Goal: Task Accomplishment & Management: Manage account settings

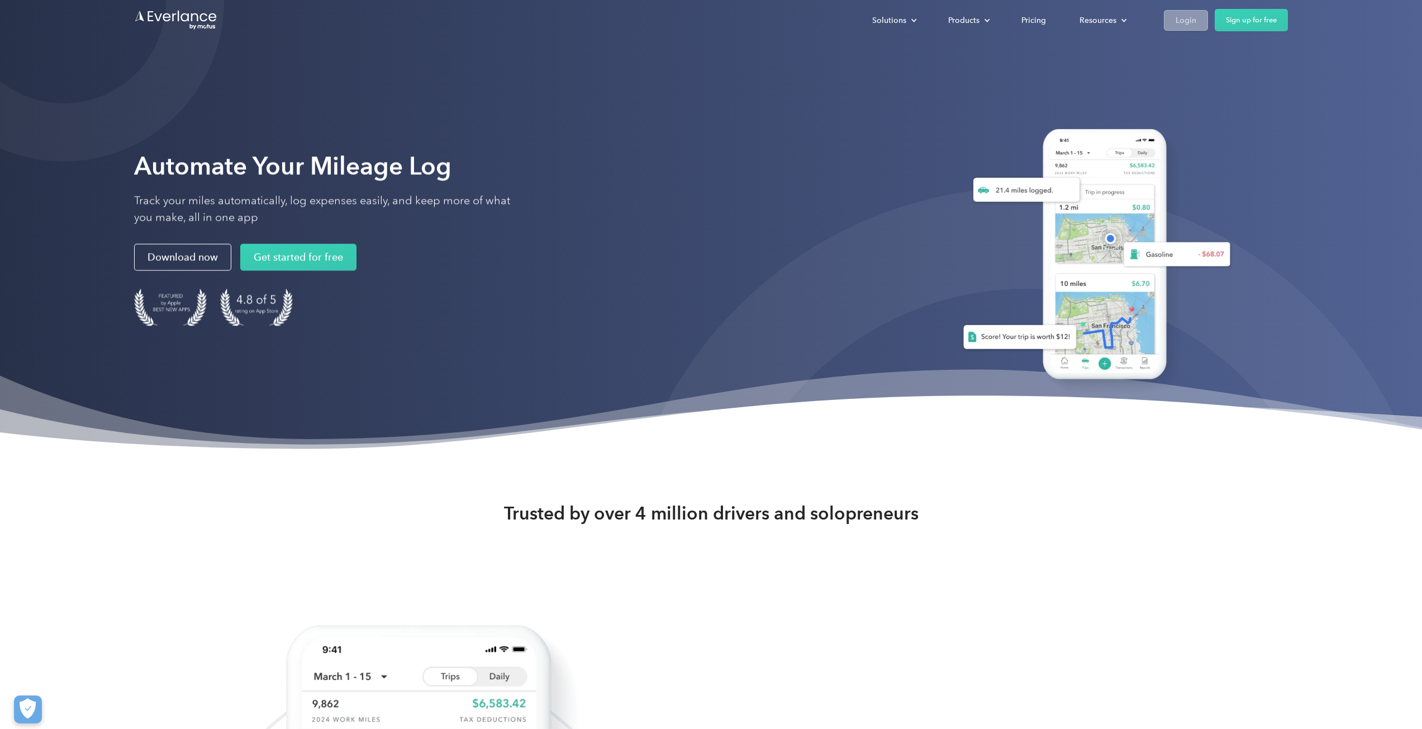
click at [1184, 18] on div "Login" at bounding box center [1185, 20] width 21 height 14
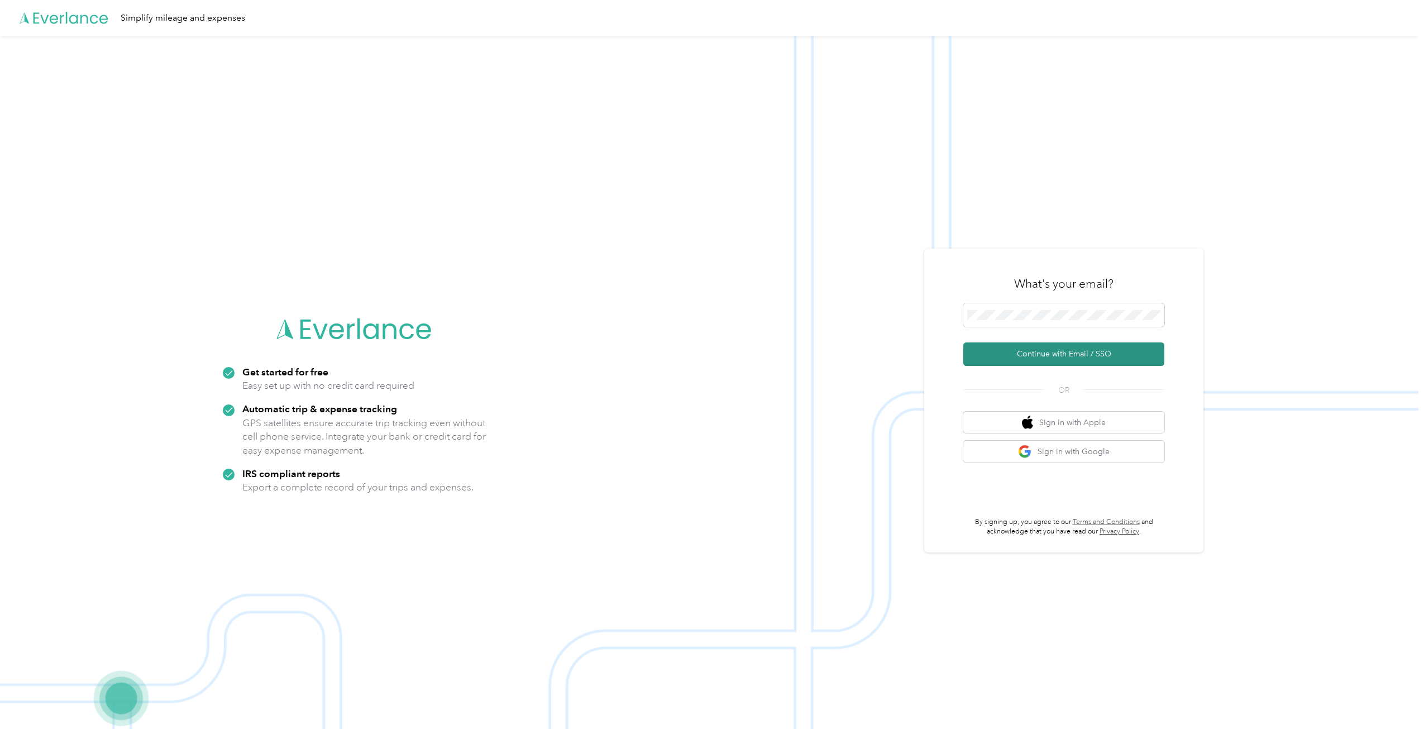
click at [1059, 352] on button "Continue with Email / SSO" at bounding box center [1064, 353] width 201 height 23
click at [1061, 350] on button "Continue with Email / SSO" at bounding box center [1064, 353] width 201 height 23
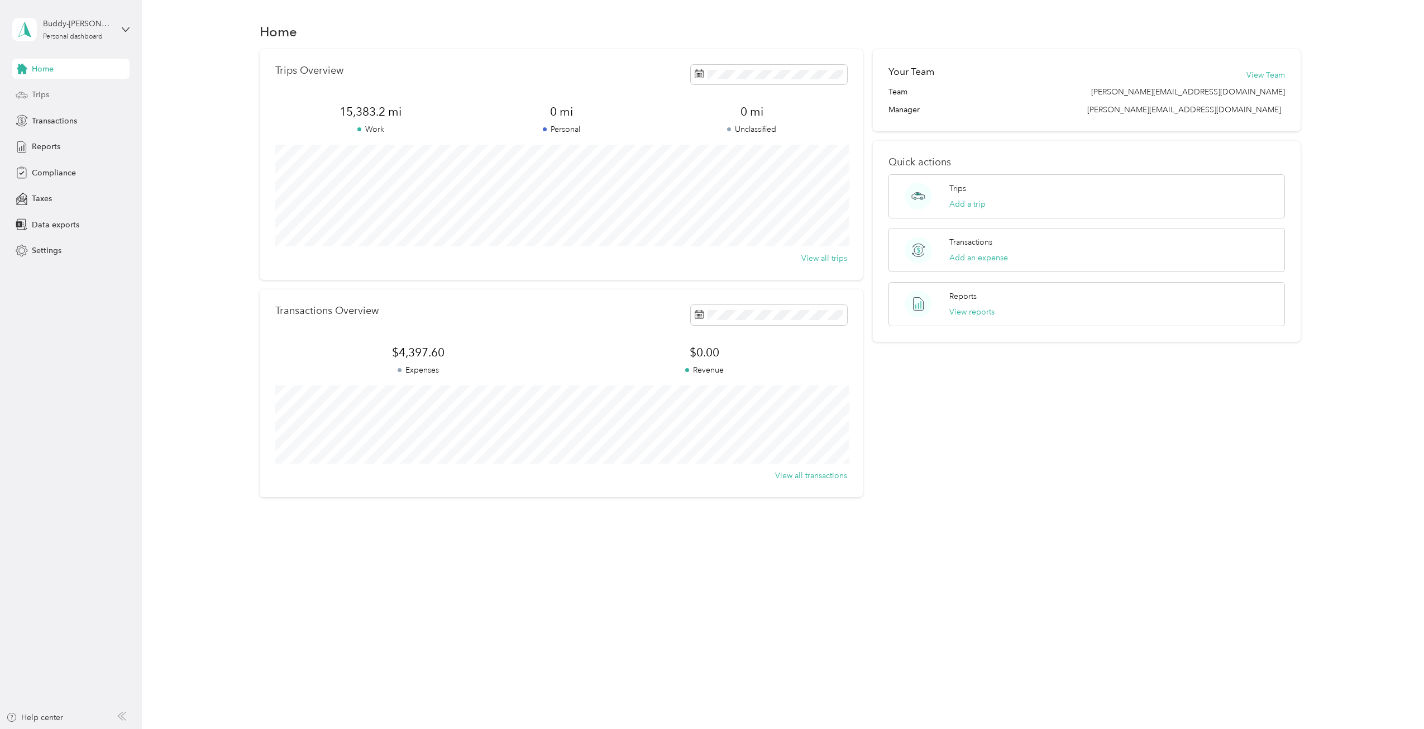
click at [39, 92] on span "Trips" at bounding box center [40, 95] width 17 height 12
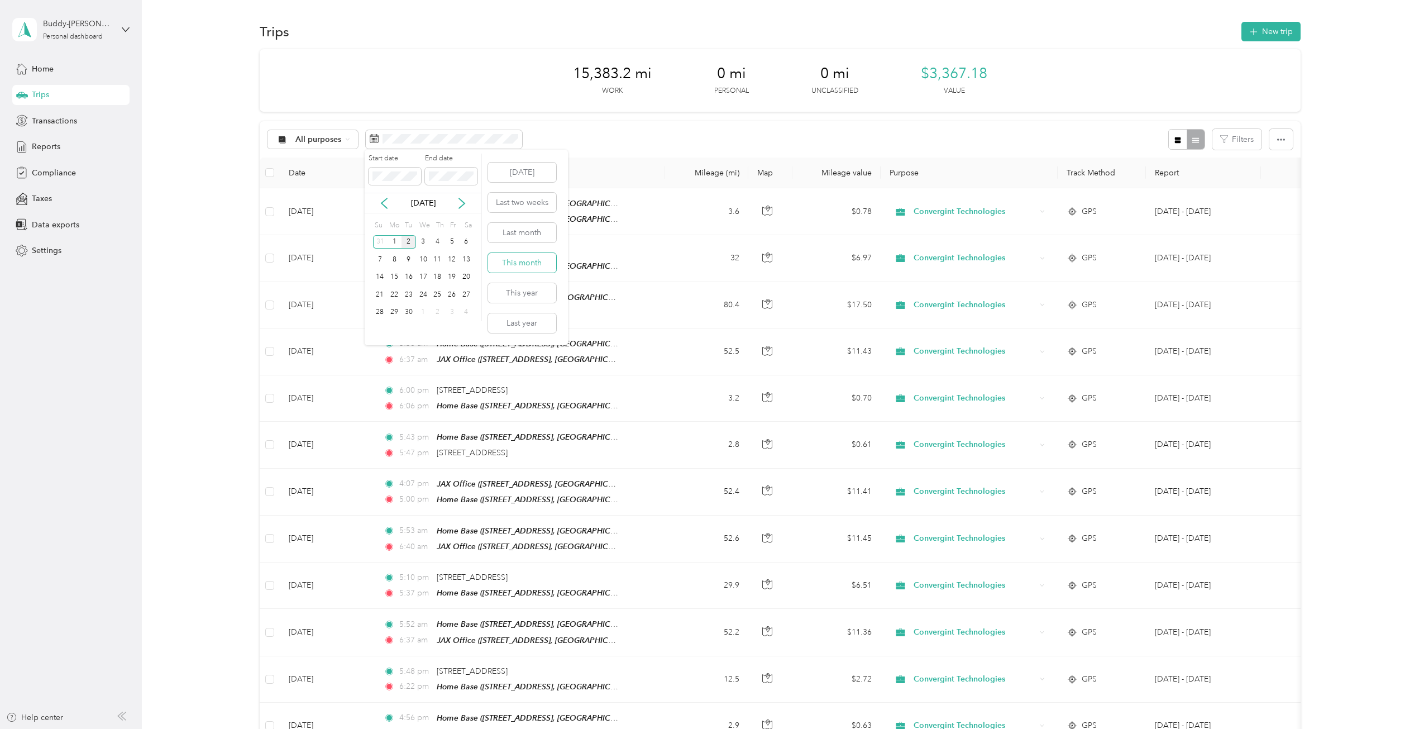
click at [525, 261] on button "This month" at bounding box center [522, 263] width 68 height 20
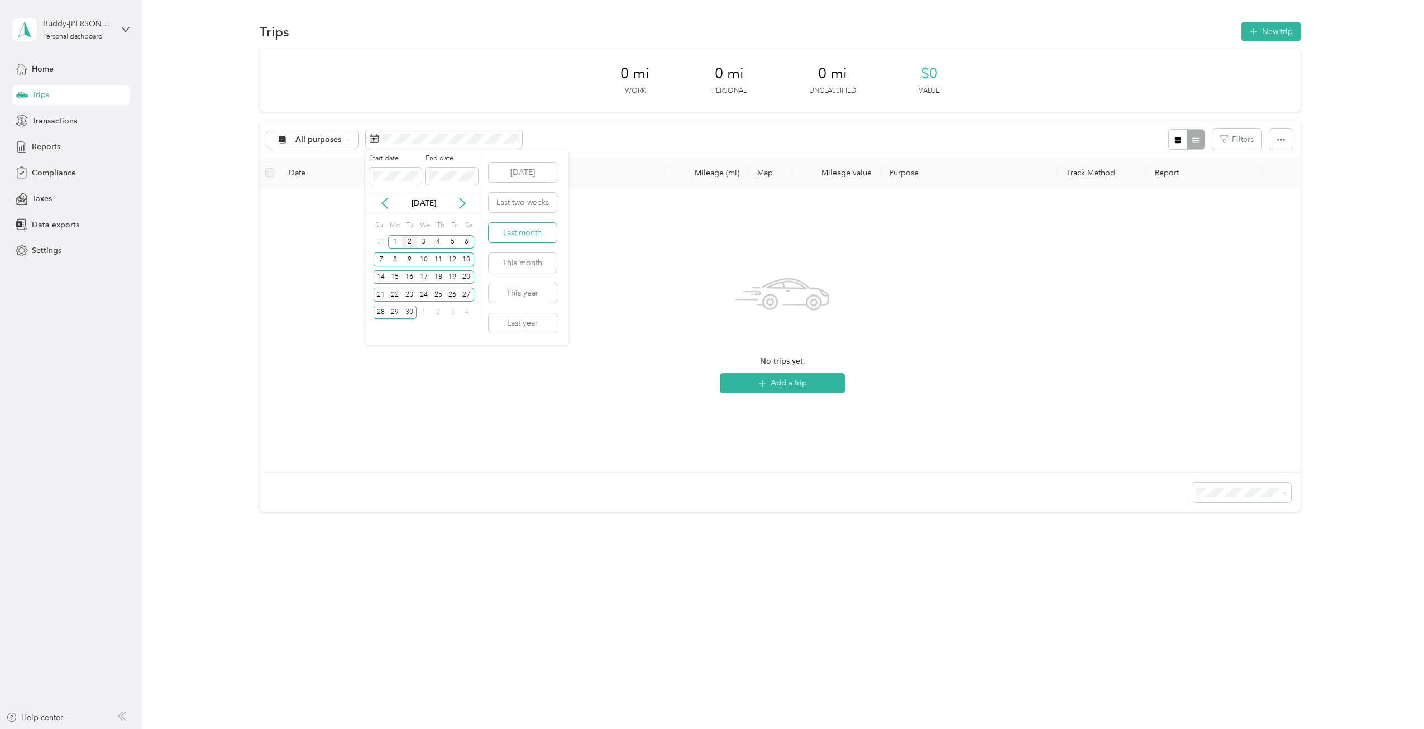
click at [520, 229] on button "Last month" at bounding box center [523, 233] width 68 height 20
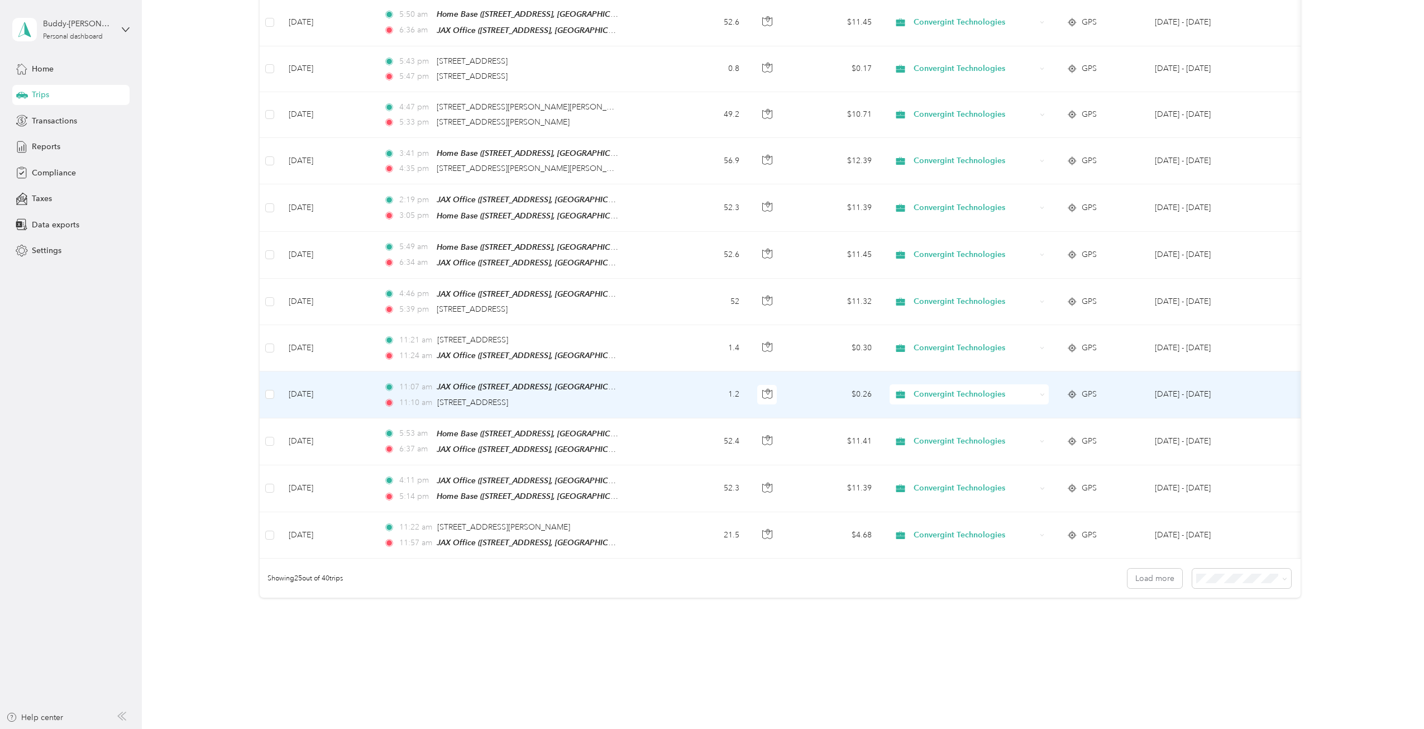
scroll to position [802, 0]
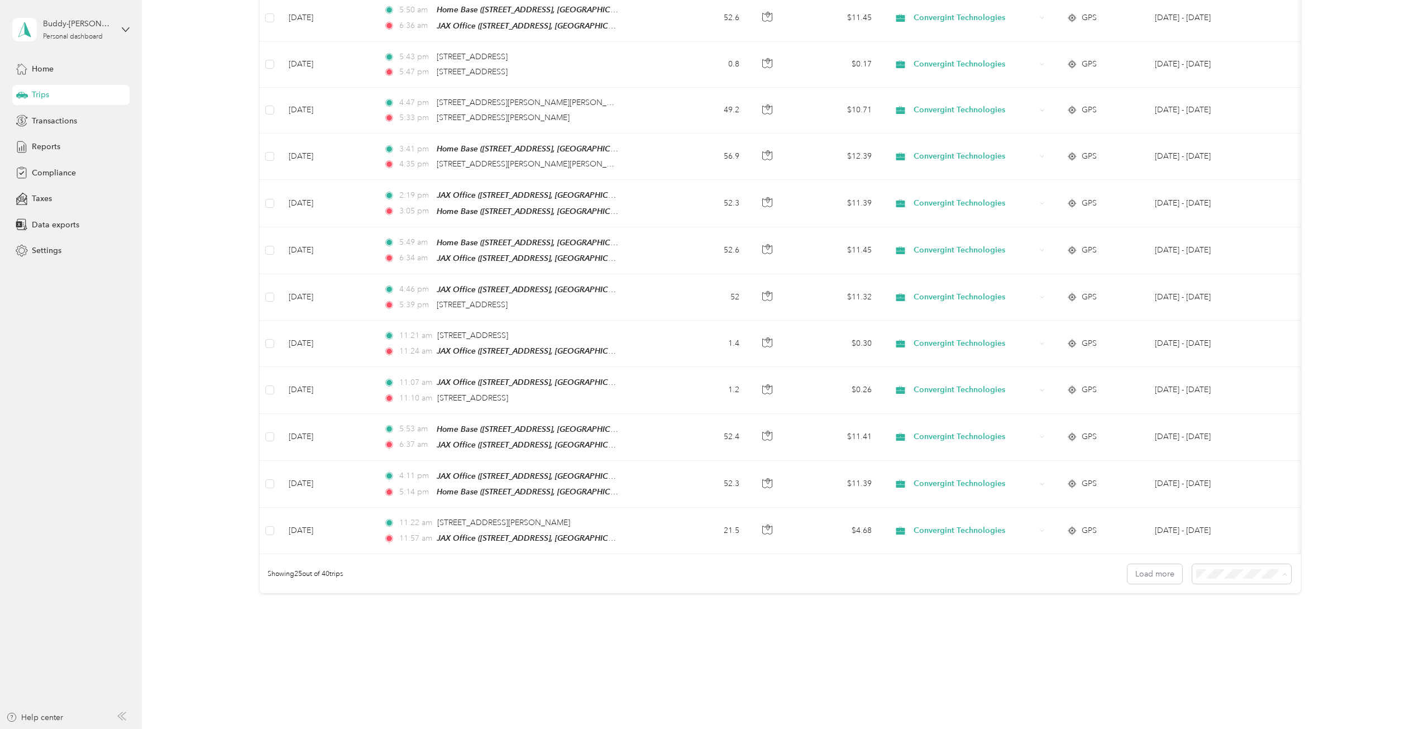
click at [1229, 610] on span "100 per load" at bounding box center [1221, 614] width 46 height 9
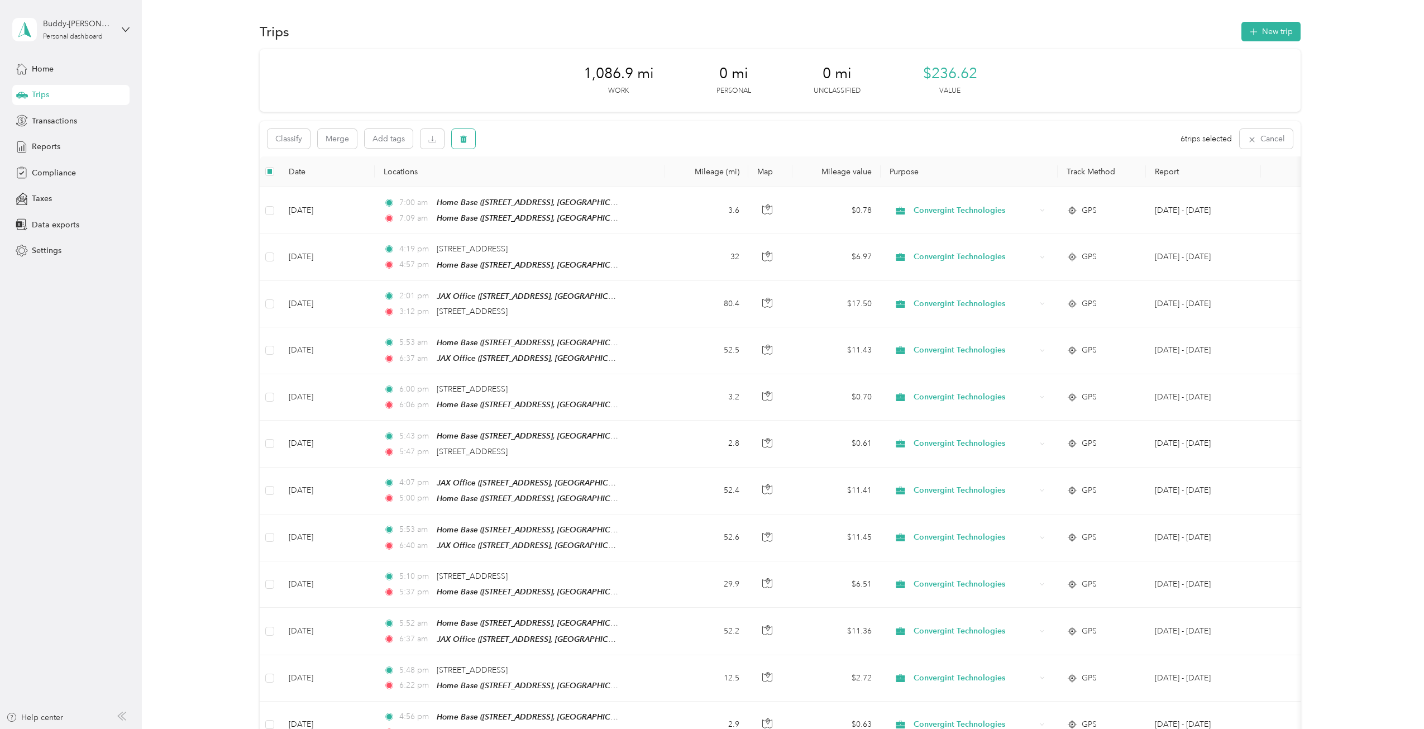
click at [461, 135] on icon "button" at bounding box center [464, 139] width 8 height 8
click at [541, 183] on button "Yes" at bounding box center [547, 186] width 22 height 18
click at [464, 135] on icon "button" at bounding box center [464, 139] width 8 height 8
click at [546, 185] on button "Yes" at bounding box center [547, 186] width 22 height 18
click at [1245, 27] on button "New trip" at bounding box center [1271, 32] width 59 height 20
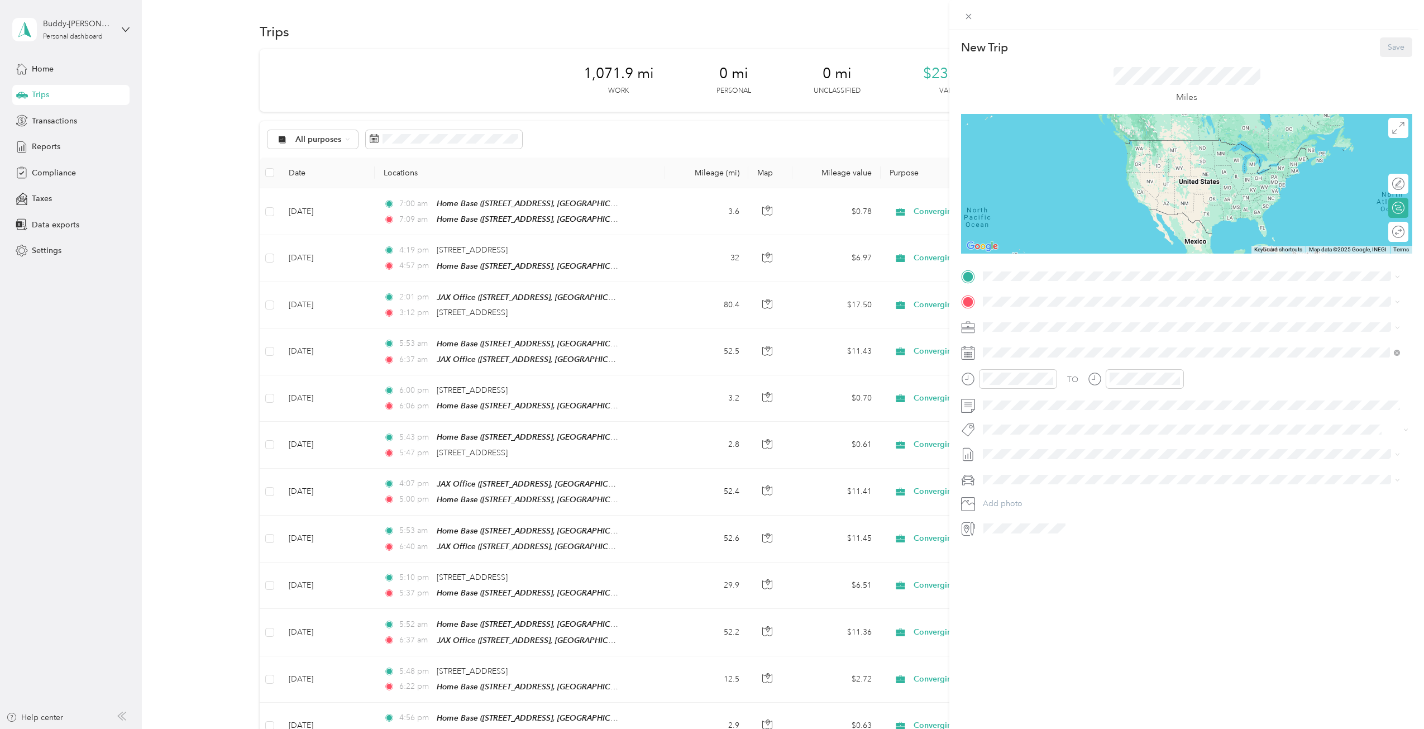
click at [1018, 397] on div "JAX Office [STREET_ADDRESS][GEOGRAPHIC_DATA], [US_STATE], [GEOGRAPHIC_DATA]" at bounding box center [1145, 397] width 282 height 23
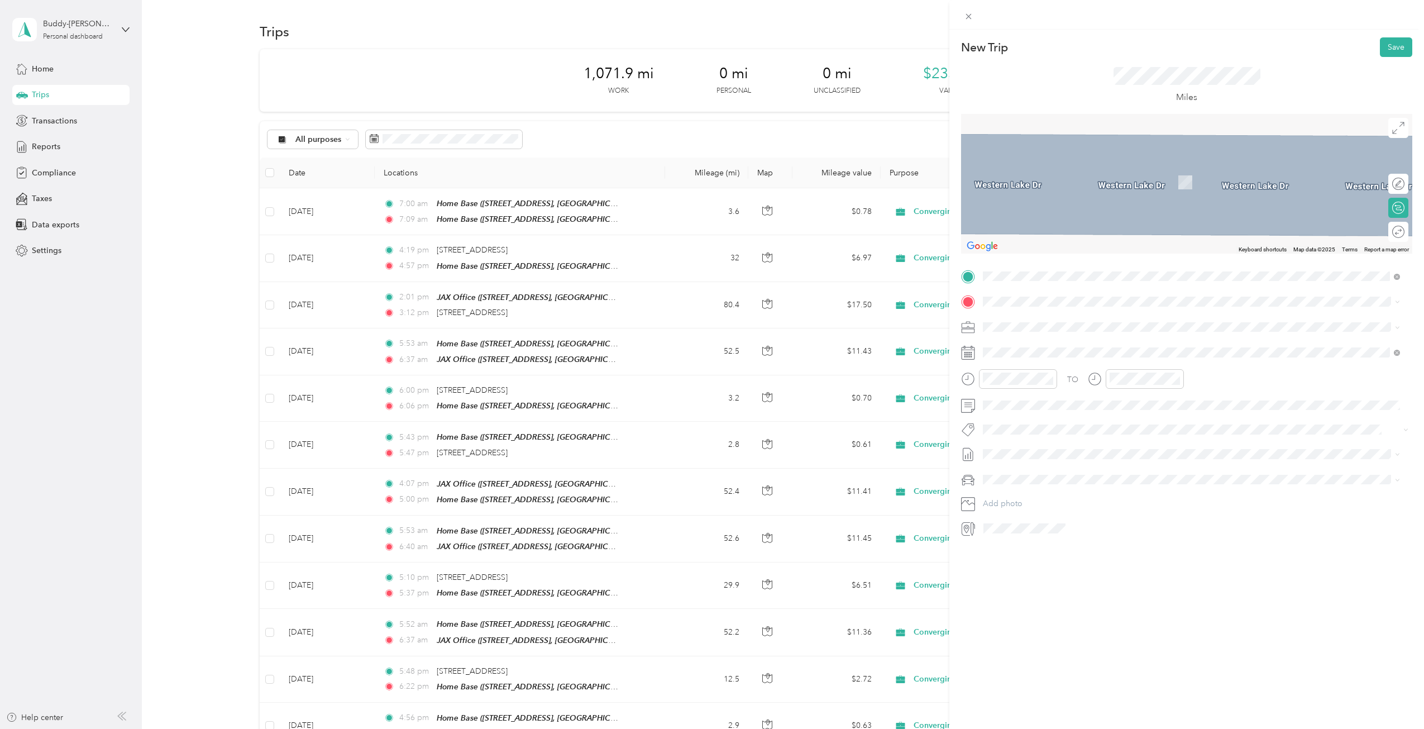
click at [1022, 346] on strong "Home Base" at bounding box center [1024, 346] width 41 height 10
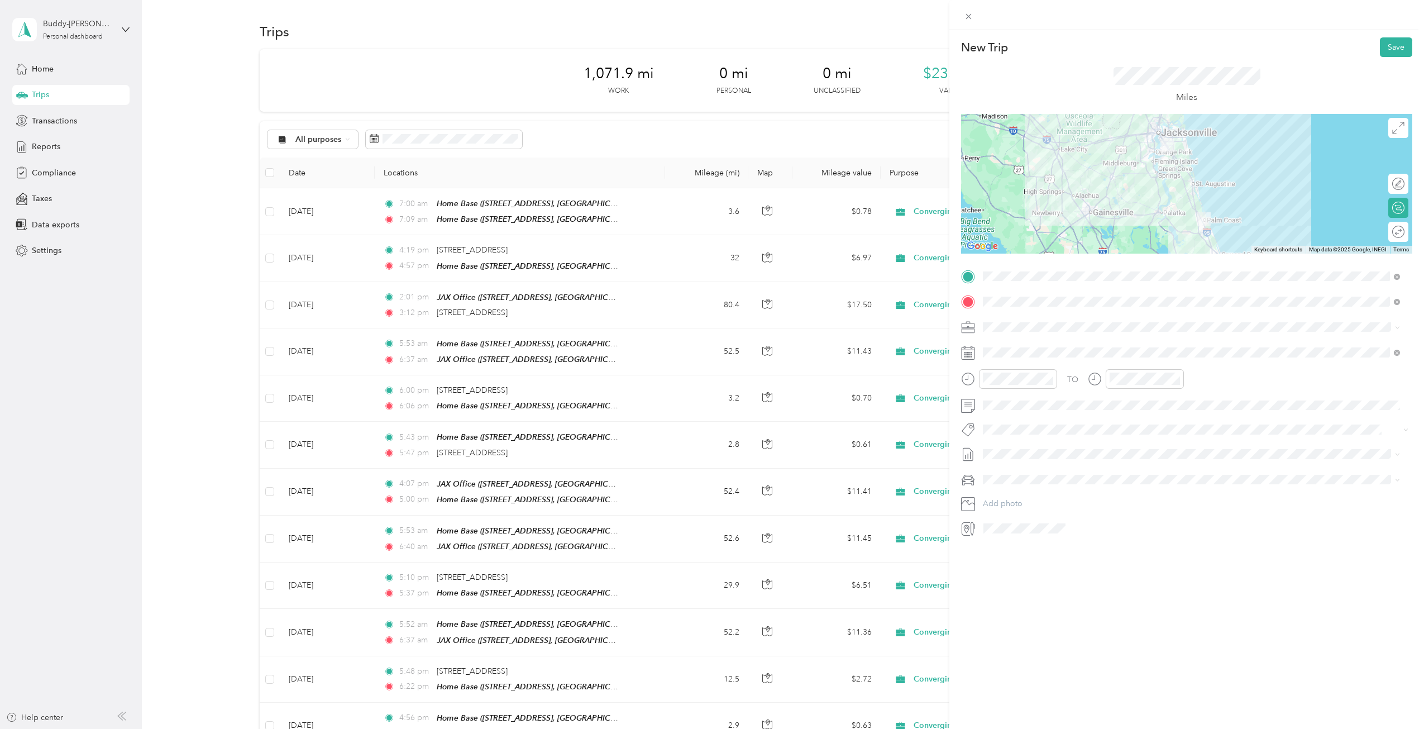
click at [968, 351] on icon at bounding box center [968, 353] width 14 height 14
click at [1013, 414] on icon at bounding box center [1010, 415] width 11 height 11
click at [1050, 470] on div "6" at bounding box center [1049, 472] width 15 height 14
click at [996, 449] on div "04" at bounding box center [994, 450] width 27 height 16
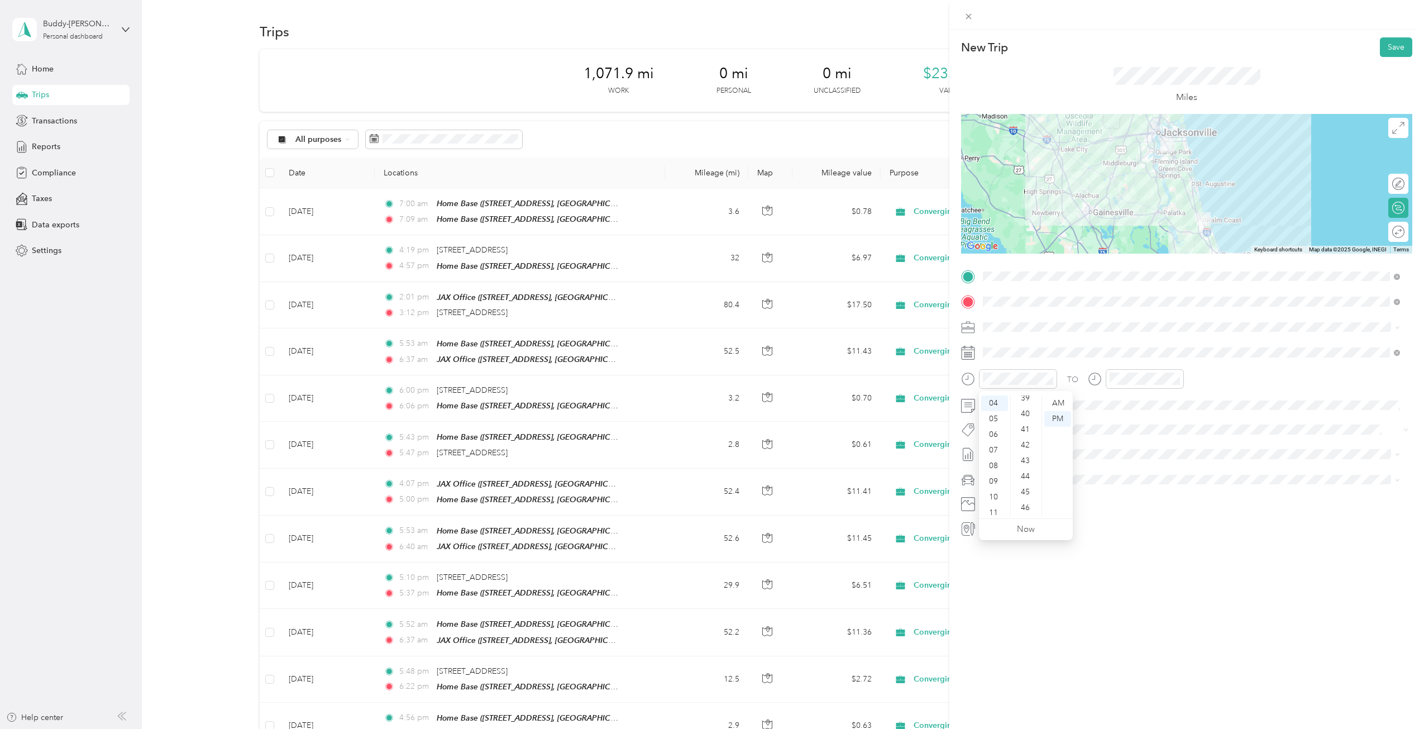
scroll to position [630, 0]
click at [1026, 489] on div "46" at bounding box center [1026, 493] width 27 height 16
click at [1055, 416] on div "PM" at bounding box center [1058, 419] width 27 height 16
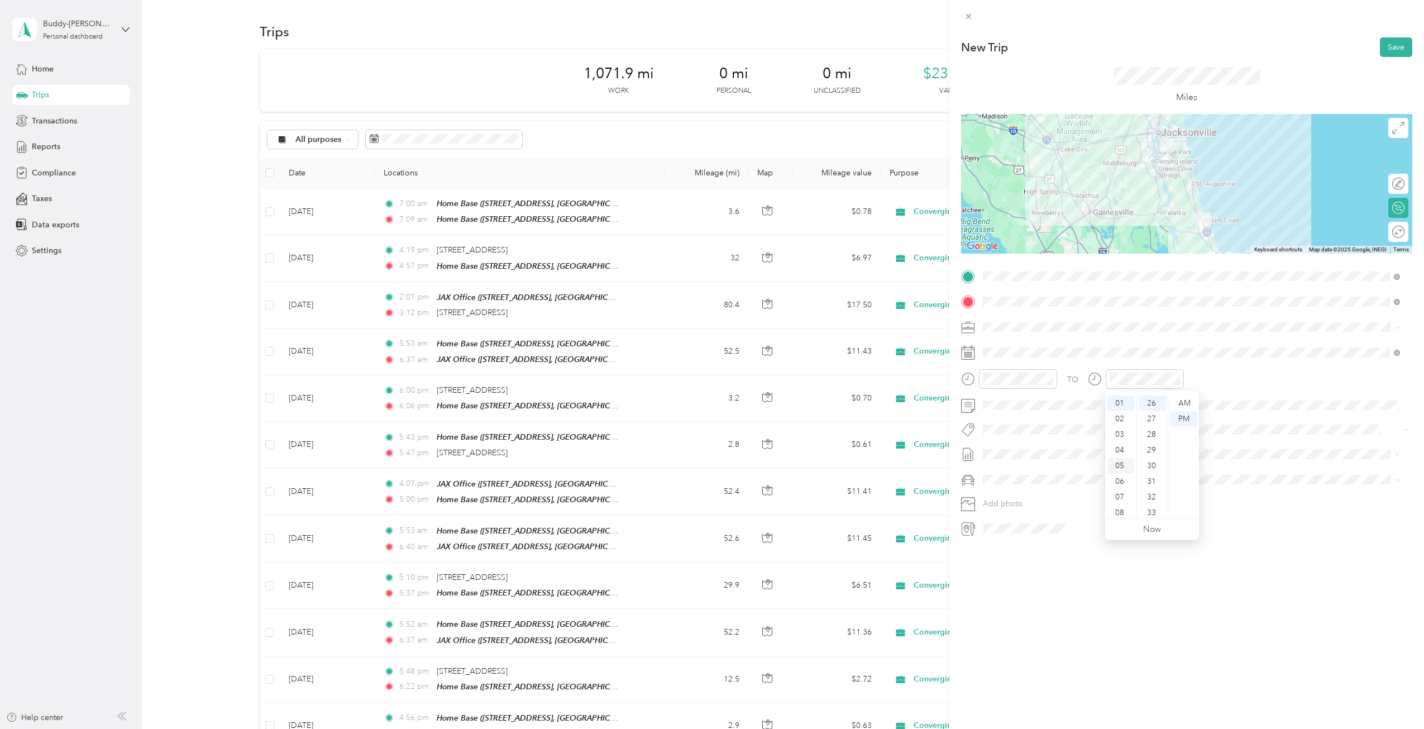
click at [1121, 461] on div "05" at bounding box center [1121, 466] width 27 height 16
click at [1154, 494] on div "39" at bounding box center [1153, 495] width 27 height 16
click at [1184, 417] on div "PM" at bounding box center [1184, 419] width 27 height 16
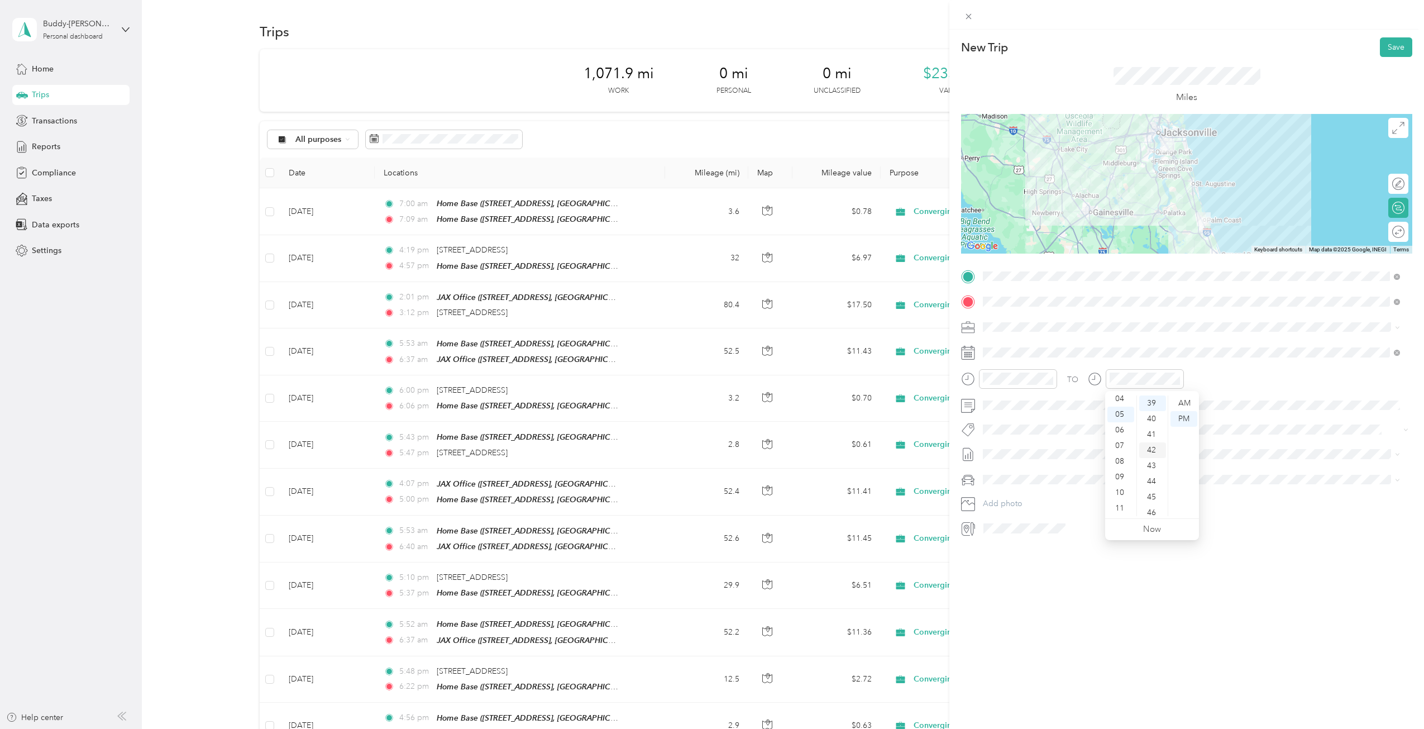
click at [1155, 446] on div "42" at bounding box center [1153, 450] width 27 height 16
click at [1029, 412] on span at bounding box center [1195, 406] width 433 height 18
click at [1388, 44] on button "Save" at bounding box center [1396, 47] width 32 height 20
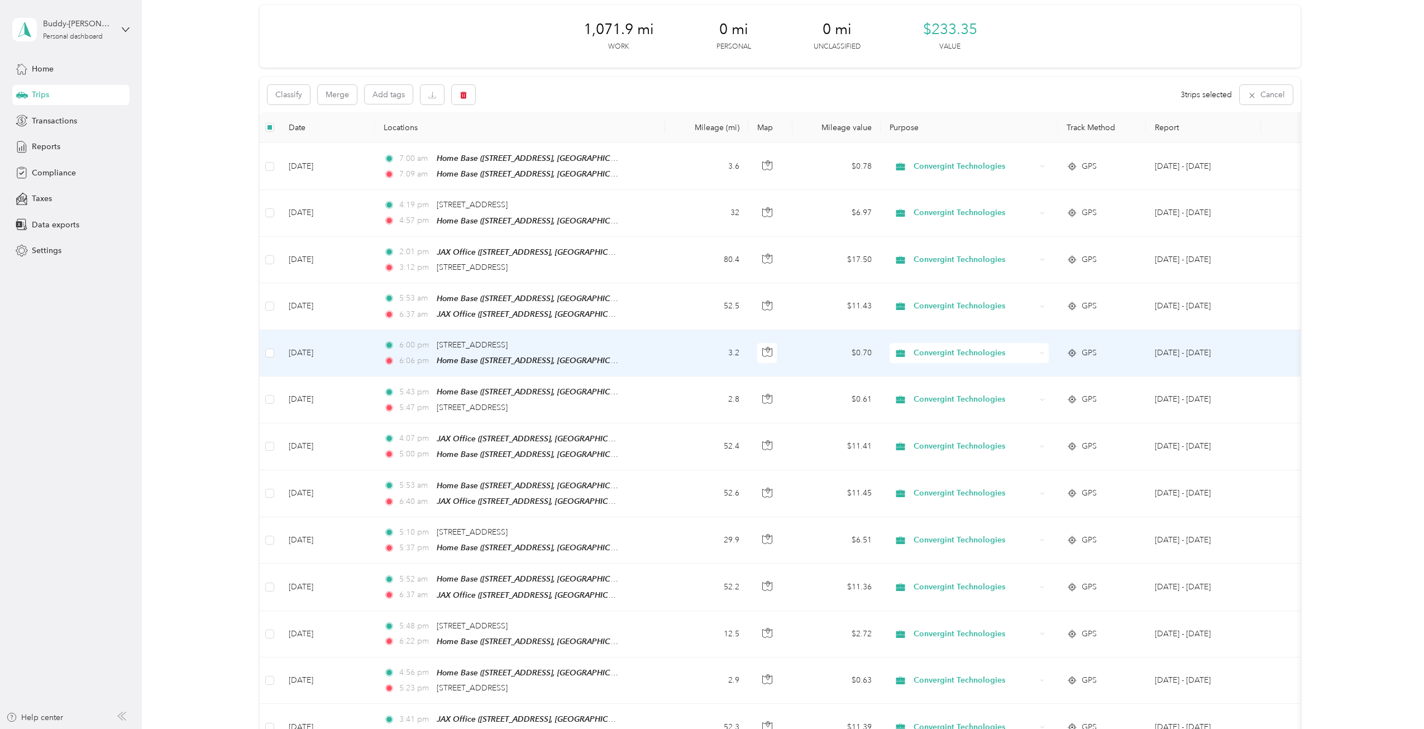
scroll to position [0, 0]
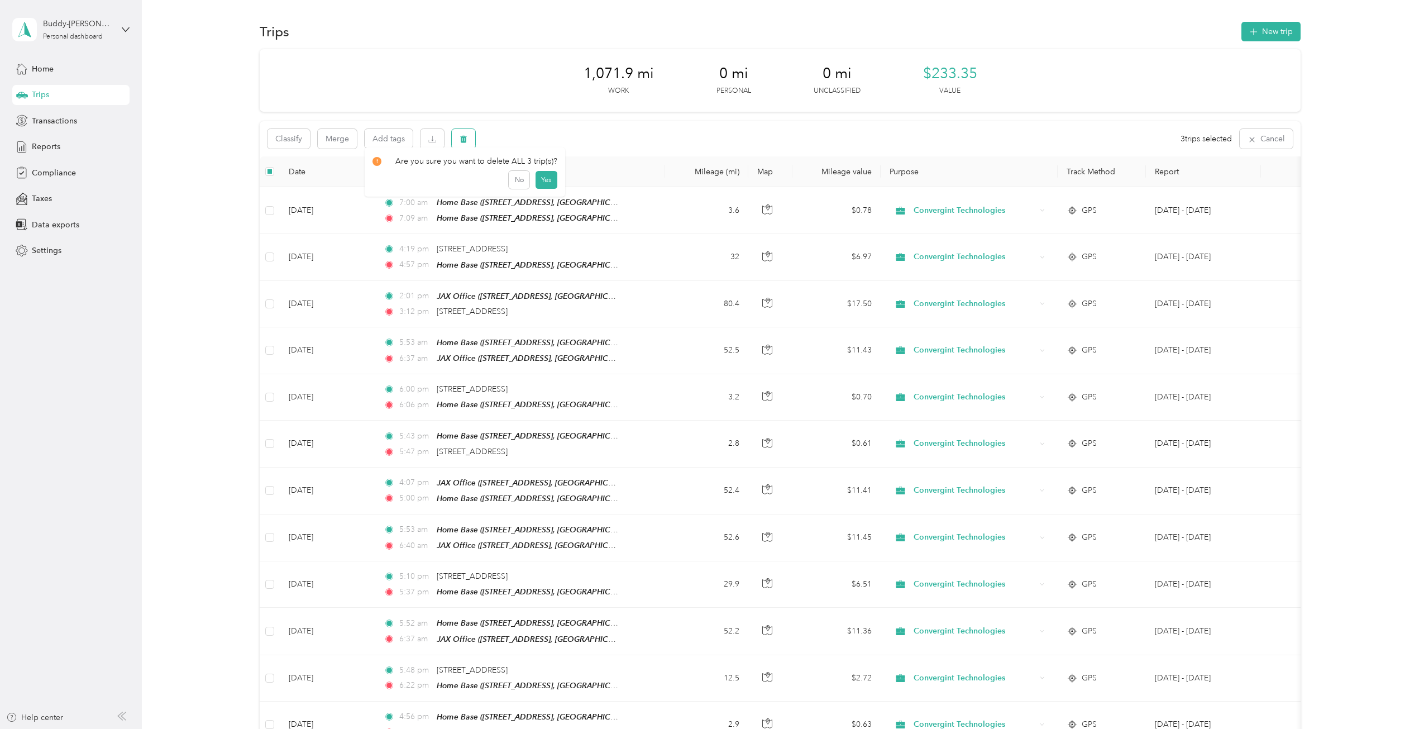
click at [462, 137] on icon "button" at bounding box center [463, 139] width 7 height 7
click at [545, 184] on button "Yes" at bounding box center [547, 186] width 22 height 18
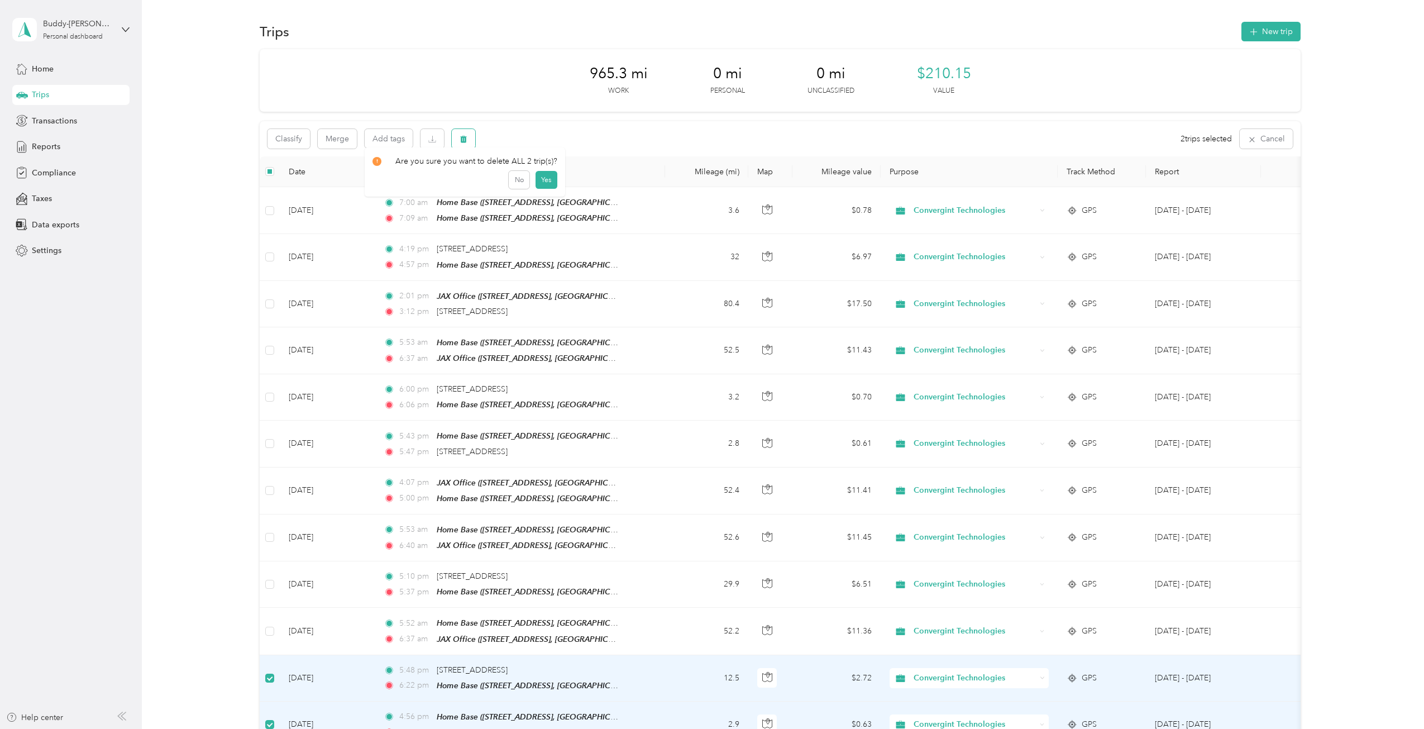
click at [460, 137] on icon "button" at bounding box center [464, 139] width 8 height 8
click at [545, 182] on button "Yes" at bounding box center [547, 186] width 22 height 18
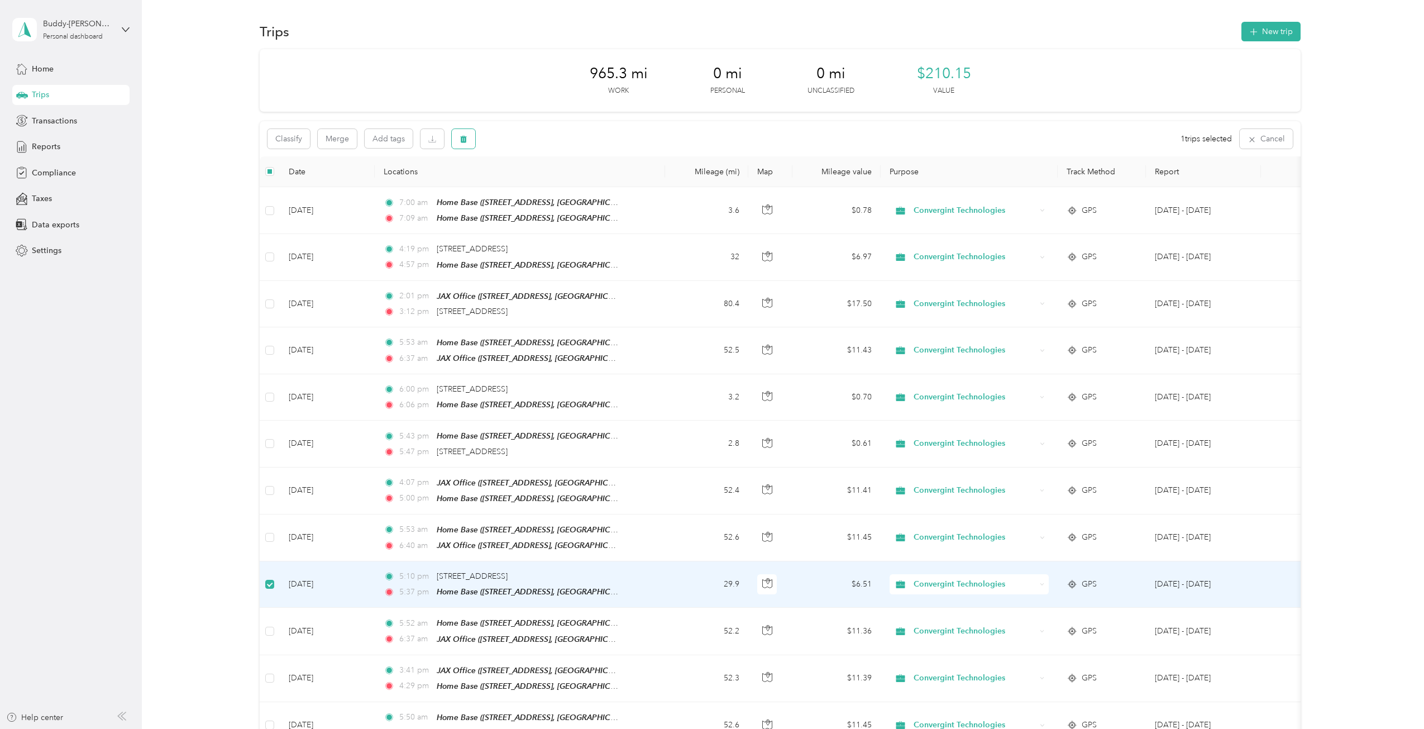
click at [461, 137] on icon "button" at bounding box center [463, 139] width 7 height 7
click at [545, 184] on button "Yes" at bounding box center [547, 186] width 22 height 18
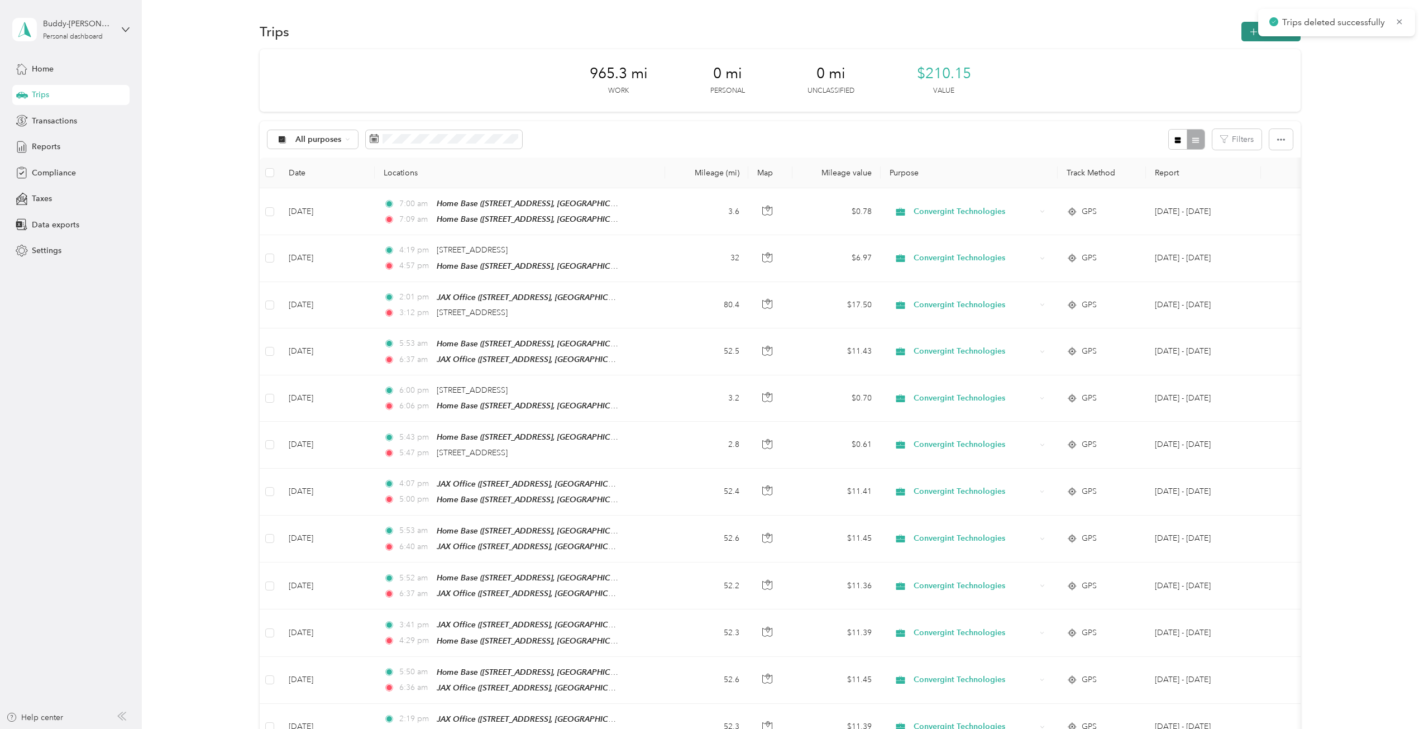
click at [1251, 30] on icon "button" at bounding box center [1254, 32] width 13 height 13
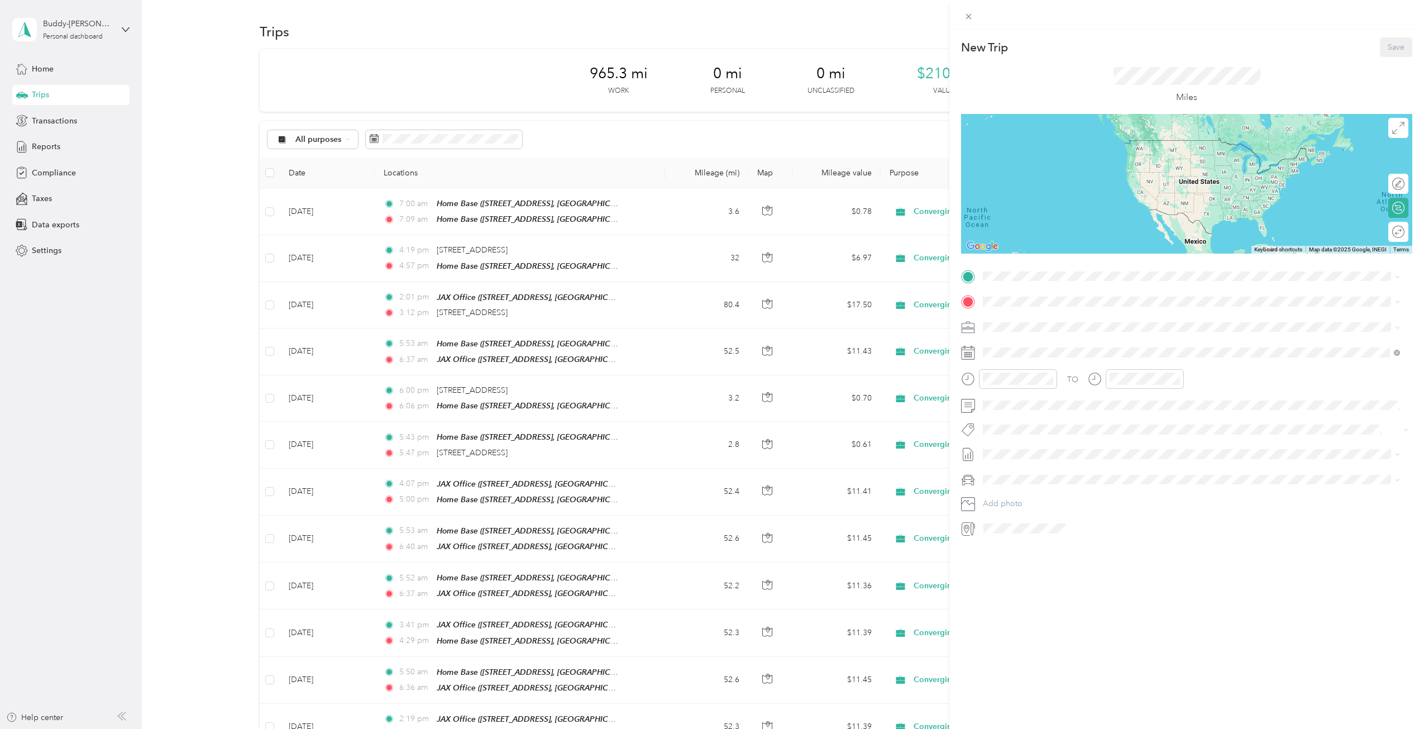
click at [1026, 390] on strong "JAX Office" at bounding box center [1024, 388] width 40 height 10
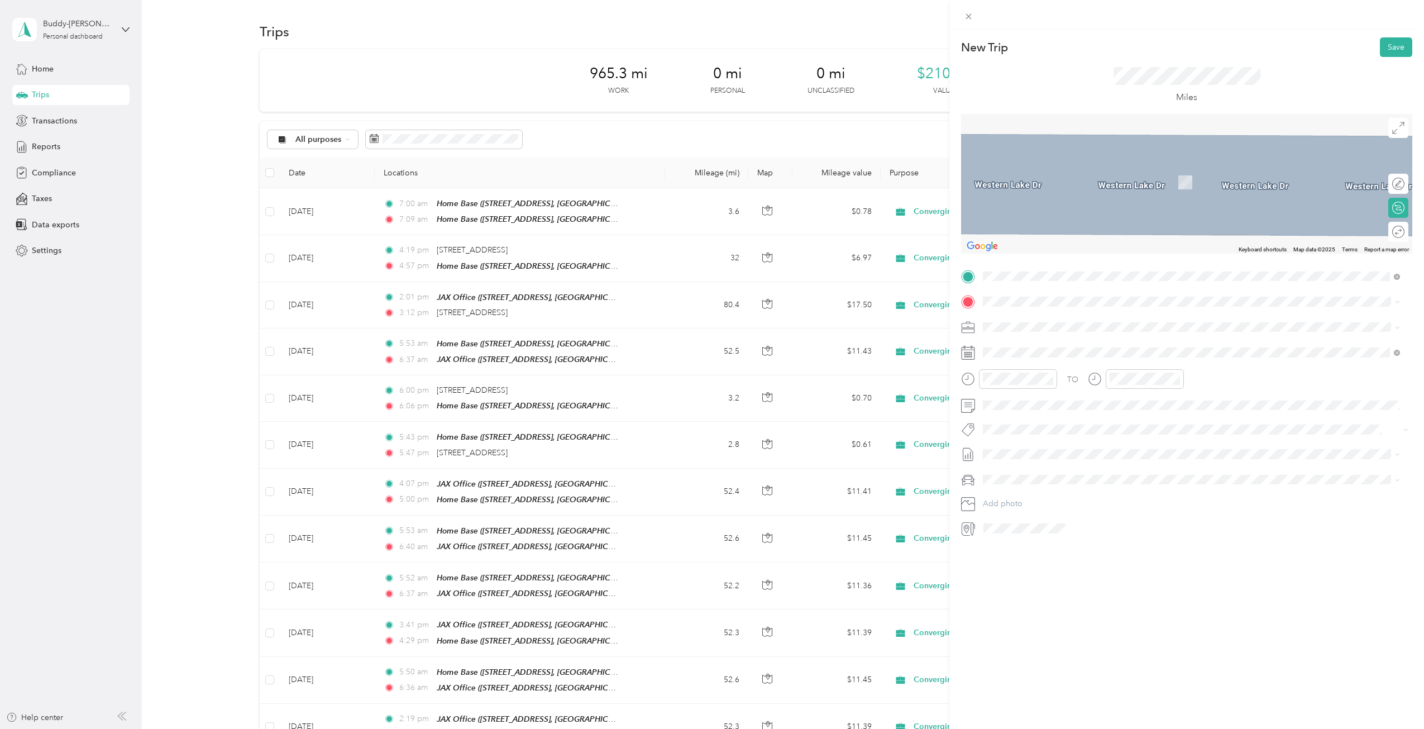
click at [1024, 349] on div "Home Base [STREET_ADDRESS][GEOGRAPHIC_DATA], [GEOGRAPHIC_DATA], [US_STATE], [GE…" at bounding box center [1160, 348] width 313 height 23
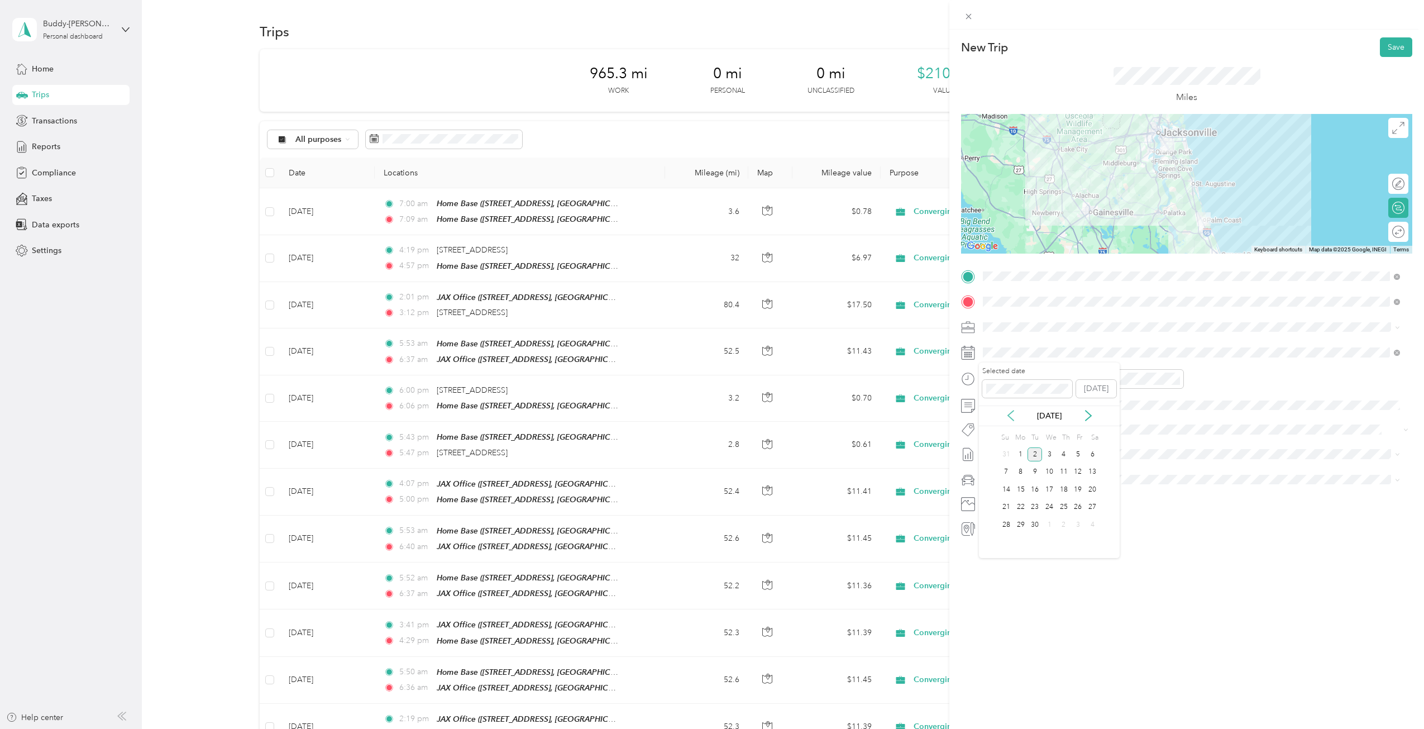
click at [1008, 414] on icon at bounding box center [1010, 415] width 11 height 11
click at [1033, 491] on div "12" at bounding box center [1035, 490] width 15 height 14
click at [994, 448] on div "04" at bounding box center [994, 450] width 27 height 16
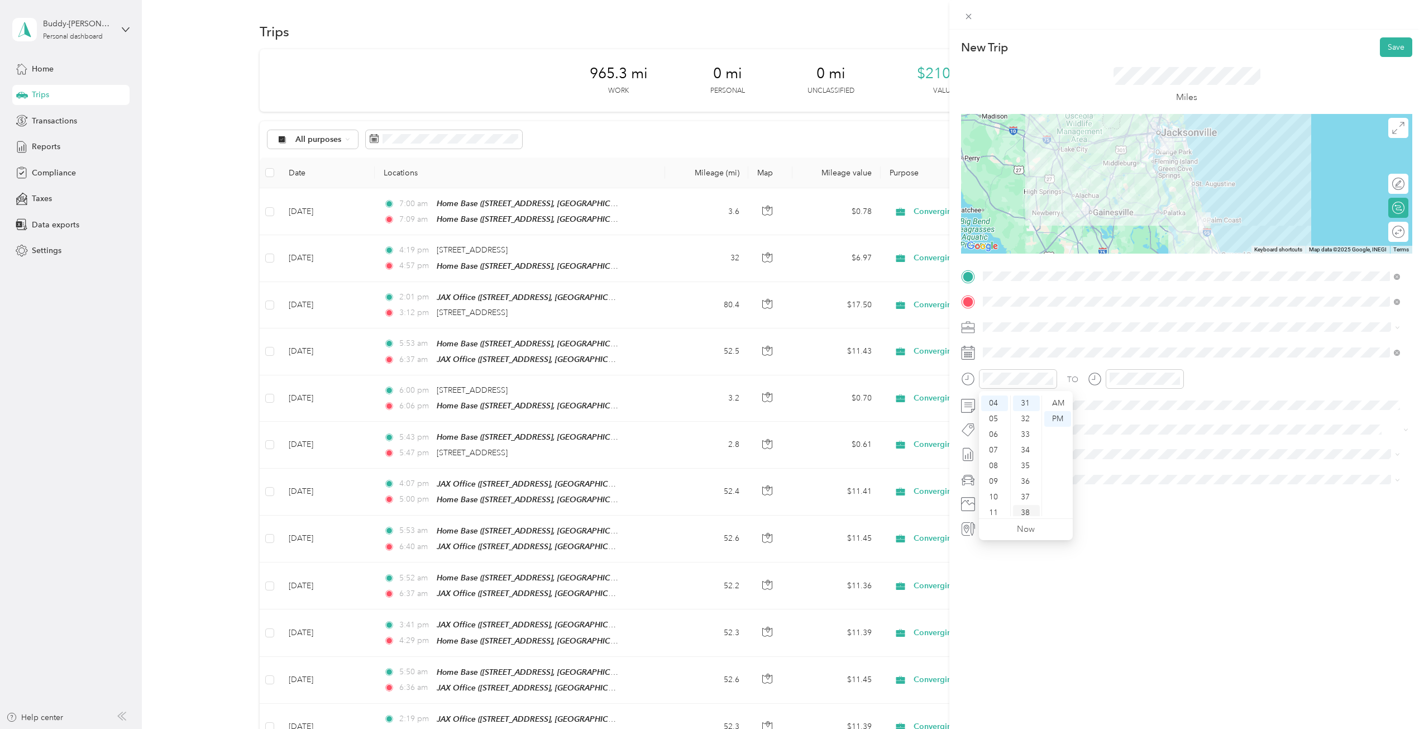
click at [1024, 507] on div "38" at bounding box center [1026, 513] width 27 height 16
click at [1119, 464] on div "05" at bounding box center [1121, 466] width 27 height 16
click at [1185, 416] on div "PM" at bounding box center [1184, 419] width 27 height 16
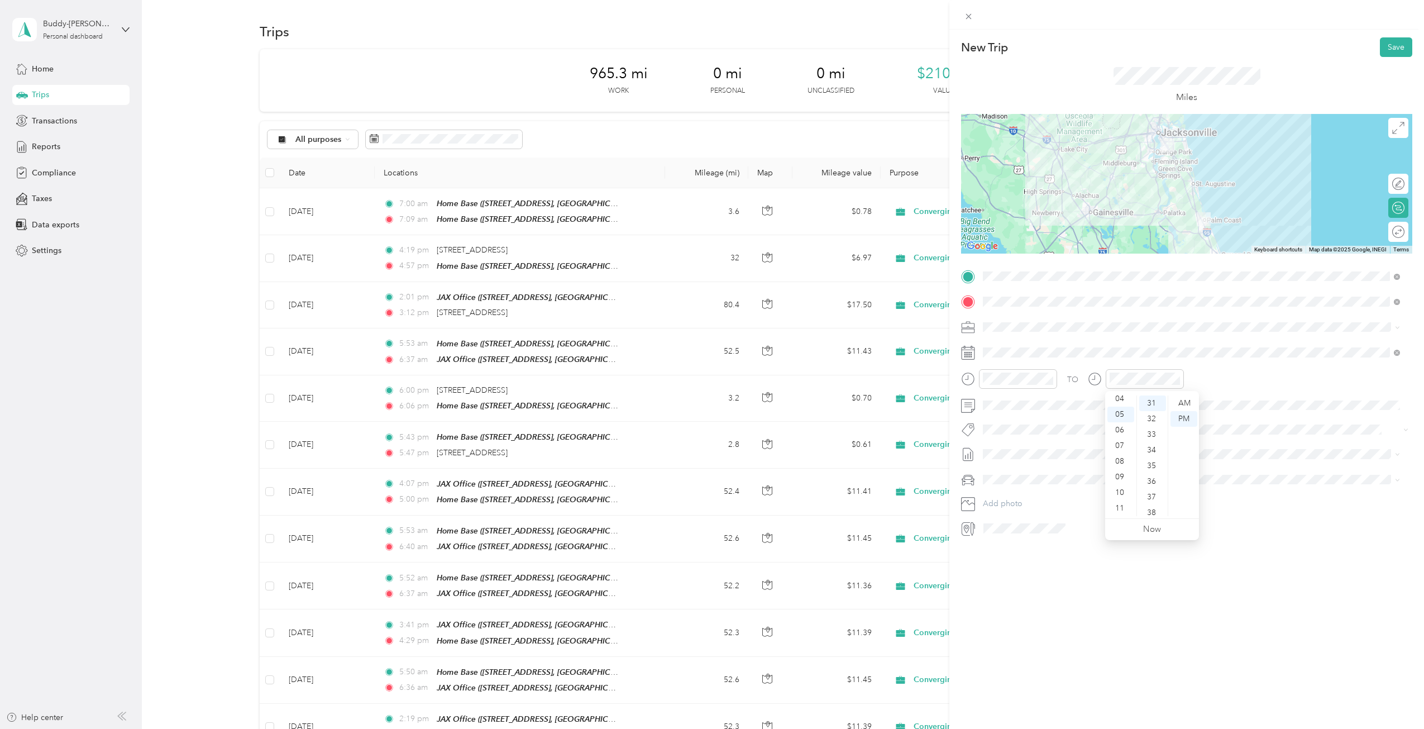
click at [1265, 445] on div "TO Add photo" at bounding box center [1186, 403] width 451 height 270
click at [1389, 44] on button "Save" at bounding box center [1396, 47] width 32 height 20
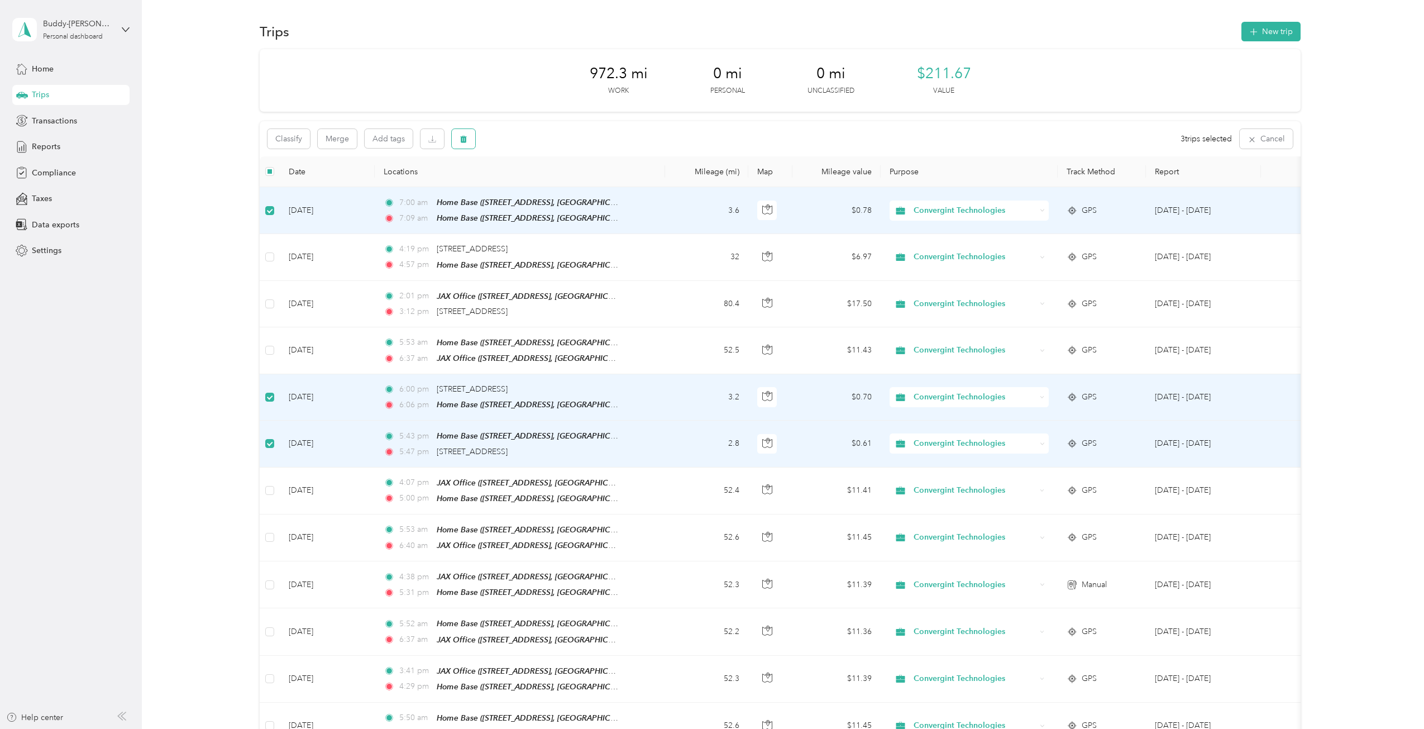
click at [468, 137] on button "button" at bounding box center [463, 139] width 23 height 20
click at [546, 183] on button "Yes" at bounding box center [547, 186] width 22 height 18
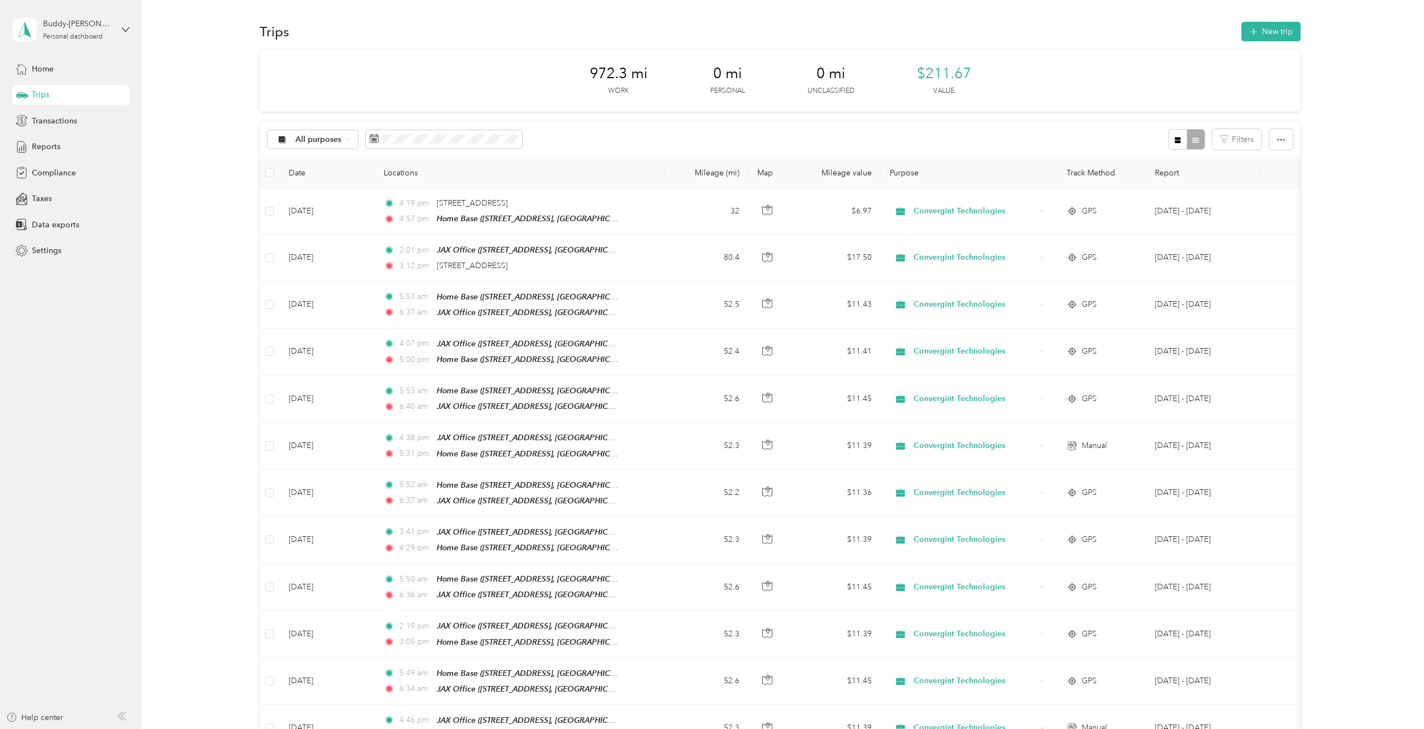
drag, startPoint x: 482, startPoint y: 263, endPoint x: 422, endPoint y: 92, distance: 180.5
click at [422, 92] on div "972.3 mi Work 0 mi Personal 0 mi Unclassified $211.67 Value" at bounding box center [780, 80] width 1041 height 63
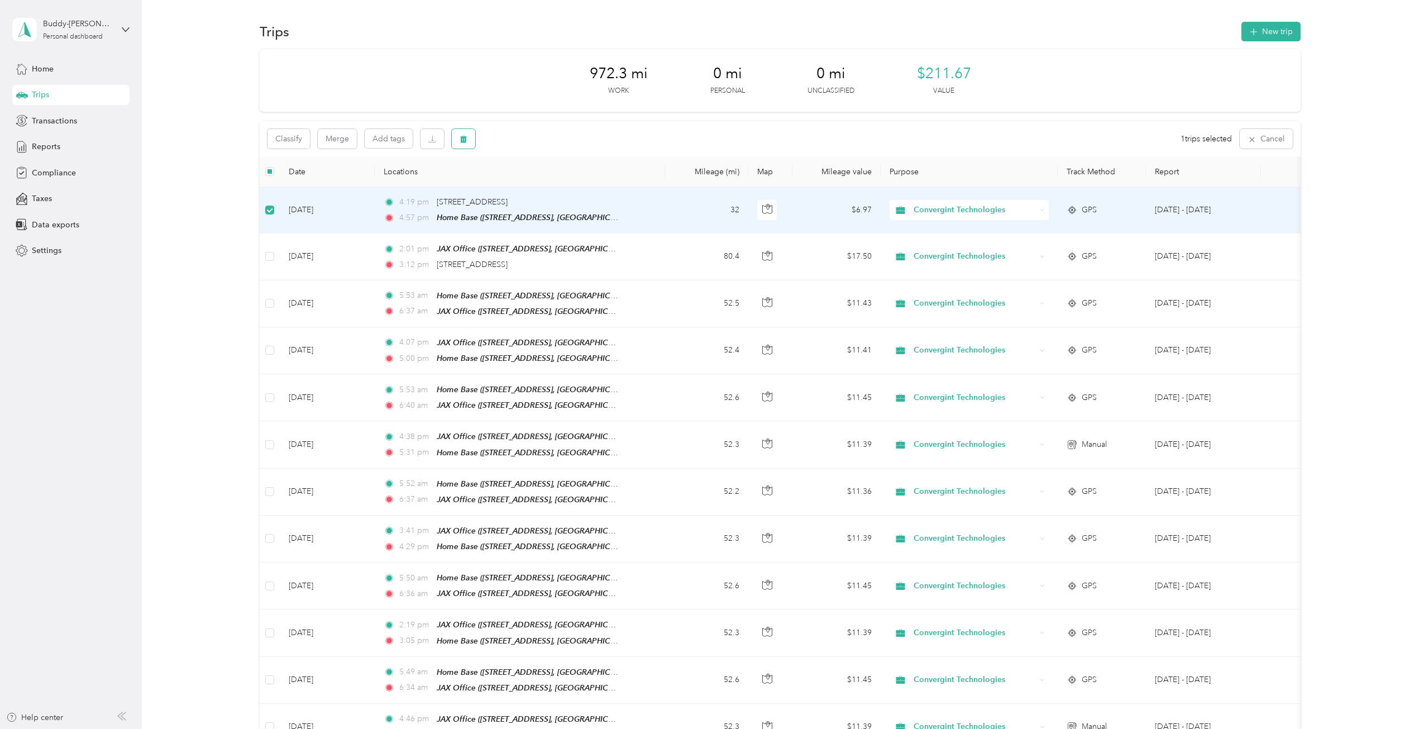
click at [461, 138] on icon "button" at bounding box center [463, 139] width 7 height 7
click at [543, 185] on button "Yes" at bounding box center [547, 186] width 22 height 18
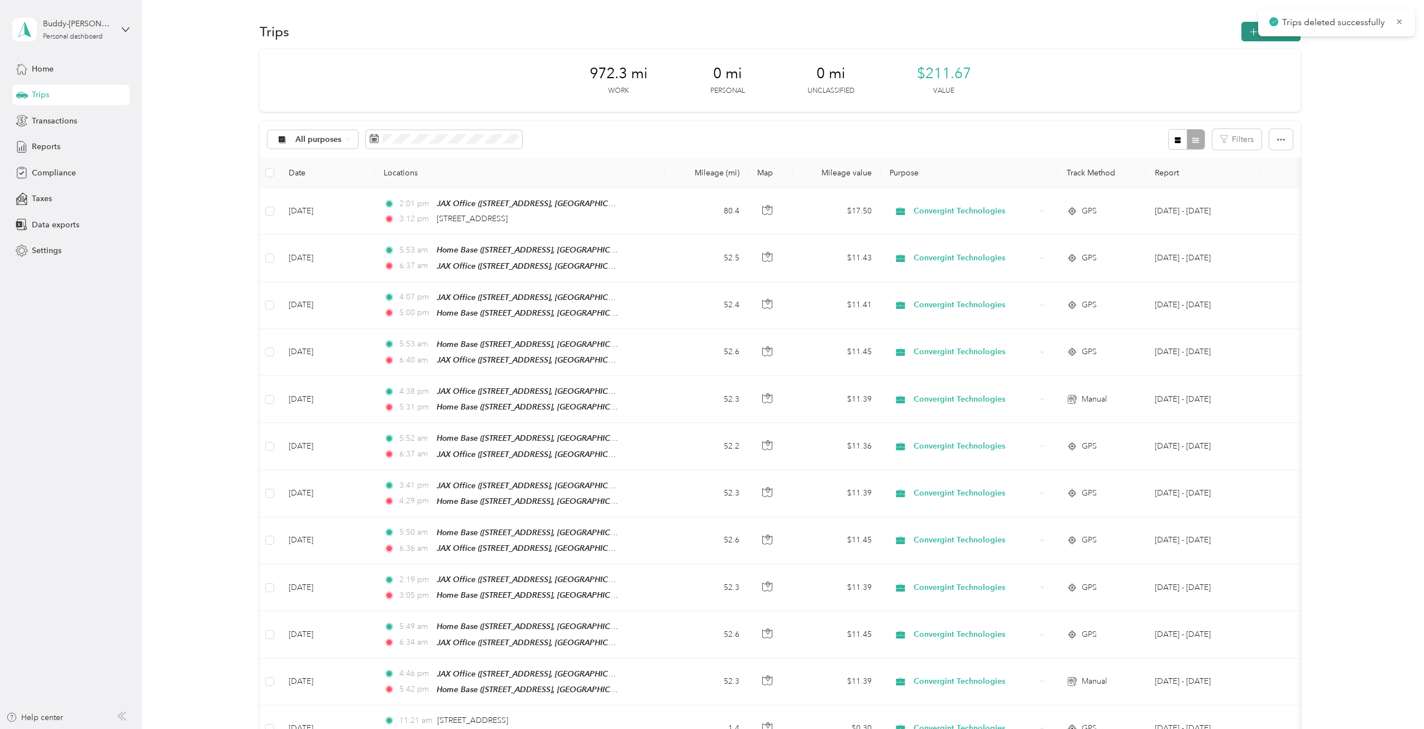
click at [1253, 27] on icon "button" at bounding box center [1254, 32] width 13 height 13
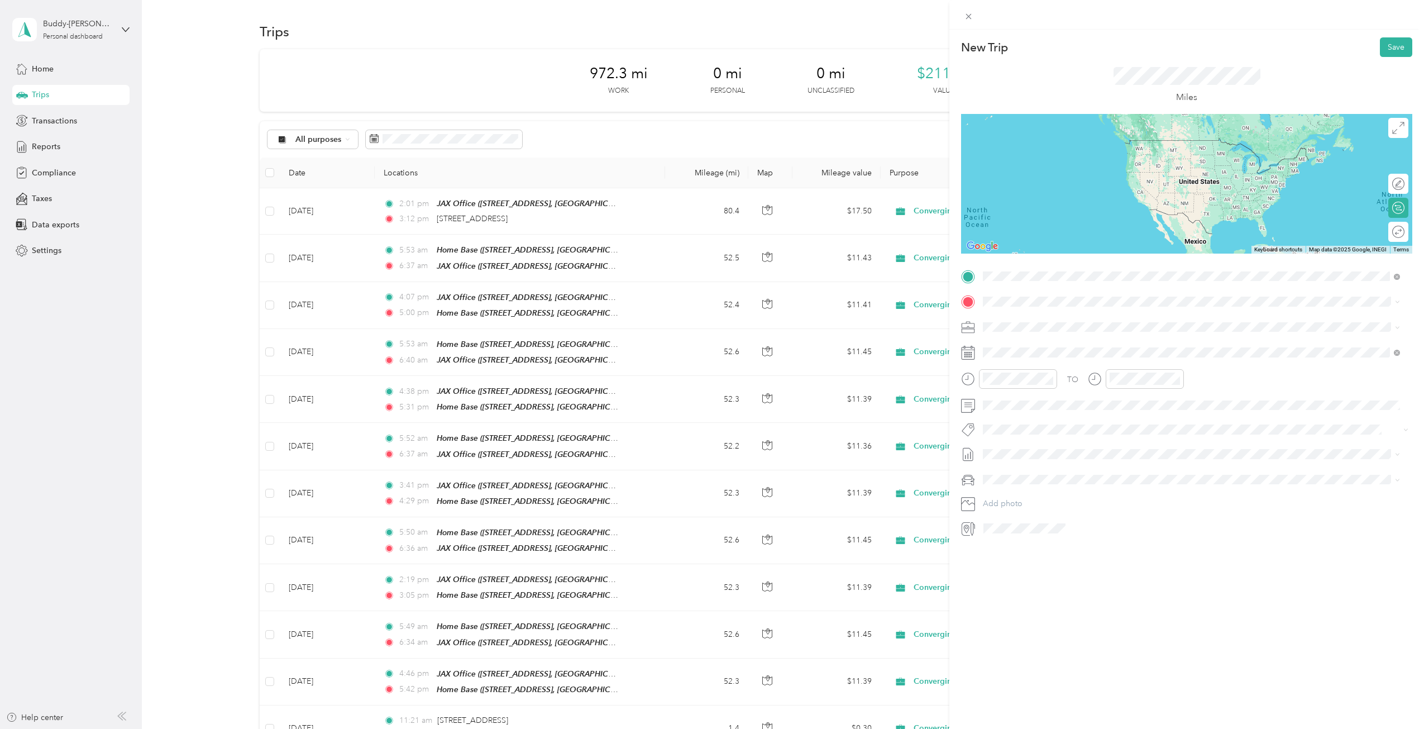
click at [1052, 345] on span "[STREET_ADDRESS][US_STATE]" at bounding box center [1060, 340] width 112 height 10
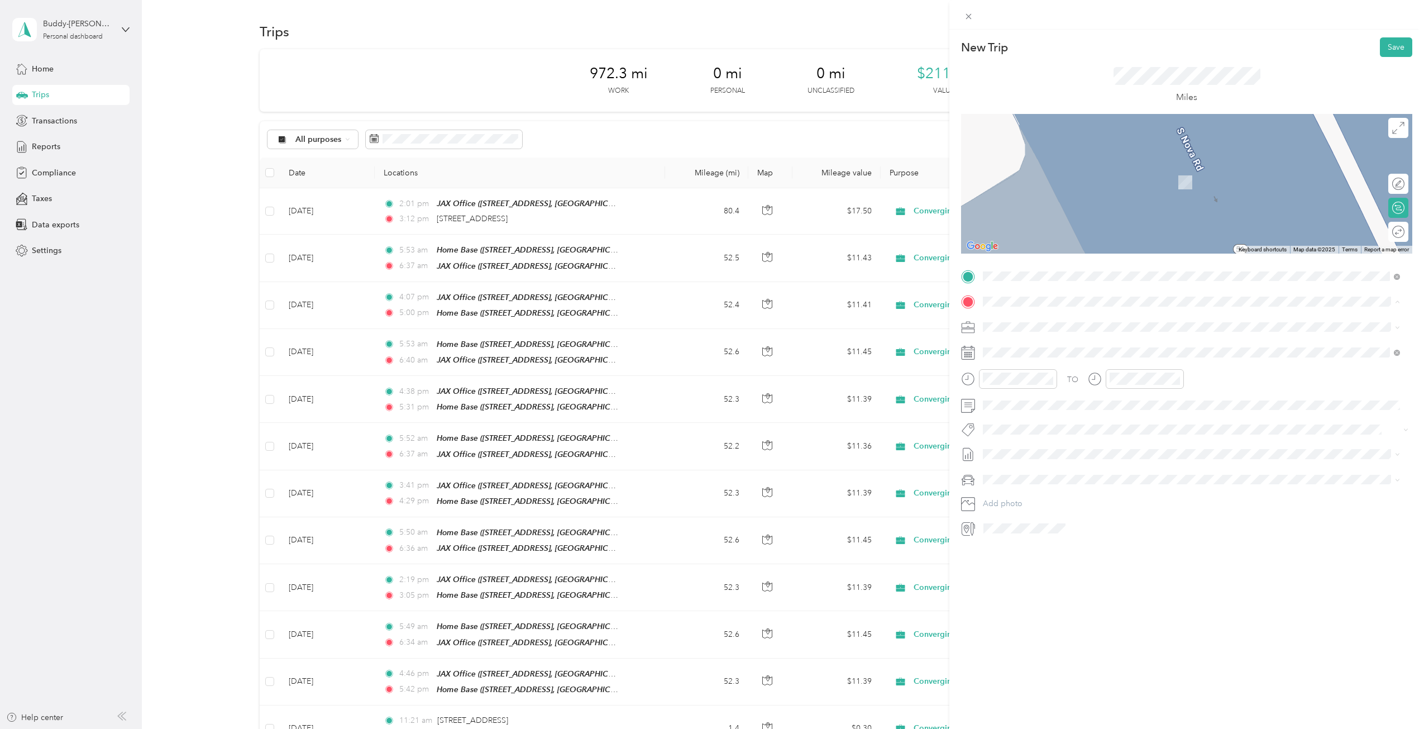
click at [1027, 354] on span "[STREET_ADDRESS], 32137, [GEOGRAPHIC_DATA], [US_STATE], [GEOGRAPHIC_DATA]" at bounding box center [1160, 358] width 313 height 9
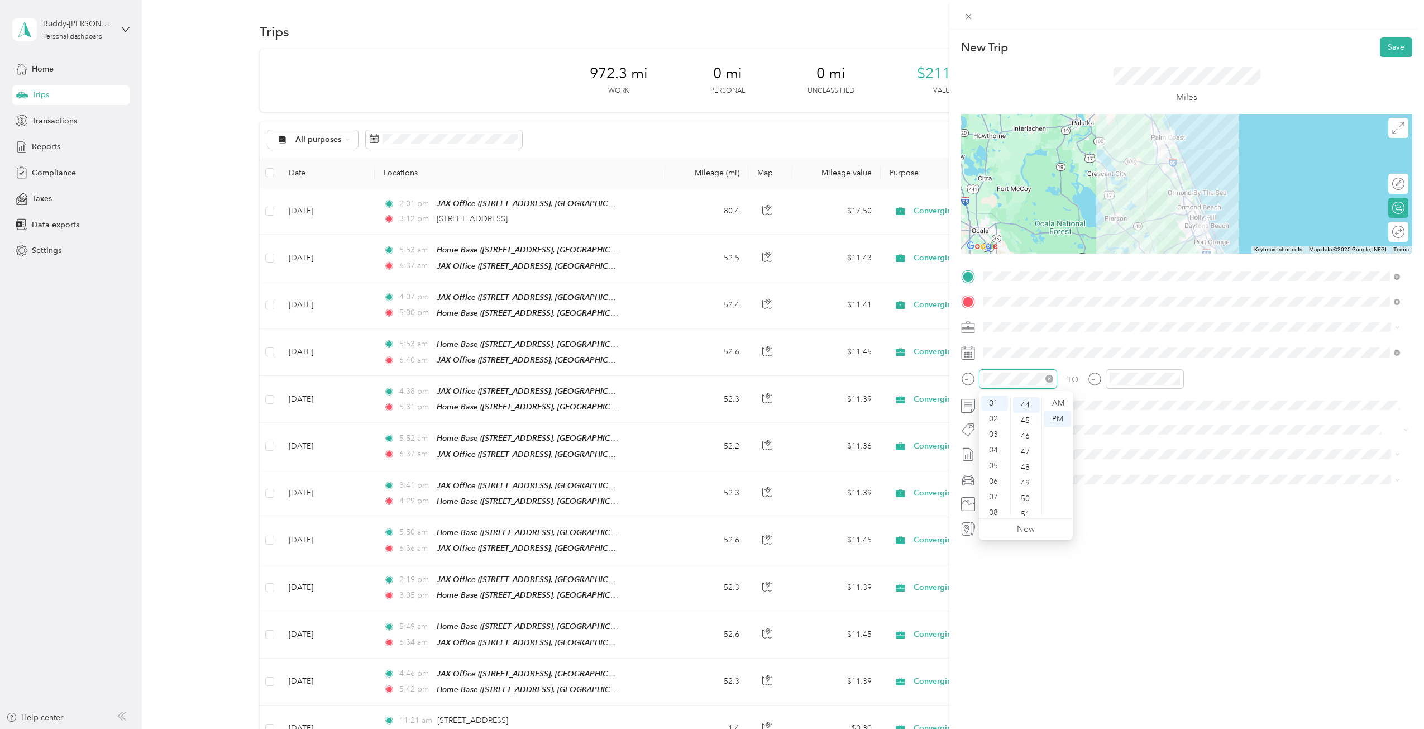
scroll to position [688, 0]
click at [1009, 416] on icon at bounding box center [1011, 416] width 6 height 10
click at [1065, 490] on div "14" at bounding box center [1064, 490] width 15 height 14
click at [995, 445] on div "04" at bounding box center [994, 450] width 27 height 16
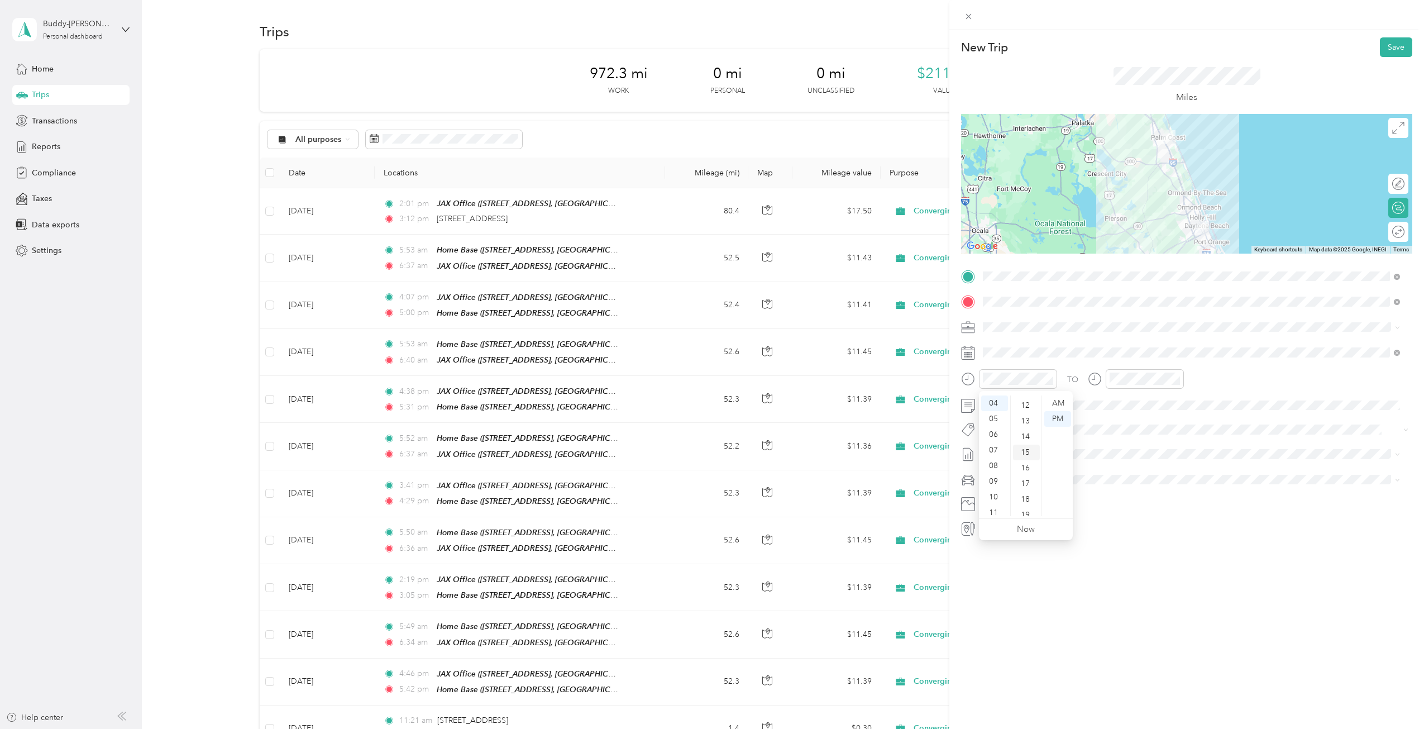
click at [1023, 451] on div "15" at bounding box center [1026, 453] width 27 height 16
click at [1131, 385] on div at bounding box center [1145, 379] width 78 height 20
click at [1119, 464] on div "05" at bounding box center [1121, 466] width 27 height 16
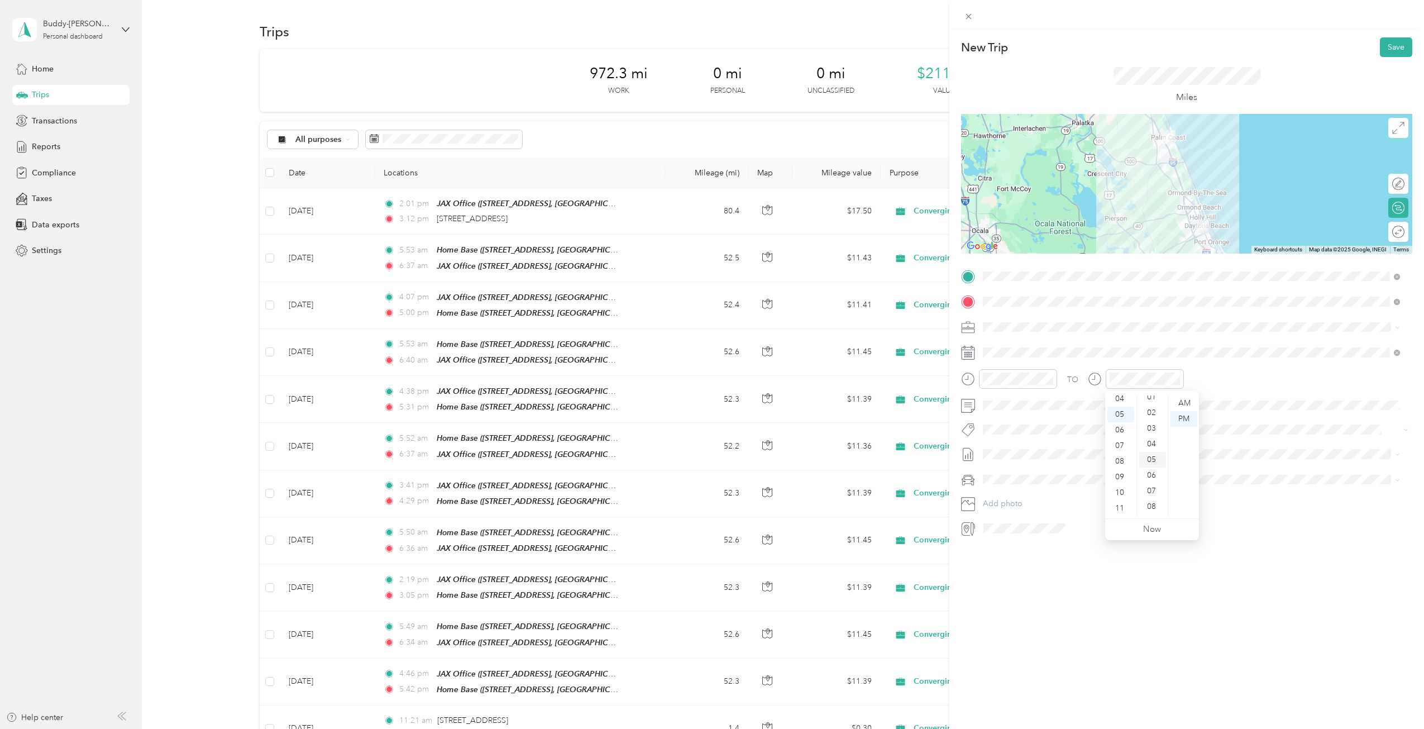
scroll to position [0, 0]
click at [1151, 418] on div "01" at bounding box center [1153, 419] width 27 height 16
click at [1184, 417] on div "PM" at bounding box center [1184, 419] width 27 height 16
click at [1383, 45] on button "Save" at bounding box center [1396, 47] width 32 height 20
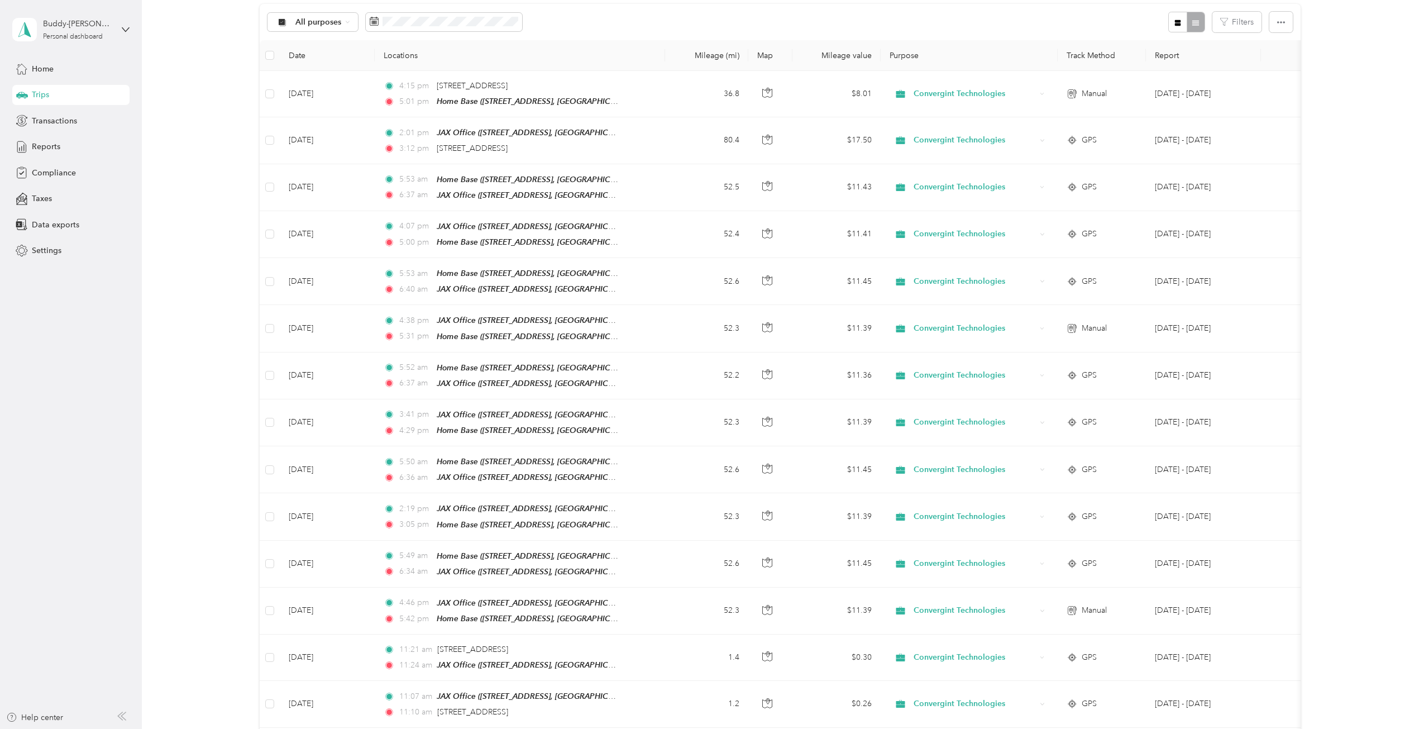
scroll to position [0, 0]
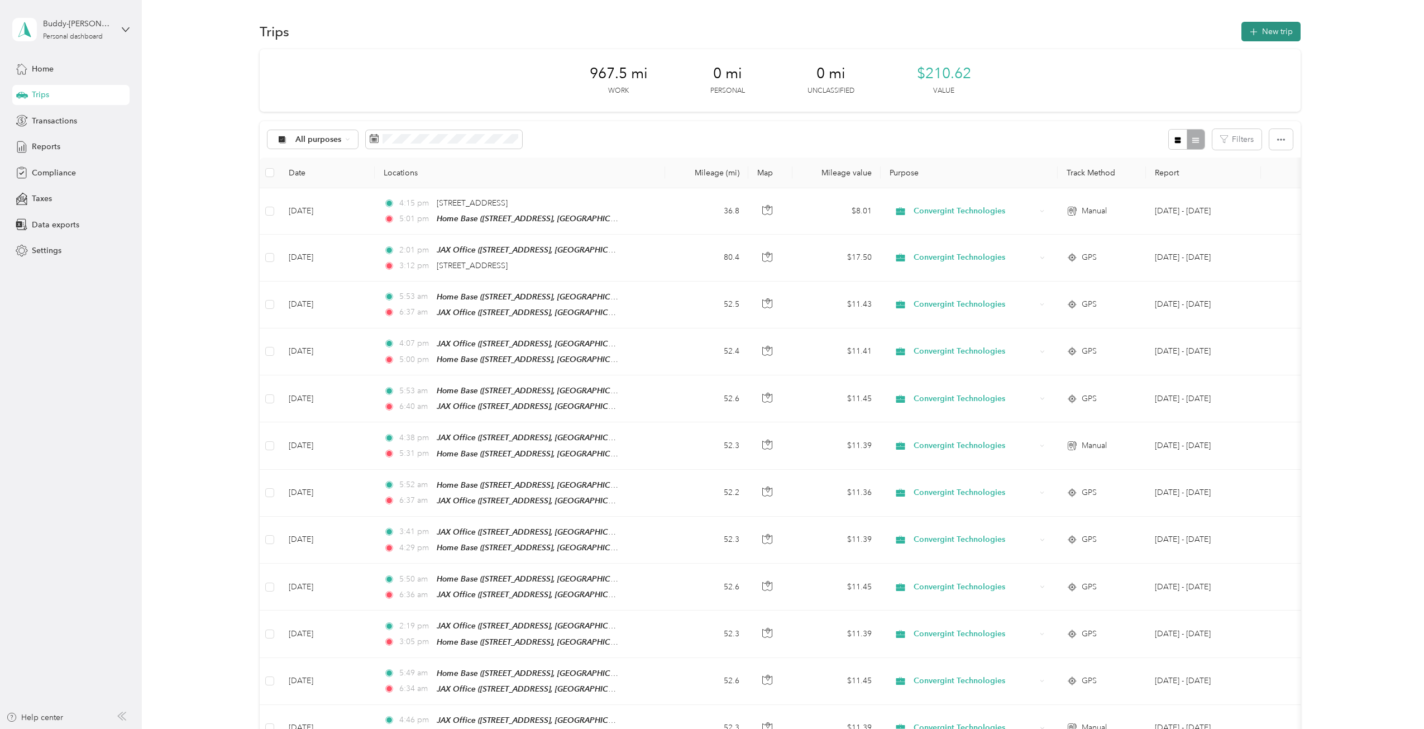
click at [1257, 30] on button "New trip" at bounding box center [1271, 32] width 59 height 20
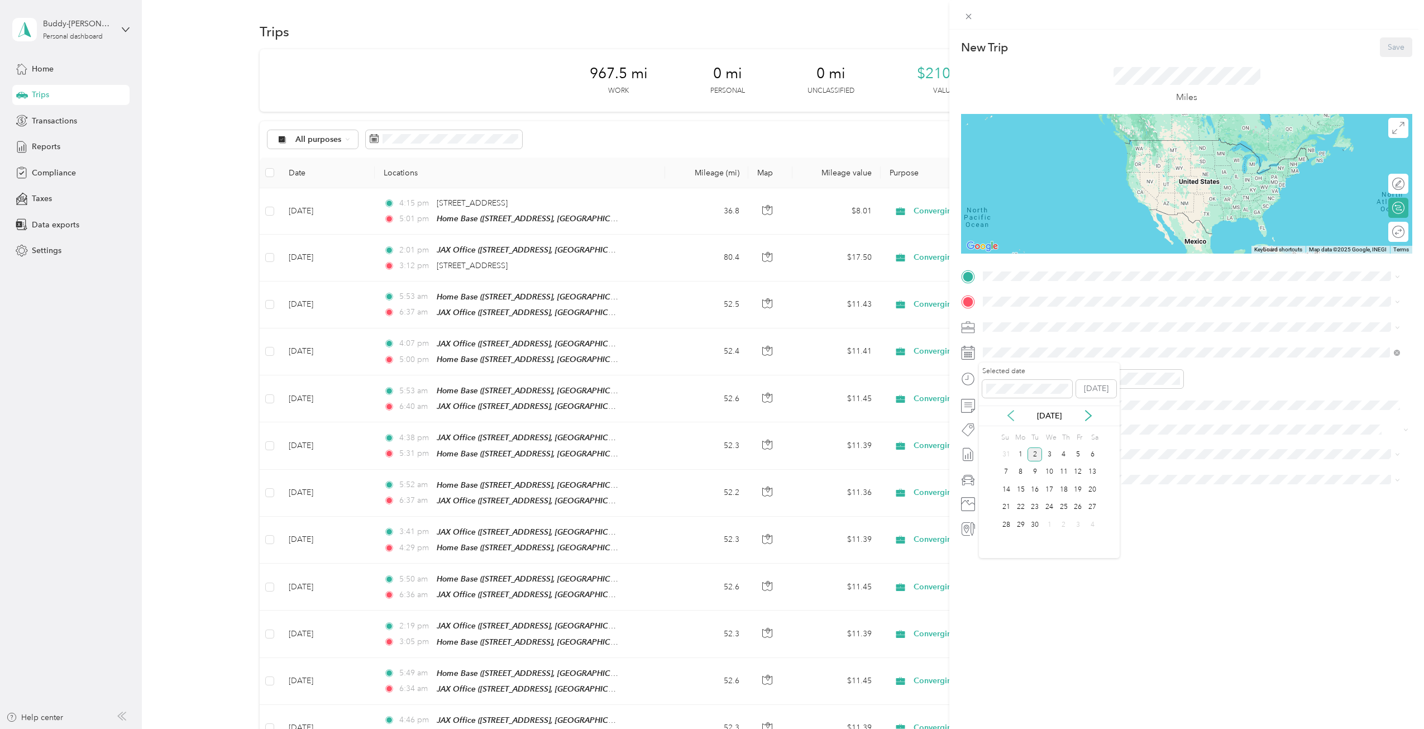
click at [1010, 413] on icon at bounding box center [1011, 416] width 6 height 10
click at [1019, 506] on div "18" at bounding box center [1021, 507] width 15 height 14
click at [1027, 324] on div "Home Base [STREET_ADDRESS][GEOGRAPHIC_DATA], [GEOGRAPHIC_DATA], [US_STATE], [GE…" at bounding box center [1160, 321] width 313 height 23
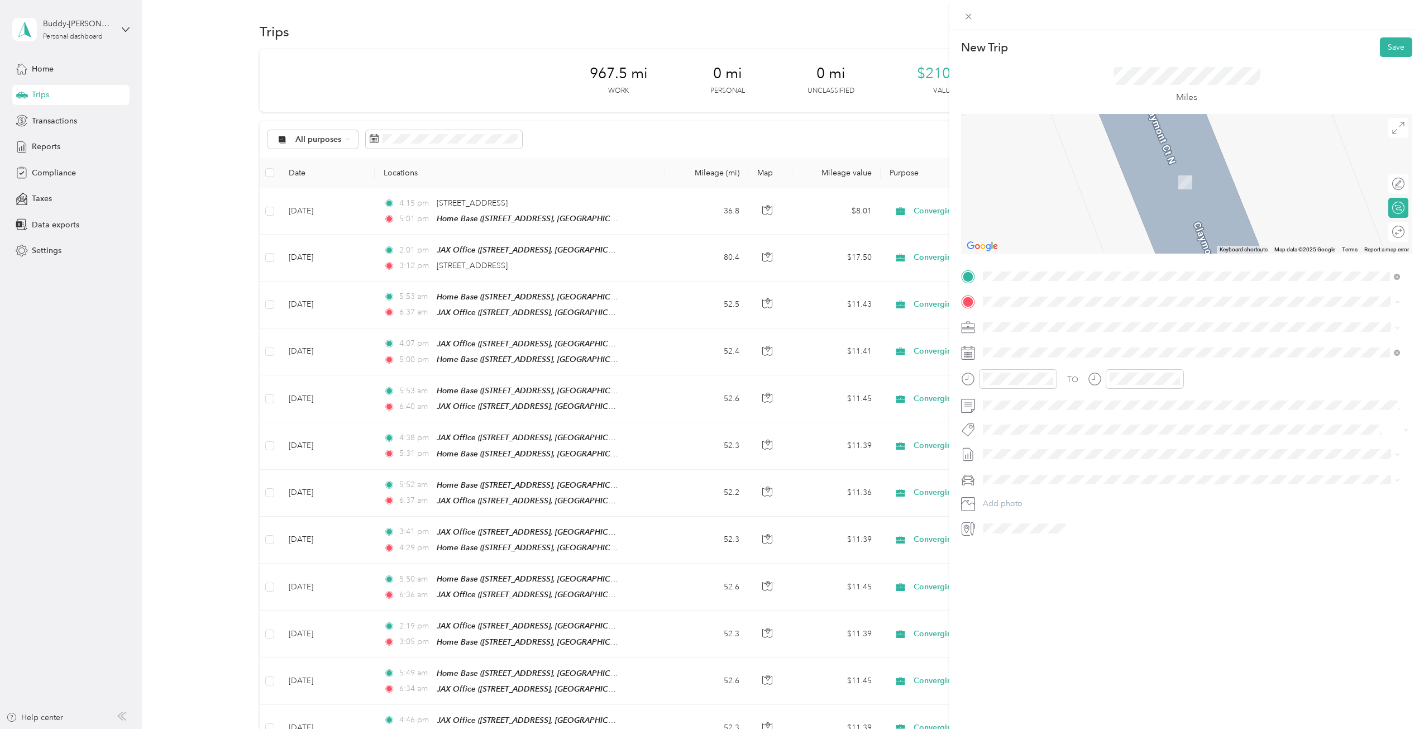
click at [1031, 422] on div "JAX Office [STREET_ADDRESS][GEOGRAPHIC_DATA], [US_STATE], [GEOGRAPHIC_DATA]" at bounding box center [1145, 422] width 282 height 23
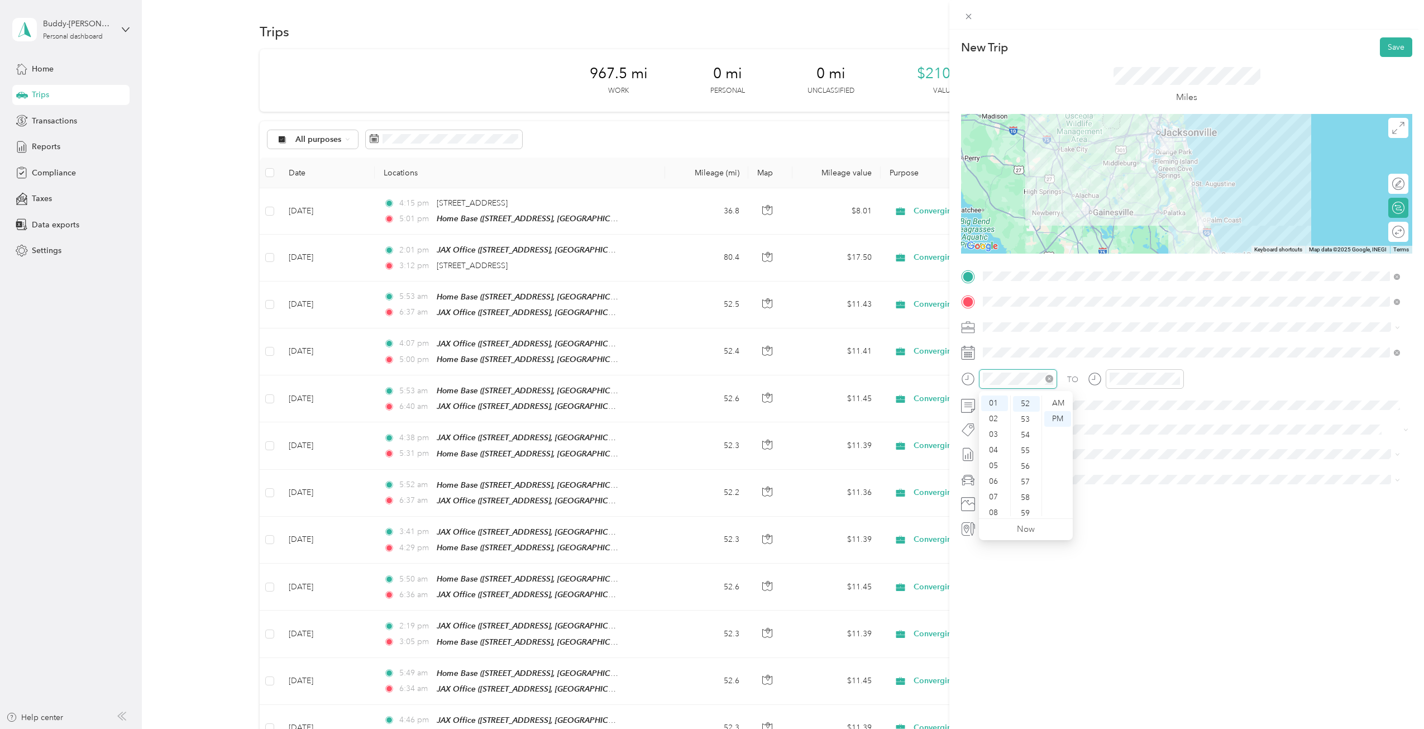
scroll to position [813, 0]
click at [995, 464] on div "05" at bounding box center [994, 466] width 27 height 16
click at [1027, 451] on div "48" at bounding box center [1026, 453] width 27 height 16
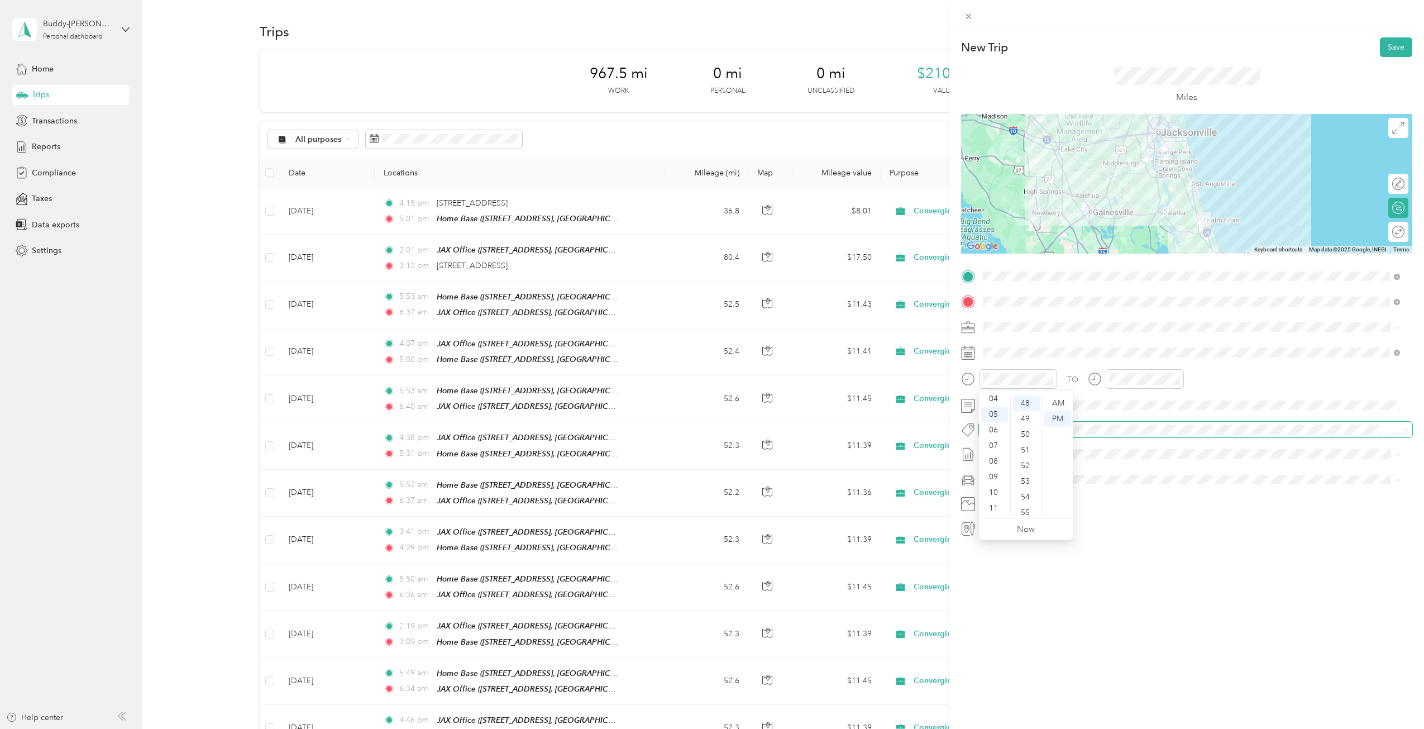
click at [1141, 435] on span at bounding box center [1186, 430] width 415 height 12
click at [1119, 478] on div "06" at bounding box center [1121, 482] width 27 height 16
click at [1151, 448] on div "30" at bounding box center [1153, 450] width 27 height 16
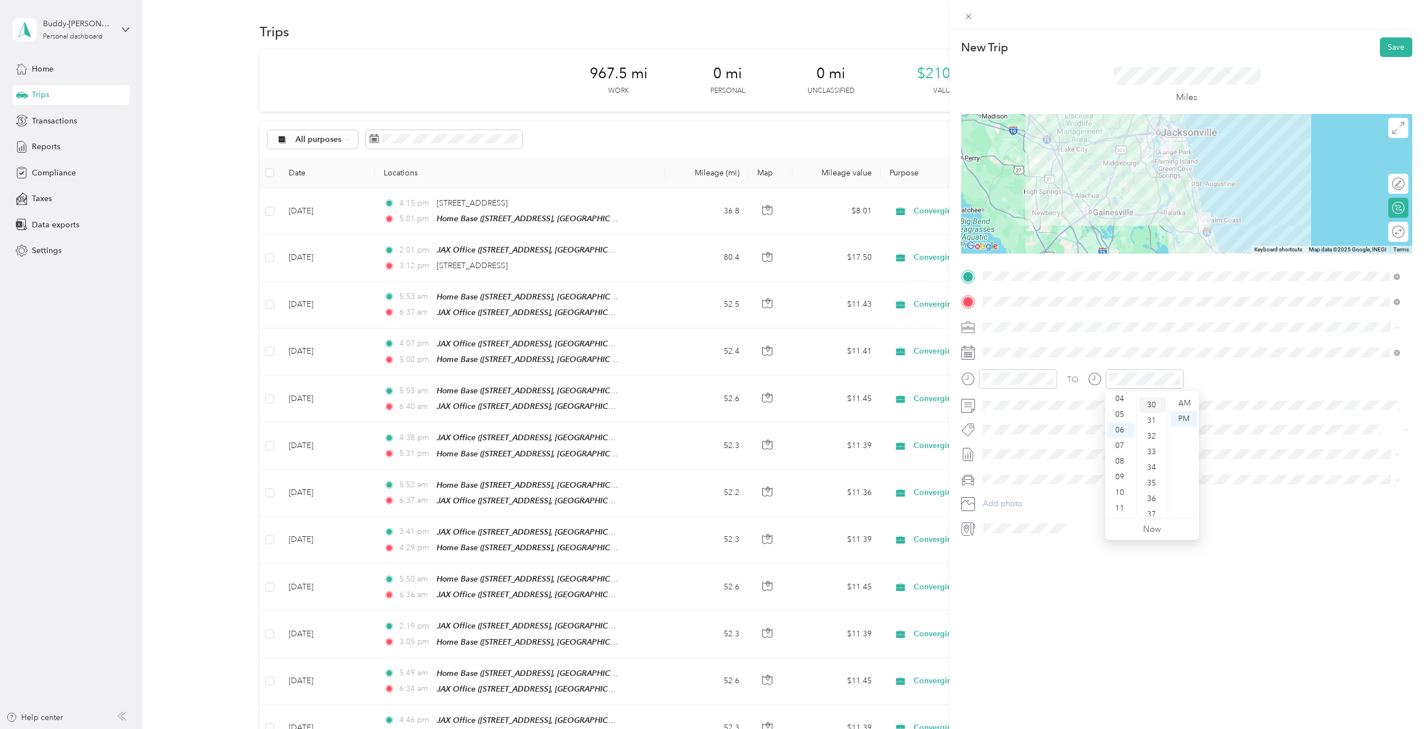
scroll to position [469, 0]
click at [1153, 477] on div "35" at bounding box center [1153, 482] width 27 height 16
click at [1184, 398] on div "AM" at bounding box center [1184, 403] width 27 height 16
click at [1053, 401] on div "AM" at bounding box center [1058, 403] width 27 height 16
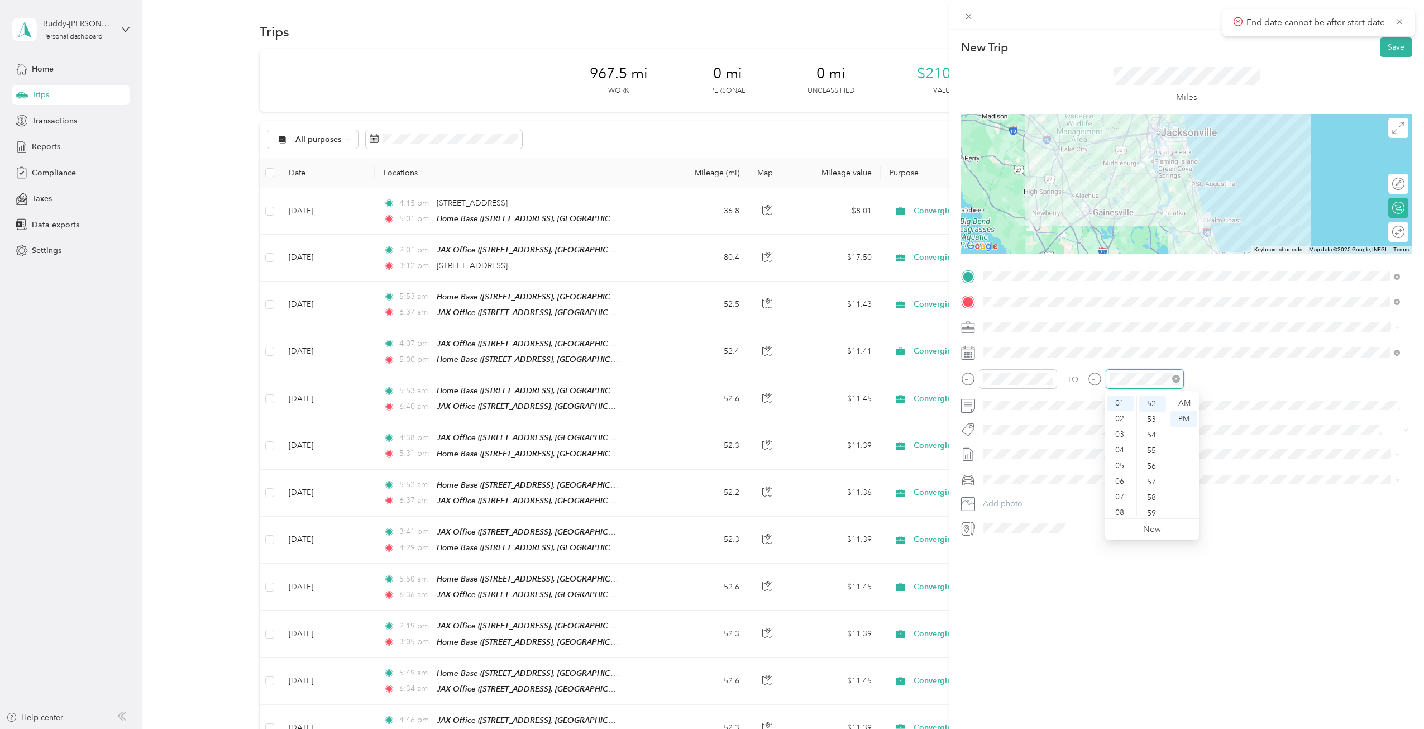
scroll to position [813, 0]
click at [1182, 402] on div "AM" at bounding box center [1184, 403] width 27 height 16
click at [1215, 361] on span at bounding box center [1195, 353] width 433 height 18
click at [1122, 479] on div "06" at bounding box center [1121, 482] width 27 height 16
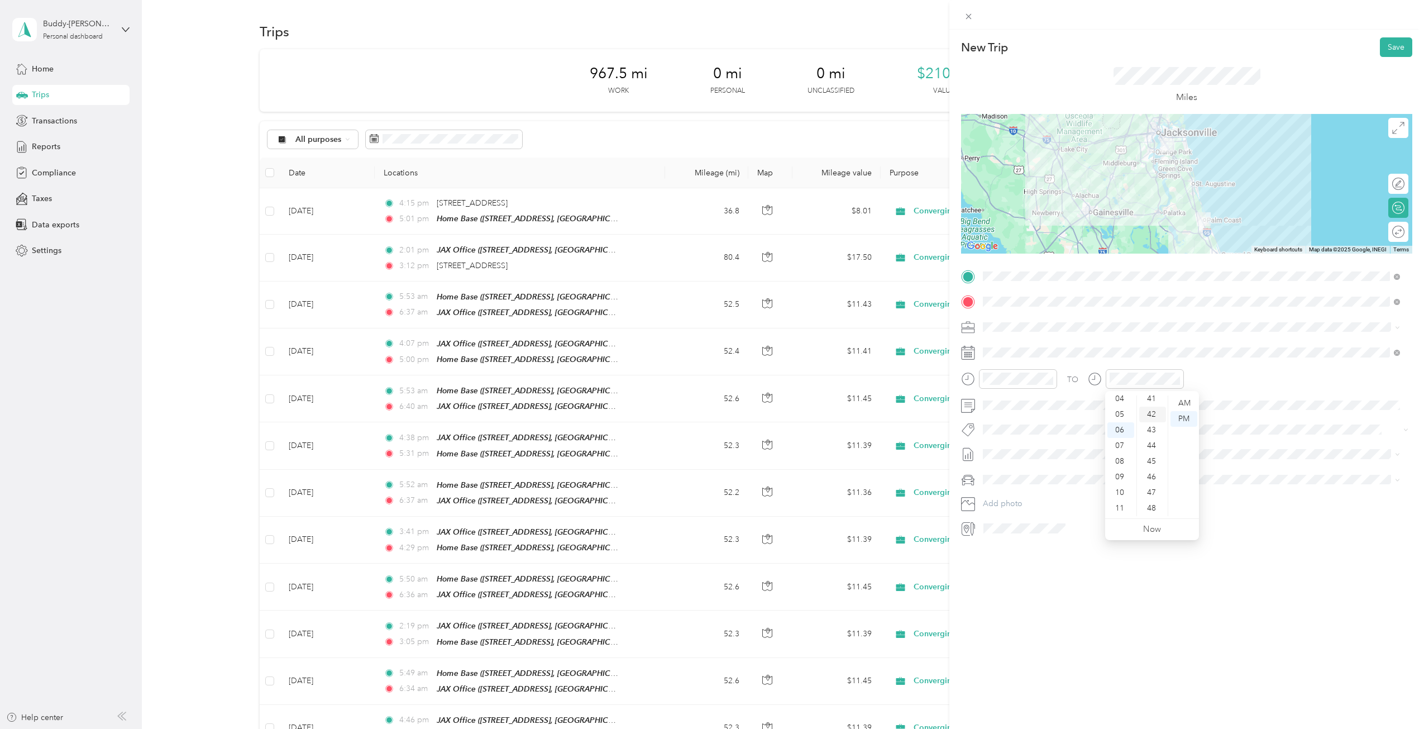
click at [1151, 412] on div "42" at bounding box center [1153, 415] width 27 height 16
click at [1184, 399] on div "AM" at bounding box center [1184, 403] width 27 height 16
click at [1257, 384] on div "TO" at bounding box center [1186, 382] width 451 height 27
click at [1389, 47] on button "Save" at bounding box center [1396, 47] width 32 height 20
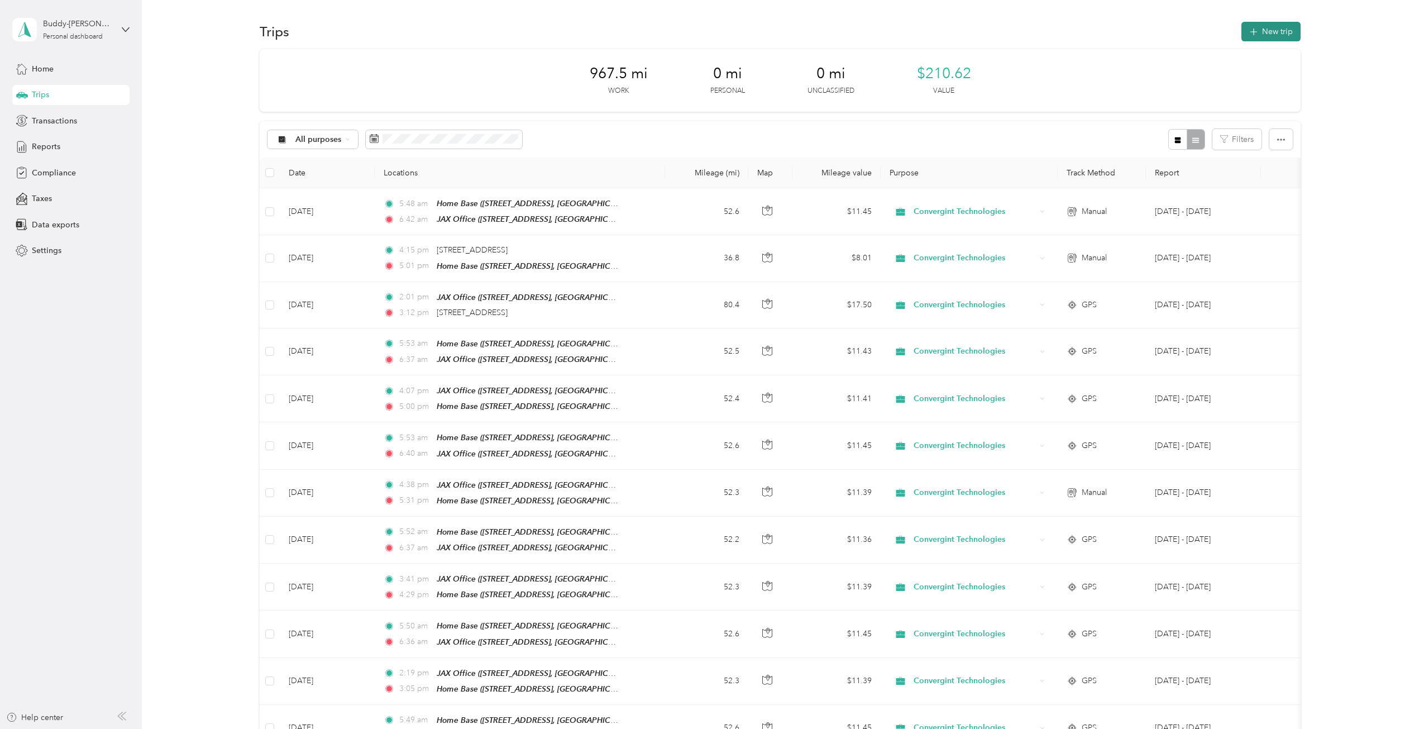
click at [1269, 32] on button "New trip" at bounding box center [1271, 32] width 59 height 20
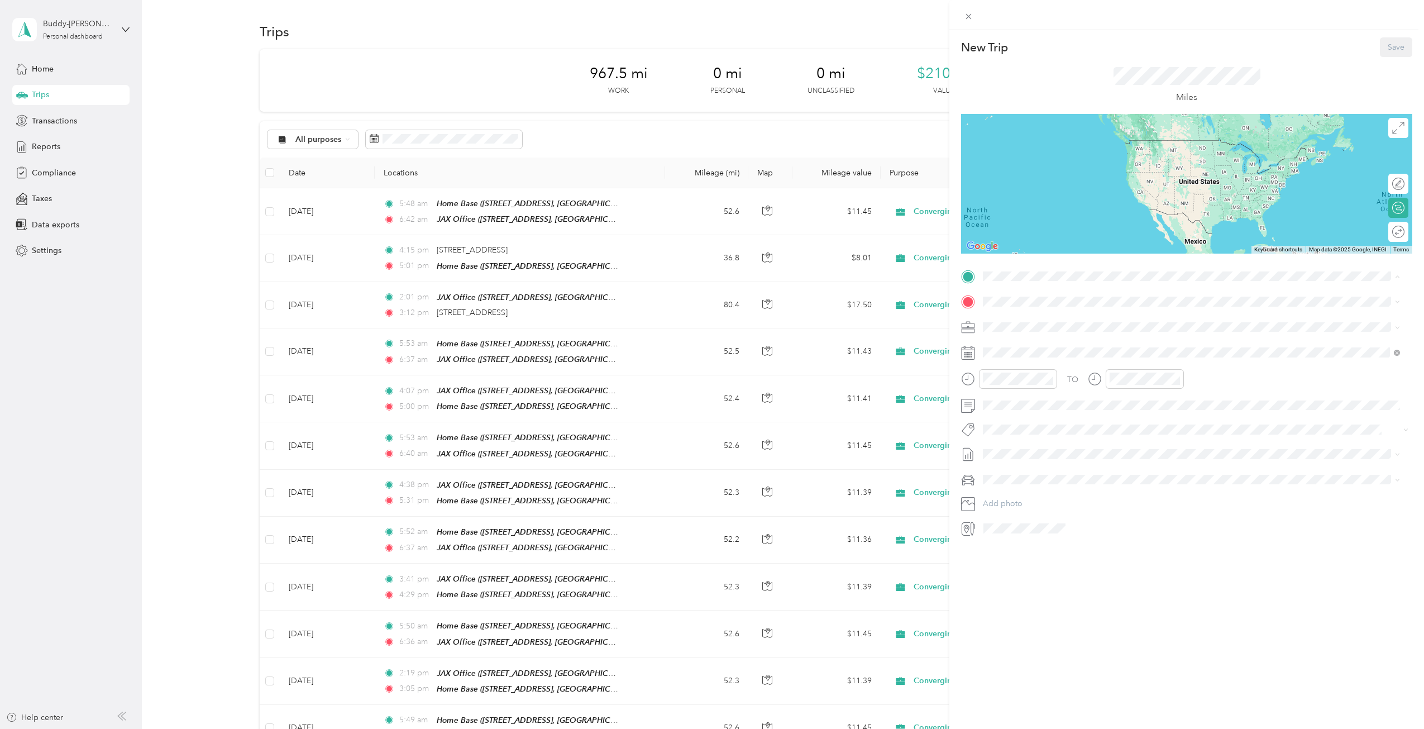
click at [1024, 389] on strong "JAX Office" at bounding box center [1024, 391] width 40 height 10
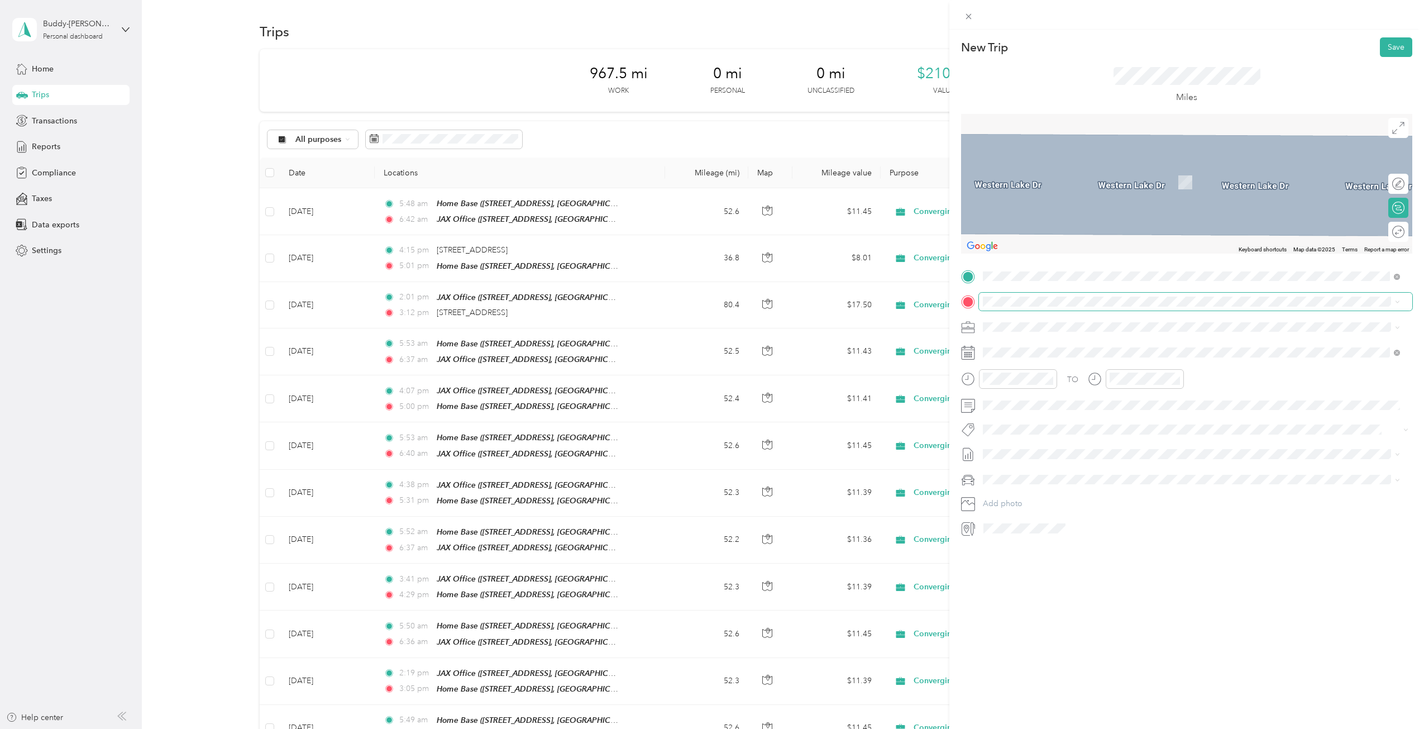
click at [1019, 294] on span at bounding box center [1195, 302] width 433 height 18
click at [1028, 345] on strong "Home Base" at bounding box center [1024, 346] width 41 height 10
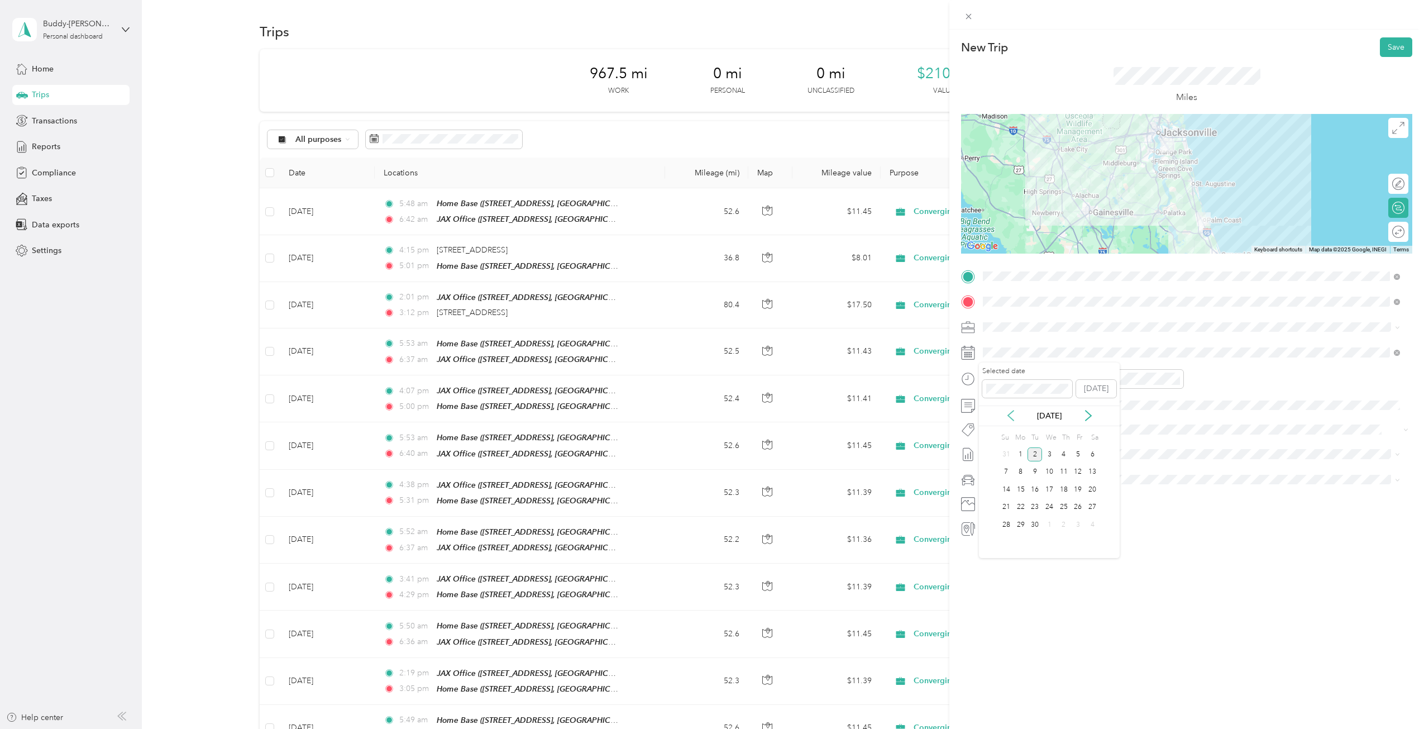
click at [1011, 414] on icon at bounding box center [1010, 415] width 11 height 11
click at [1022, 504] on div "18" at bounding box center [1021, 507] width 15 height 14
click at [995, 447] on div "04" at bounding box center [994, 450] width 27 height 16
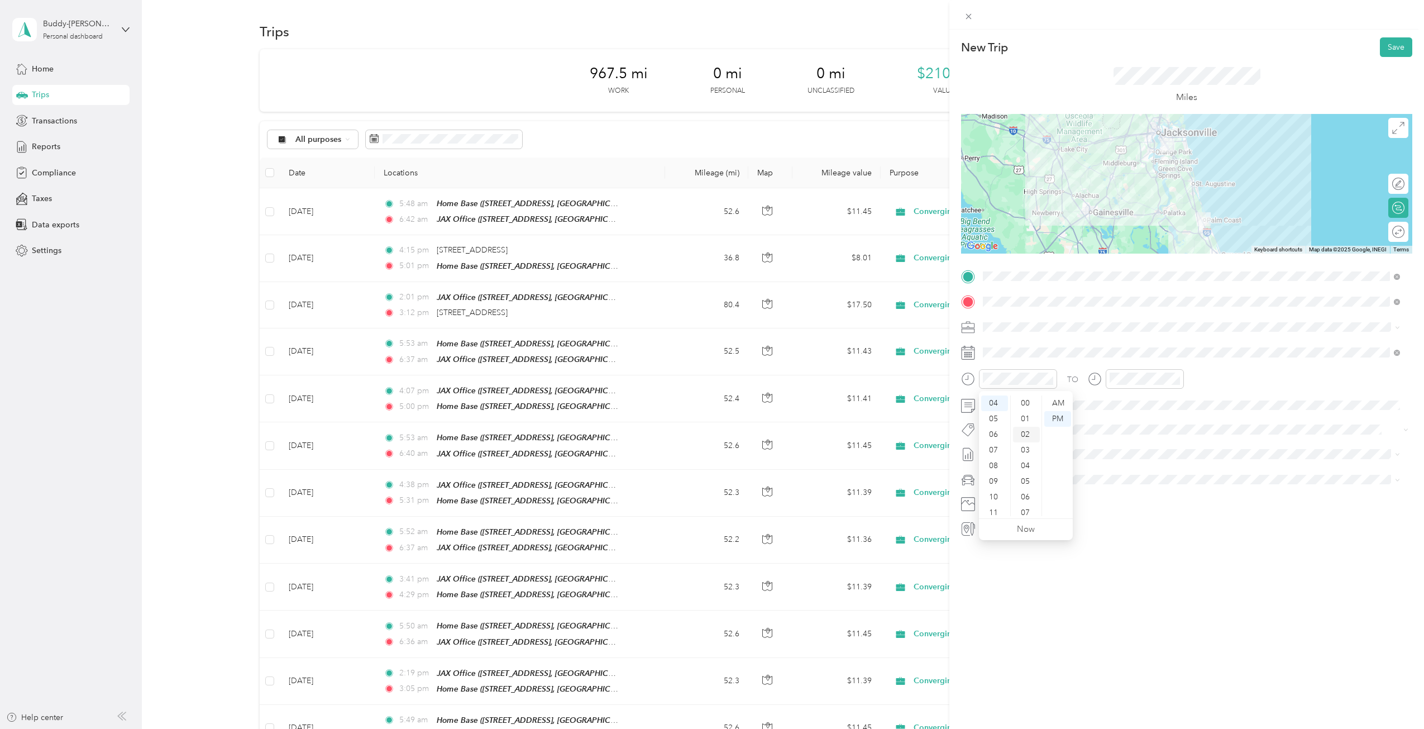
click at [1025, 440] on div "02" at bounding box center [1026, 435] width 27 height 16
click at [1059, 417] on div "PM" at bounding box center [1058, 419] width 27 height 16
click at [1139, 371] on div at bounding box center [1145, 379] width 78 height 20
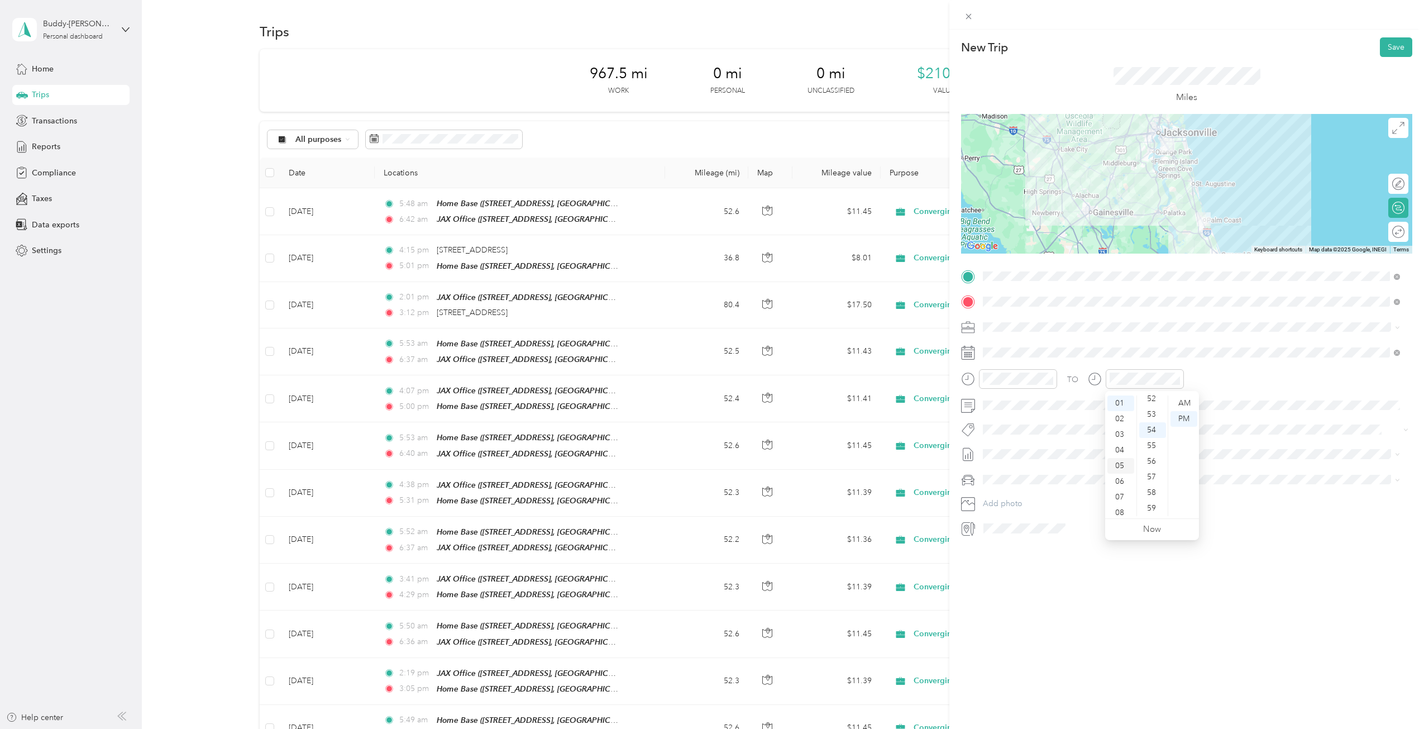
click at [1125, 465] on div "05" at bounding box center [1121, 466] width 27 height 16
click at [1150, 461] on div "04" at bounding box center [1153, 466] width 27 height 16
click at [1183, 417] on div "PM" at bounding box center [1184, 419] width 27 height 16
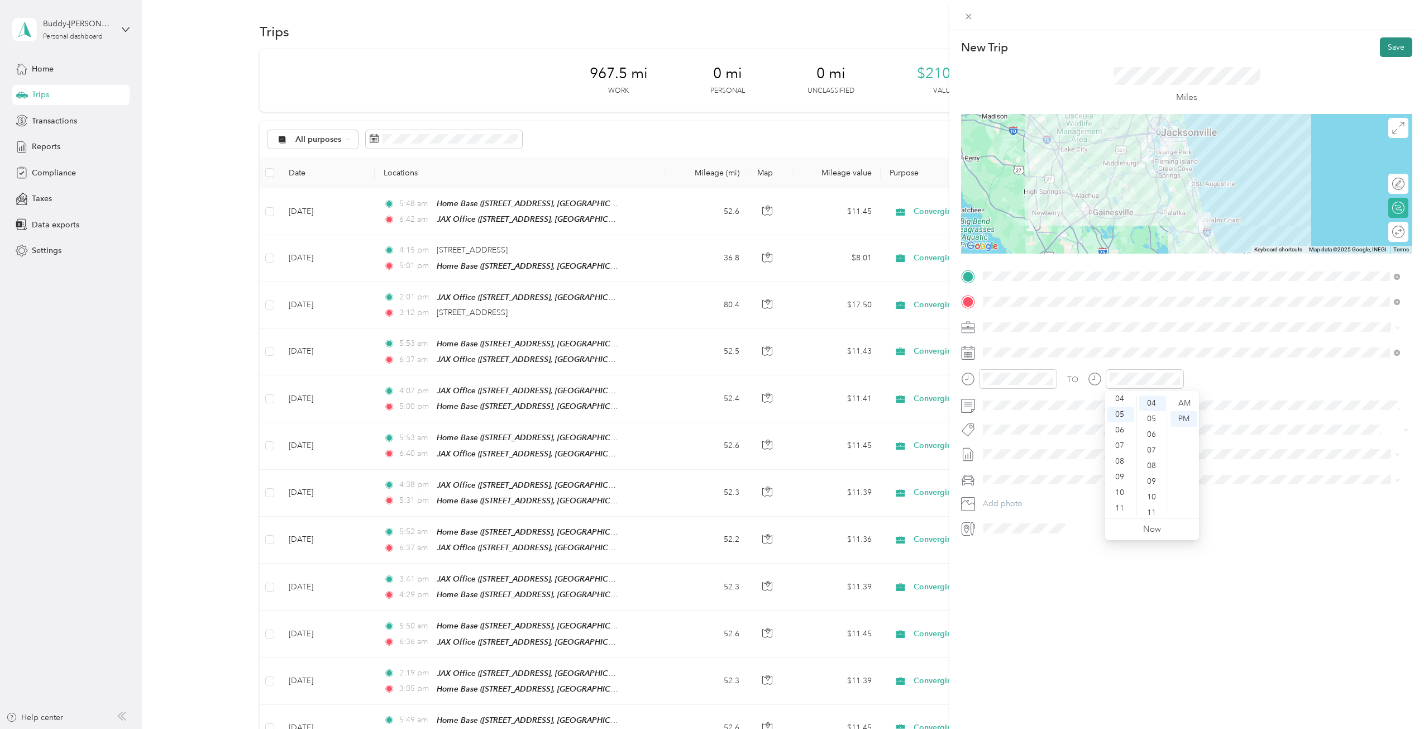
click at [1385, 46] on button "Save" at bounding box center [1396, 47] width 32 height 20
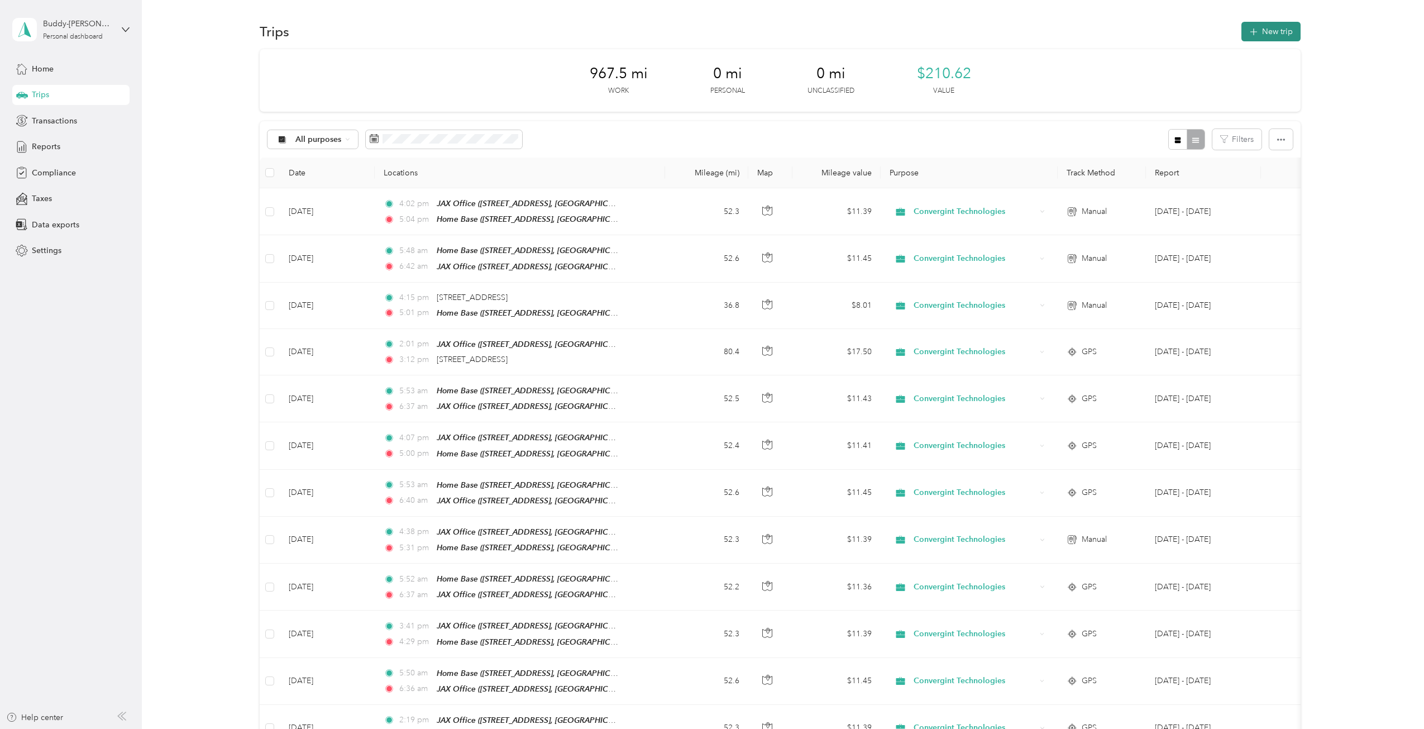
click at [1255, 29] on icon "button" at bounding box center [1254, 32] width 13 height 13
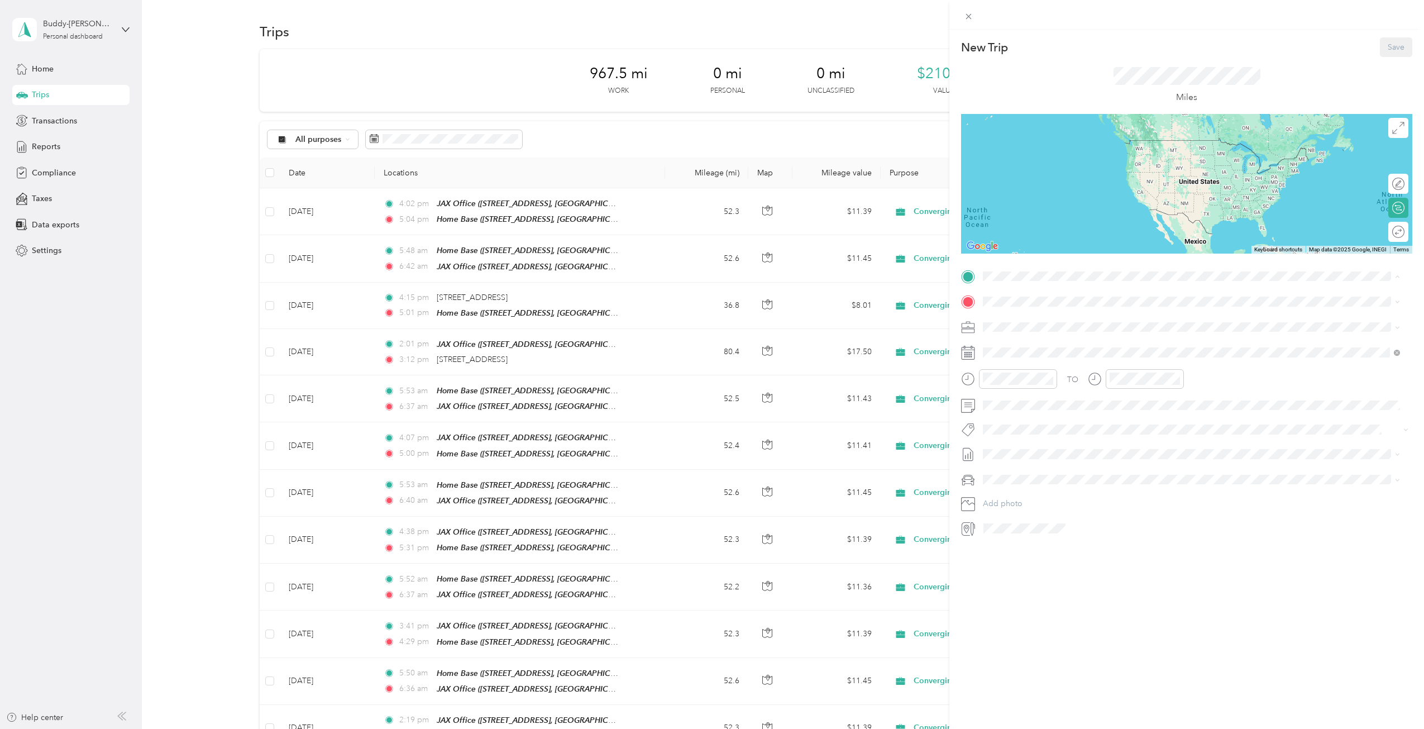
click at [1020, 322] on div "Home Base [STREET_ADDRESS][GEOGRAPHIC_DATA], [GEOGRAPHIC_DATA], [US_STATE], [GE…" at bounding box center [1160, 327] width 313 height 23
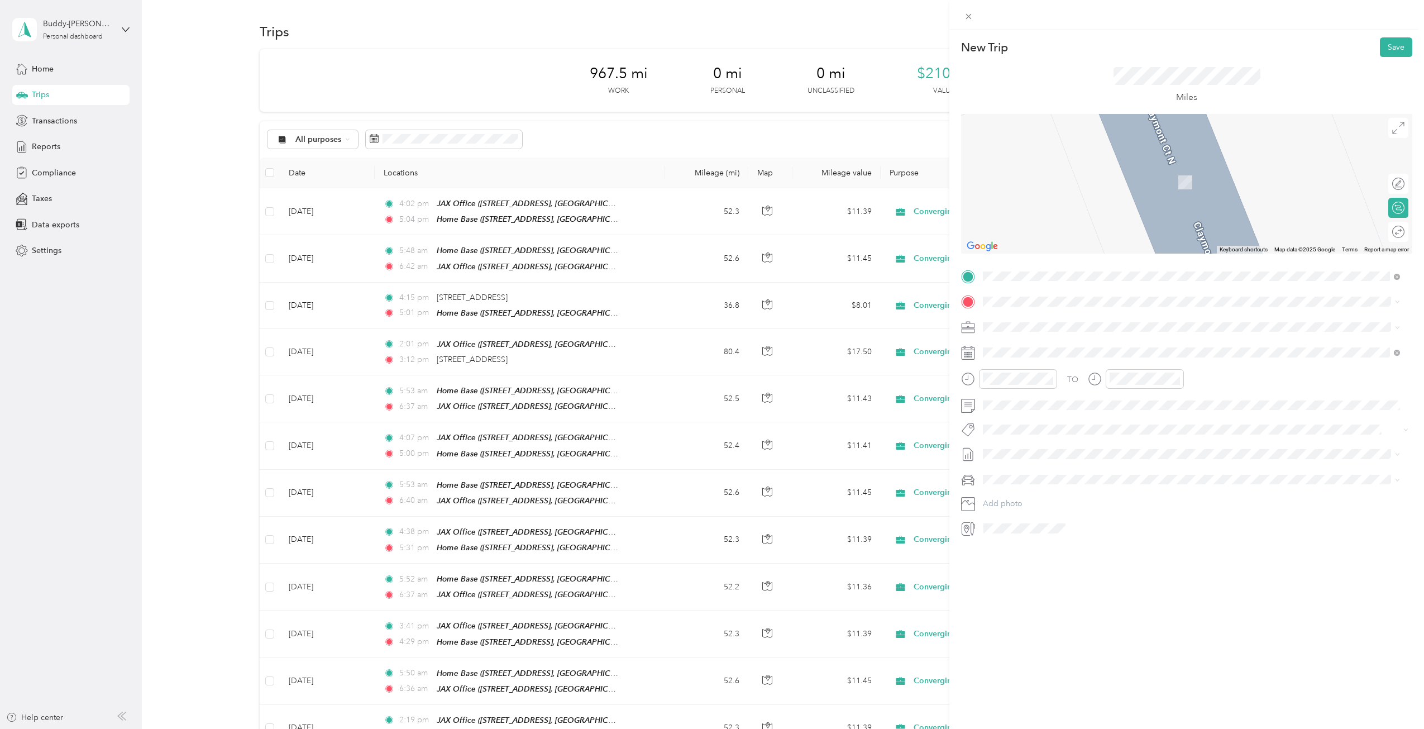
click at [1026, 420] on div "JAX Office [STREET_ADDRESS][GEOGRAPHIC_DATA], [US_STATE], [GEOGRAPHIC_DATA]" at bounding box center [1145, 420] width 282 height 23
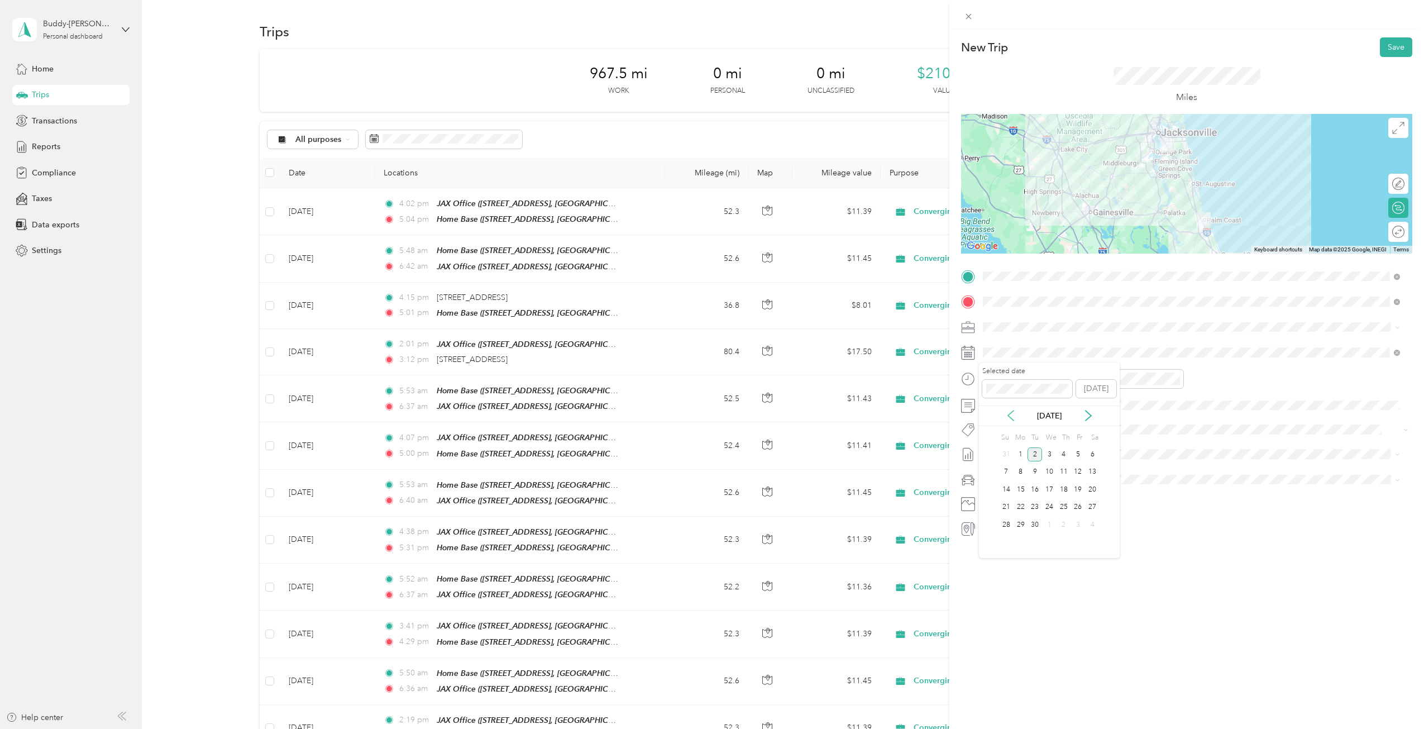
click at [1010, 413] on icon at bounding box center [1011, 416] width 6 height 10
click at [1034, 503] on div "19" at bounding box center [1035, 507] width 15 height 14
click at [994, 480] on div "05" at bounding box center [994, 482] width 27 height 16
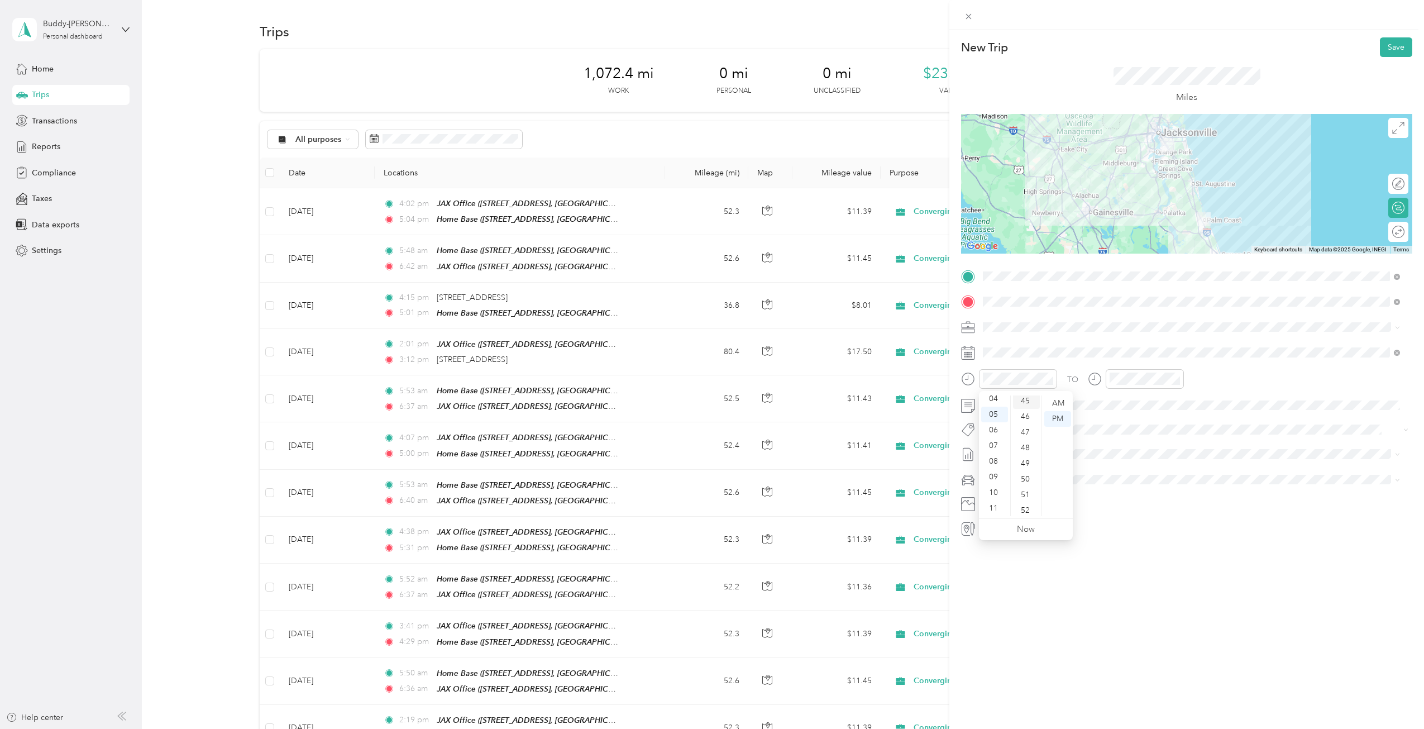
click at [1023, 399] on div "45" at bounding box center [1026, 401] width 27 height 16
click at [1061, 400] on div "AM" at bounding box center [1058, 403] width 27 height 16
click at [1121, 479] on div "06" at bounding box center [1121, 482] width 27 height 16
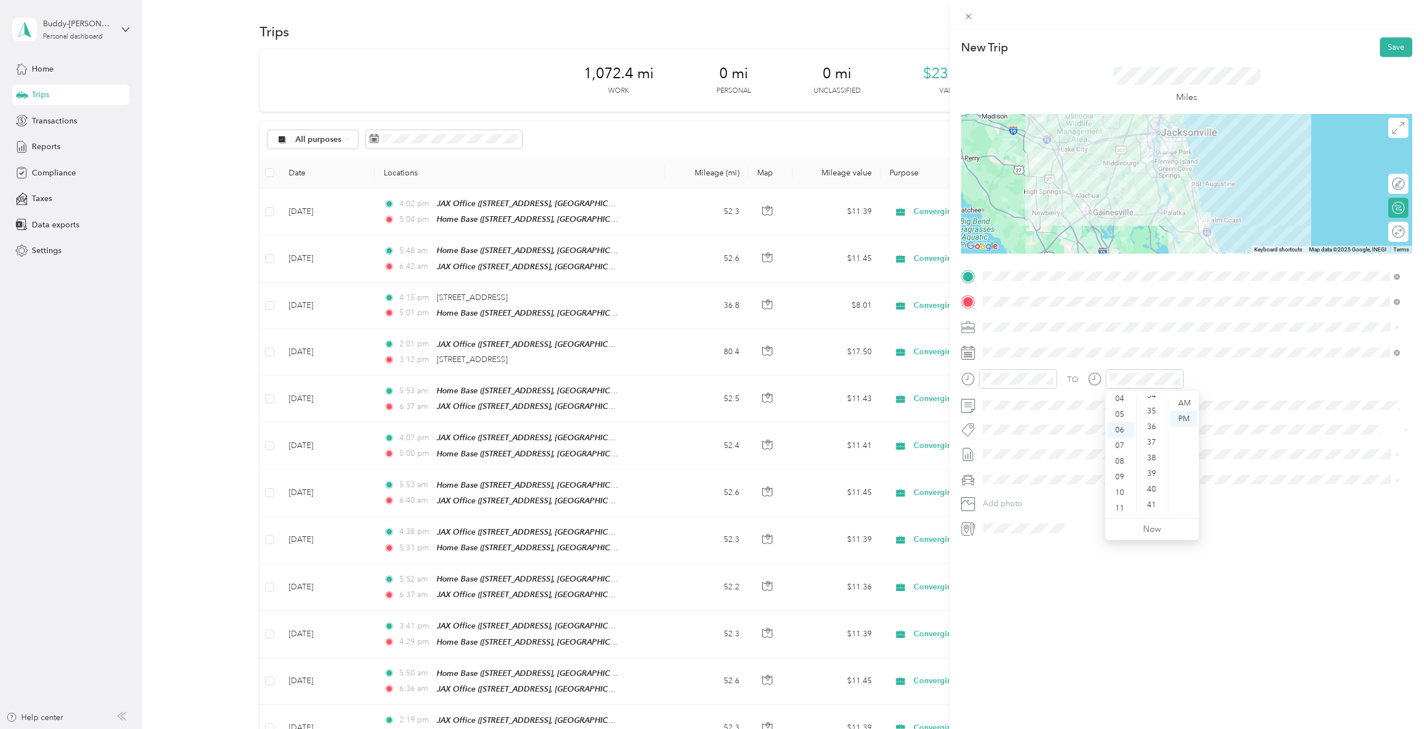
scroll to position [538, 0]
click at [1147, 404] on div "35" at bounding box center [1153, 412] width 27 height 16
click at [1181, 401] on div "AM" at bounding box center [1184, 403] width 27 height 16
click at [1232, 380] on div "TO" at bounding box center [1186, 382] width 451 height 27
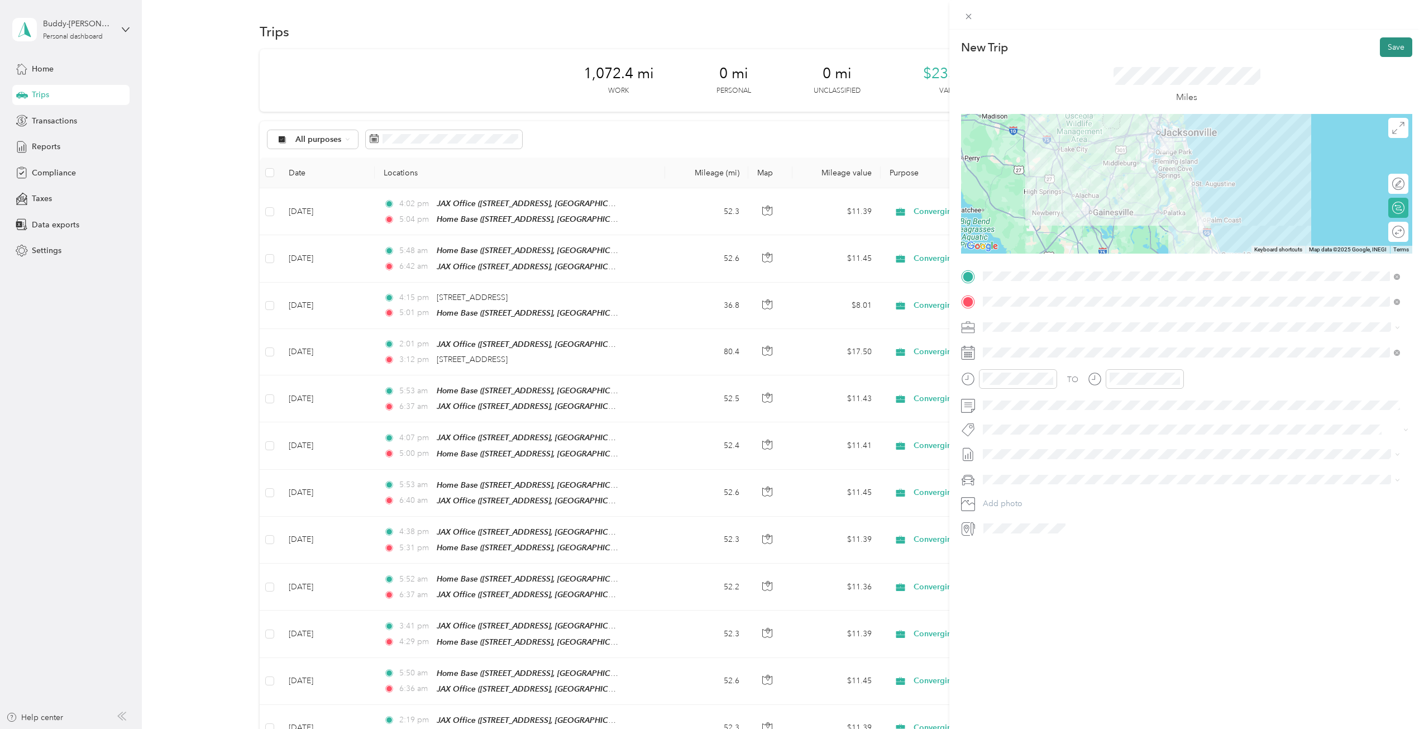
click at [1389, 44] on button "Save" at bounding box center [1396, 47] width 32 height 20
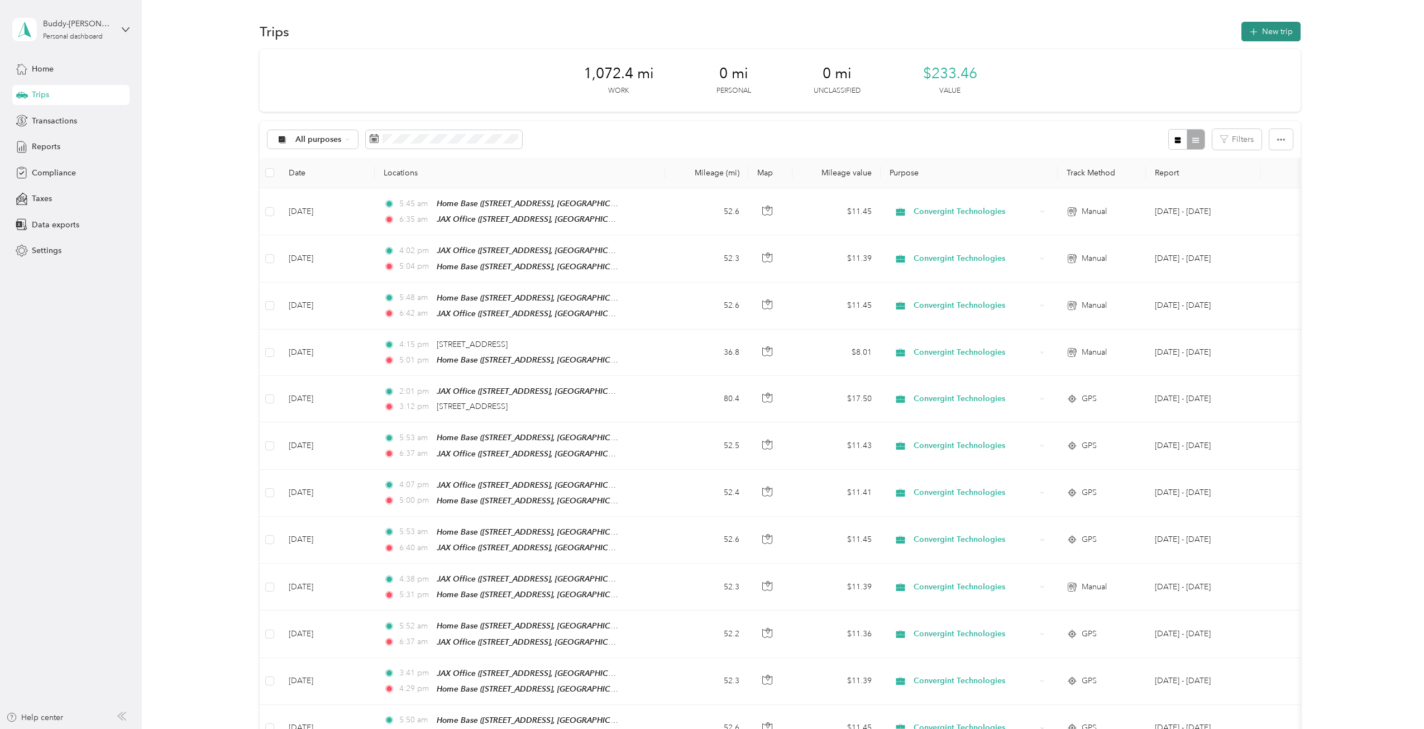
click at [1269, 27] on button "New trip" at bounding box center [1271, 32] width 59 height 20
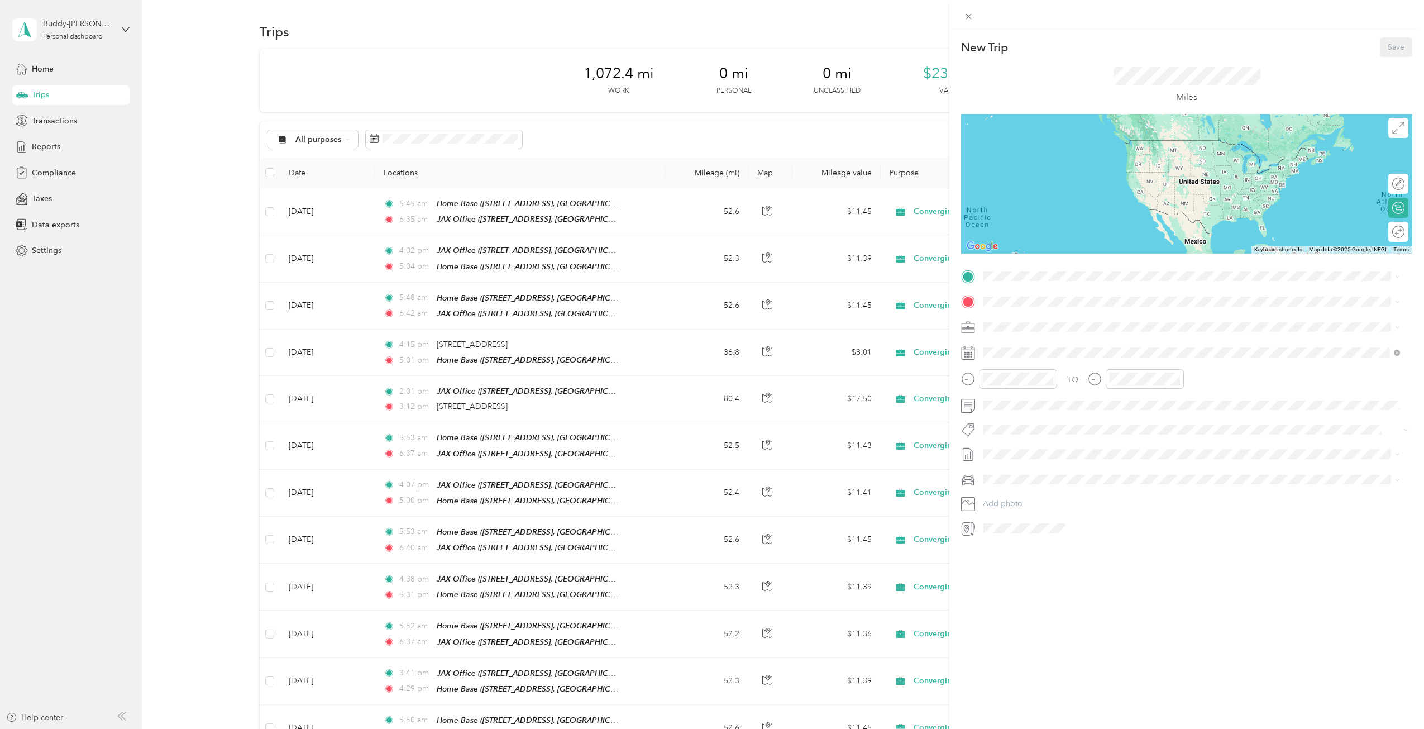
click at [1028, 395] on div "JAX Office [STREET_ADDRESS][GEOGRAPHIC_DATA], [US_STATE], [GEOGRAPHIC_DATA]" at bounding box center [1145, 395] width 282 height 23
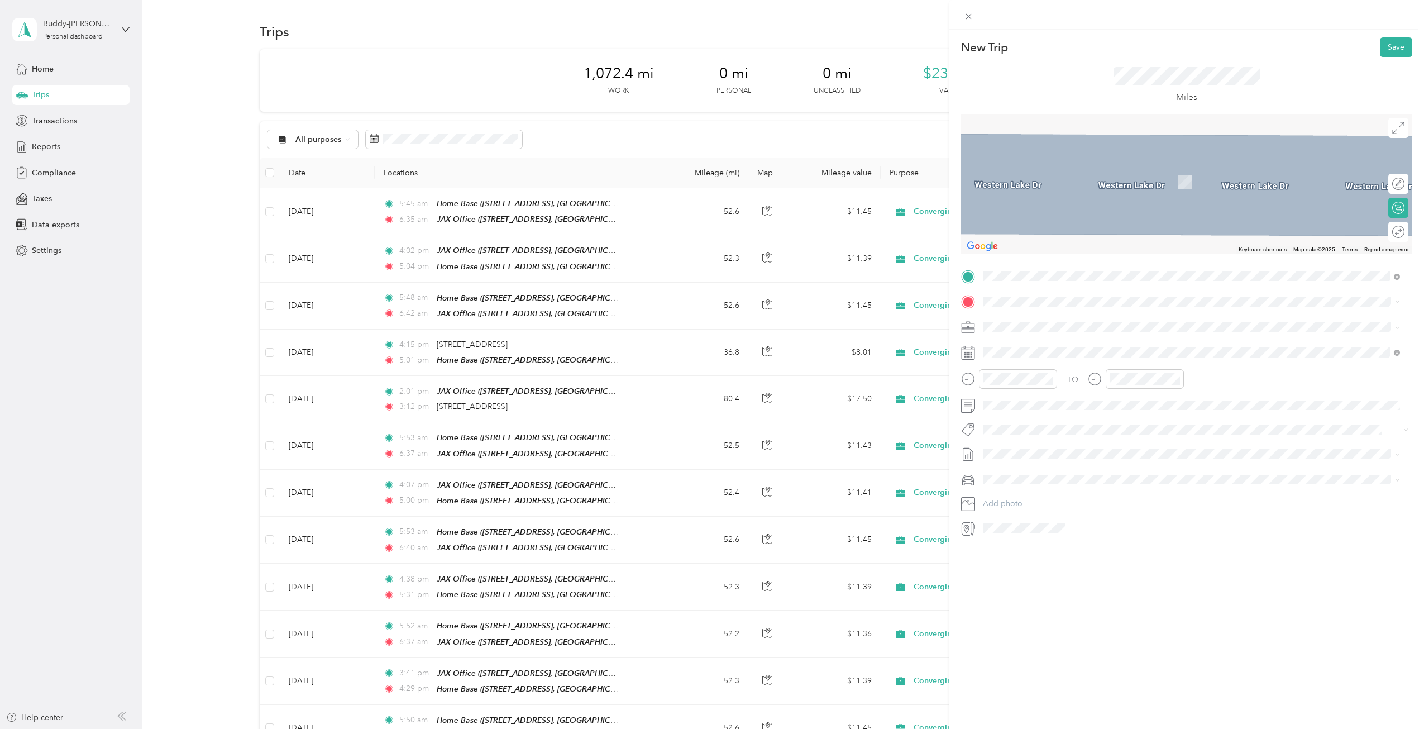
click at [1022, 349] on div "Home Base [STREET_ADDRESS][GEOGRAPHIC_DATA], [GEOGRAPHIC_DATA], [US_STATE], [GE…" at bounding box center [1160, 351] width 313 height 23
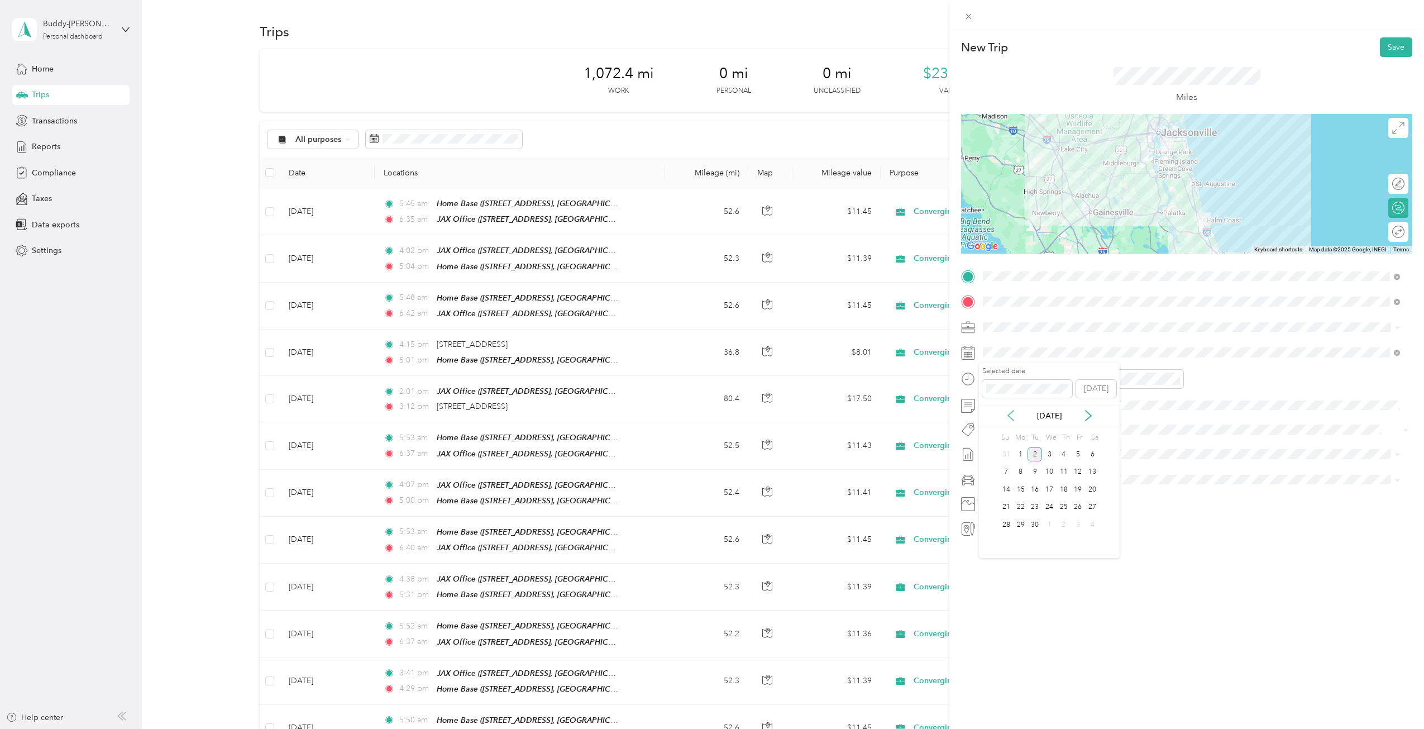
click at [1011, 412] on icon at bounding box center [1010, 415] width 11 height 11
click at [1035, 503] on div "19" at bounding box center [1035, 507] width 15 height 14
click at [998, 449] on div "04" at bounding box center [994, 450] width 27 height 16
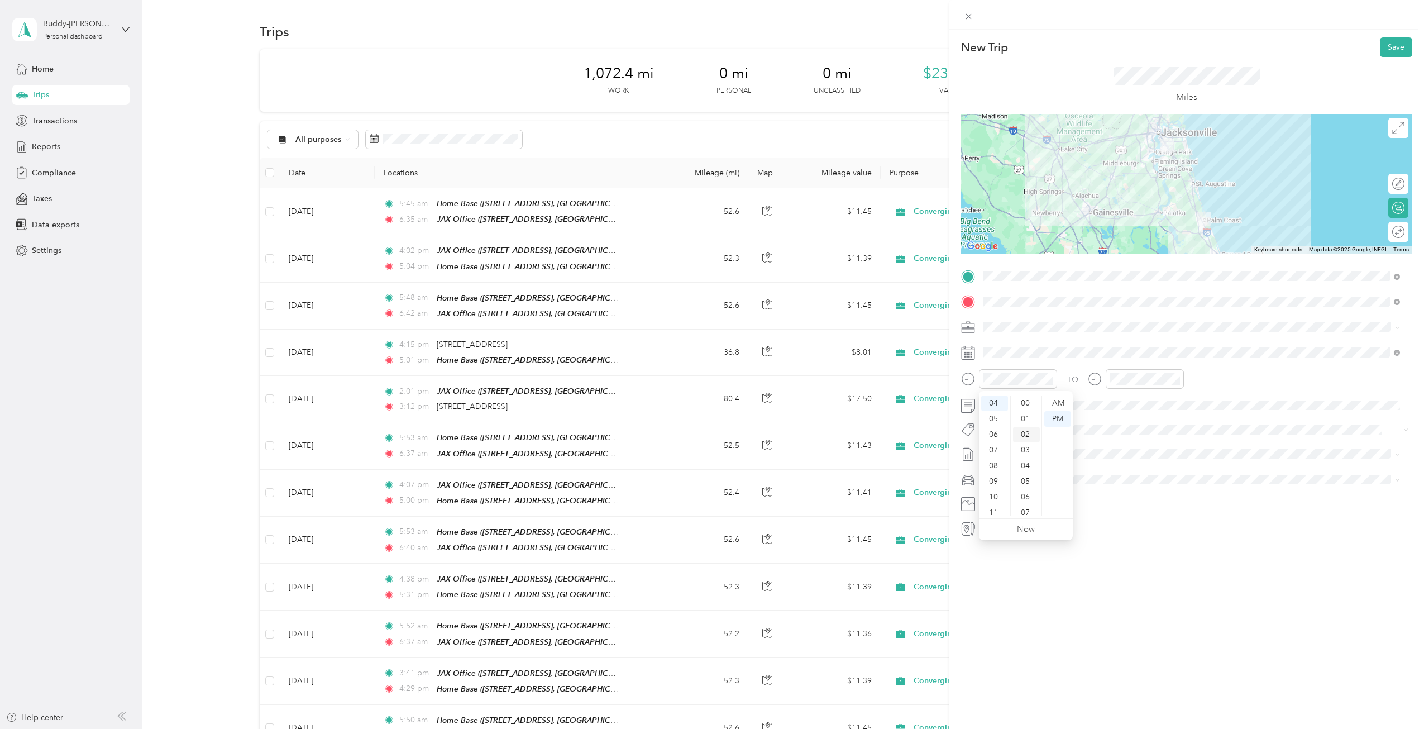
click at [1023, 428] on div "02" at bounding box center [1026, 435] width 27 height 16
click at [1063, 416] on div "PM" at bounding box center [1058, 419] width 27 height 16
click at [1121, 452] on div "04" at bounding box center [1121, 450] width 27 height 16
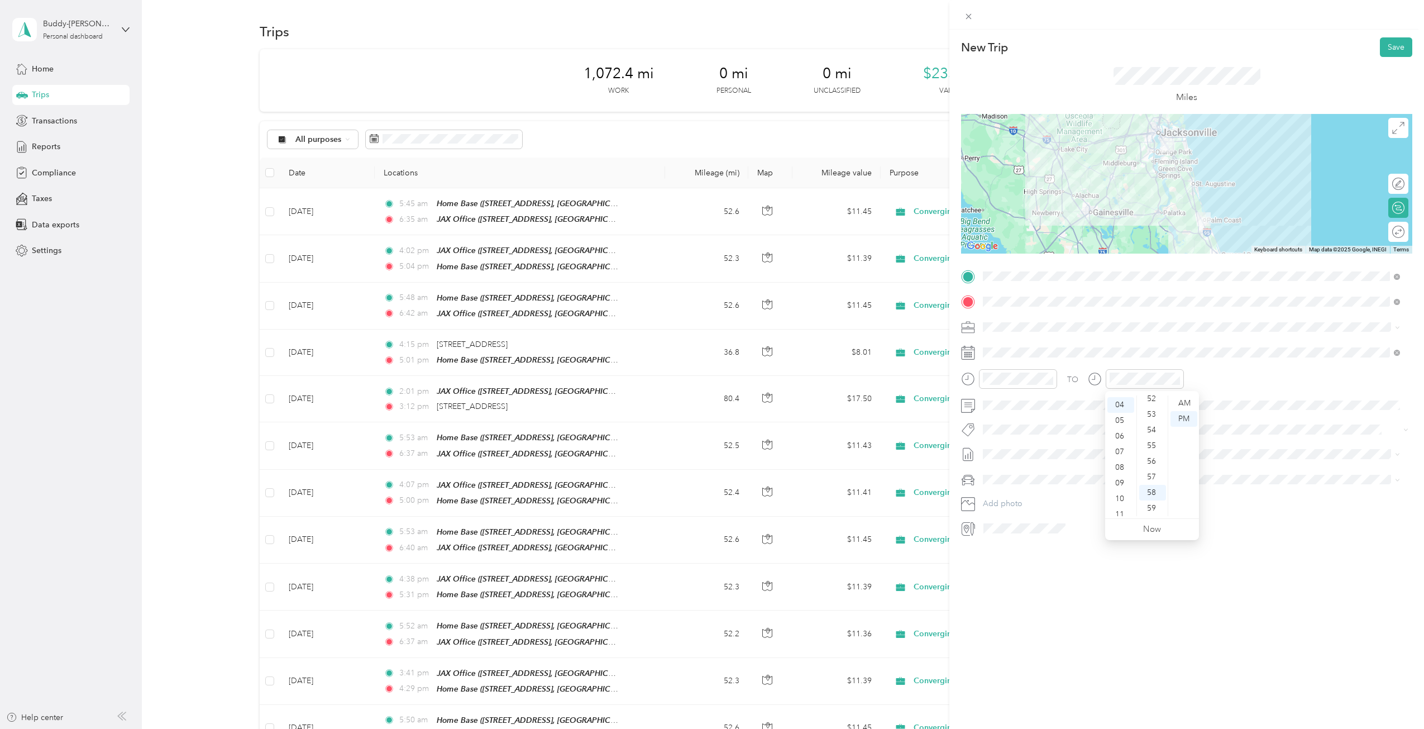
scroll to position [63, 0]
click at [1148, 490] on div "58" at bounding box center [1153, 493] width 27 height 16
click at [1184, 419] on div "PM" at bounding box center [1184, 419] width 27 height 16
click at [1233, 410] on span at bounding box center [1195, 406] width 433 height 18
click at [1385, 46] on button "Save" at bounding box center [1396, 47] width 32 height 20
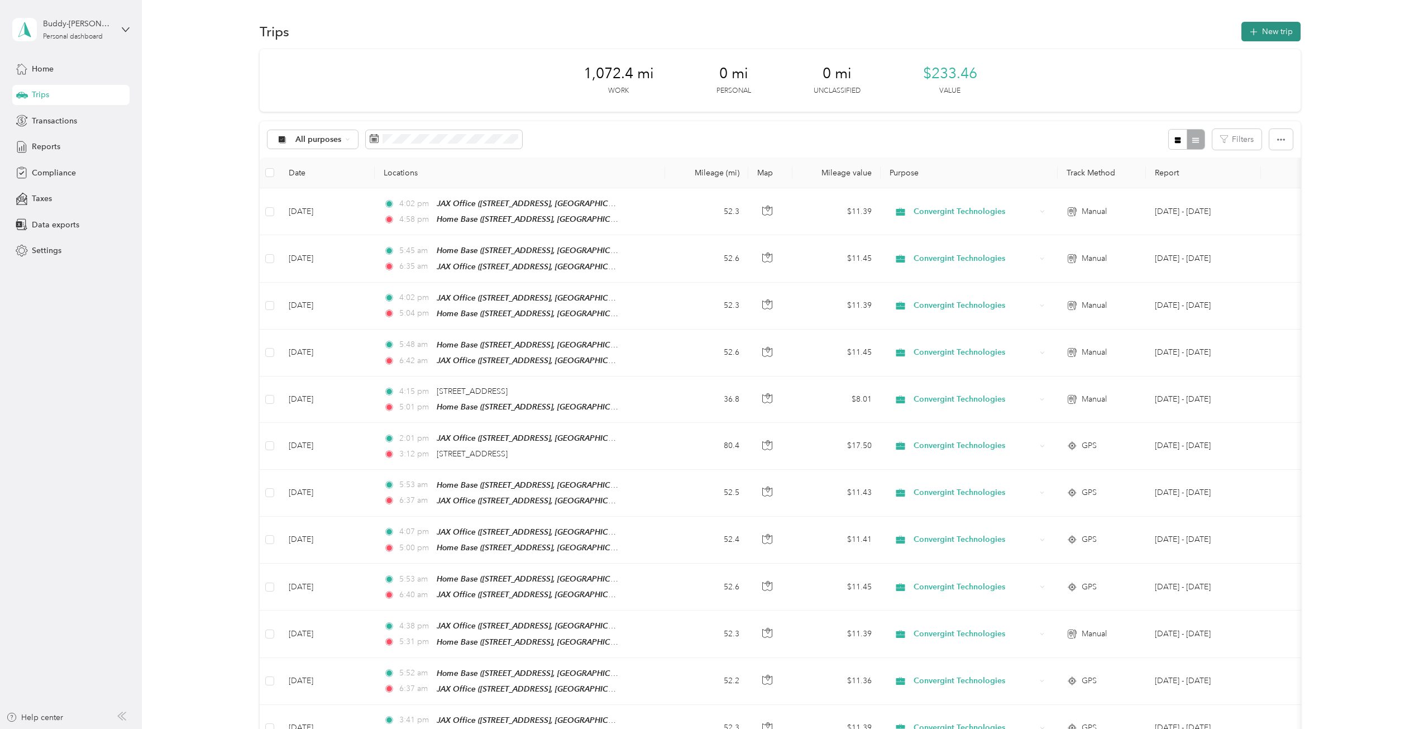
click at [1252, 29] on icon "button" at bounding box center [1253, 31] width 7 height 7
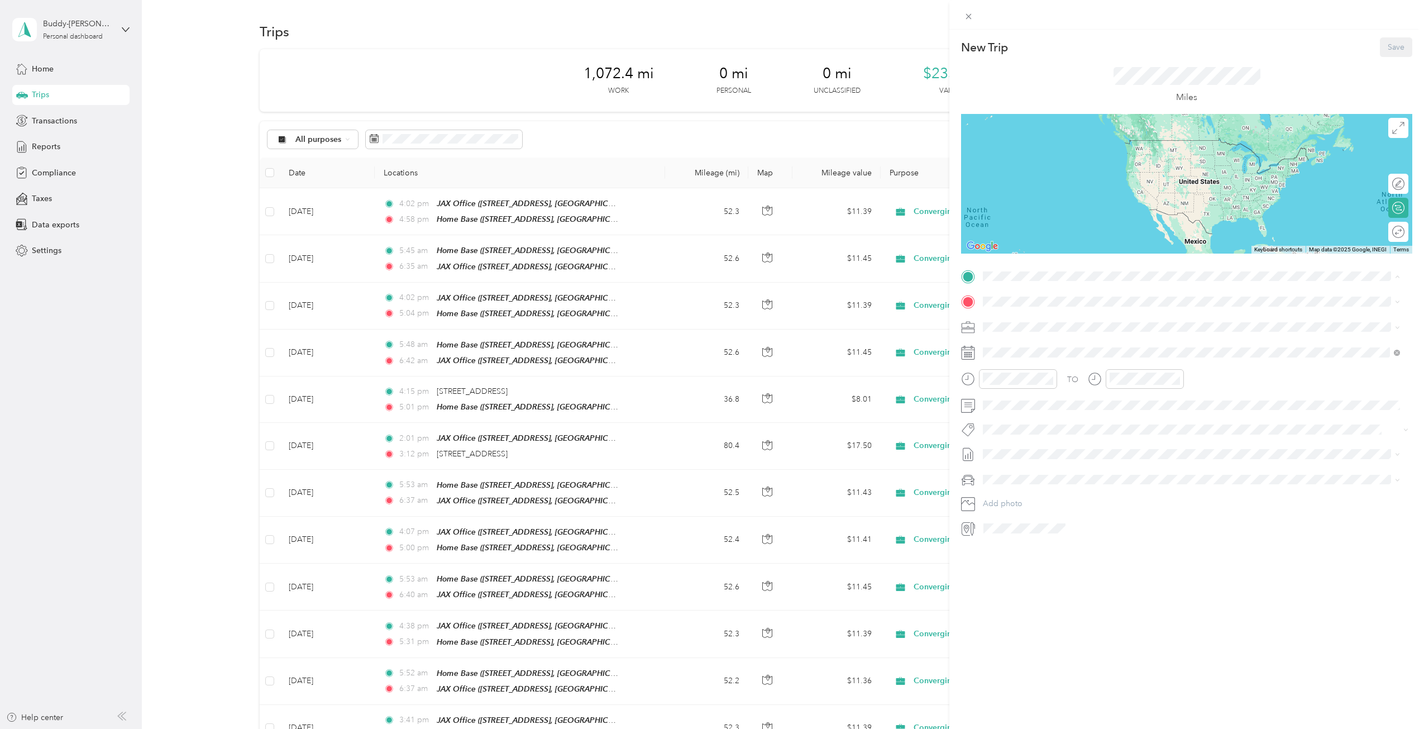
click at [1035, 327] on div "Home Base [STREET_ADDRESS][GEOGRAPHIC_DATA], [GEOGRAPHIC_DATA], [US_STATE], [GE…" at bounding box center [1160, 327] width 313 height 23
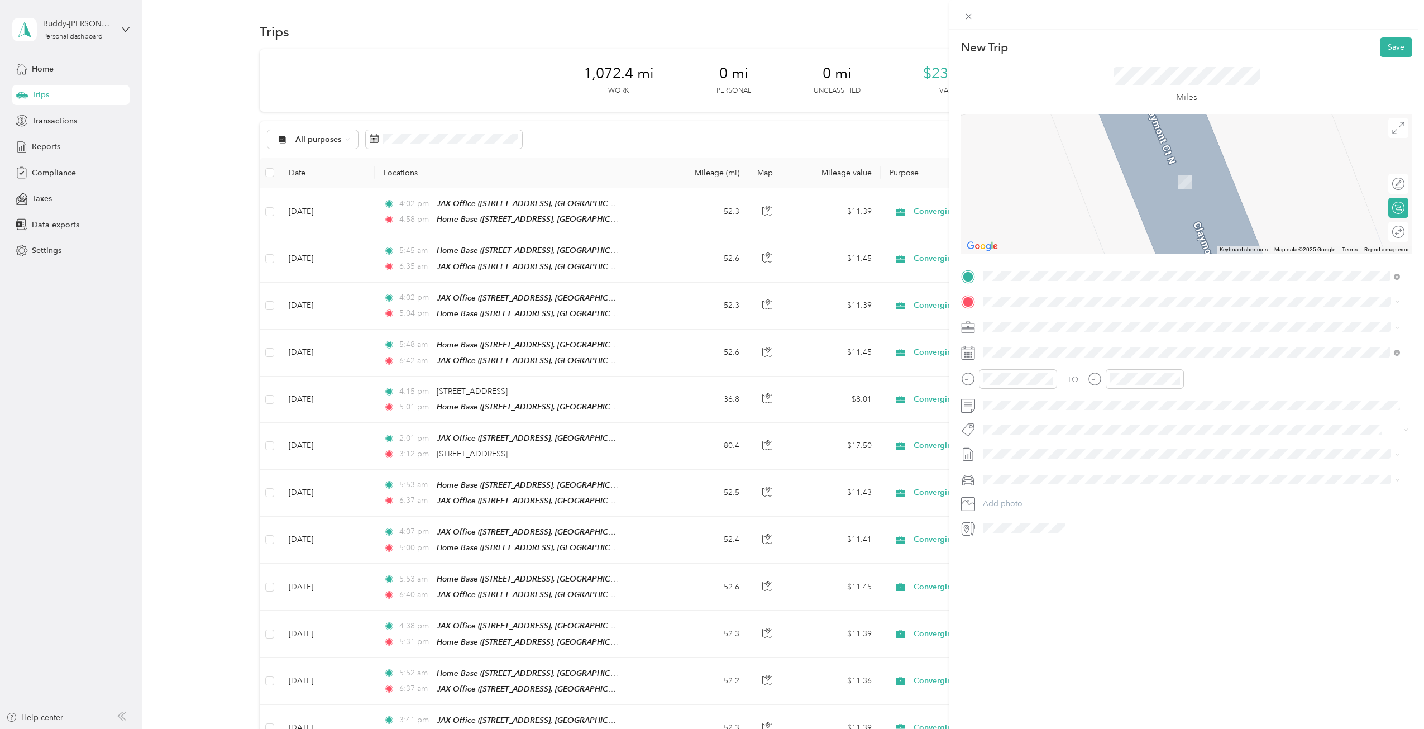
click at [1025, 423] on div "JAX Office [STREET_ADDRESS][GEOGRAPHIC_DATA], [US_STATE], [GEOGRAPHIC_DATA]" at bounding box center [1145, 419] width 282 height 23
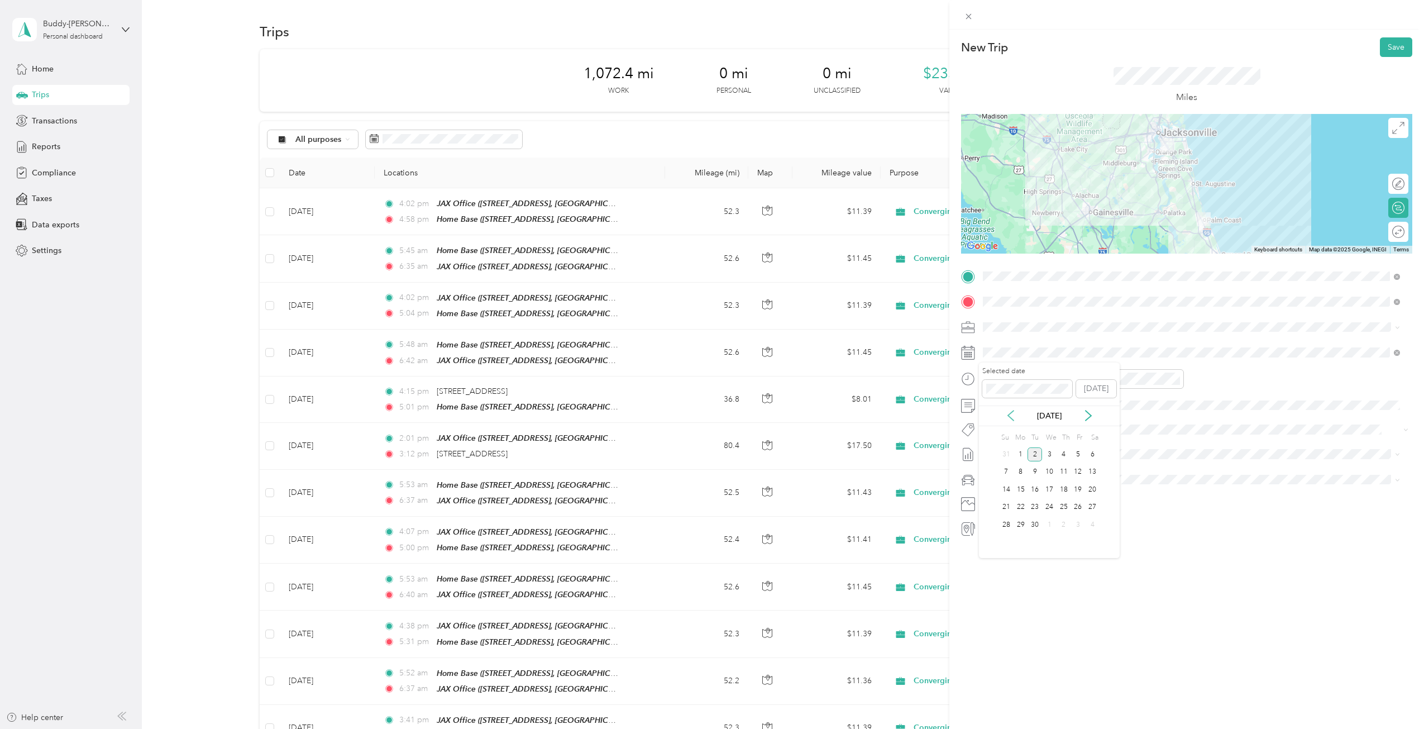
click at [1009, 413] on icon at bounding box center [1010, 415] width 11 height 11
click at [1050, 506] on div "20" at bounding box center [1049, 507] width 15 height 14
click at [990, 463] on div "05" at bounding box center [994, 466] width 27 height 16
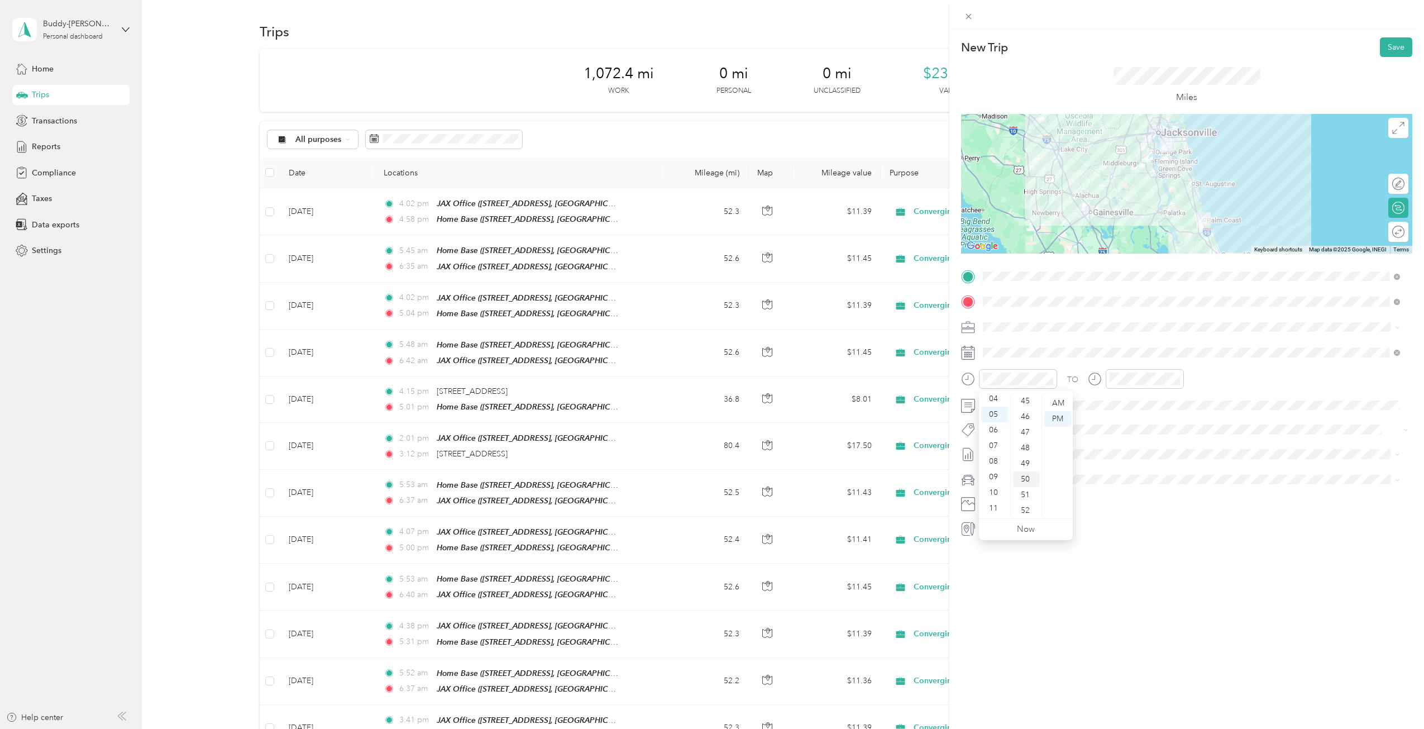
click at [1023, 474] on div "50" at bounding box center [1026, 479] width 27 height 16
click at [1060, 401] on div "AM" at bounding box center [1058, 403] width 27 height 16
click at [1121, 479] on div "06" at bounding box center [1121, 482] width 27 height 16
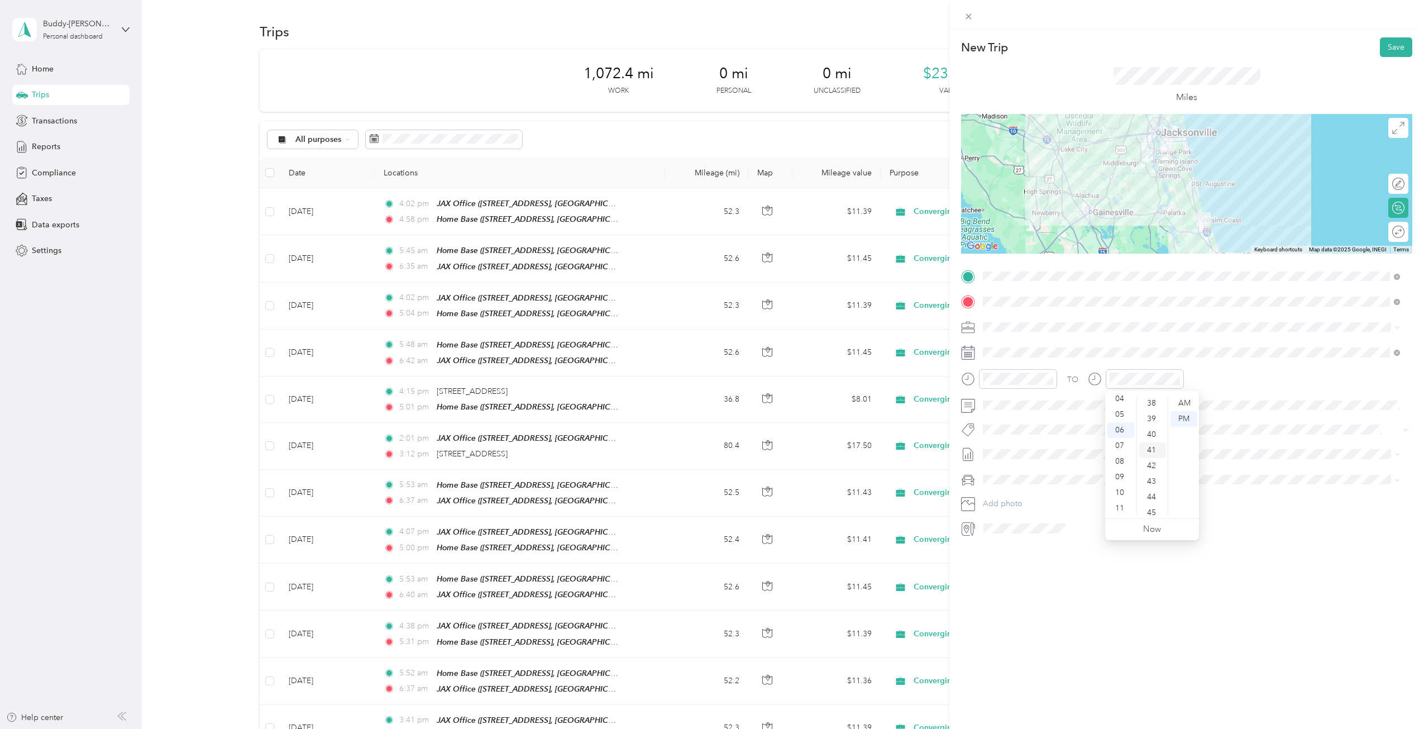
scroll to position [538, 0]
click at [1152, 445] on div "37" at bounding box center [1153, 444] width 27 height 16
click at [1184, 398] on div "AM" at bounding box center [1184, 403] width 27 height 16
click at [1393, 40] on button "Save" at bounding box center [1396, 47] width 32 height 20
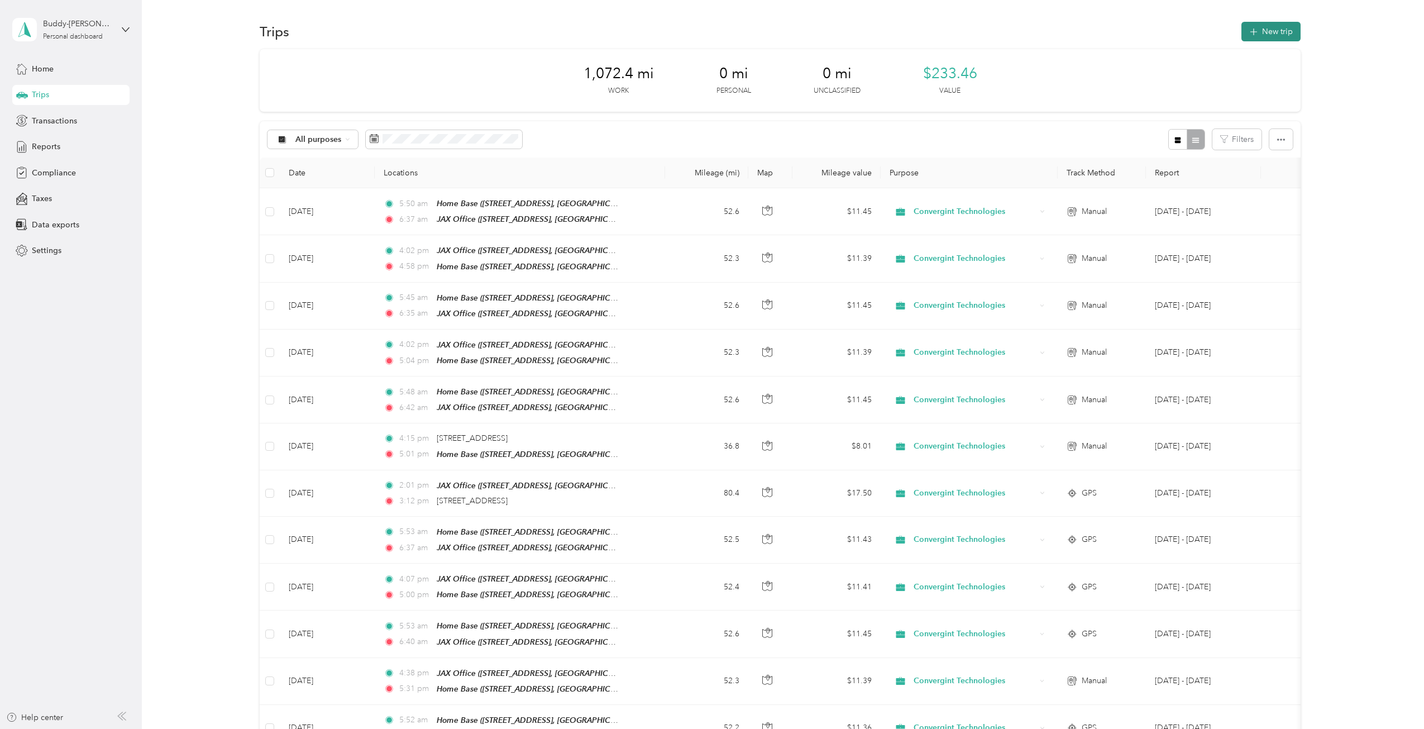
click at [1258, 27] on button "New trip" at bounding box center [1271, 32] width 59 height 20
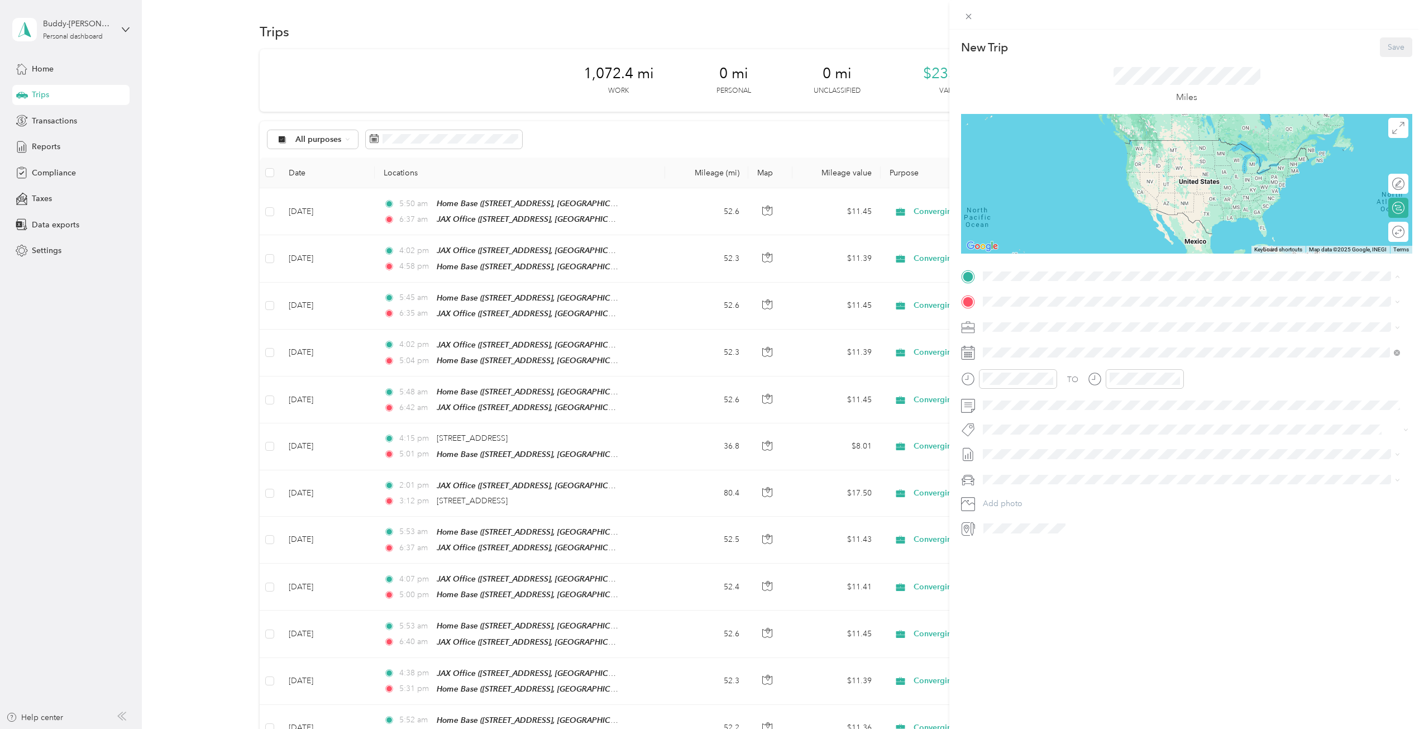
click at [1027, 390] on strong "JAX Office" at bounding box center [1024, 391] width 40 height 10
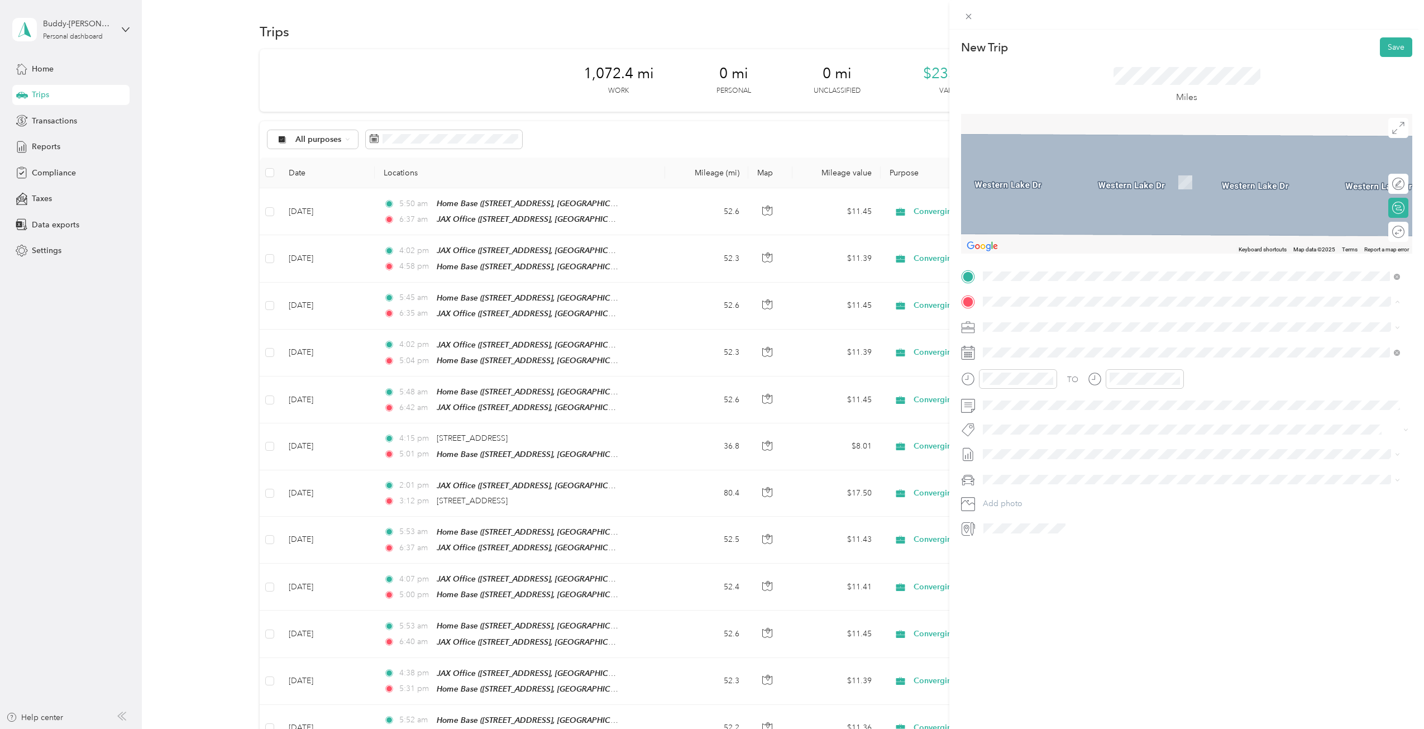
click at [1029, 348] on div "Home Base [STREET_ADDRESS][GEOGRAPHIC_DATA], [GEOGRAPHIC_DATA], [US_STATE], [GE…" at bounding box center [1160, 352] width 313 height 23
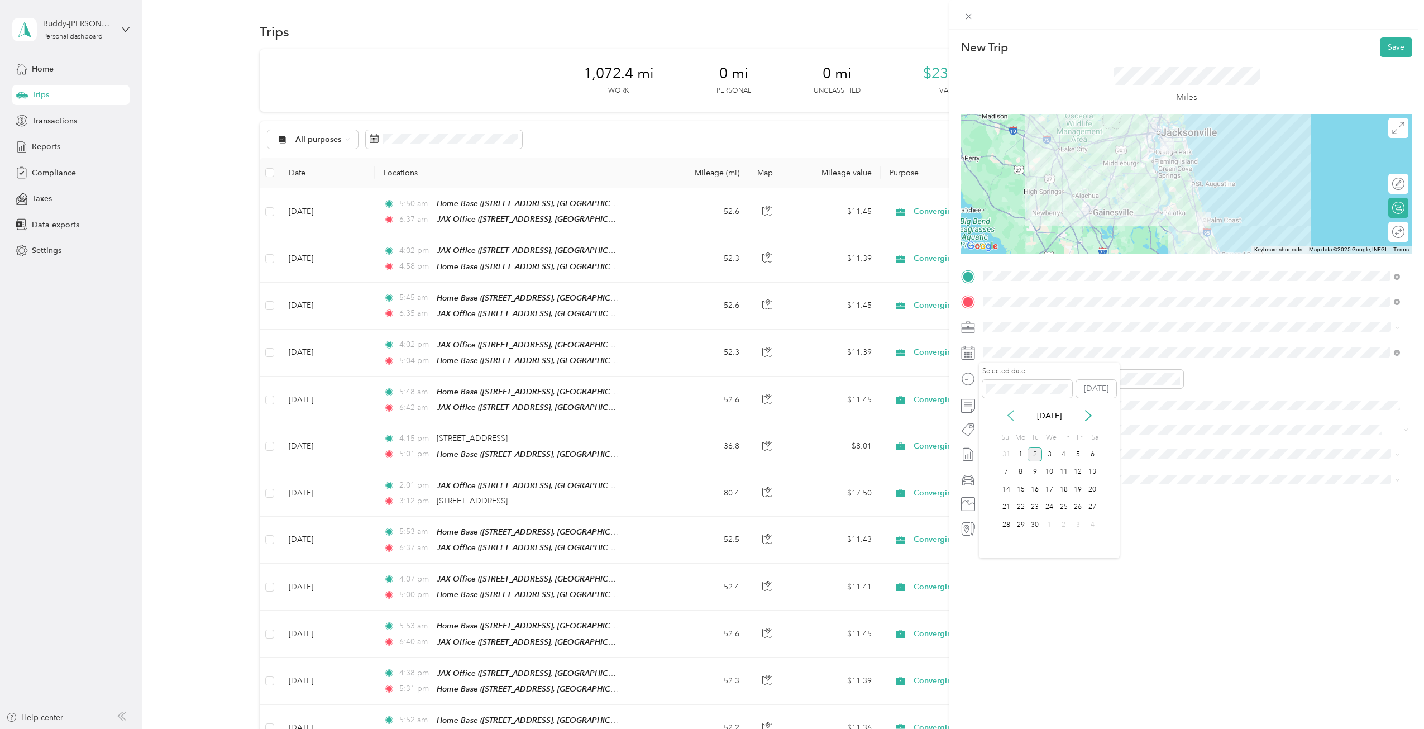
click at [1012, 411] on icon at bounding box center [1010, 415] width 11 height 11
click at [1050, 506] on div "20" at bounding box center [1049, 507] width 15 height 14
click at [999, 432] on div "04" at bounding box center [994, 435] width 27 height 16
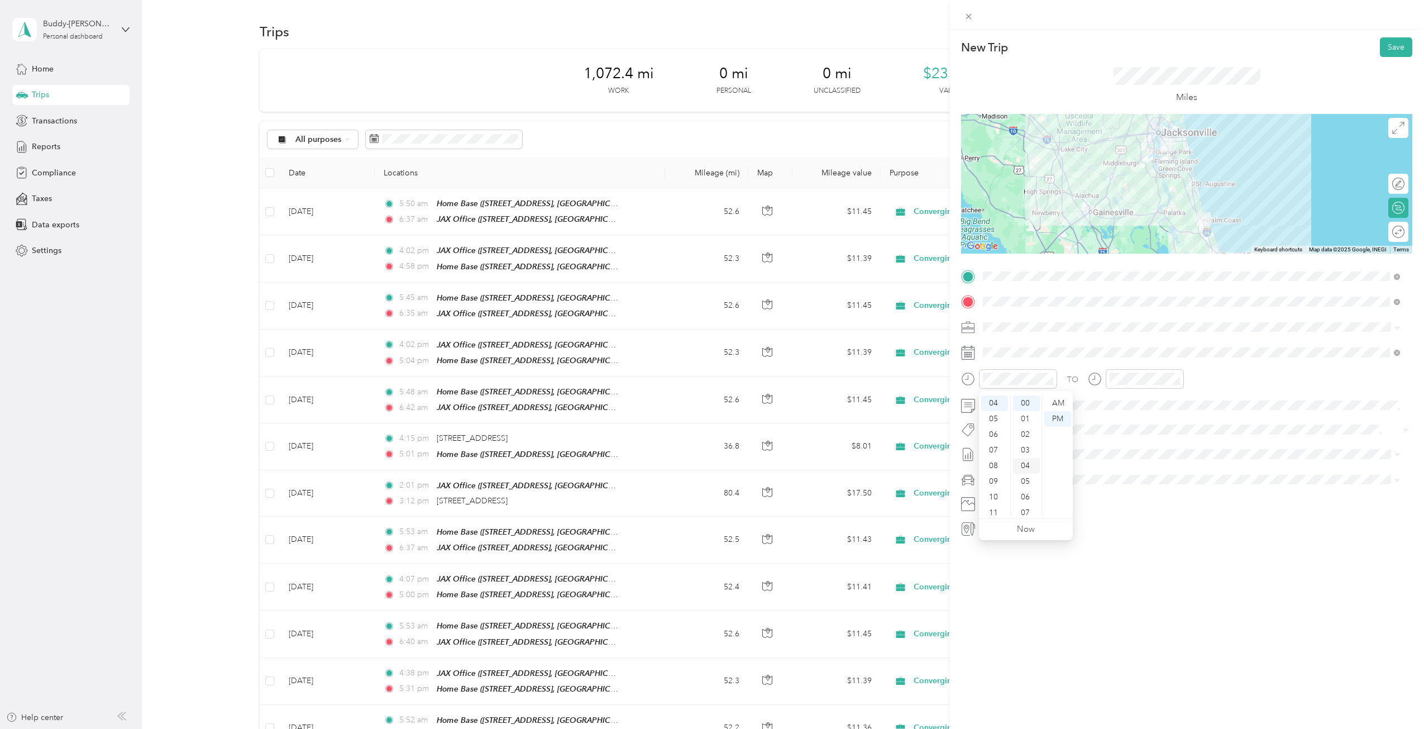
click at [1029, 469] on div "04" at bounding box center [1026, 466] width 27 height 16
click at [1056, 416] on div "PM" at bounding box center [1058, 419] width 27 height 16
click at [1114, 446] on div "05" at bounding box center [1121, 450] width 27 height 16
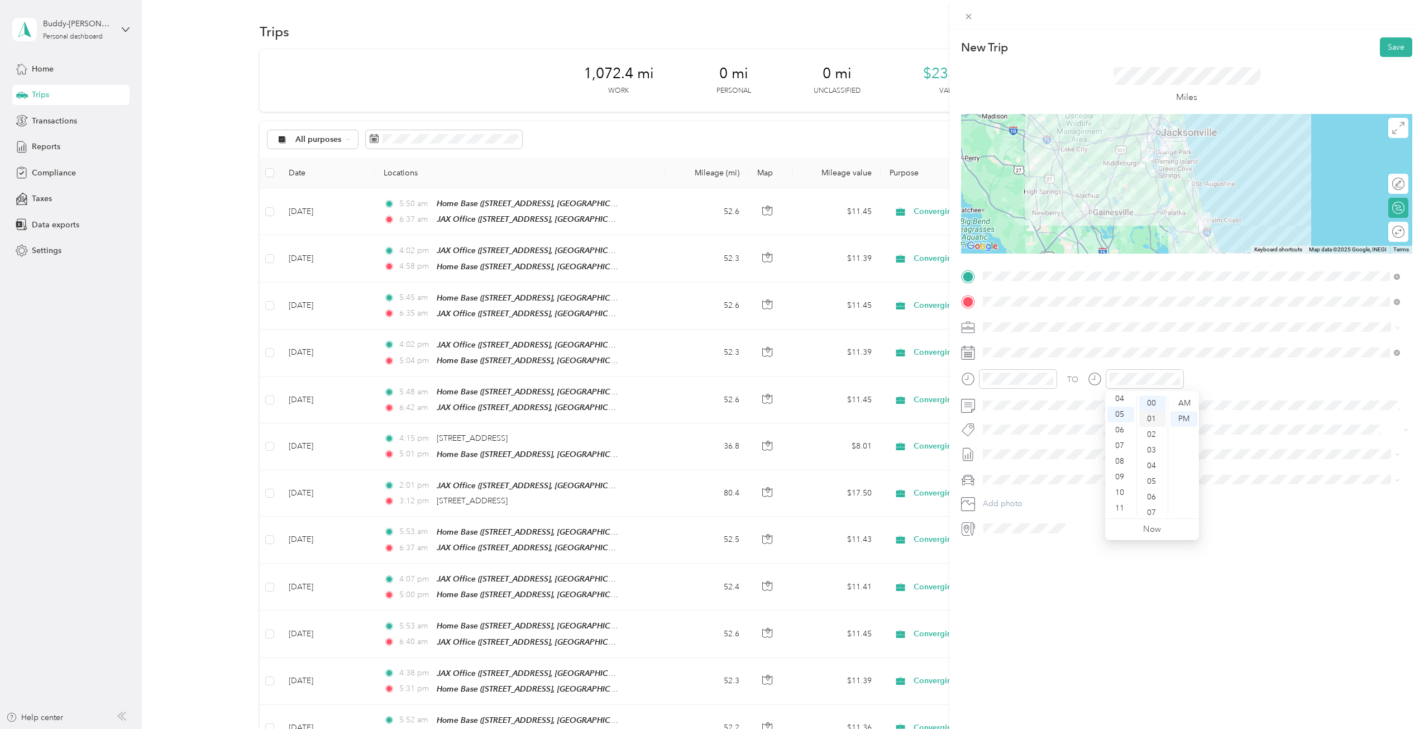
click at [1147, 418] on div "01" at bounding box center [1153, 419] width 27 height 16
click at [1185, 415] on div "PM" at bounding box center [1184, 419] width 27 height 16
click at [1383, 48] on button "Save" at bounding box center [1396, 47] width 32 height 20
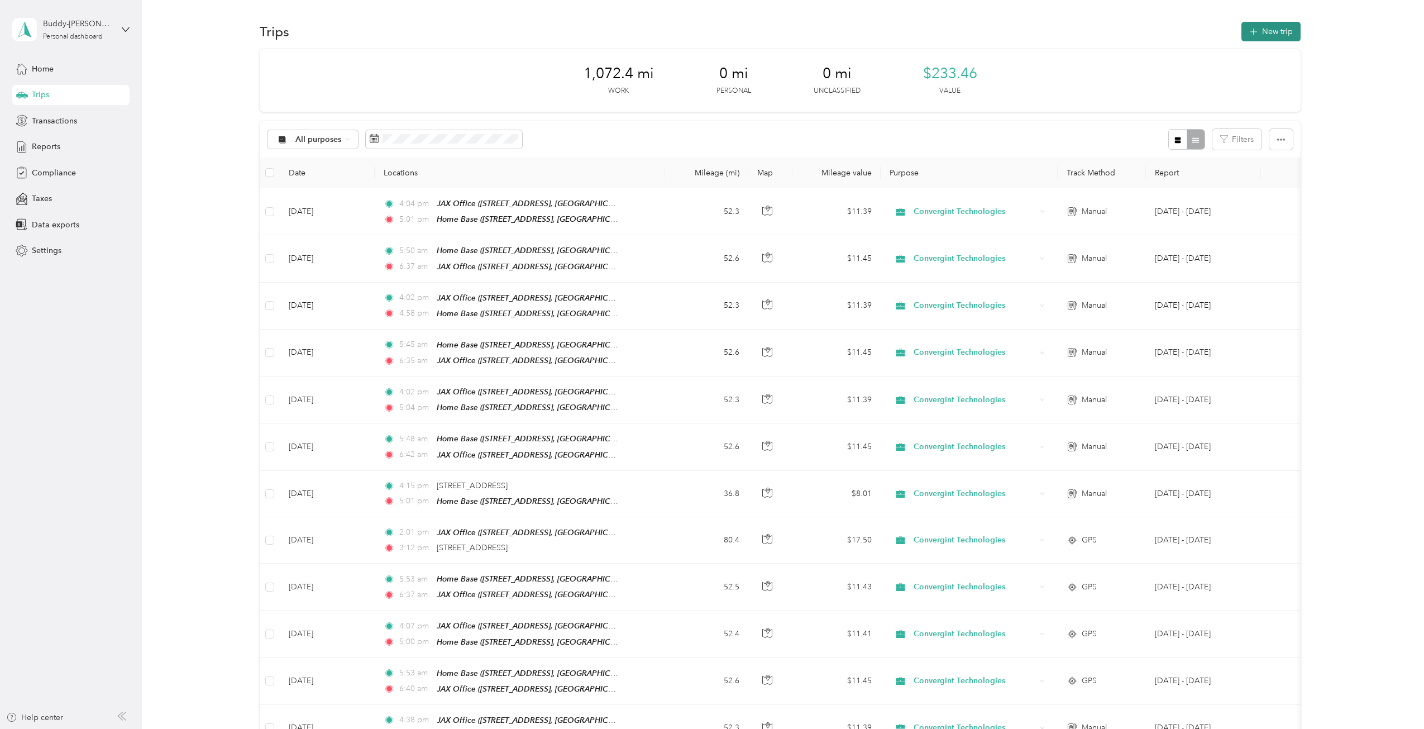
click at [1268, 32] on button "New trip" at bounding box center [1271, 32] width 59 height 20
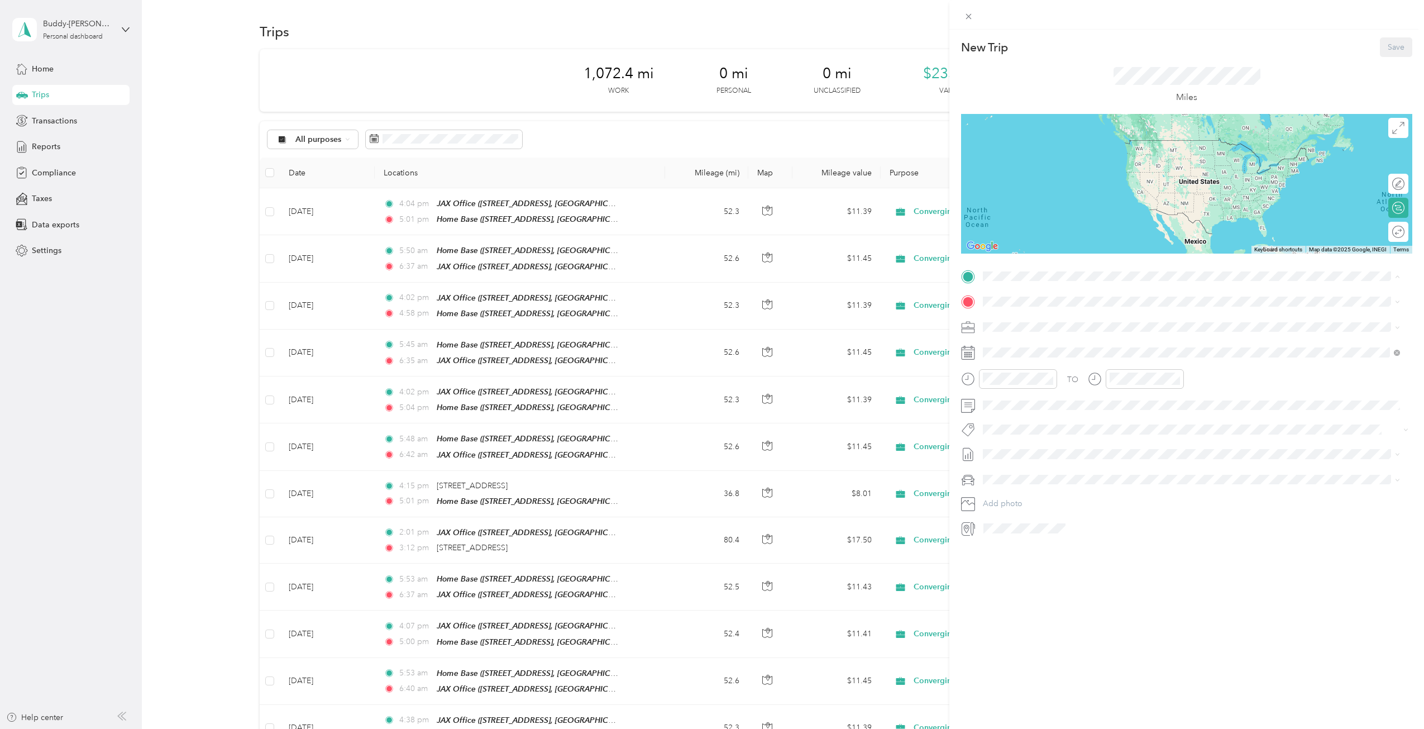
click at [1022, 325] on div "Home Base [STREET_ADDRESS][GEOGRAPHIC_DATA], [GEOGRAPHIC_DATA], [US_STATE], [GE…" at bounding box center [1160, 327] width 313 height 23
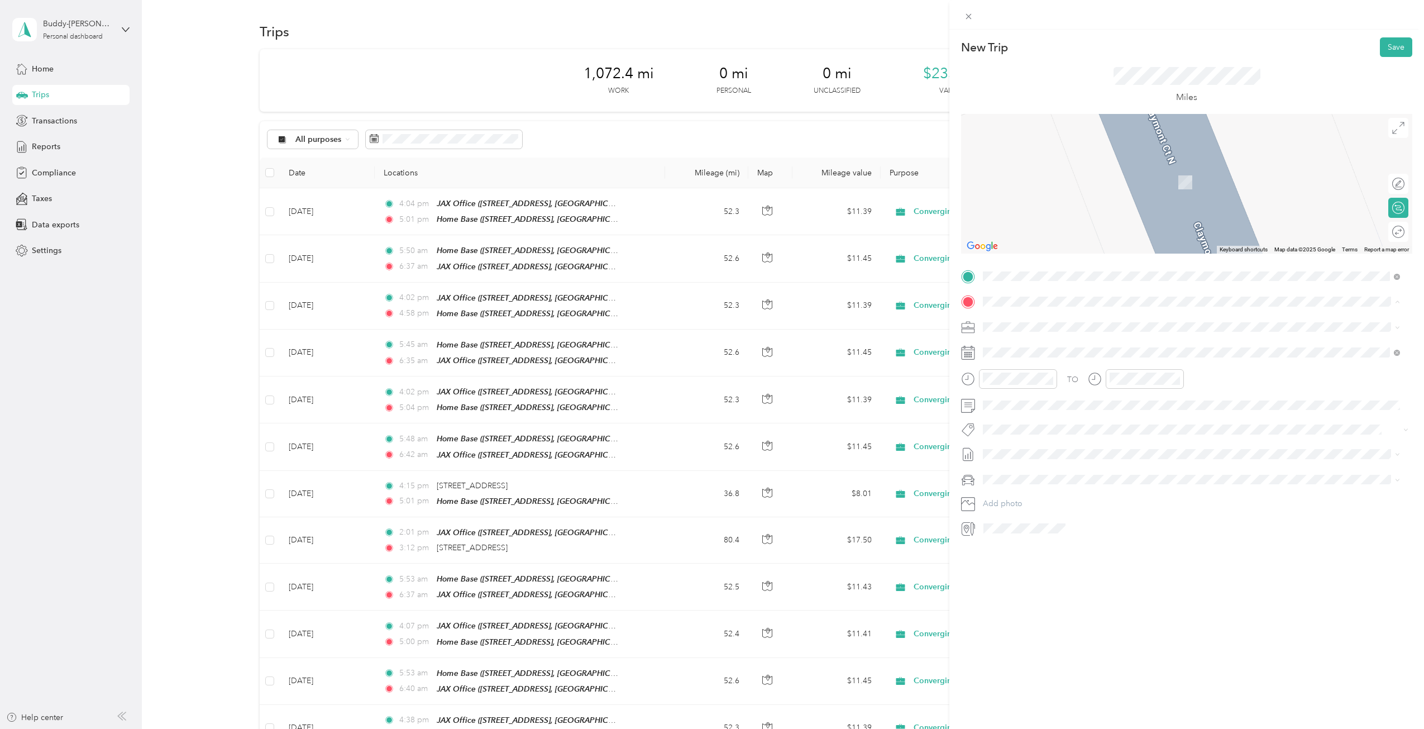
click at [1022, 415] on strong "JAX Office" at bounding box center [1024, 416] width 40 height 10
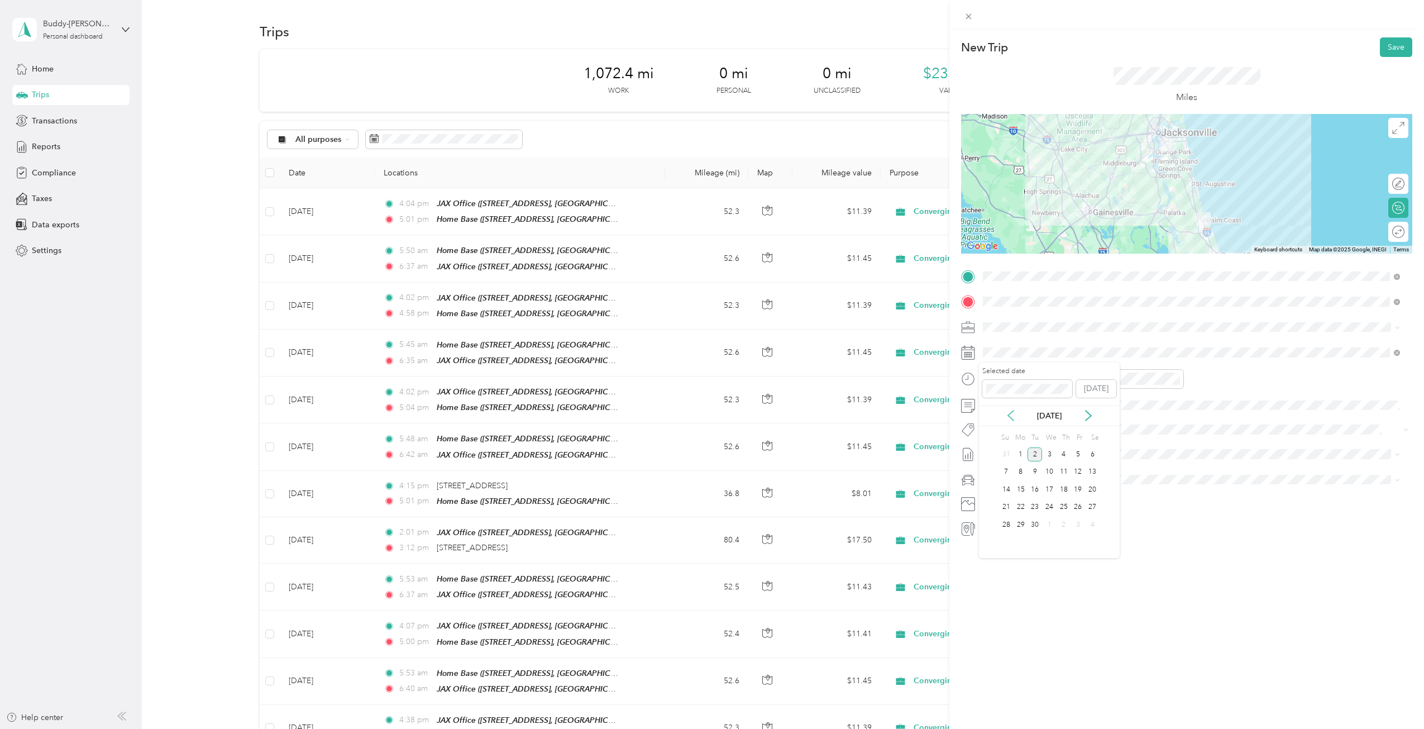
click at [1008, 412] on icon at bounding box center [1010, 415] width 11 height 11
click at [1063, 506] on div "21" at bounding box center [1064, 507] width 15 height 14
click at [993, 446] on div "05" at bounding box center [994, 450] width 27 height 16
click at [1053, 400] on div "AM" at bounding box center [1058, 403] width 27 height 16
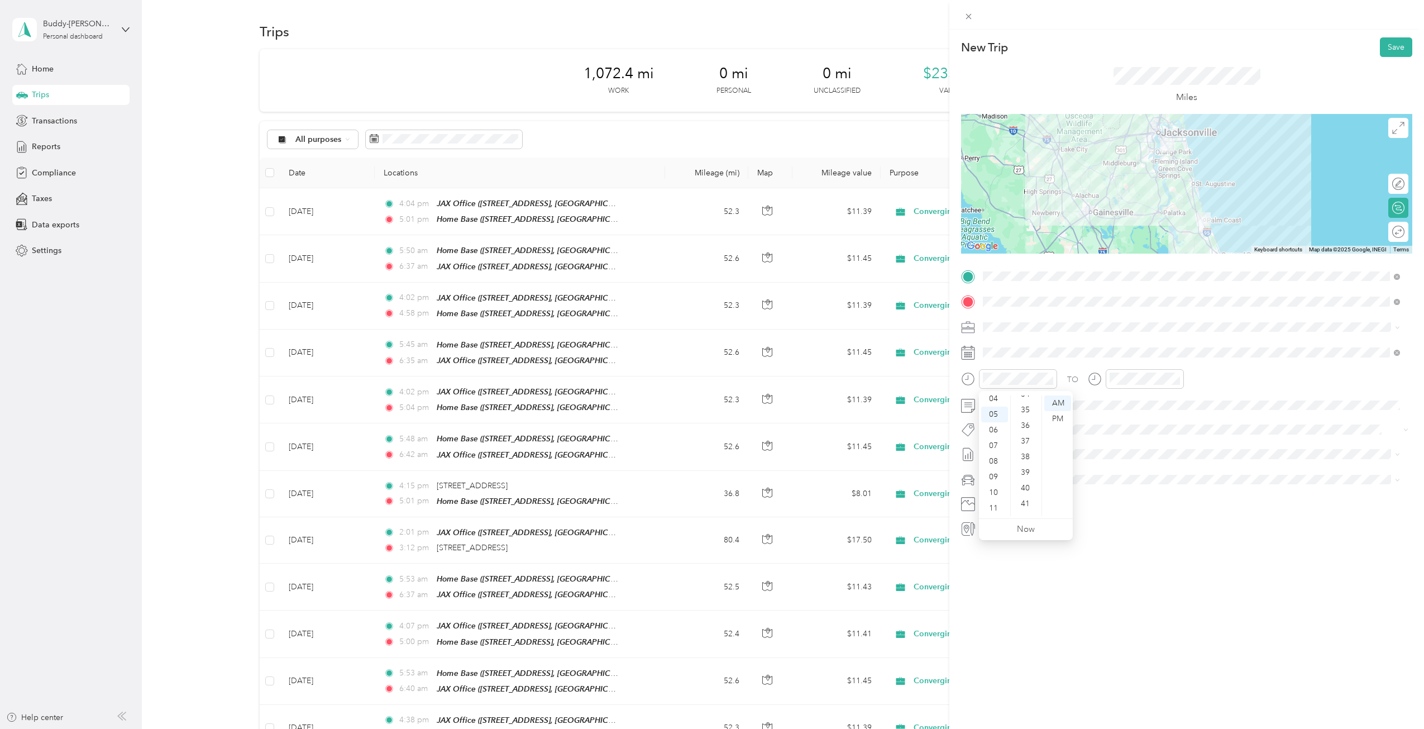
scroll to position [574, 0]
click at [1021, 438] on div "39" at bounding box center [1026, 439] width 27 height 16
click at [1115, 463] on div "06" at bounding box center [1121, 466] width 27 height 16
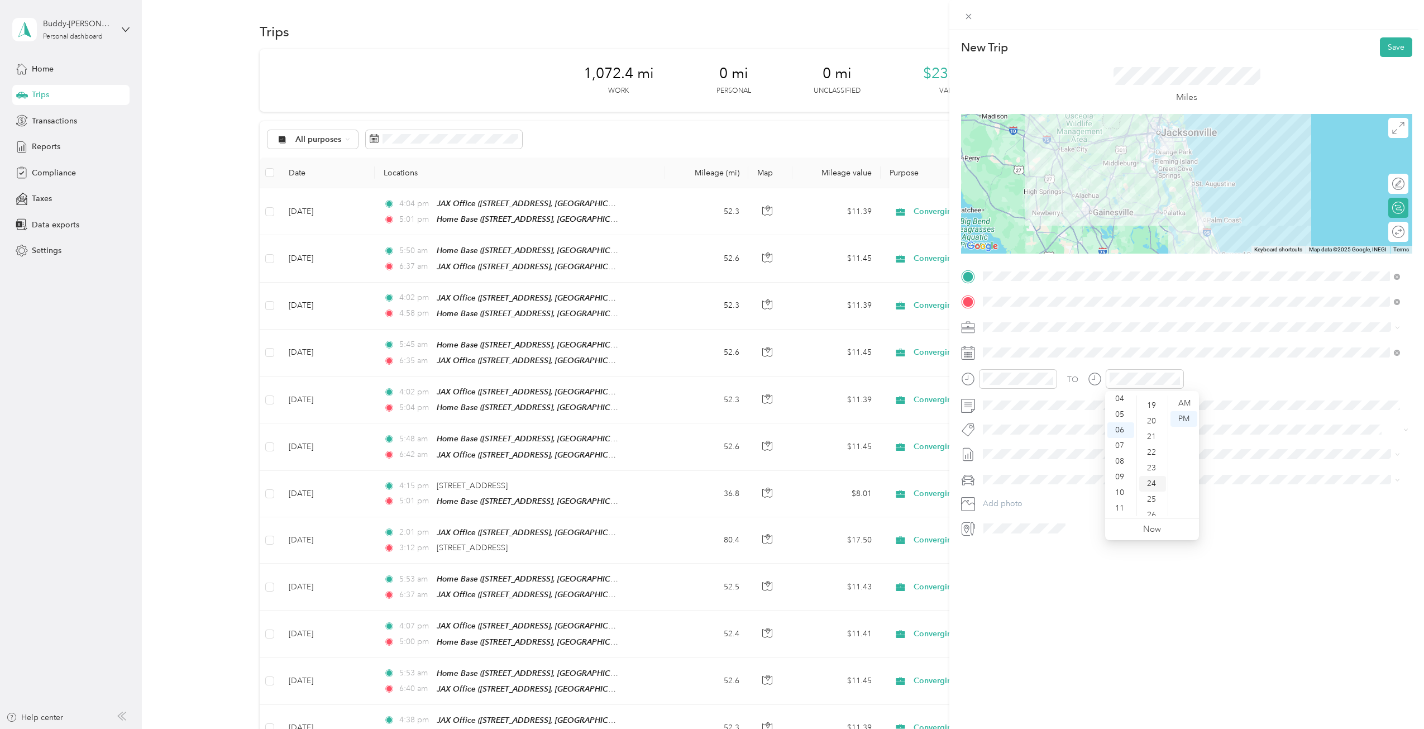
click at [1155, 481] on div "24" at bounding box center [1153, 484] width 27 height 16
click at [1183, 400] on div "AM" at bounding box center [1184, 403] width 27 height 16
click at [1242, 368] on div "TO Add photo" at bounding box center [1186, 403] width 451 height 270
click at [1148, 493] on div "30" at bounding box center [1153, 497] width 27 height 16
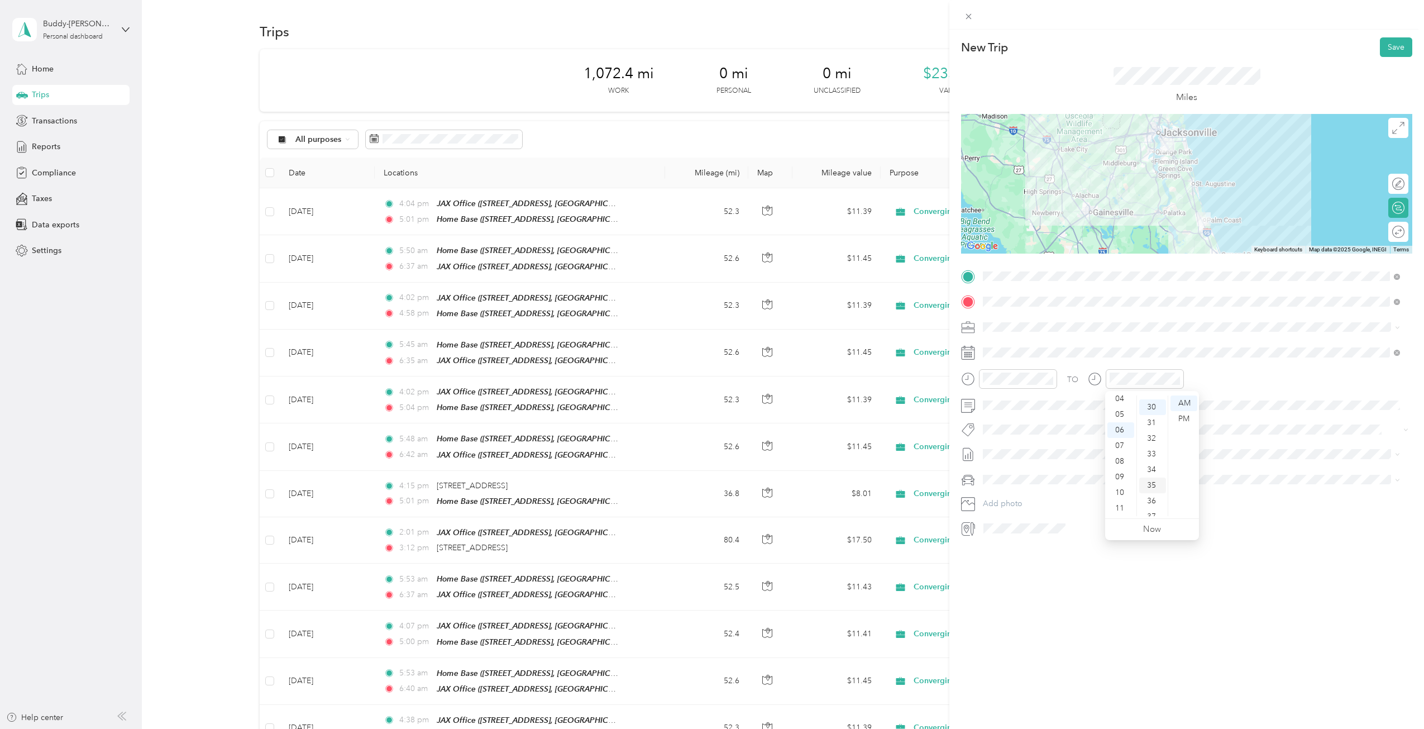
scroll to position [469, 0]
click at [1390, 44] on button "Save" at bounding box center [1396, 47] width 32 height 20
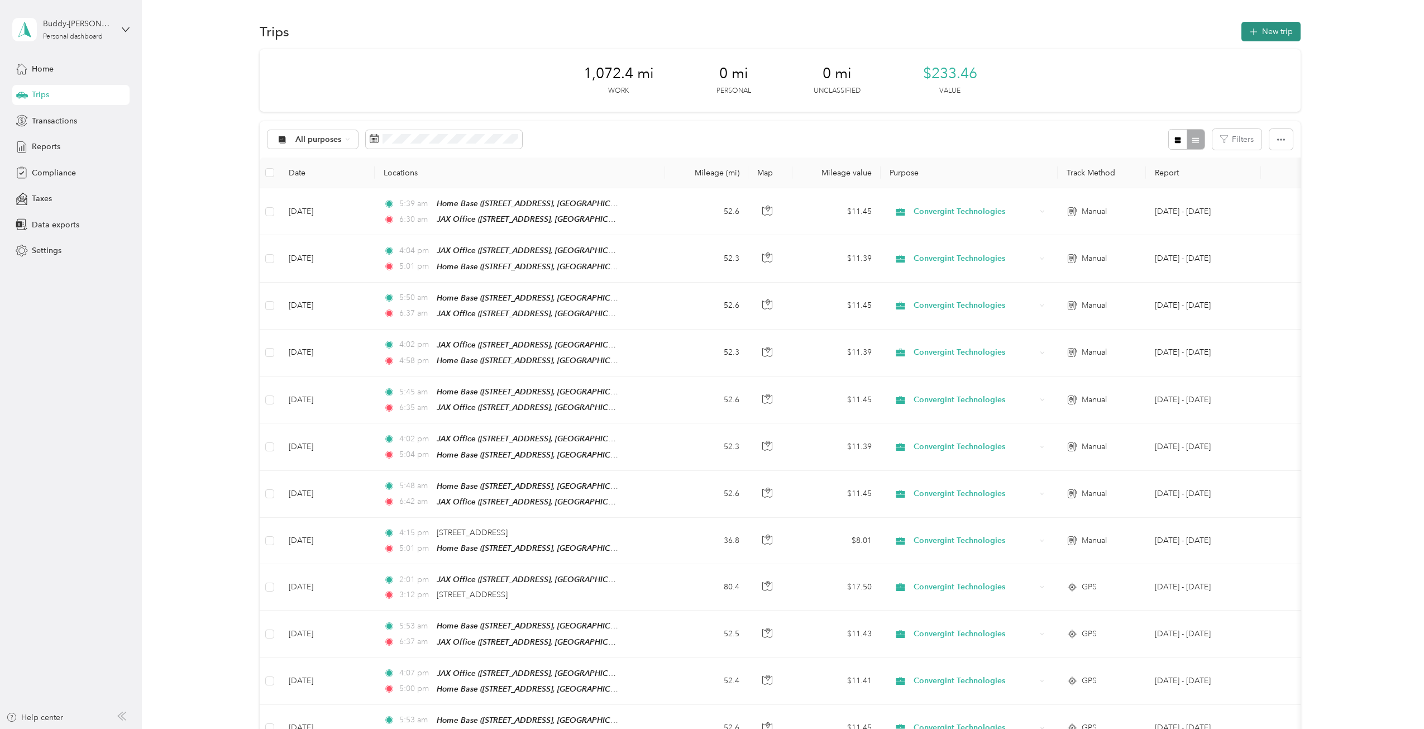
click at [1267, 29] on button "New trip" at bounding box center [1271, 32] width 59 height 20
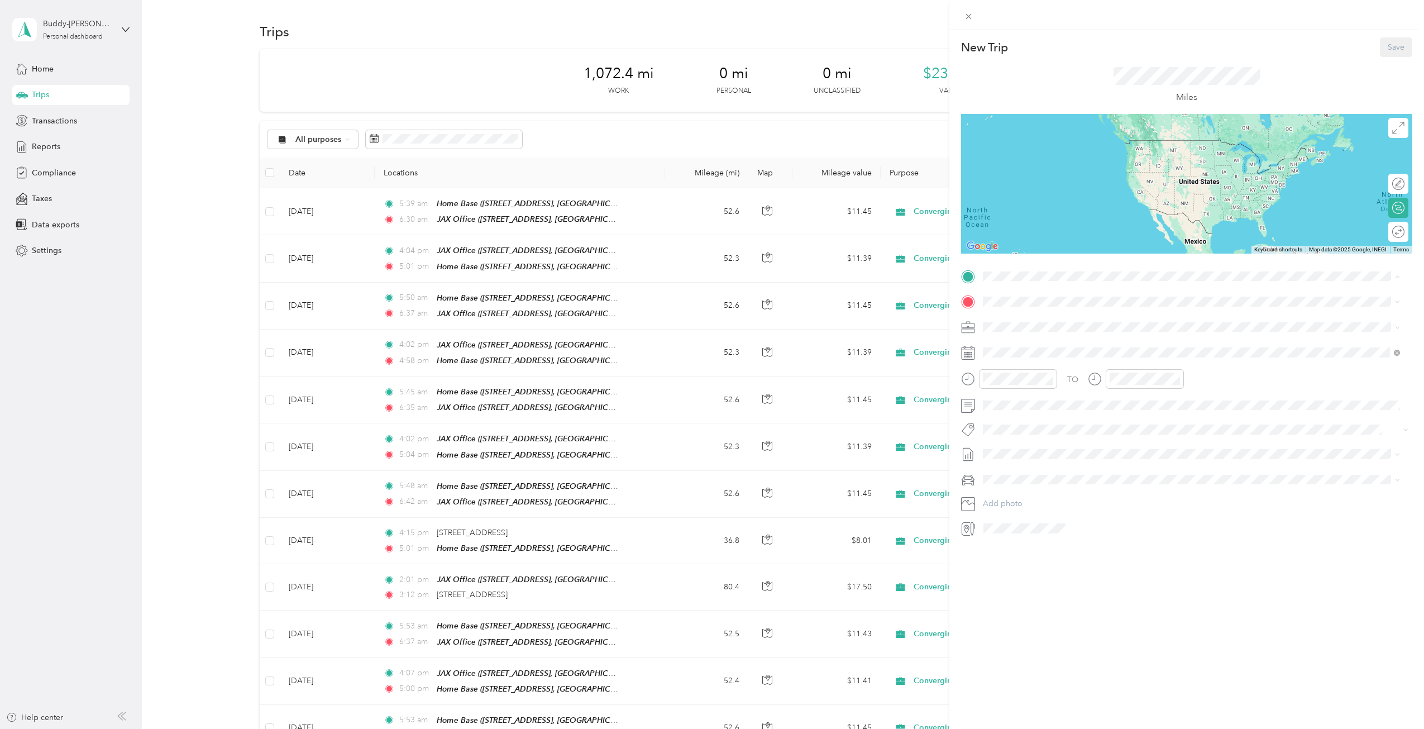
click at [1016, 389] on strong "JAX Office" at bounding box center [1024, 391] width 40 height 10
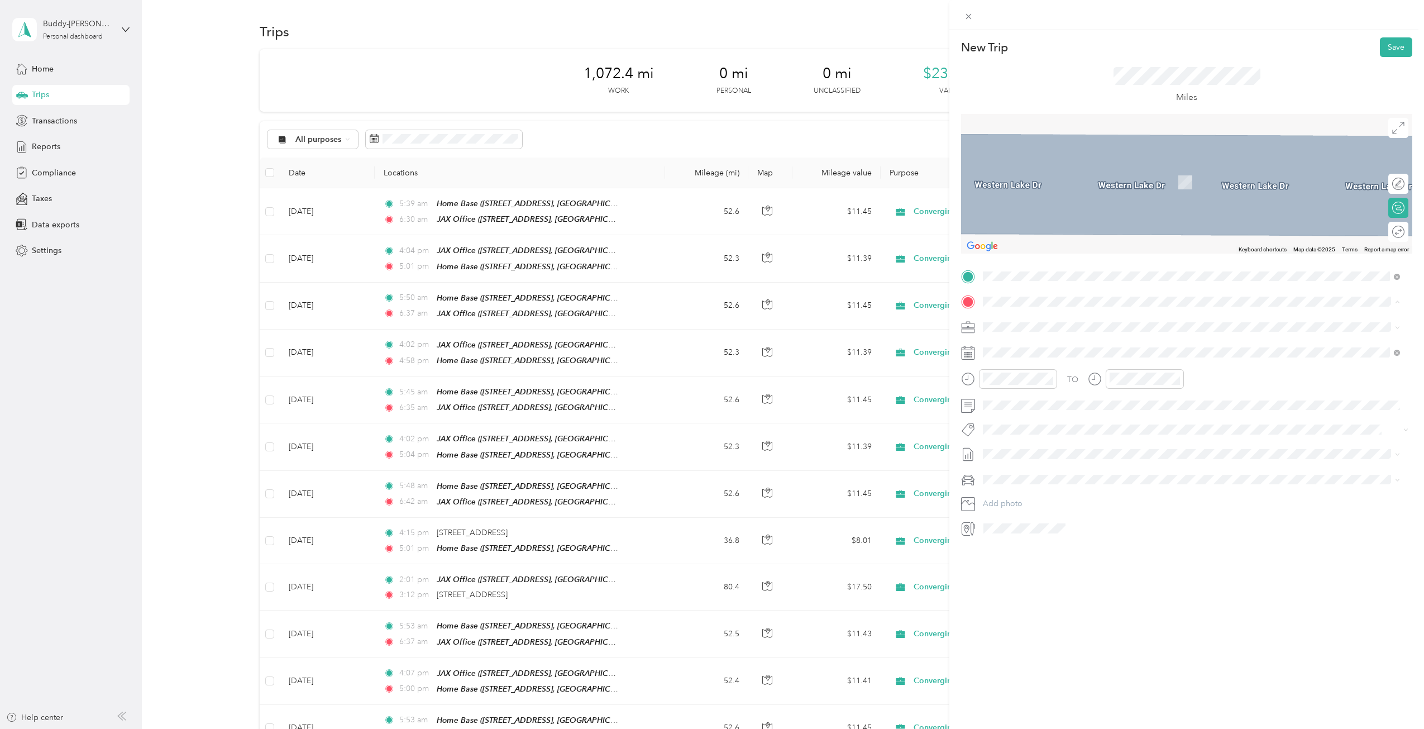
click at [1034, 351] on div "Home Base [STREET_ADDRESS][GEOGRAPHIC_DATA], [GEOGRAPHIC_DATA], [US_STATE], [GE…" at bounding box center [1160, 352] width 313 height 23
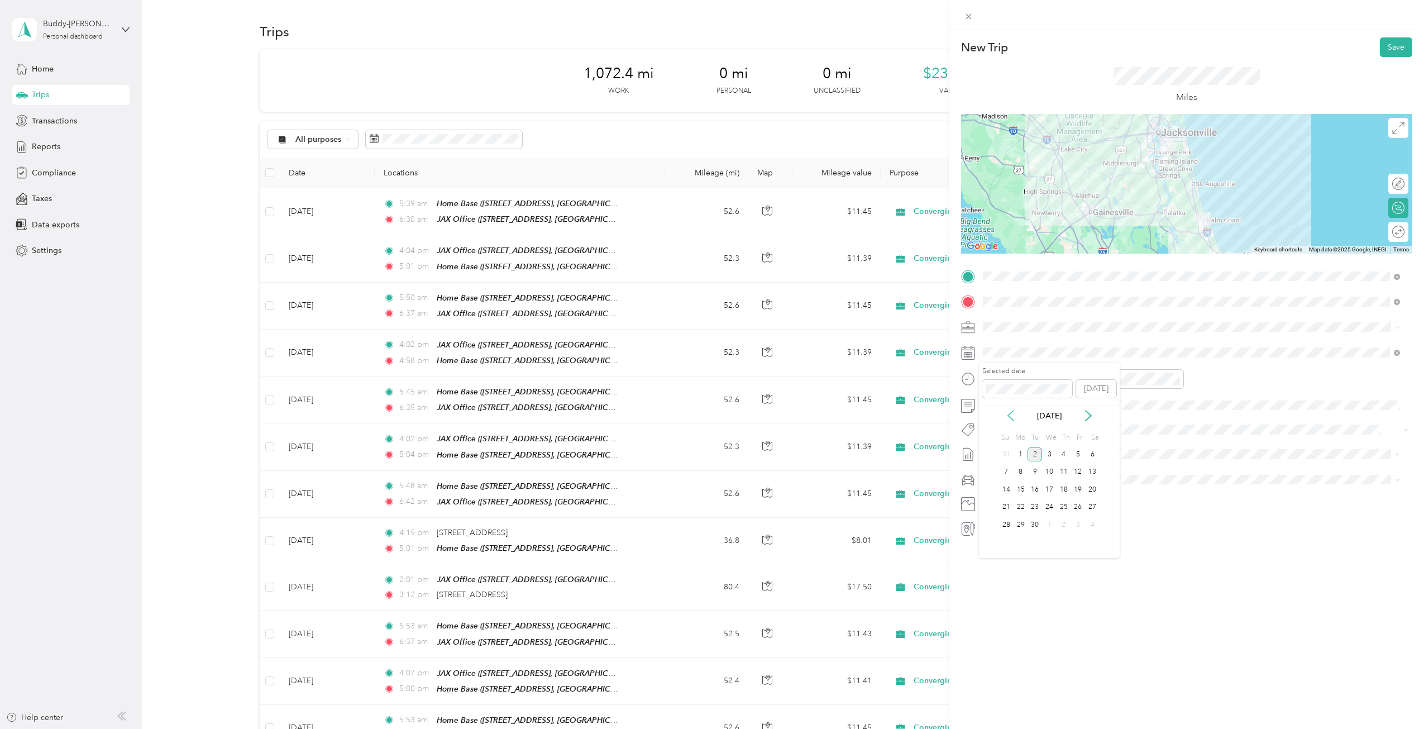
click at [1008, 413] on icon at bounding box center [1010, 415] width 11 height 11
click at [1065, 505] on div "21" at bounding box center [1064, 507] width 15 height 14
click at [996, 413] on div "03" at bounding box center [994, 419] width 27 height 16
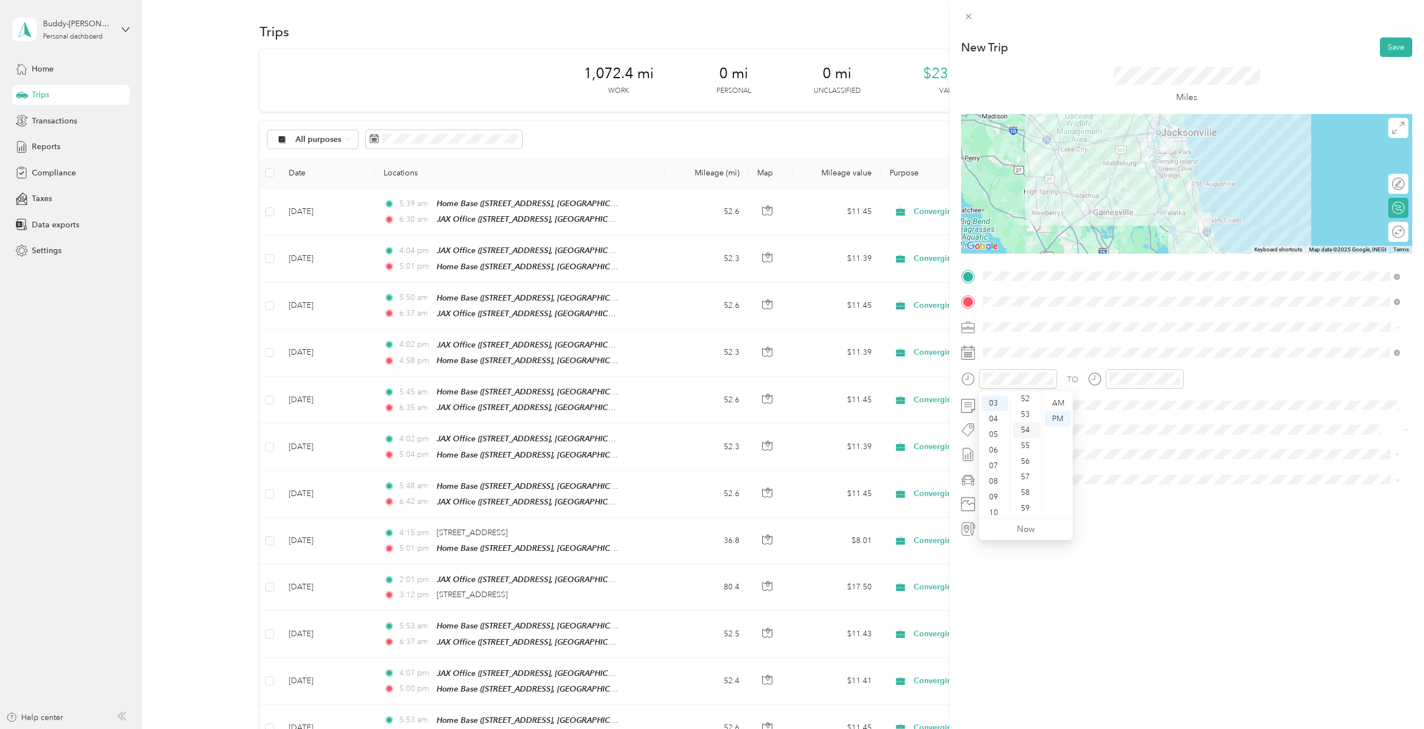
click at [1026, 428] on div "54" at bounding box center [1026, 430] width 27 height 16
click at [1053, 416] on div "PM" at bounding box center [1058, 419] width 27 height 16
click at [1119, 431] on div "04" at bounding box center [1121, 435] width 27 height 16
click at [1151, 471] on div "55" at bounding box center [1153, 475] width 27 height 16
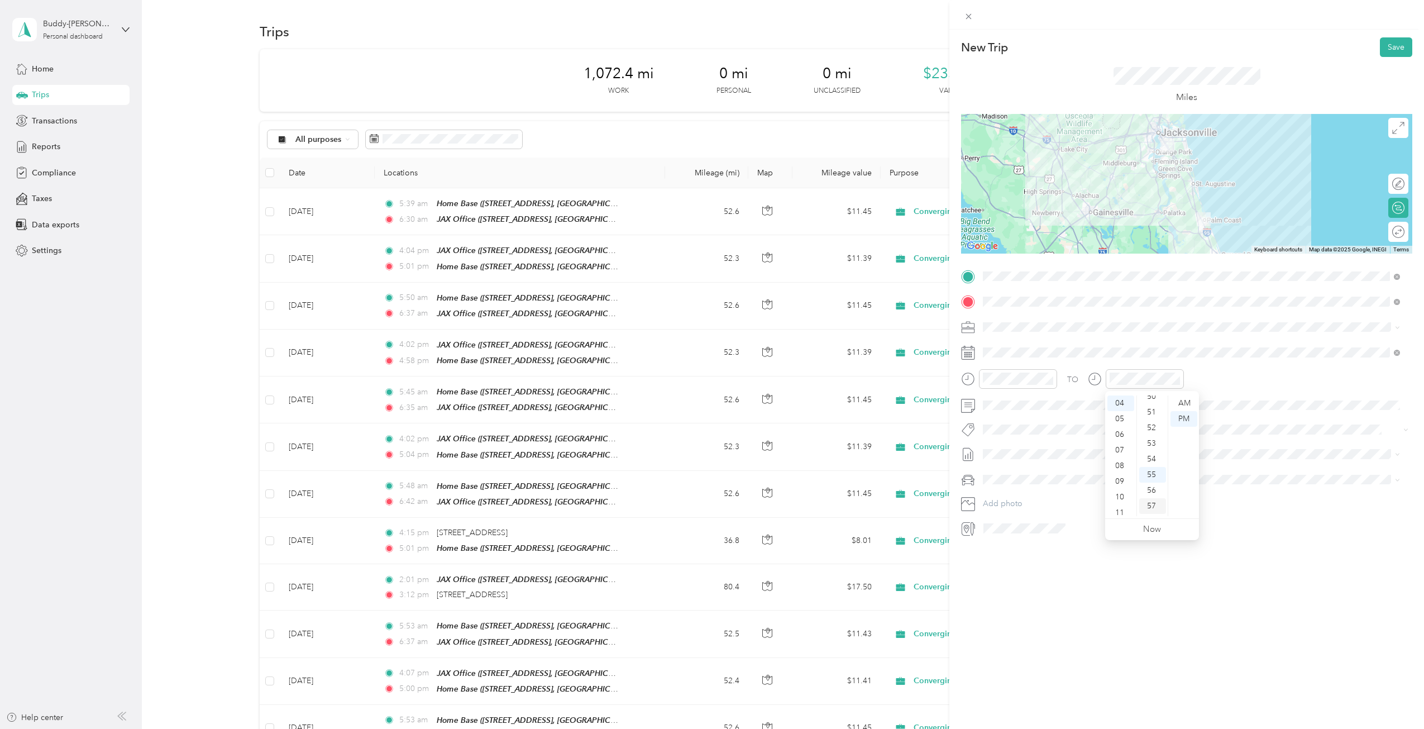
scroll to position [818, 0]
click at [1182, 417] on div "PM" at bounding box center [1184, 419] width 27 height 16
click at [1244, 440] on div "TO Add photo" at bounding box center [1186, 403] width 451 height 270
click at [1394, 41] on button "Save" at bounding box center [1396, 47] width 32 height 20
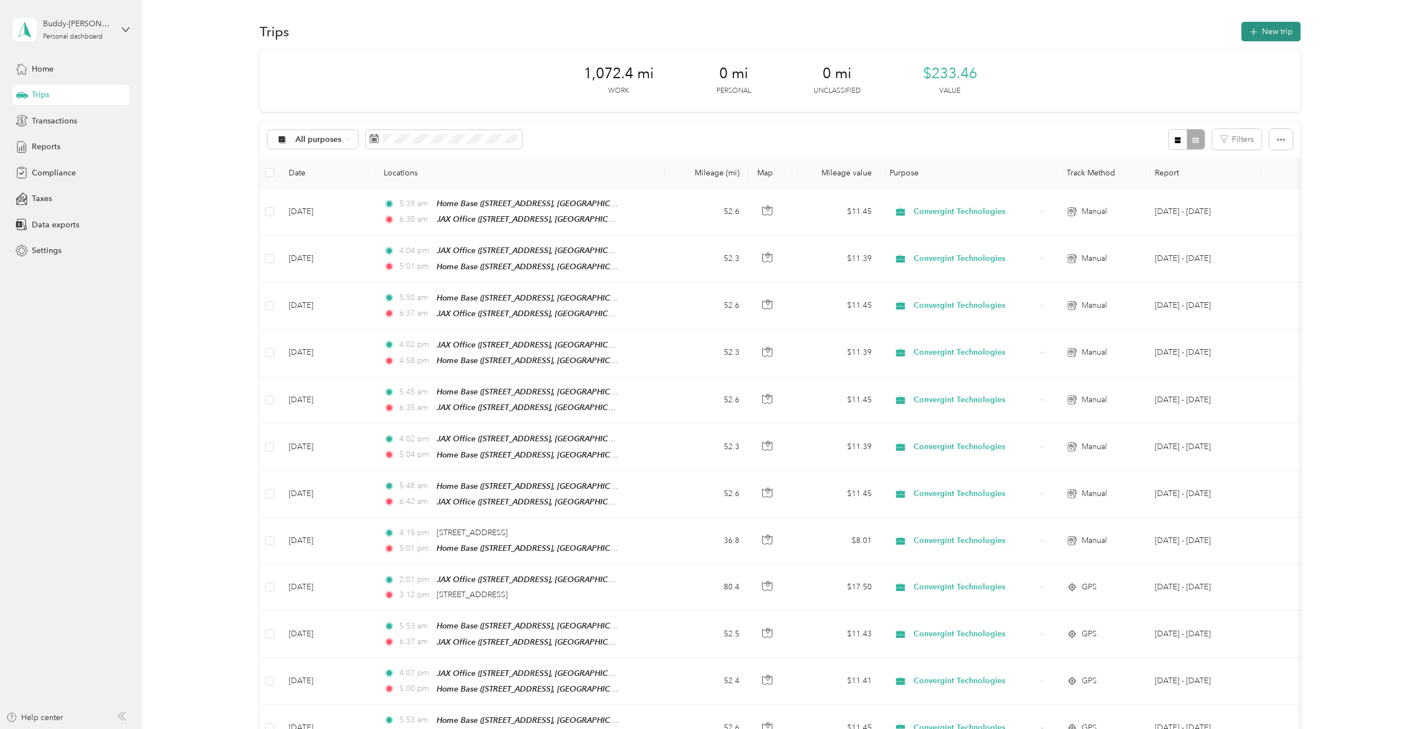
click at [1271, 31] on button "New trip" at bounding box center [1271, 32] width 59 height 20
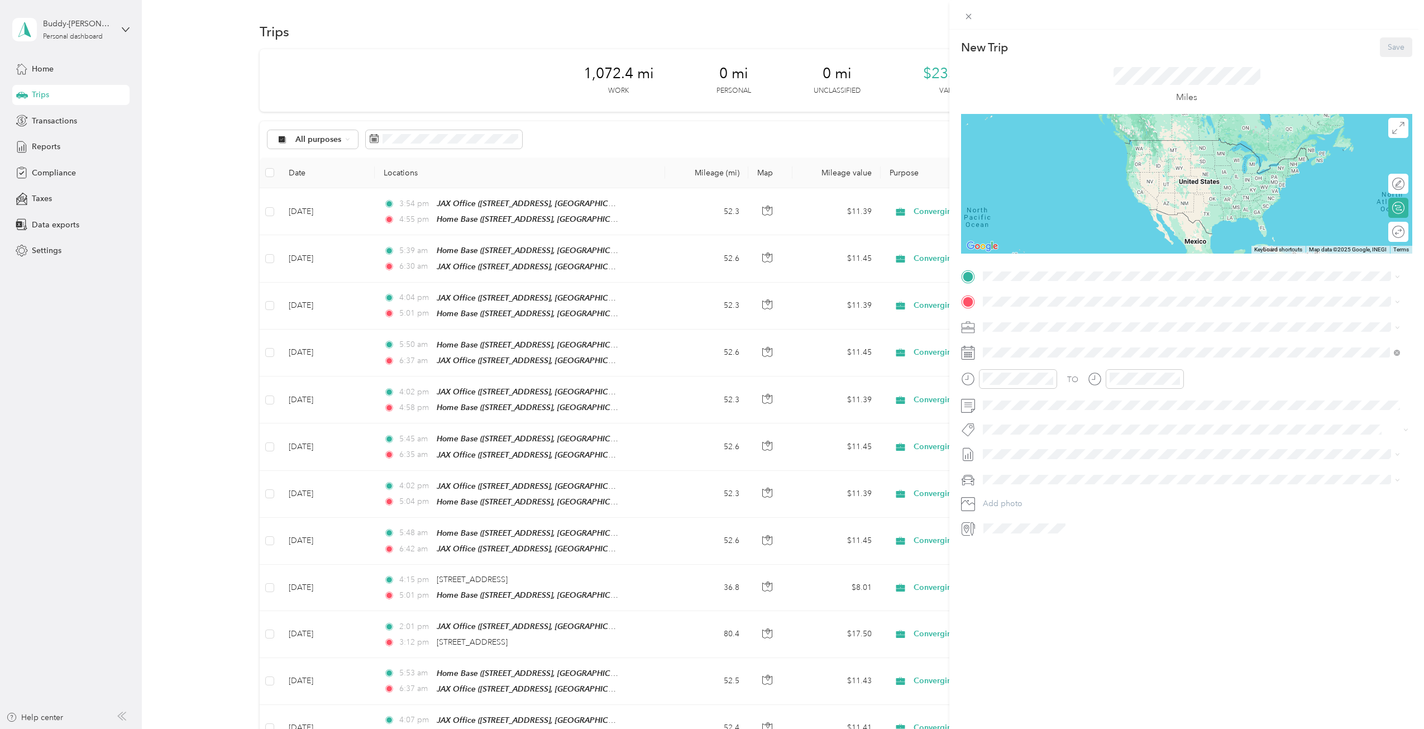
click at [1018, 330] on span "[STREET_ADDRESS], 32137, [GEOGRAPHIC_DATA], [US_STATE], [GEOGRAPHIC_DATA]" at bounding box center [1160, 330] width 313 height 9
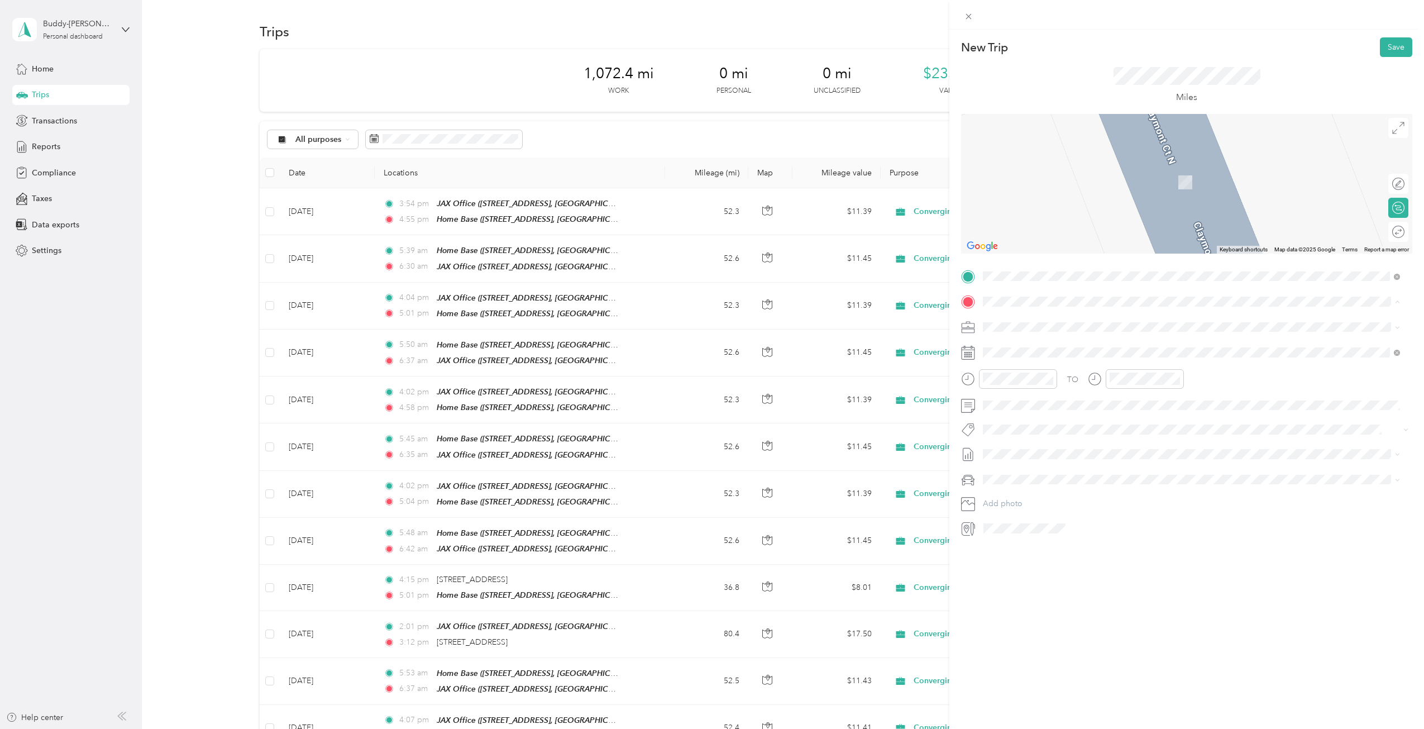
click at [1020, 413] on strong "JAX Office" at bounding box center [1024, 416] width 40 height 10
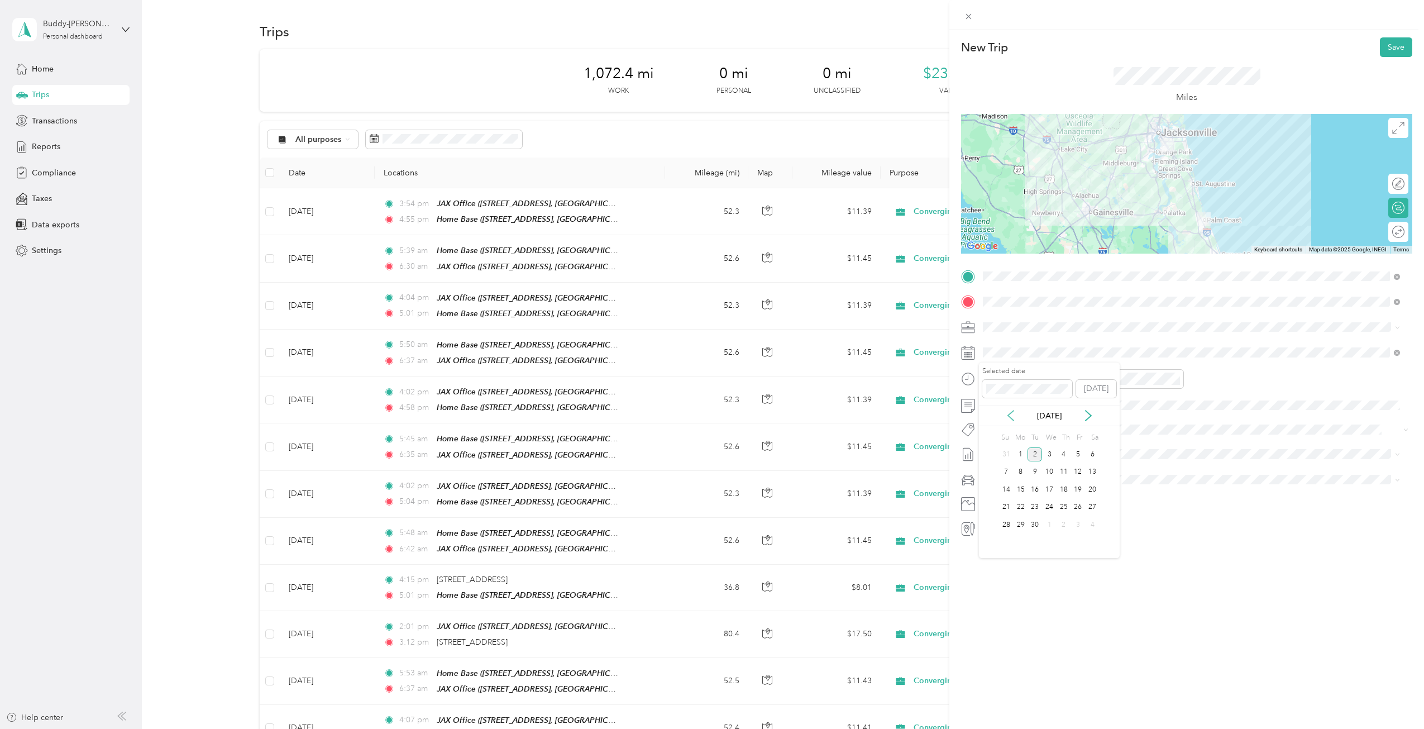
click at [1008, 413] on icon at bounding box center [1010, 415] width 11 height 11
click at [1019, 522] on div "25" at bounding box center [1021, 525] width 15 height 14
click at [994, 448] on div "05" at bounding box center [994, 450] width 27 height 16
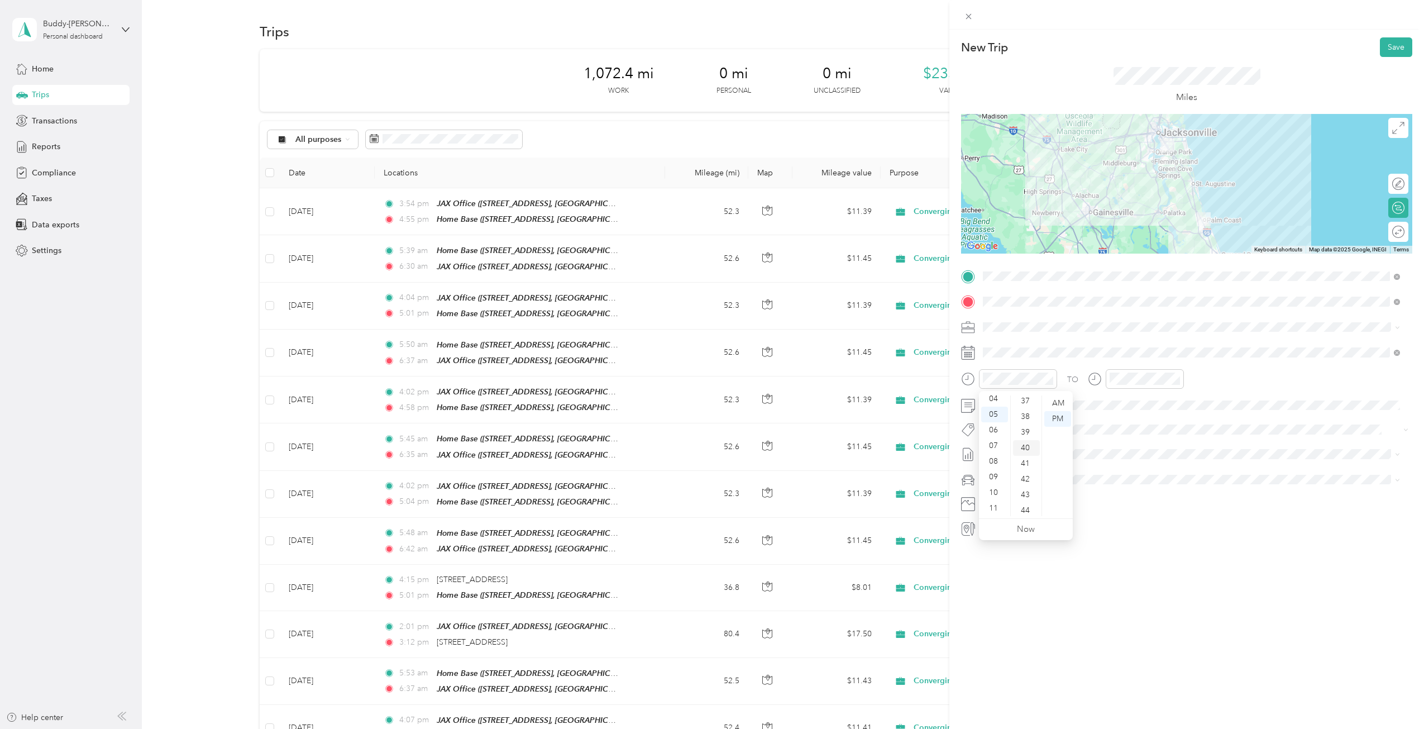
click at [1024, 447] on div "40" at bounding box center [1026, 448] width 27 height 16
click at [1054, 398] on div "AM" at bounding box center [1058, 403] width 27 height 16
click at [1120, 464] on div "06" at bounding box center [1121, 466] width 27 height 16
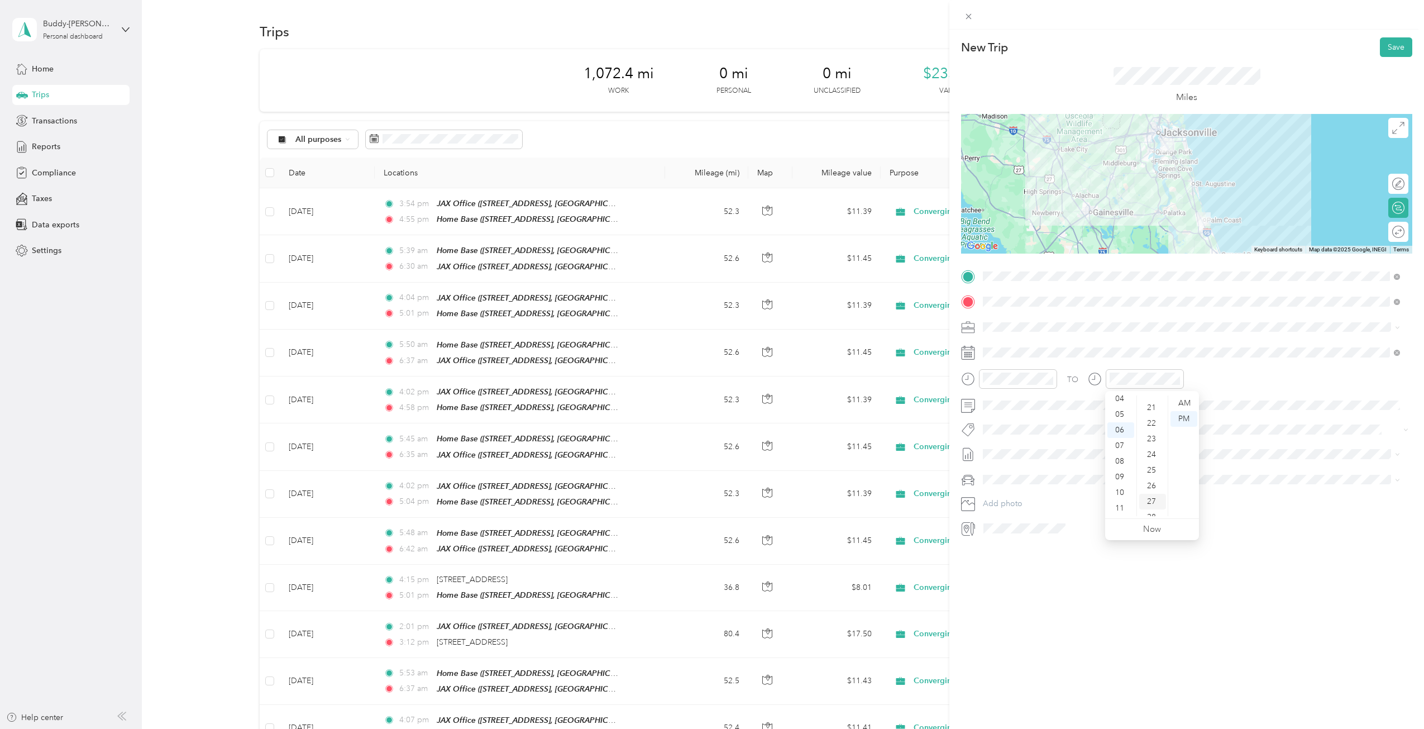
scroll to position [357, 0]
click at [1152, 509] on div "30" at bounding box center [1153, 515] width 27 height 16
click at [1183, 397] on div "AM" at bounding box center [1184, 403] width 27 height 16
click at [1187, 401] on div "AM" at bounding box center [1184, 403] width 27 height 16
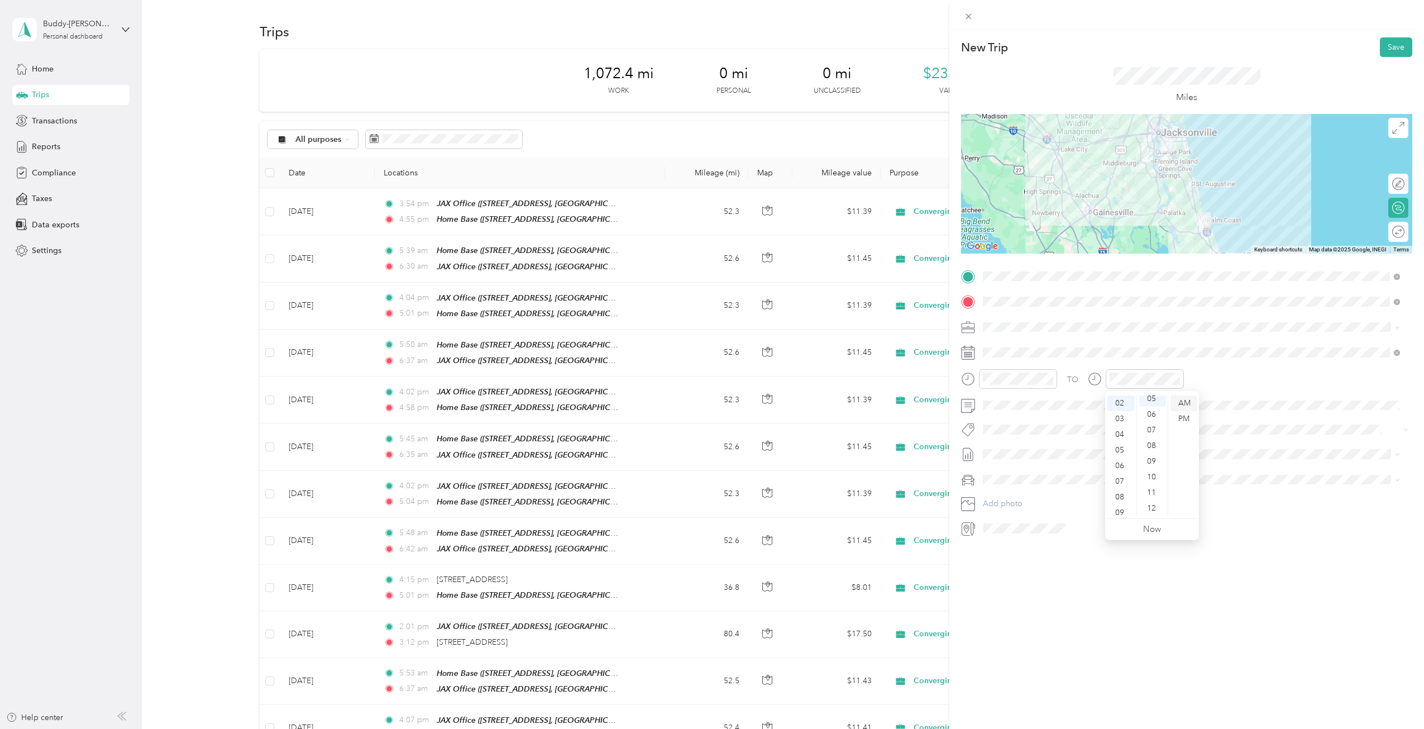
scroll to position [78, 0]
click at [1118, 465] on div "06" at bounding box center [1121, 466] width 27 height 16
click at [1151, 457] on div "30" at bounding box center [1153, 459] width 27 height 16
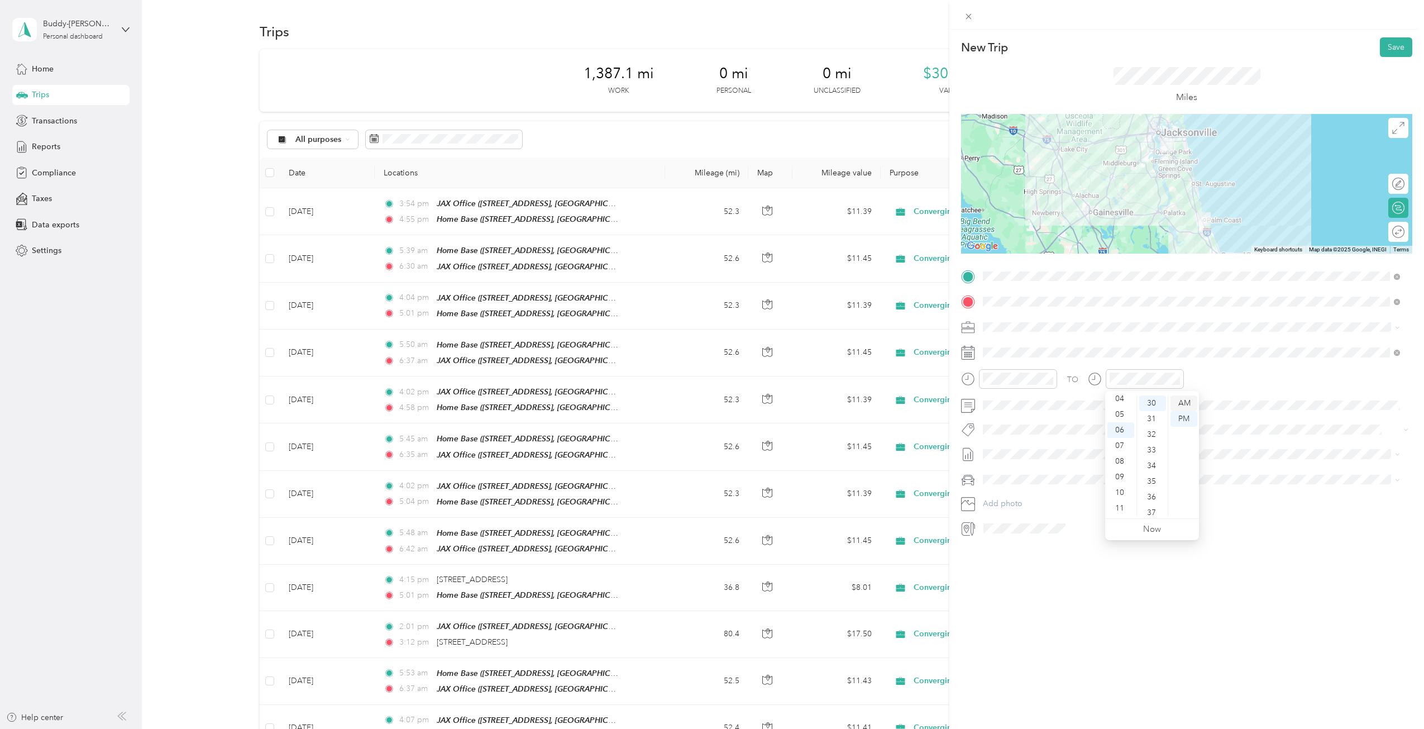
click at [1183, 400] on div "AM" at bounding box center [1184, 403] width 27 height 16
click at [1380, 46] on button "Save" at bounding box center [1396, 47] width 32 height 20
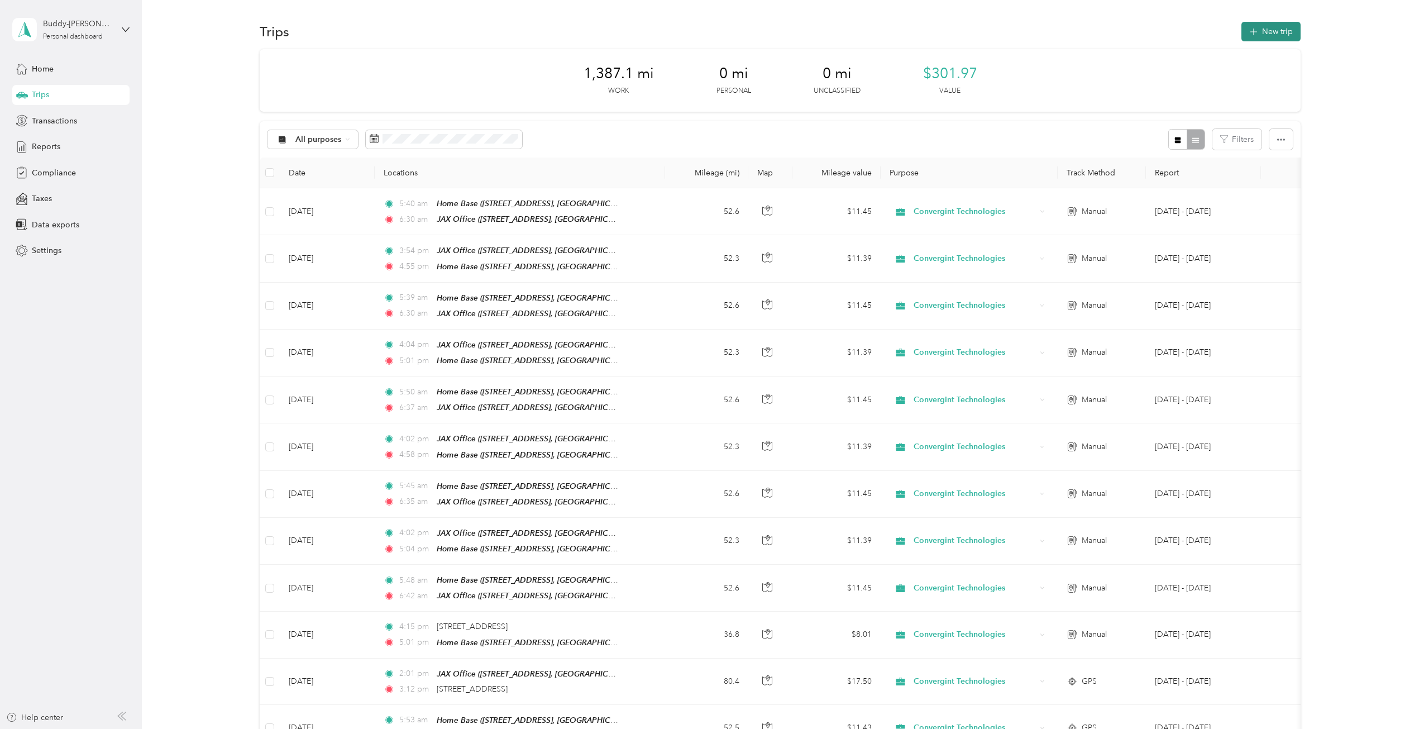
click at [1252, 31] on icon "button" at bounding box center [1253, 31] width 7 height 7
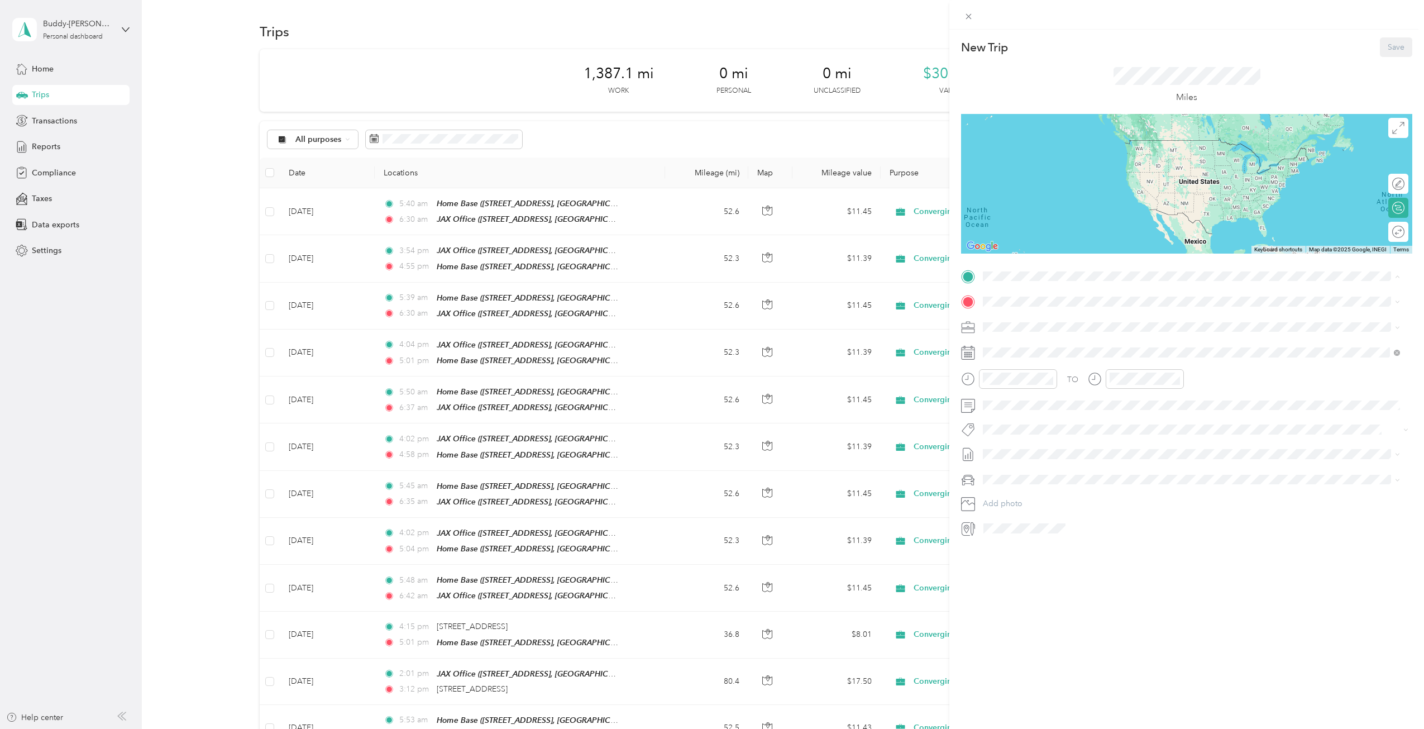
click at [1029, 393] on div "JAX Office [STREET_ADDRESS][GEOGRAPHIC_DATA], [US_STATE], [GEOGRAPHIC_DATA]" at bounding box center [1145, 397] width 282 height 23
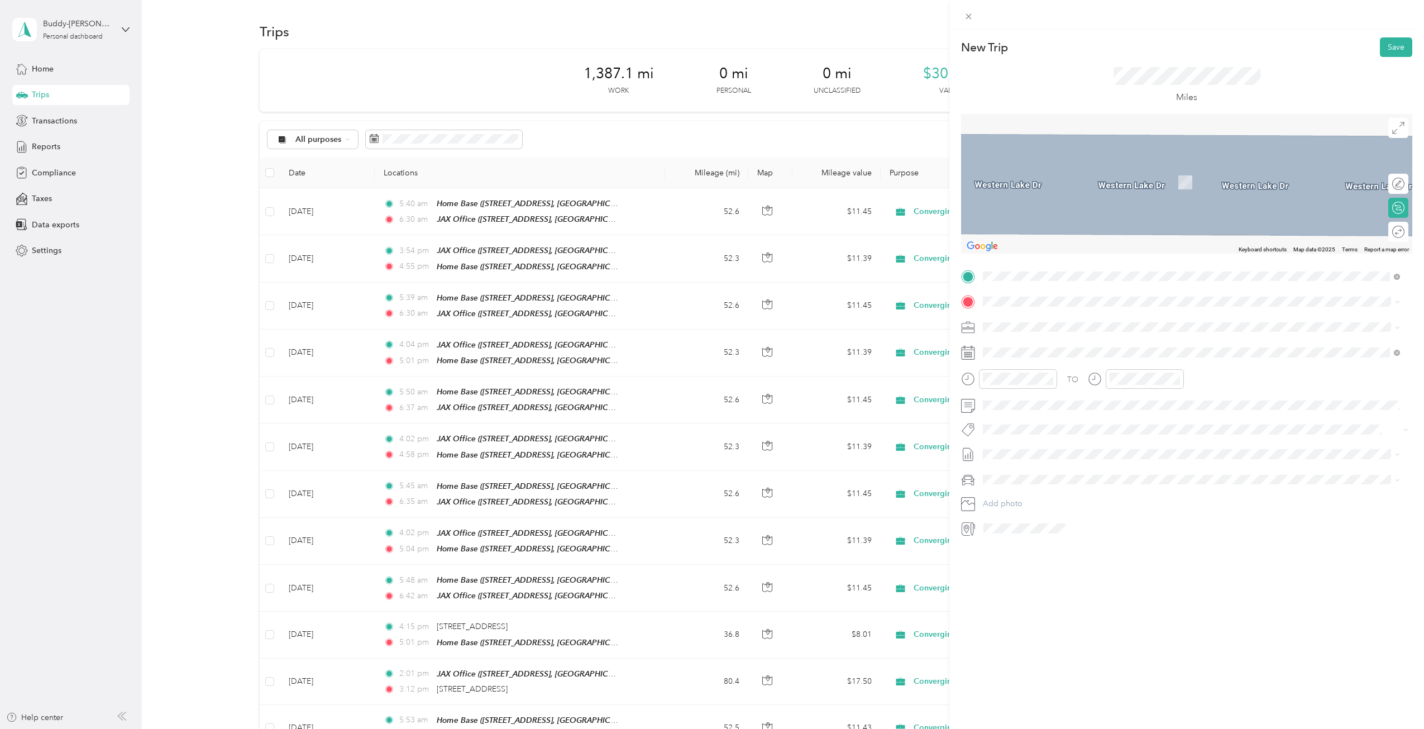
click at [1039, 348] on strong "Home Base" at bounding box center [1024, 346] width 41 height 10
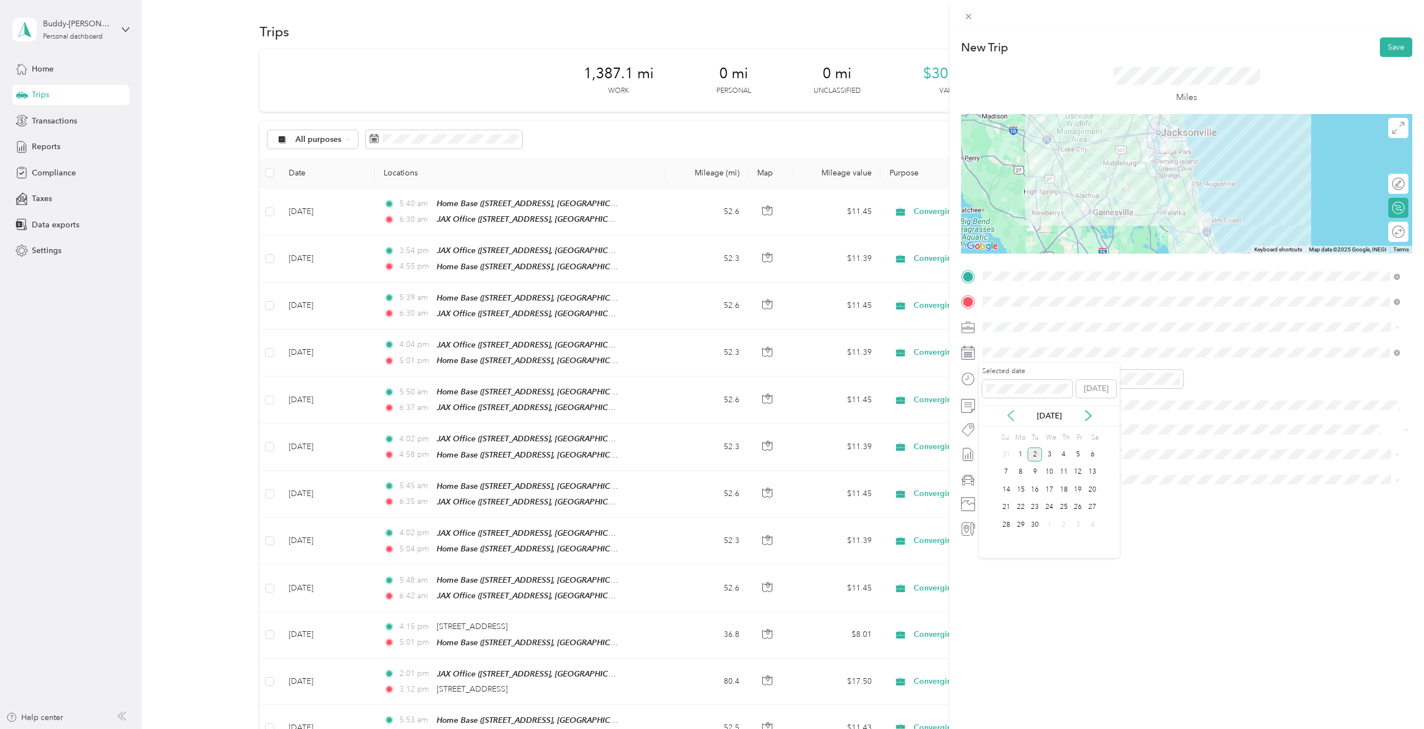
click at [1012, 412] on icon at bounding box center [1011, 416] width 6 height 10
click at [1020, 520] on div "25" at bounding box center [1021, 525] width 15 height 14
click at [994, 432] on div "04" at bounding box center [994, 435] width 27 height 16
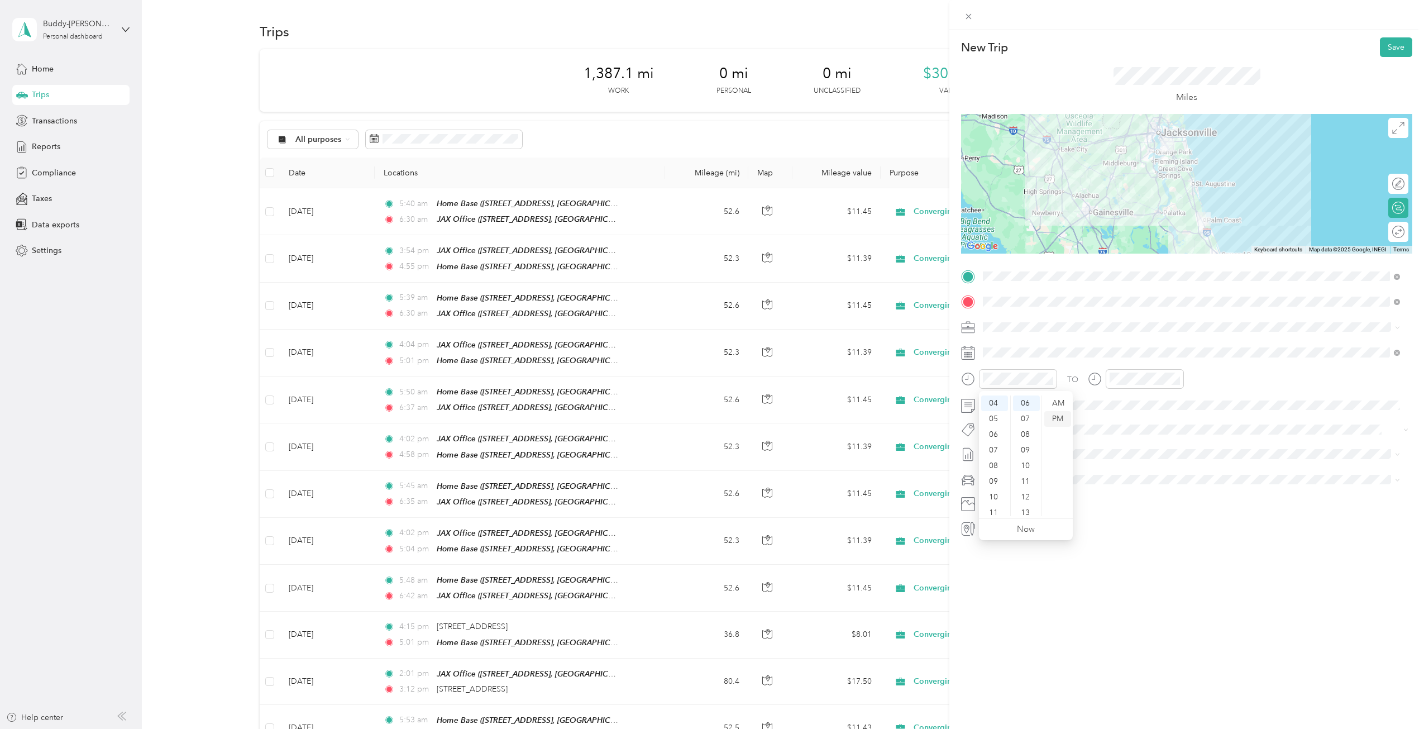
click at [1058, 416] on div "PM" at bounding box center [1058, 419] width 27 height 16
click at [1119, 448] on div "05" at bounding box center [1121, 450] width 27 height 16
click at [1147, 449] on div "09" at bounding box center [1153, 450] width 27 height 16
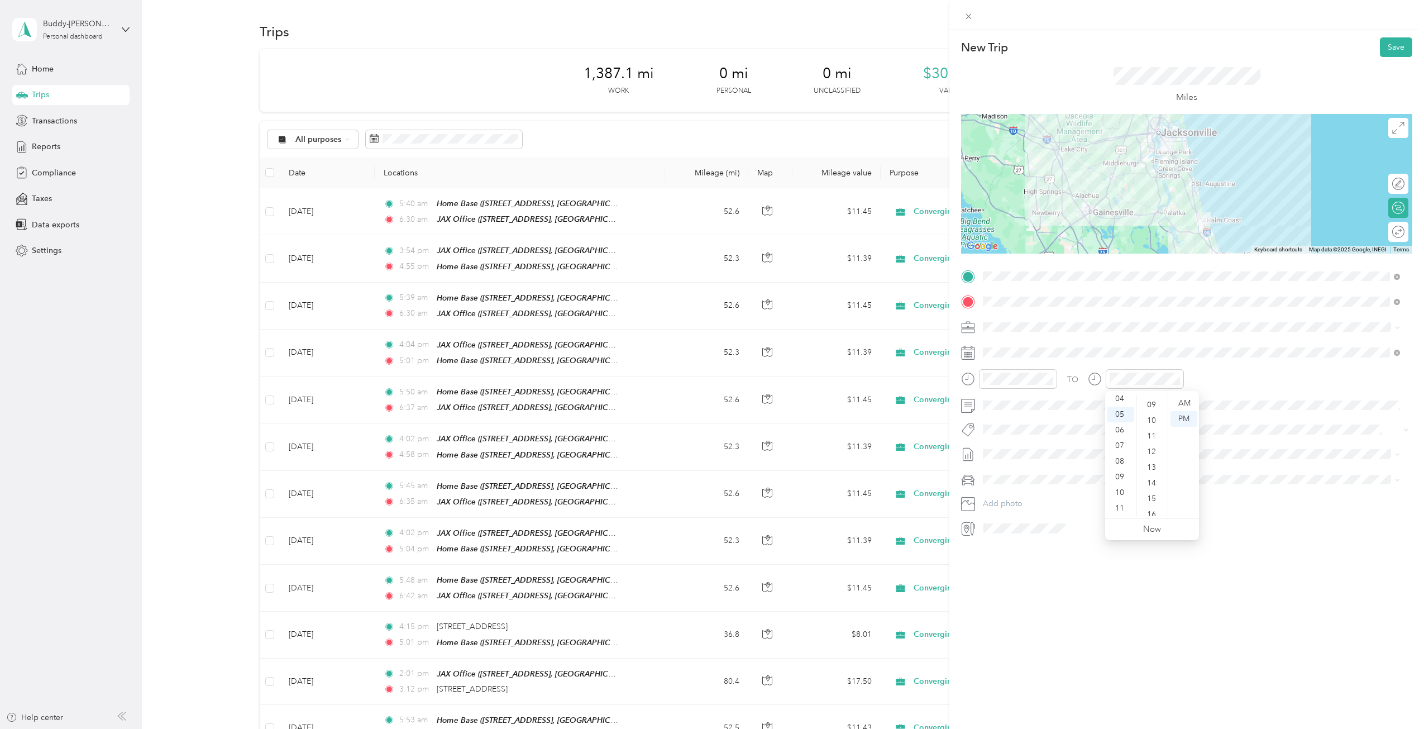
scroll to position [141, 0]
click at [1181, 413] on div "PM" at bounding box center [1184, 419] width 27 height 16
click at [1389, 47] on button "Save" at bounding box center [1396, 47] width 32 height 20
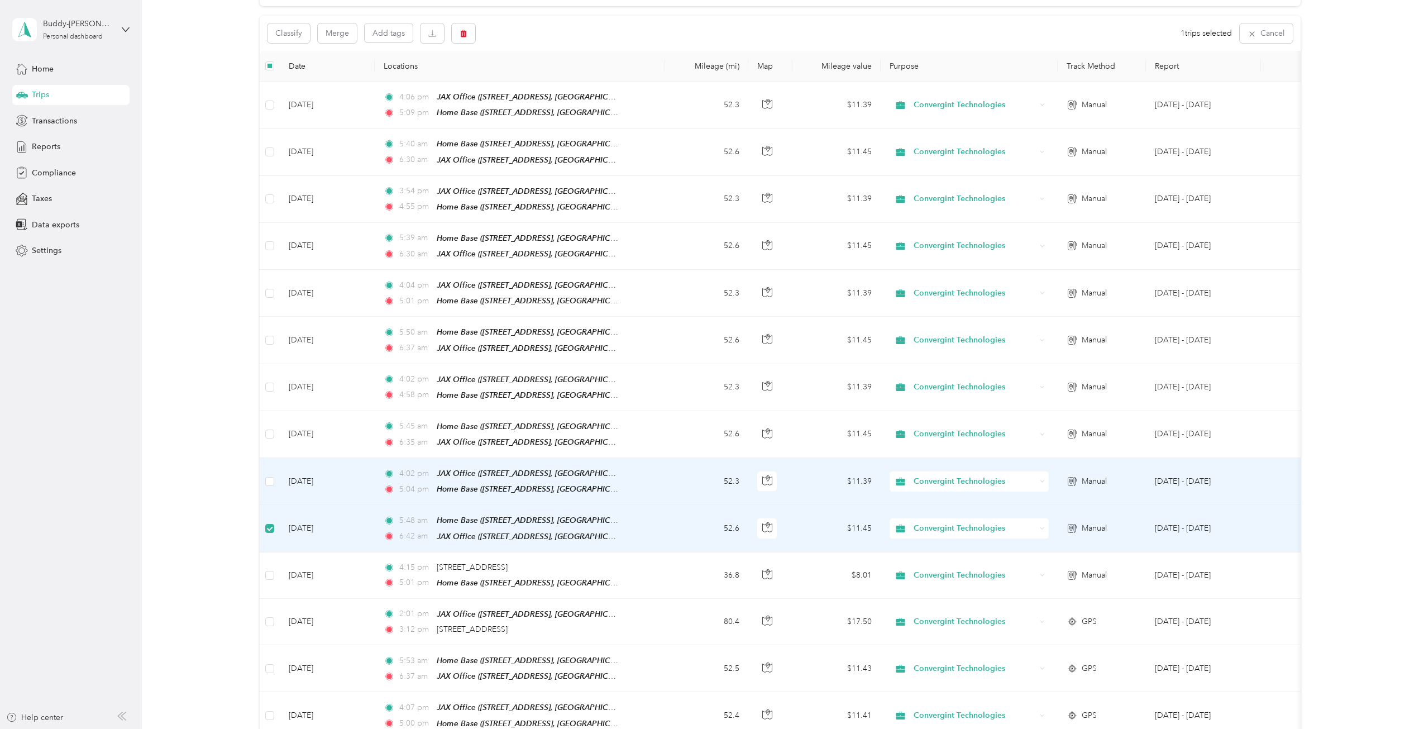
scroll to position [0, 0]
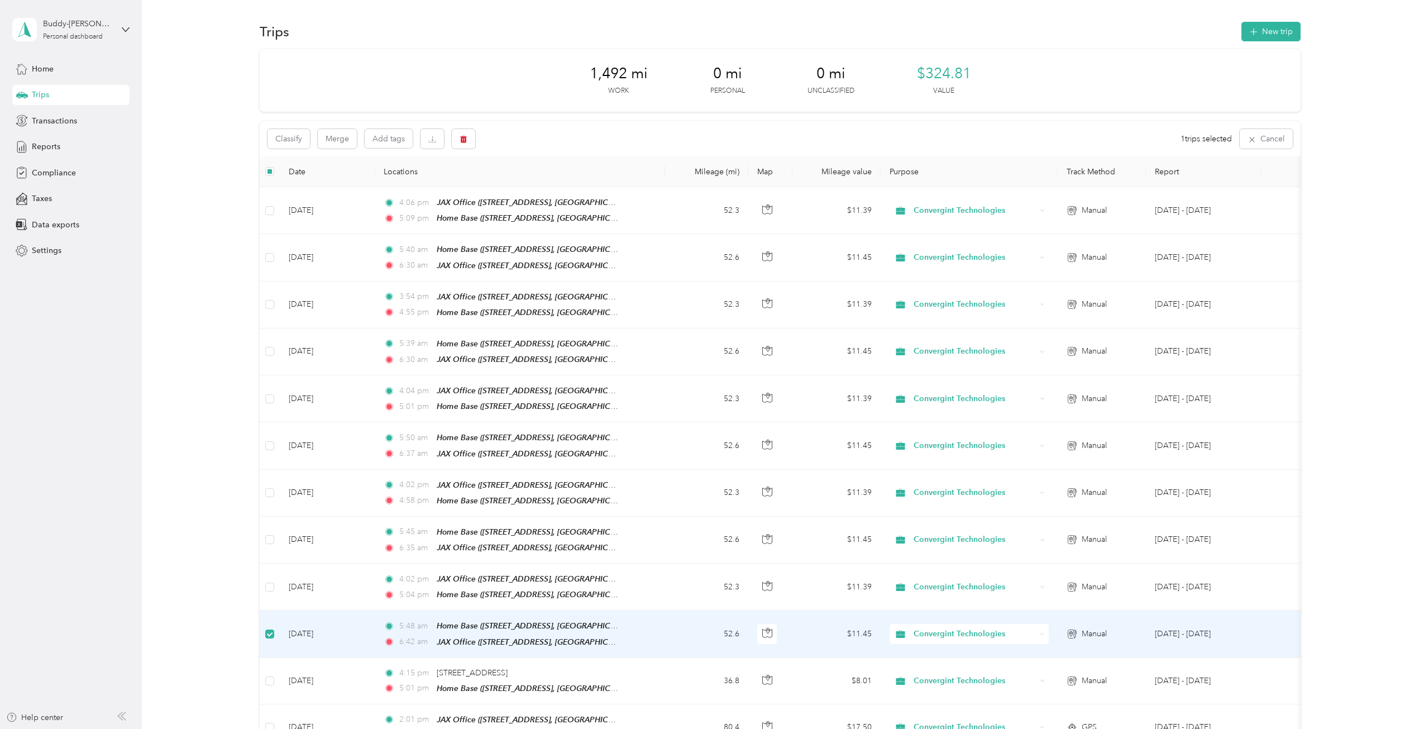
click at [1169, 623] on td "[DATE] - [DATE]" at bounding box center [1203, 634] width 115 height 47
click at [1180, 621] on td "[DATE] - [DATE]" at bounding box center [1203, 634] width 115 height 47
click at [1255, 28] on icon "button" at bounding box center [1254, 32] width 13 height 13
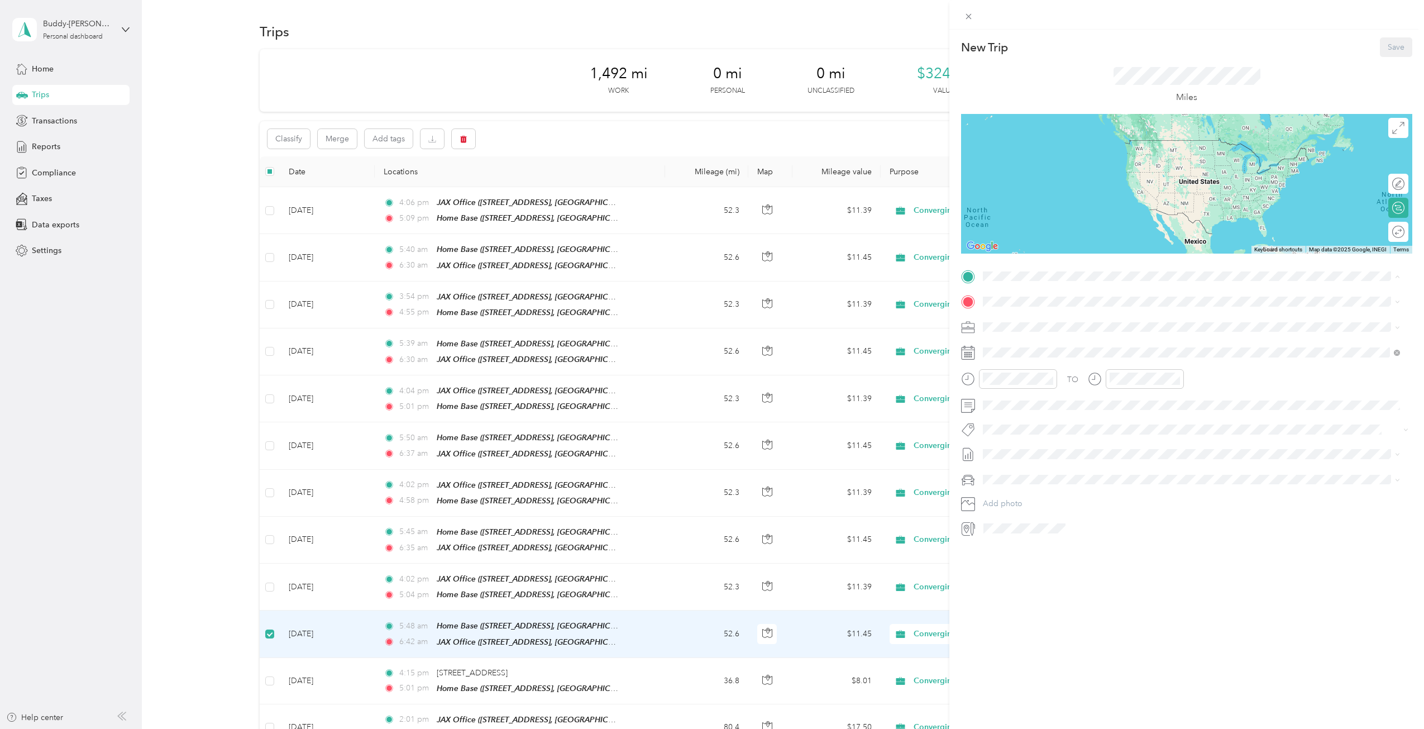
click at [1024, 323] on div "Home Base [STREET_ADDRESS][GEOGRAPHIC_DATA], [GEOGRAPHIC_DATA], [US_STATE], [GE…" at bounding box center [1160, 327] width 313 height 23
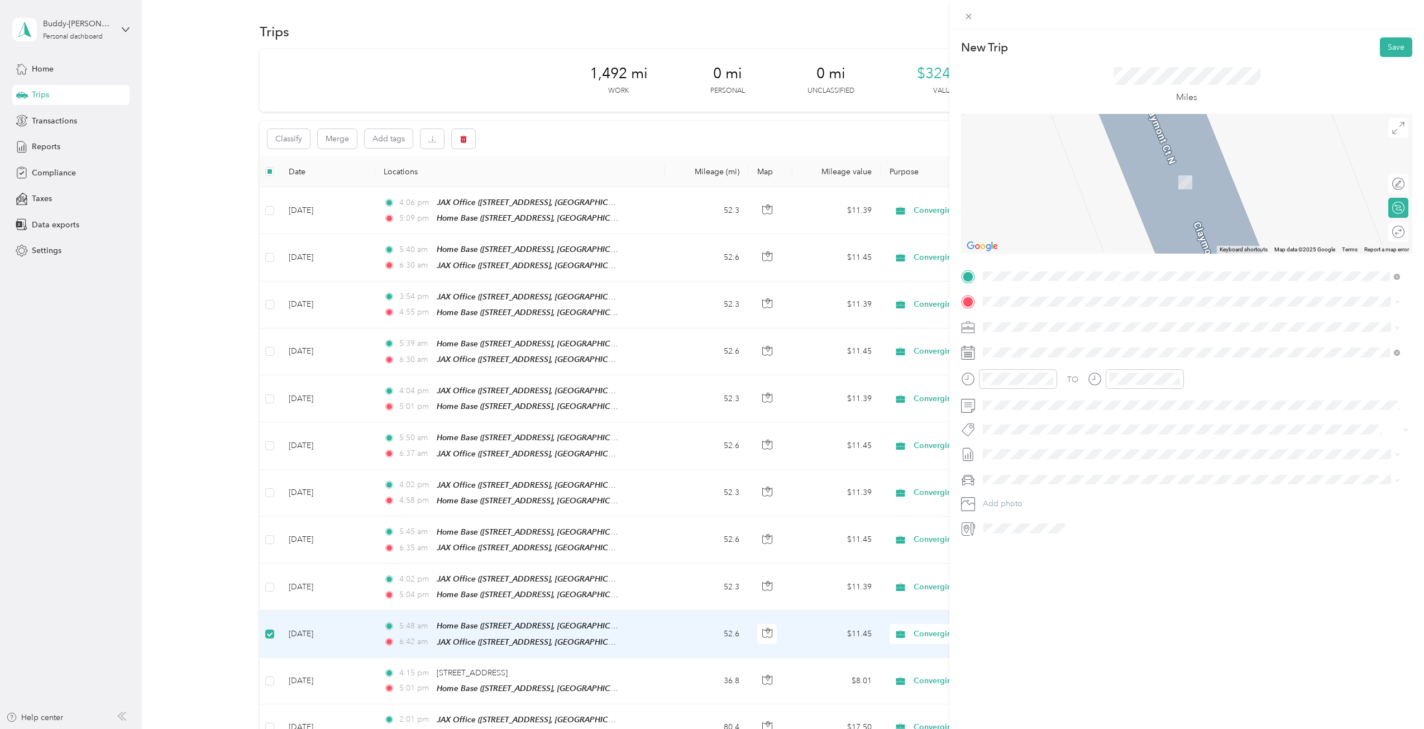
click at [1033, 410] on div "JAX Office [STREET_ADDRESS][GEOGRAPHIC_DATA], [US_STATE], [GEOGRAPHIC_DATA]" at bounding box center [1191, 422] width 409 height 27
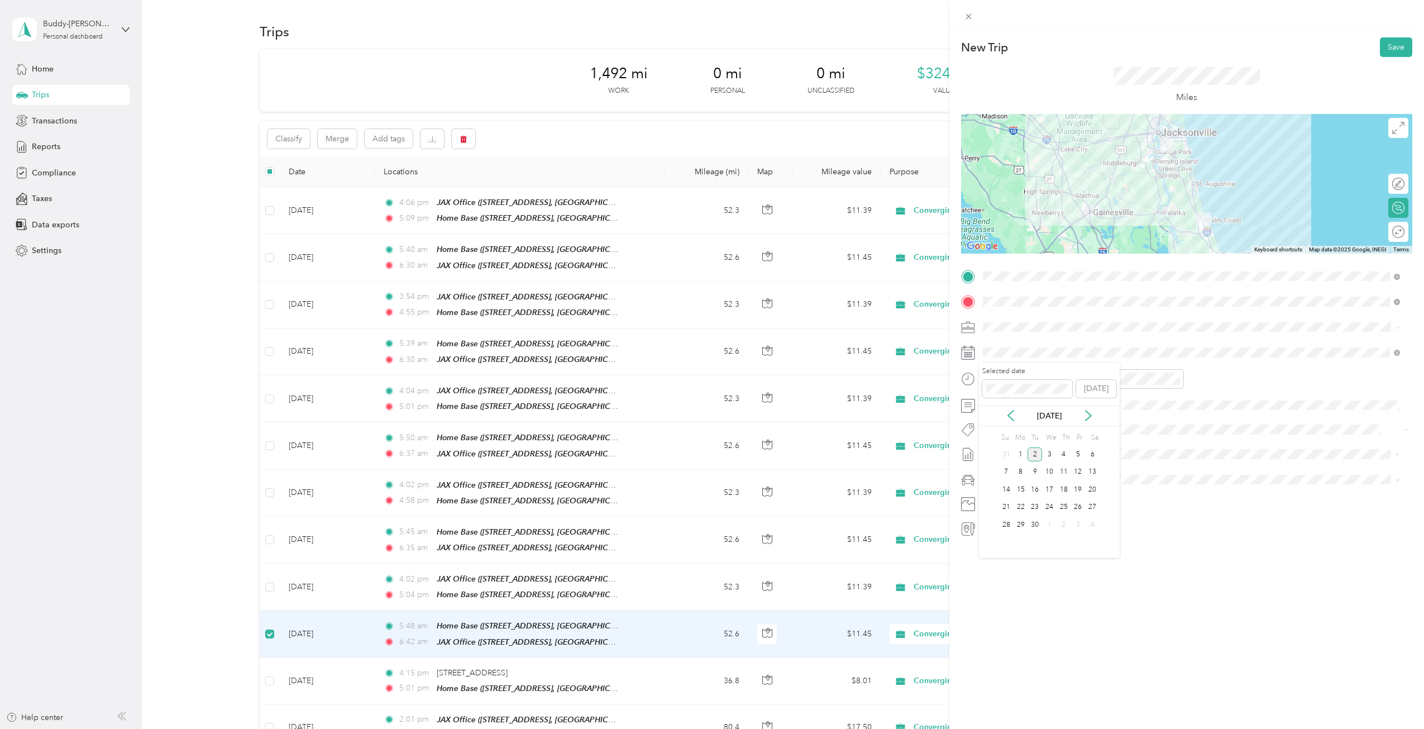
click at [1009, 408] on div "[DATE]" at bounding box center [1049, 416] width 141 height 21
click at [1012, 413] on icon at bounding box center [1010, 415] width 11 height 11
click at [1032, 522] on div "26" at bounding box center [1035, 525] width 15 height 14
click at [993, 447] on div "05" at bounding box center [994, 450] width 27 height 16
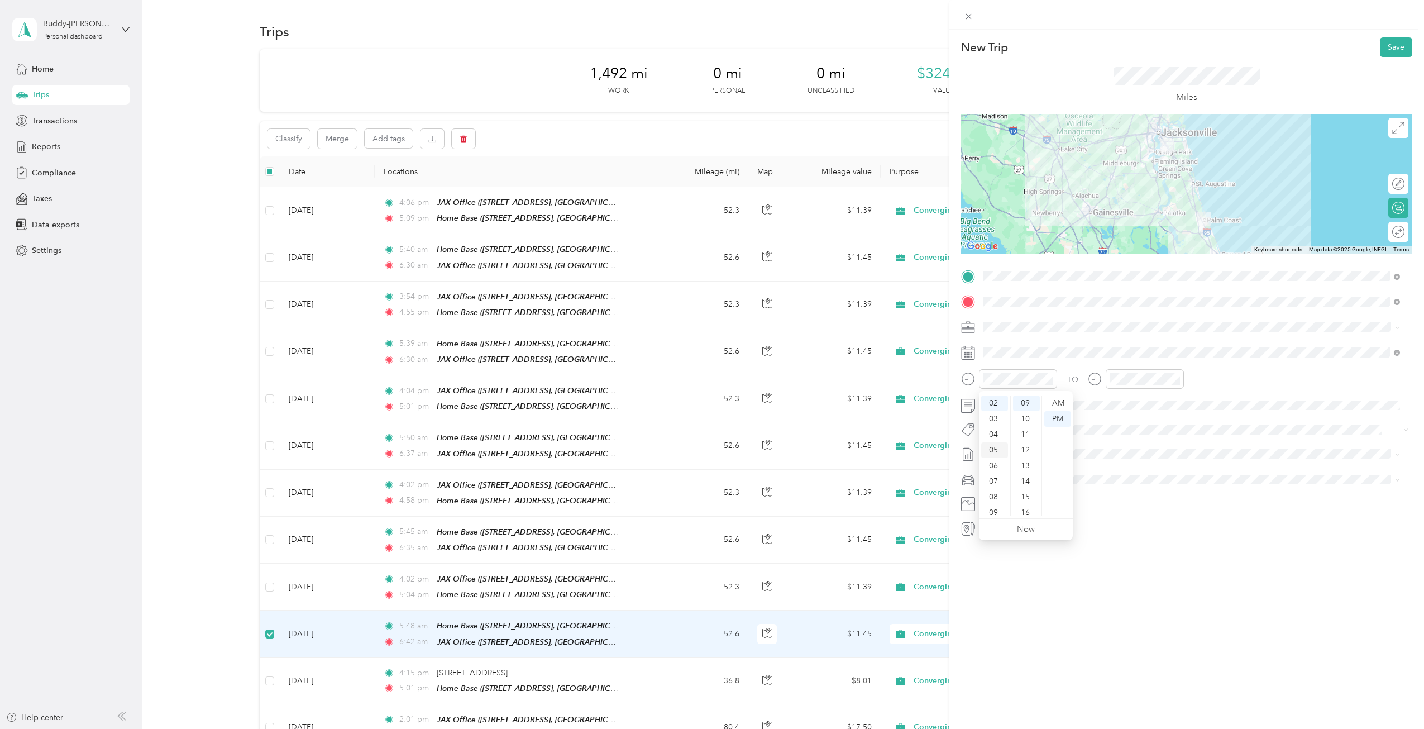
scroll to position [67, 0]
click at [1027, 484] on div "28" at bounding box center [1026, 477] width 27 height 16
click at [1056, 397] on div "AM" at bounding box center [1058, 403] width 27 height 16
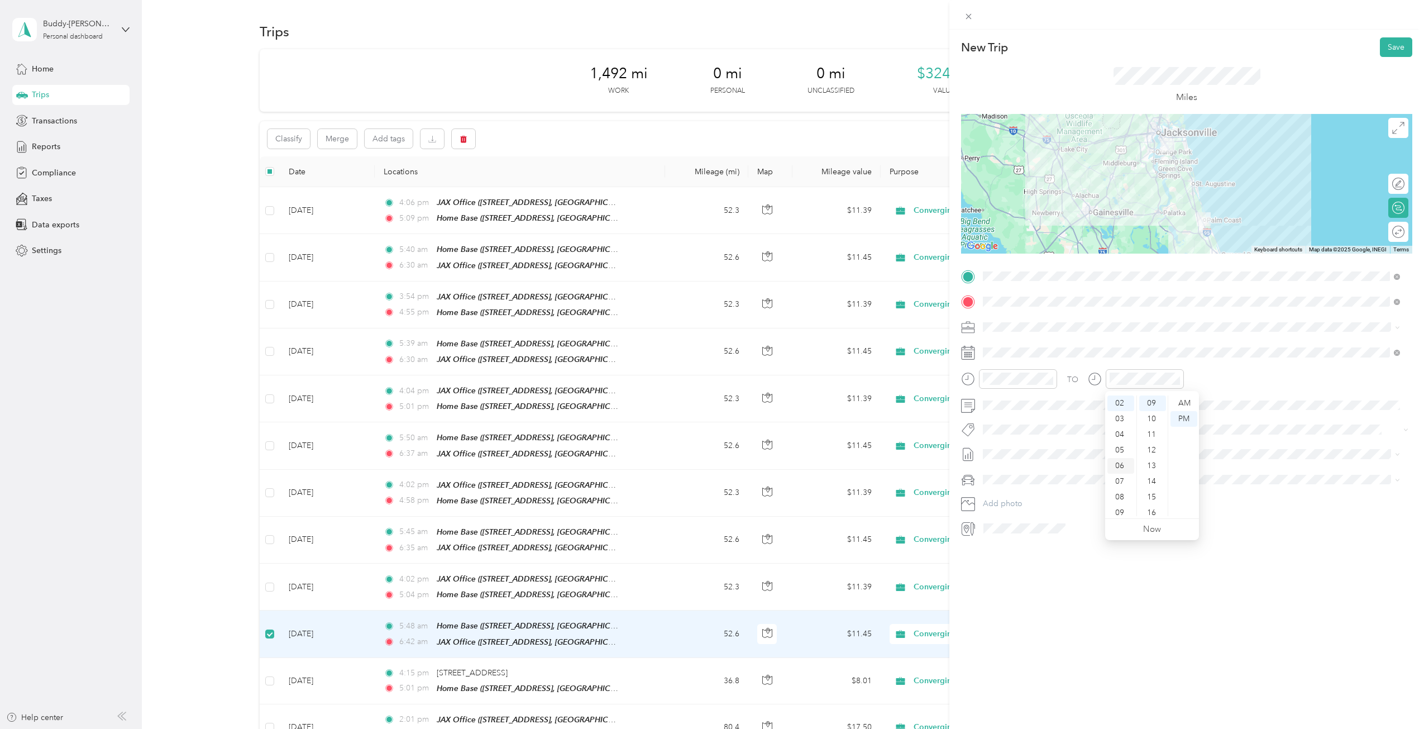
click at [1119, 464] on div "06" at bounding box center [1121, 466] width 27 height 16
click at [1153, 495] on div "22" at bounding box center [1153, 495] width 27 height 16
click at [1183, 401] on div "AM" at bounding box center [1184, 403] width 27 height 16
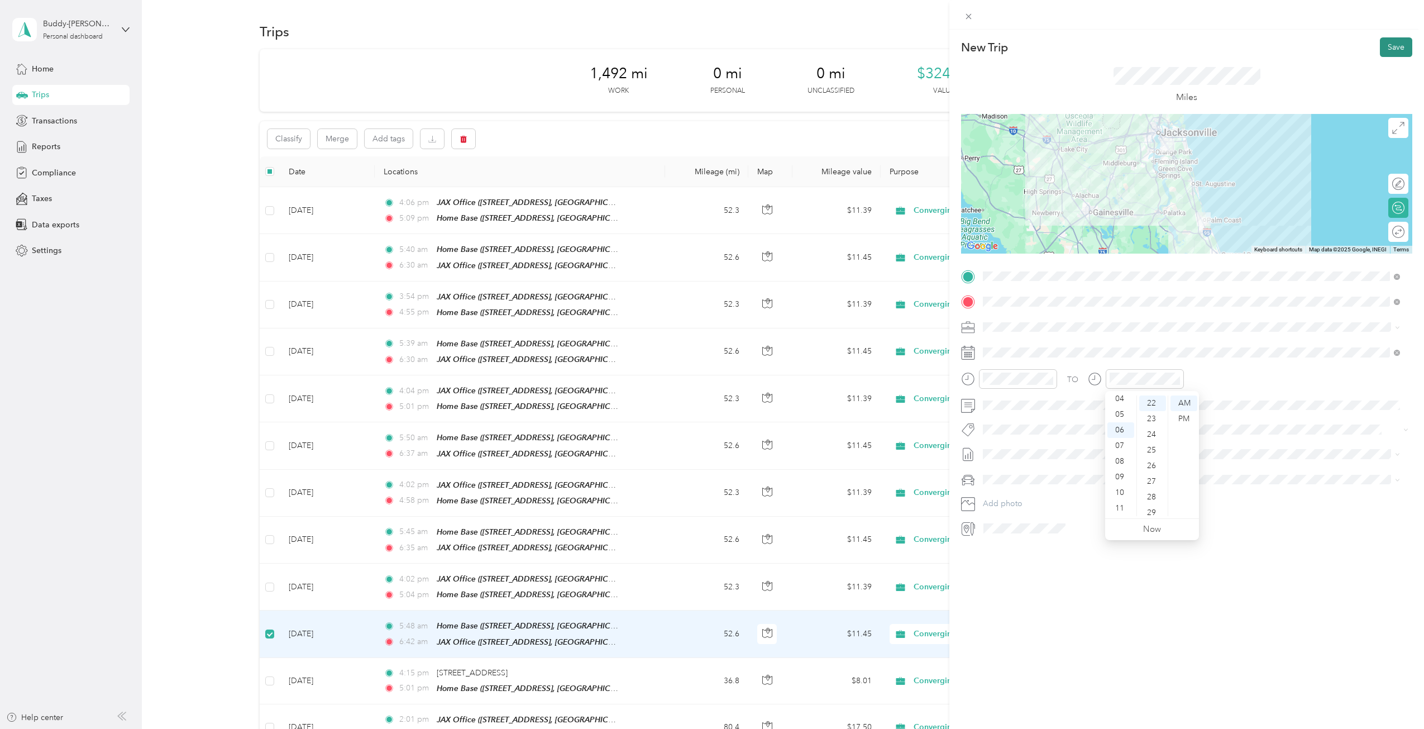
click at [1389, 45] on button "Save" at bounding box center [1396, 47] width 32 height 20
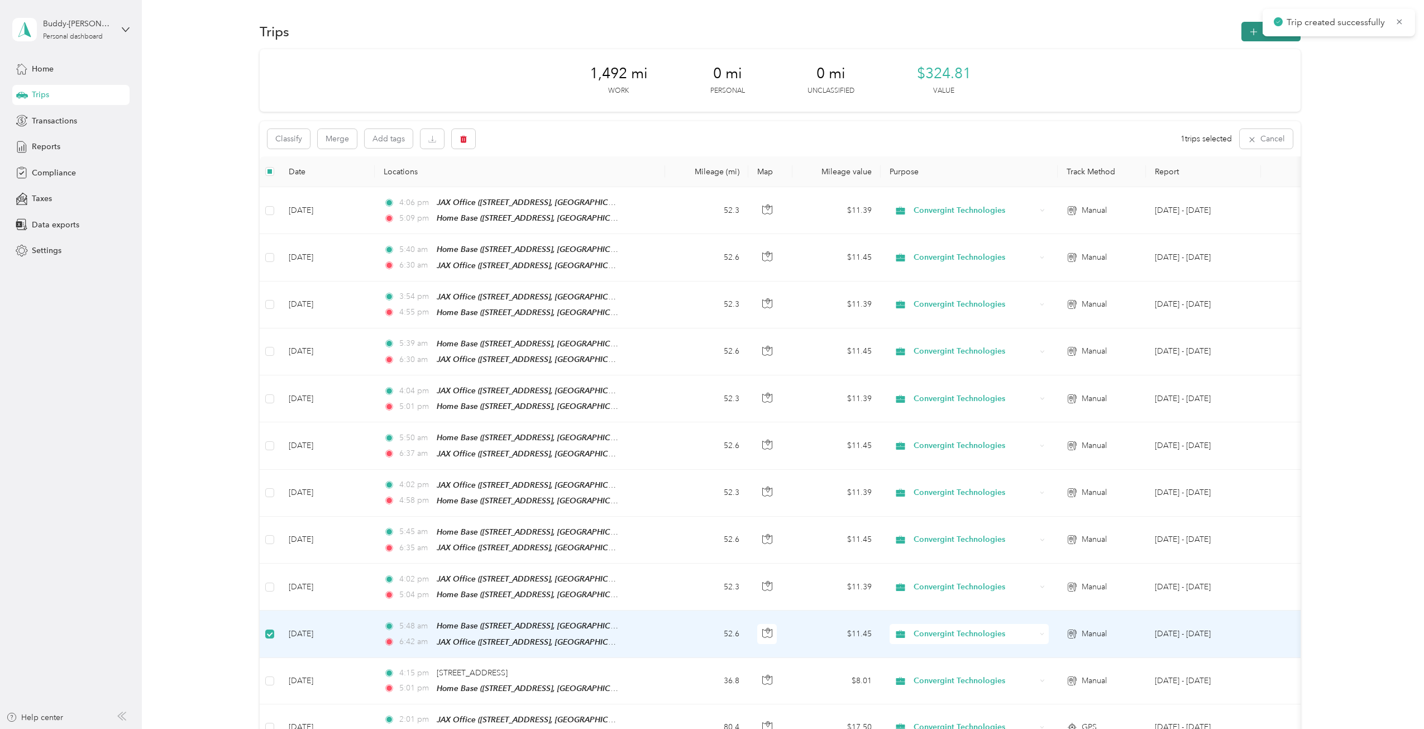
click at [1250, 26] on button "New trip" at bounding box center [1271, 32] width 59 height 20
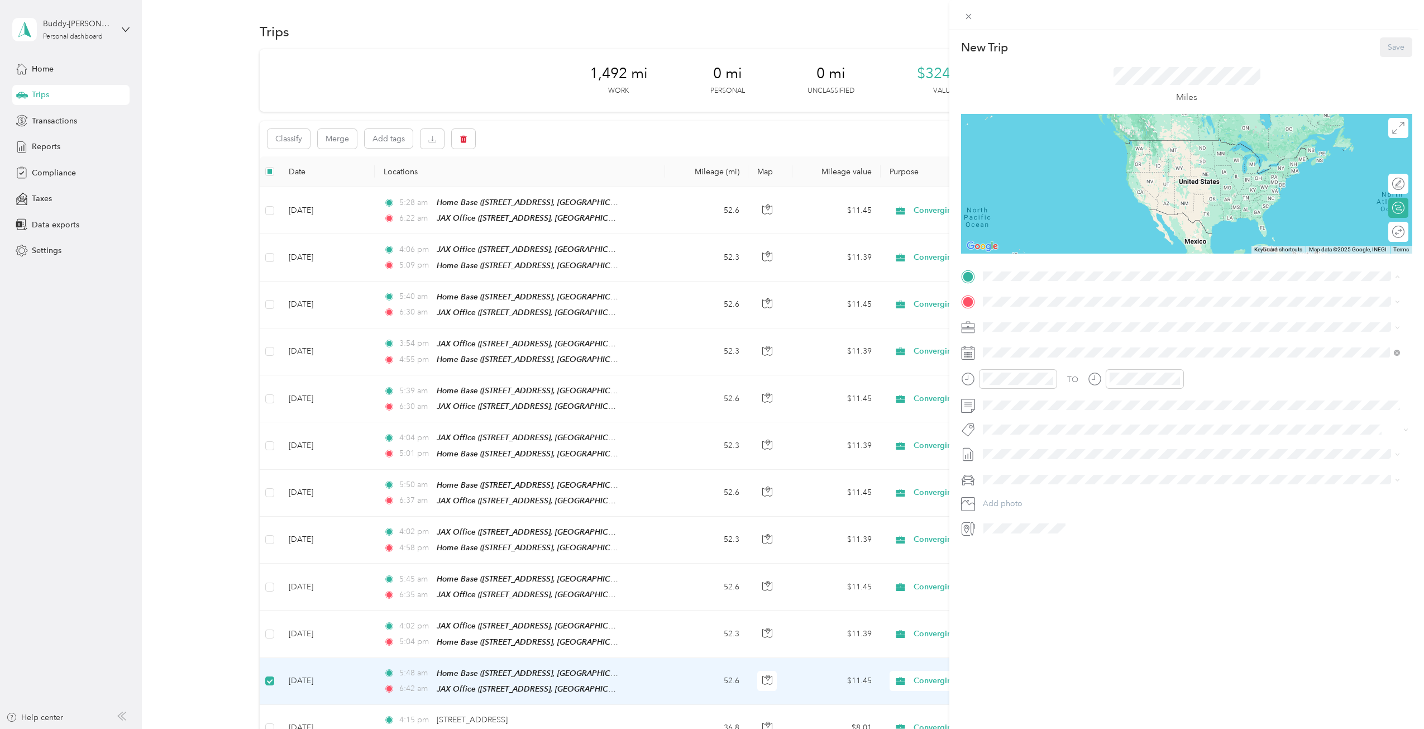
click at [1035, 389] on strong "JAX Office" at bounding box center [1024, 391] width 40 height 10
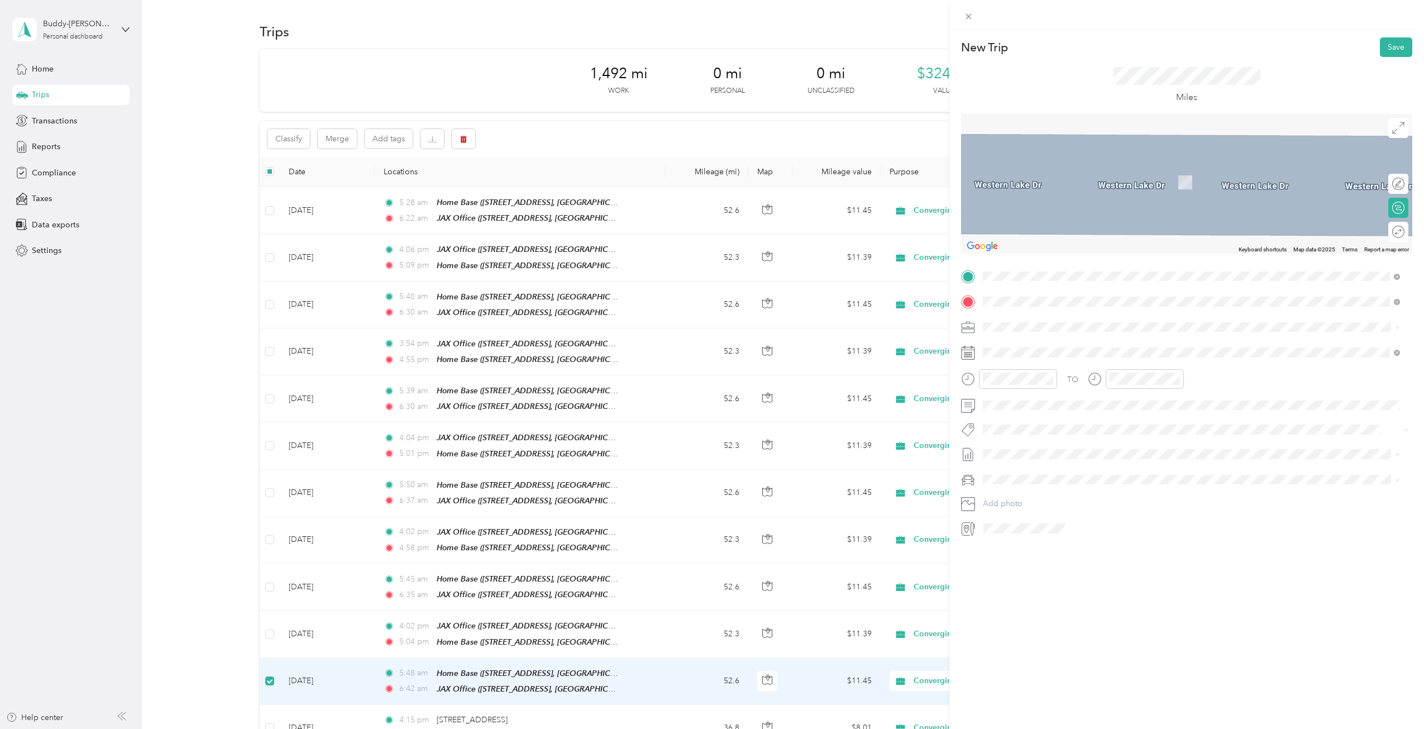
click at [1027, 341] on span "[PERSON_NAME][GEOGRAPHIC_DATA], [US_STATE], [GEOGRAPHIC_DATA]" at bounding box center [1140, 342] width 273 height 10
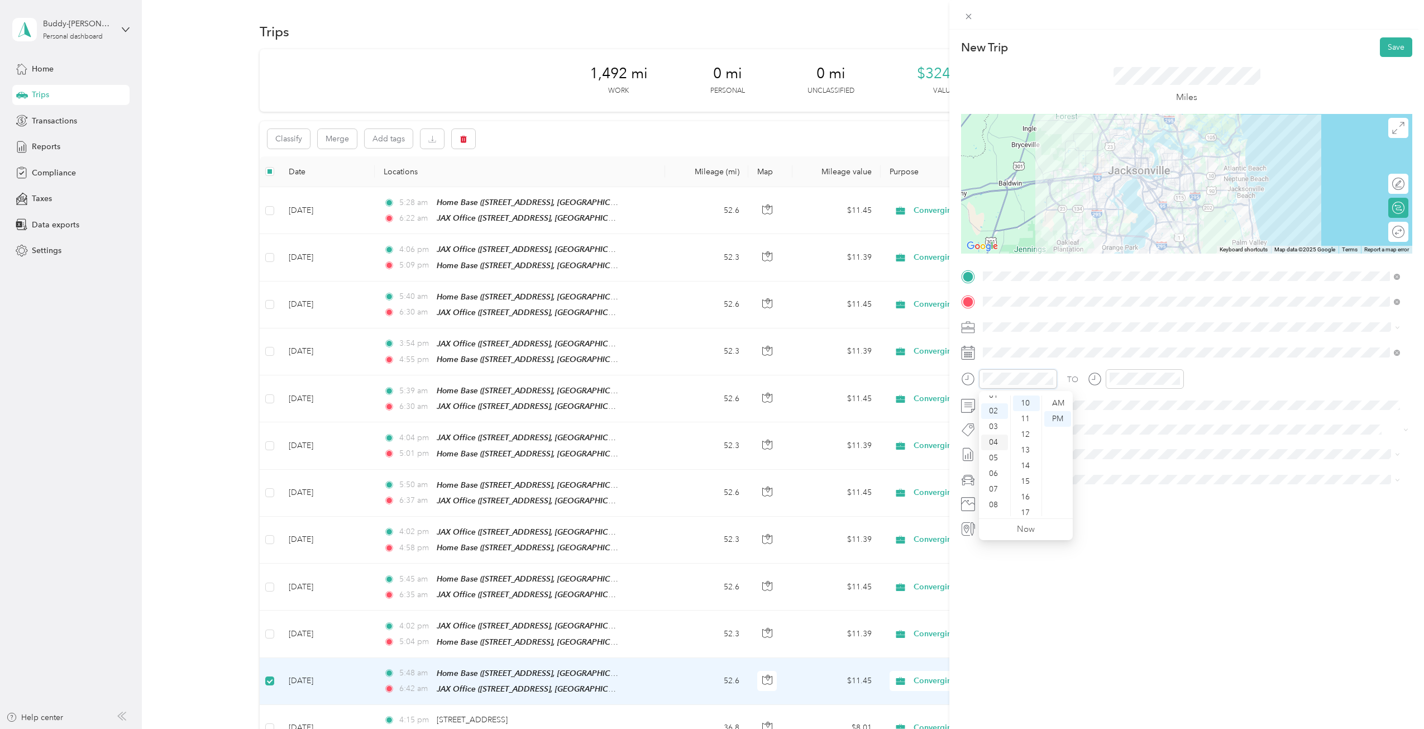
scroll to position [0, 0]
click at [996, 404] on div "12" at bounding box center [994, 403] width 27 height 16
click at [1060, 415] on div "PM" at bounding box center [1058, 419] width 27 height 16
click at [1119, 401] on div "12" at bounding box center [1121, 403] width 27 height 16
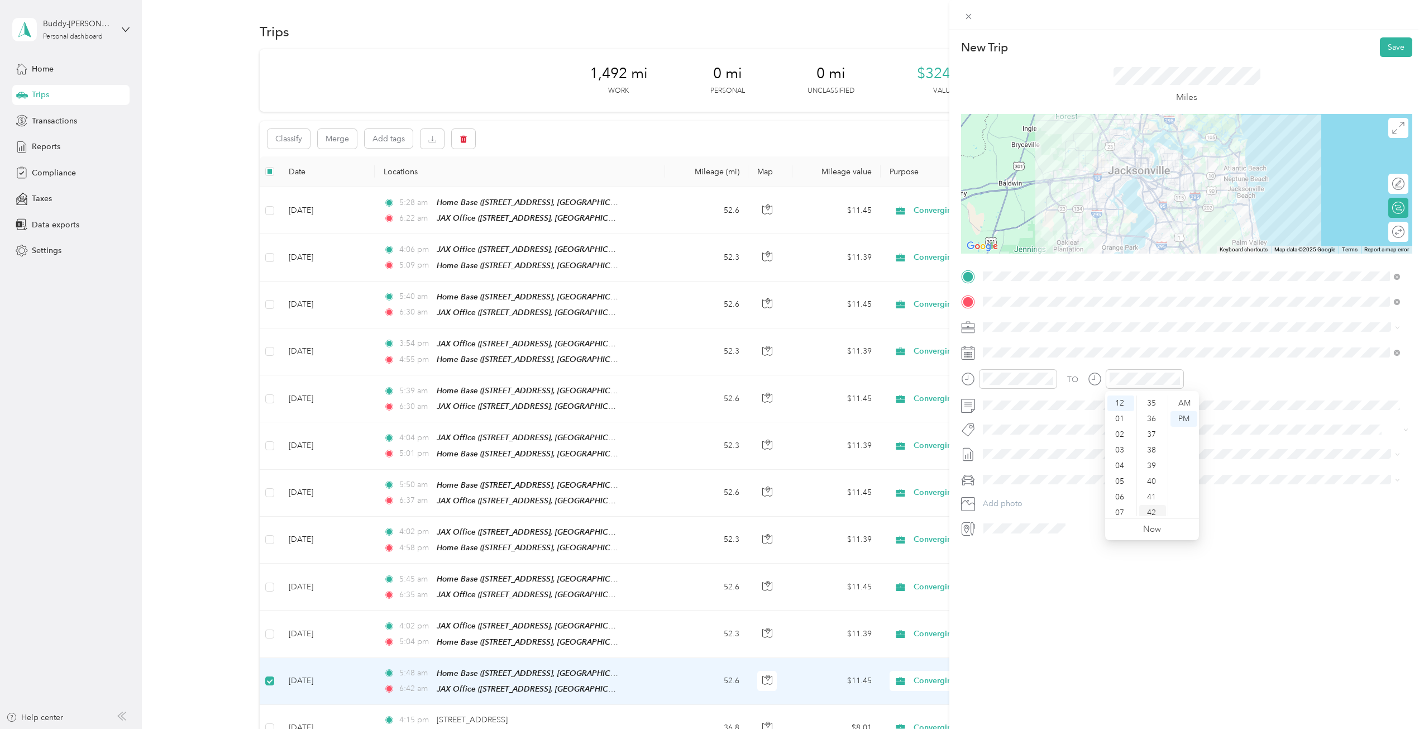
click at [1150, 508] on div "42" at bounding box center [1153, 513] width 27 height 16
click at [1182, 414] on div "PM" at bounding box center [1184, 419] width 27 height 16
click at [1384, 45] on button "Save" at bounding box center [1396, 47] width 32 height 20
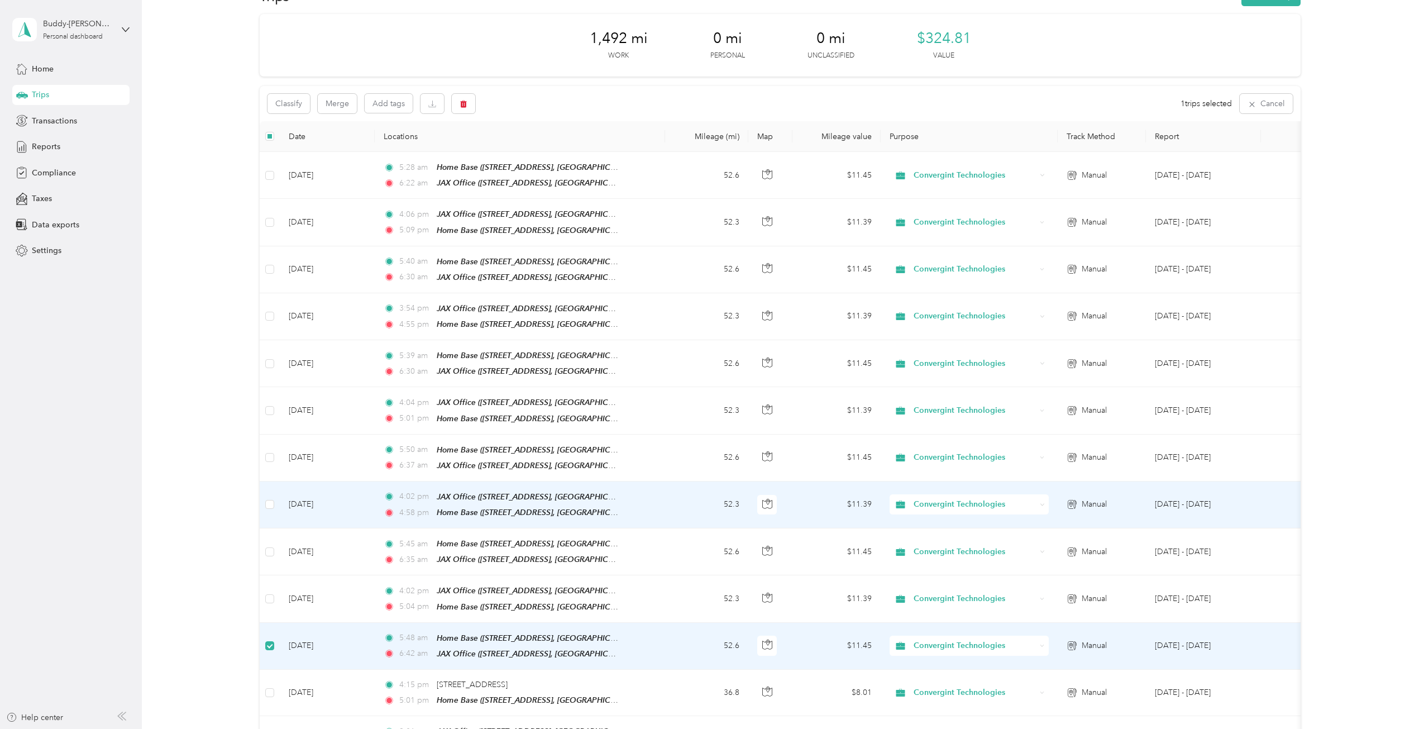
scroll to position [0, 0]
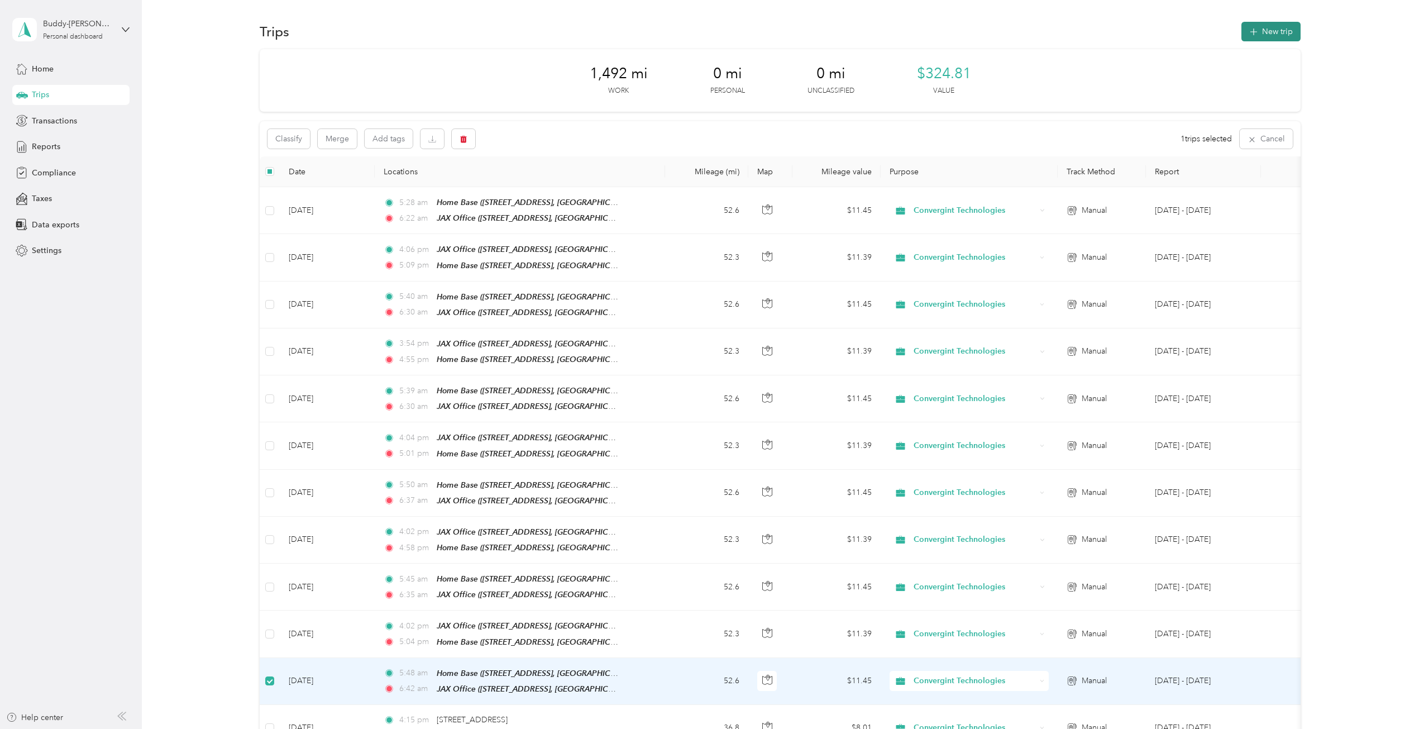
click at [1272, 30] on button "New trip" at bounding box center [1271, 32] width 59 height 20
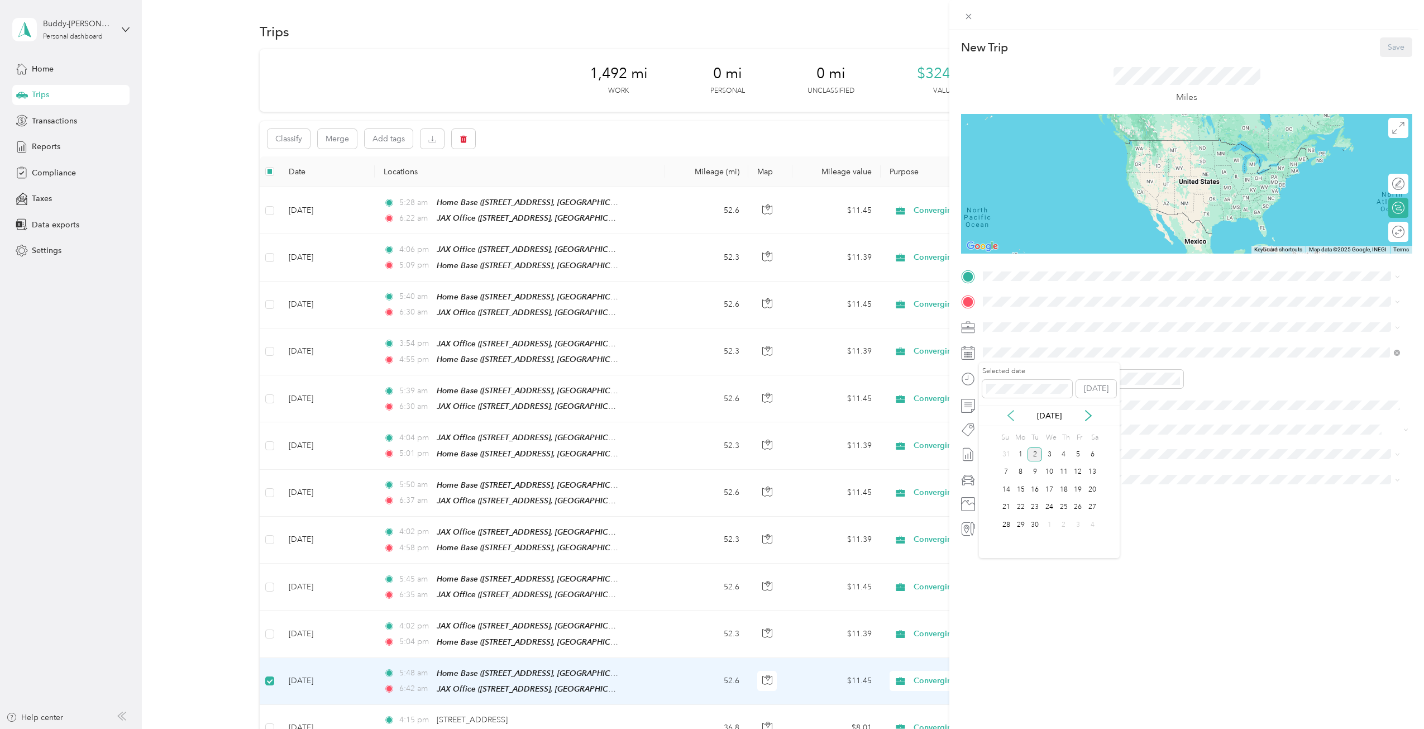
click at [1009, 415] on icon at bounding box center [1010, 415] width 11 height 11
click at [1033, 522] on div "26" at bounding box center [1035, 525] width 15 height 14
click at [1034, 394] on div "JAX Office [STREET_ADDRESS][GEOGRAPHIC_DATA], [US_STATE], [GEOGRAPHIC_DATA]" at bounding box center [1145, 397] width 282 height 23
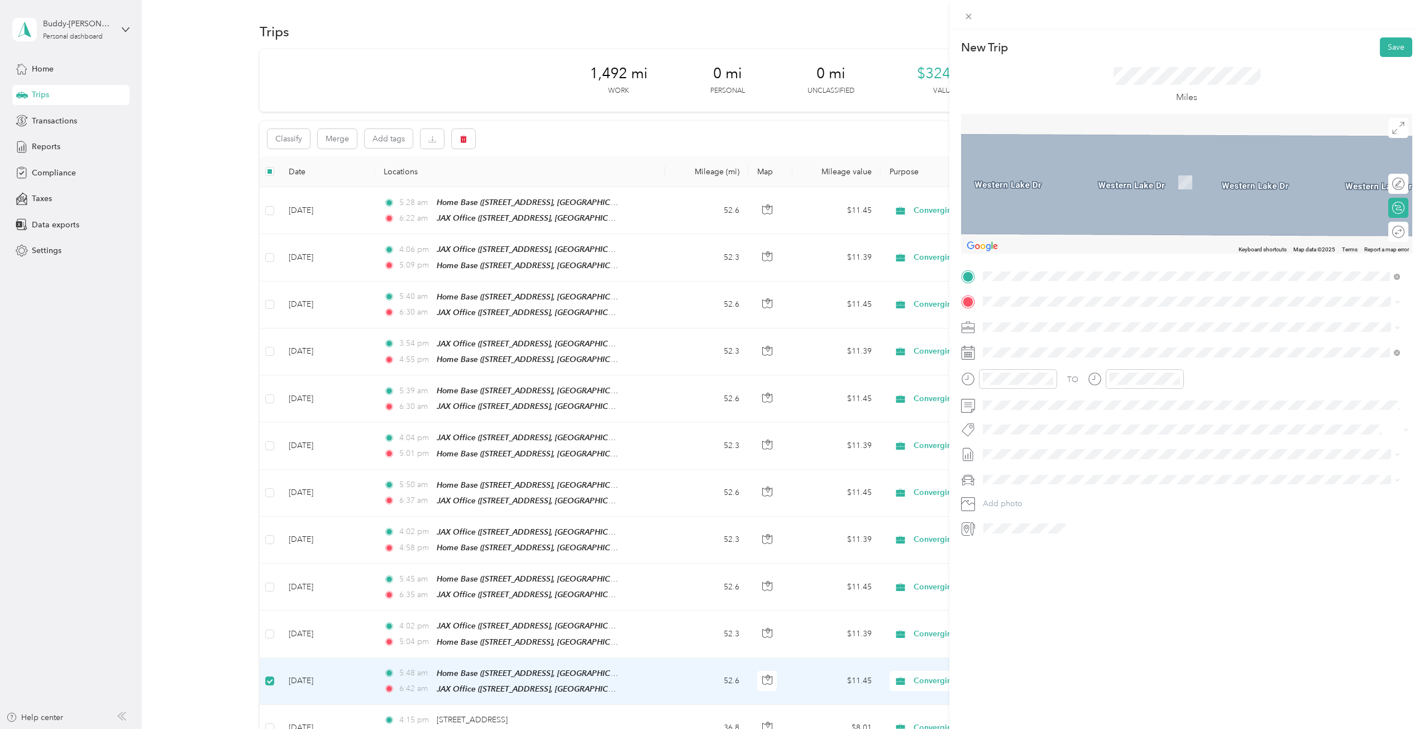
click at [1031, 341] on span "[PERSON_NAME][GEOGRAPHIC_DATA], [US_STATE], [GEOGRAPHIC_DATA]" at bounding box center [1140, 336] width 273 height 10
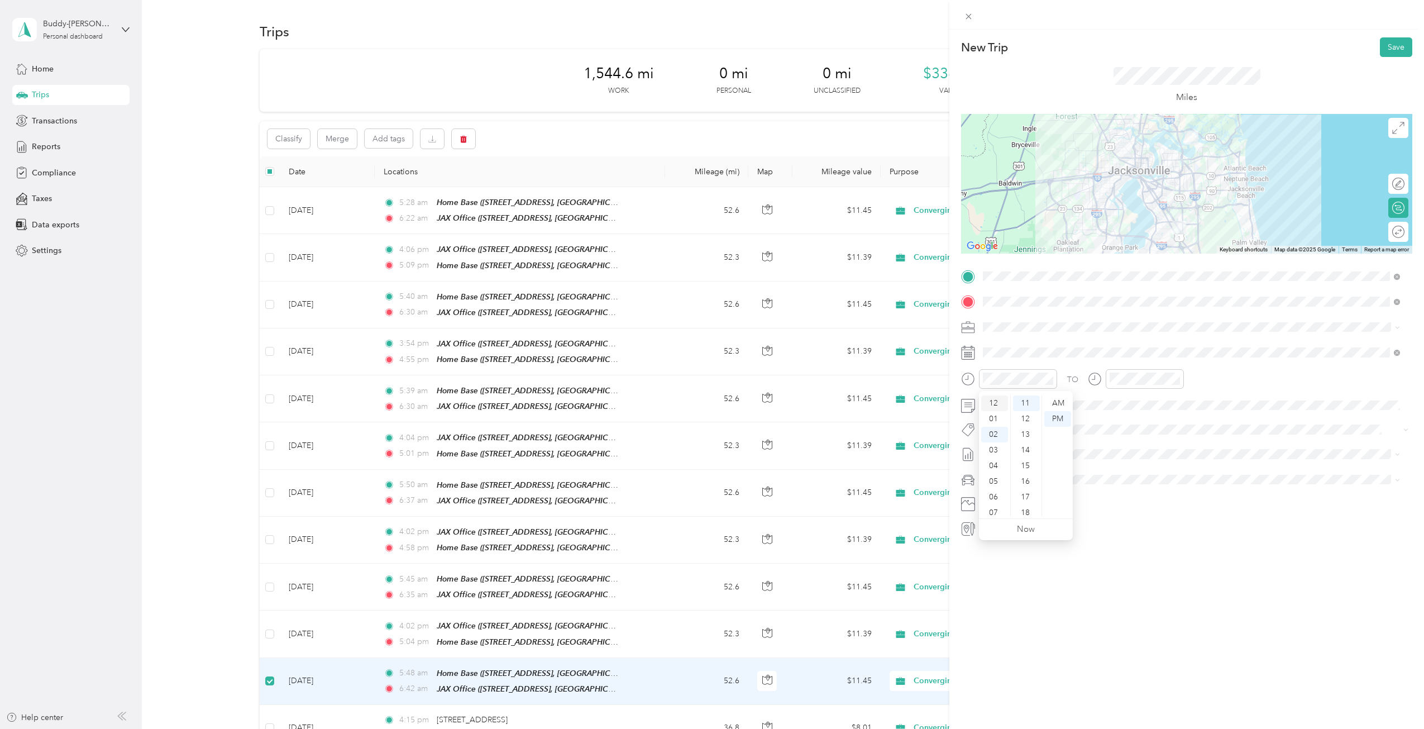
click at [995, 401] on div "12" at bounding box center [994, 403] width 27 height 16
click at [1026, 442] on div "10" at bounding box center [1026, 444] width 27 height 16
click at [1056, 418] on div "PM" at bounding box center [1058, 419] width 27 height 16
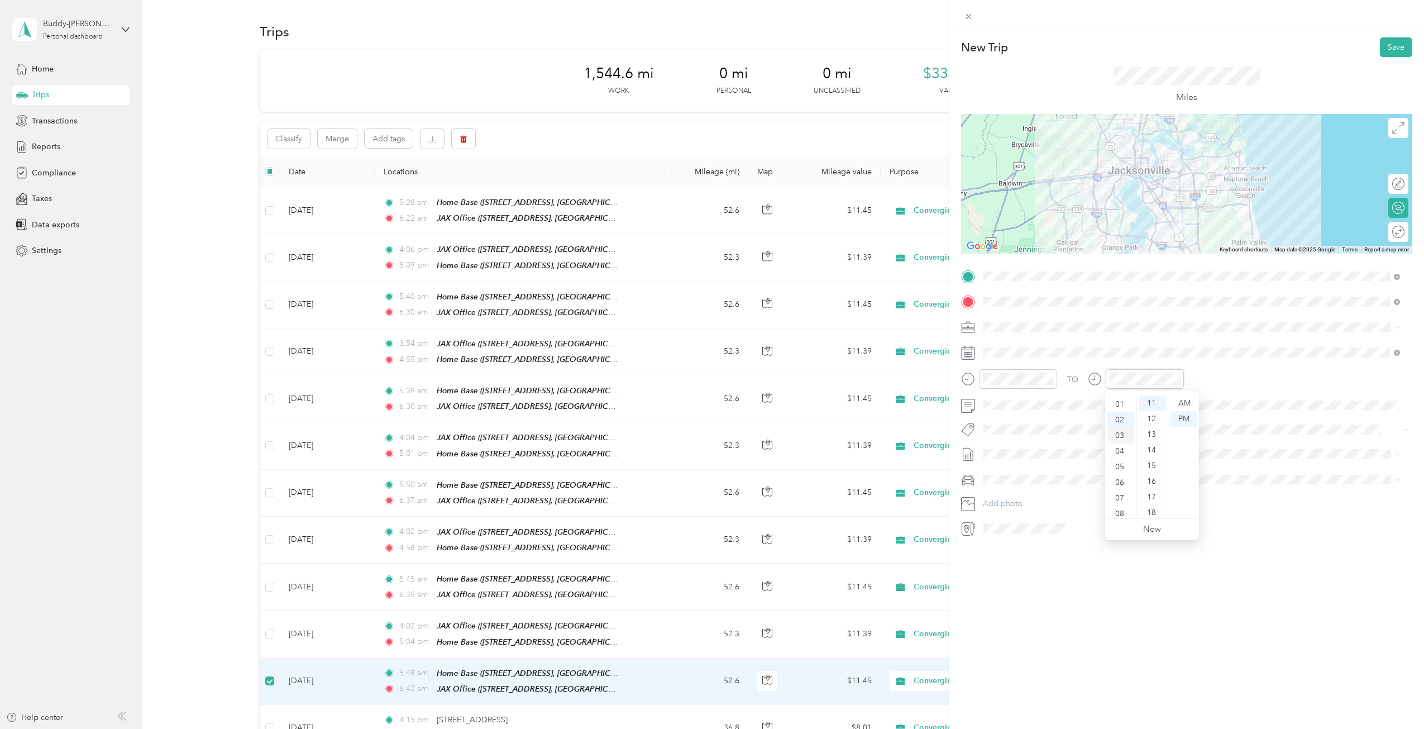
scroll to position [0, 0]
click at [1121, 398] on div "12" at bounding box center [1121, 403] width 27 height 16
click at [1156, 439] on div "42" at bounding box center [1153, 441] width 27 height 16
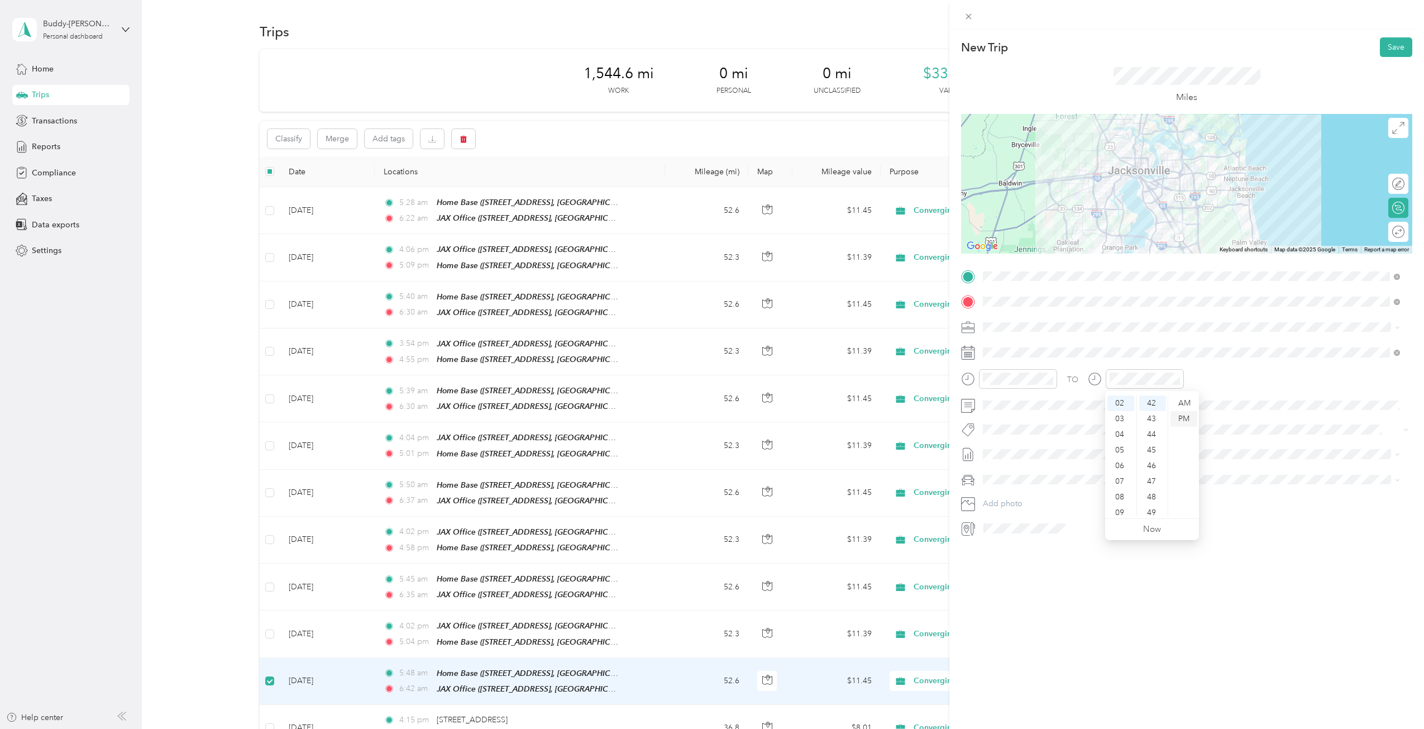
click at [1182, 419] on div "PM" at bounding box center [1184, 419] width 27 height 16
click at [1382, 45] on button "Save" at bounding box center [1396, 47] width 32 height 20
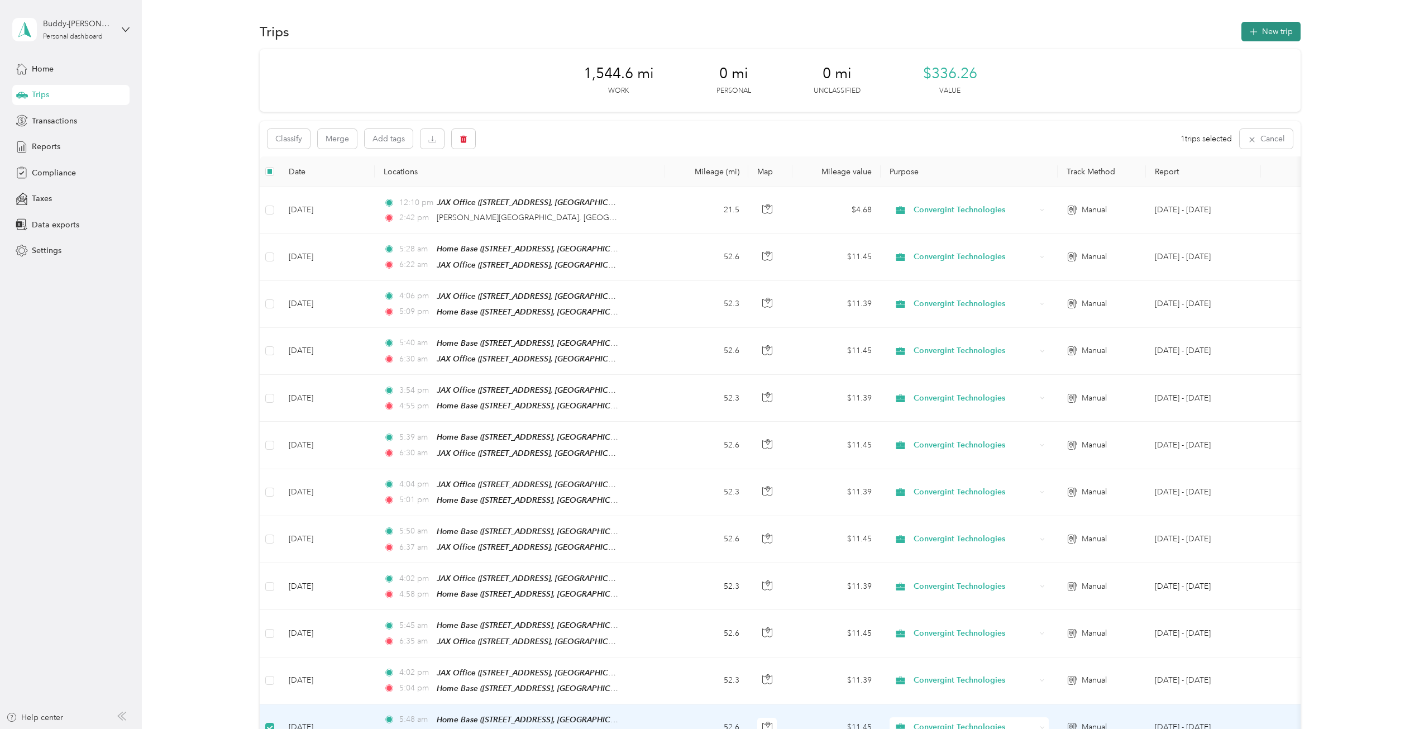
click at [1269, 28] on button "New trip" at bounding box center [1271, 32] width 59 height 20
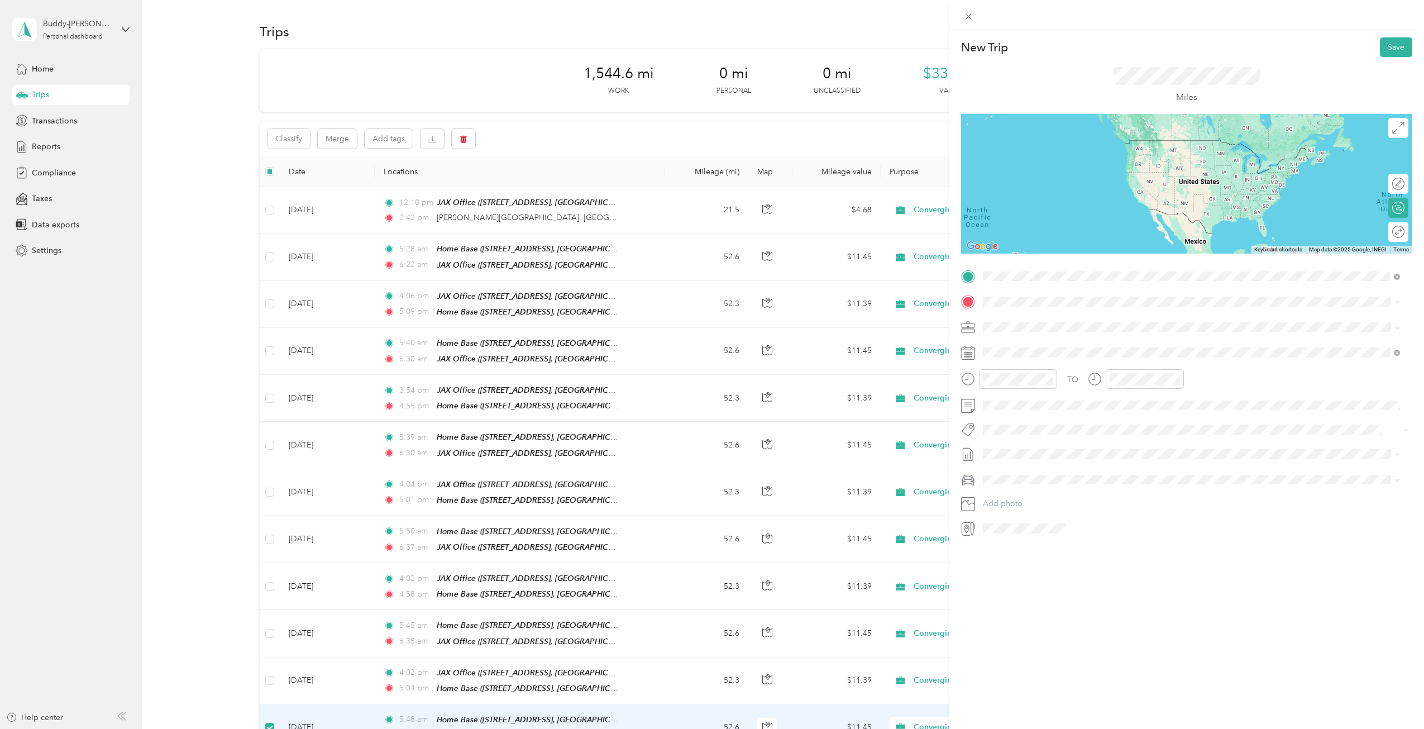
click at [1040, 350] on span "[PERSON_NAME][GEOGRAPHIC_DATA], [US_STATE], [GEOGRAPHIC_DATA]" at bounding box center [1140, 348] width 273 height 10
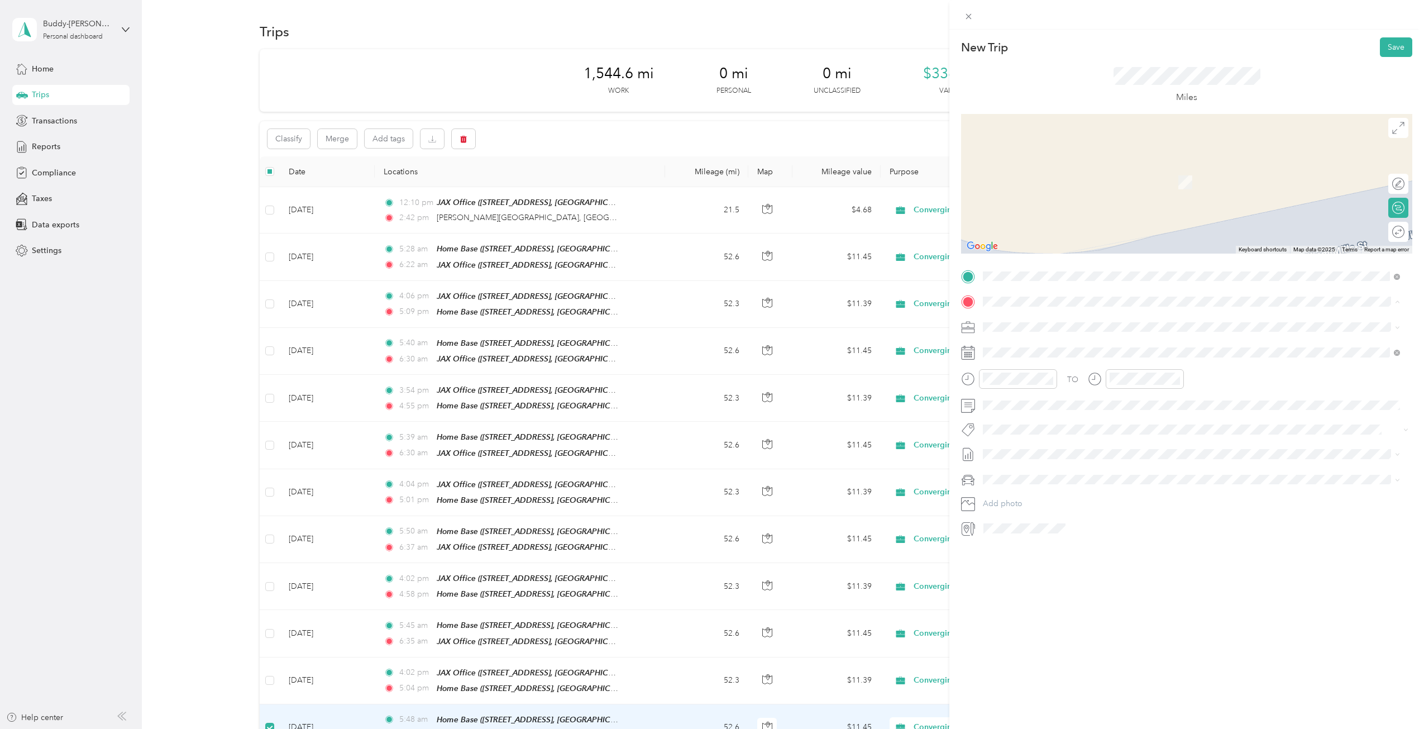
click at [1021, 419] on div "JAX Office [STREET_ADDRESS][GEOGRAPHIC_DATA], [US_STATE], [GEOGRAPHIC_DATA]" at bounding box center [1145, 422] width 282 height 23
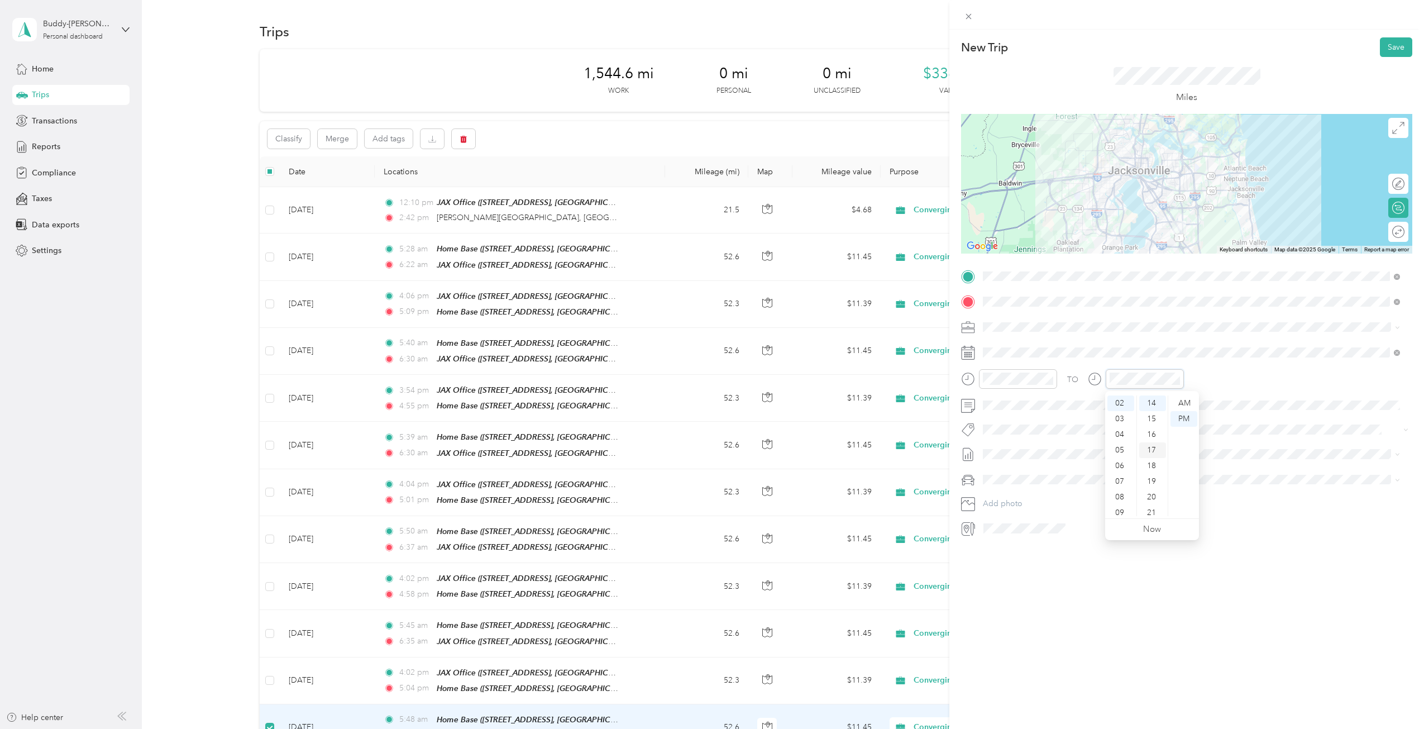
scroll to position [275, 0]
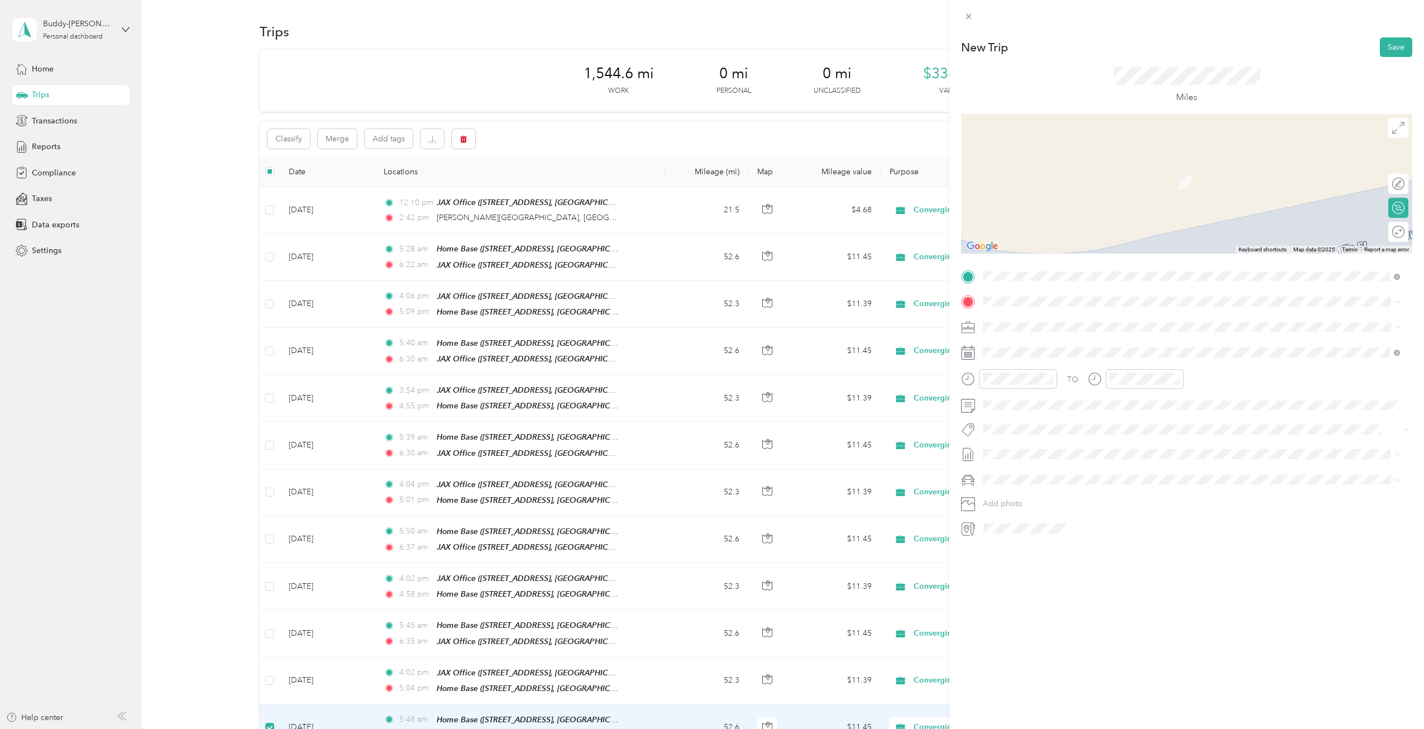
click at [1029, 349] on div "Home Base [STREET_ADDRESS][GEOGRAPHIC_DATA], [GEOGRAPHIC_DATA], [US_STATE], [GE…" at bounding box center [1160, 352] width 313 height 23
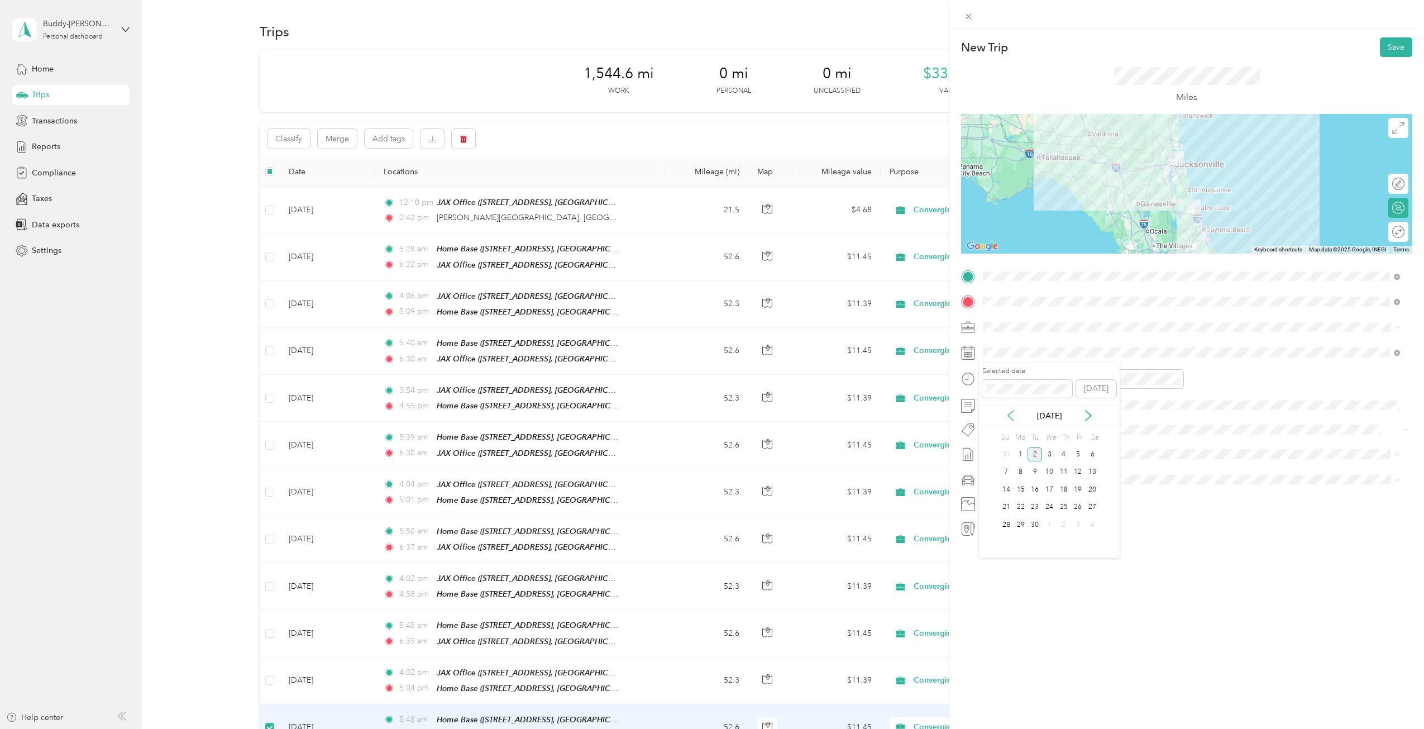
click at [1013, 413] on icon at bounding box center [1010, 415] width 11 height 11
click at [1034, 522] on div "26" at bounding box center [1035, 525] width 15 height 14
click at [996, 430] on div "04" at bounding box center [994, 435] width 27 height 16
click at [1025, 438] on div "20" at bounding box center [1026, 441] width 27 height 16
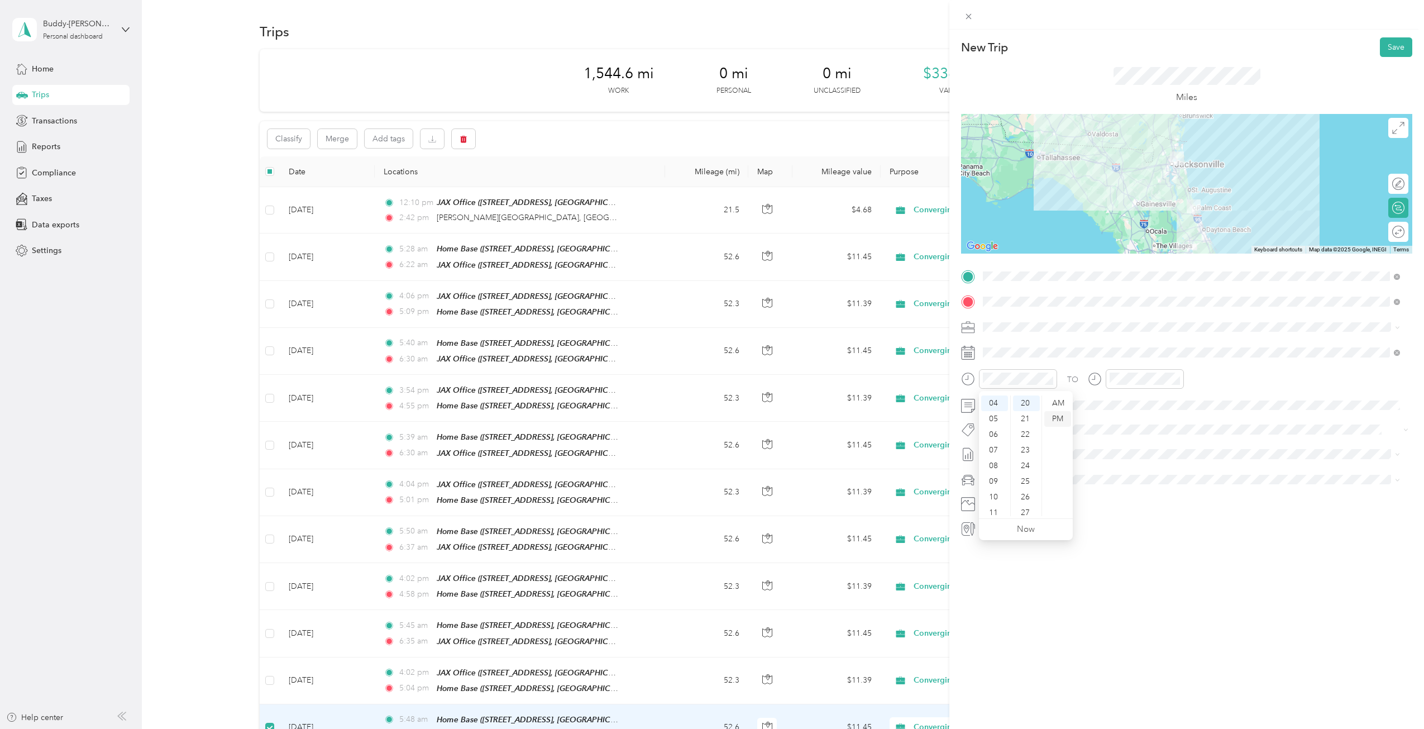
click at [1062, 417] on div "PM" at bounding box center [1058, 419] width 27 height 16
click at [1121, 449] on div "05" at bounding box center [1121, 450] width 27 height 16
click at [1157, 458] on div "50" at bounding box center [1153, 464] width 27 height 16
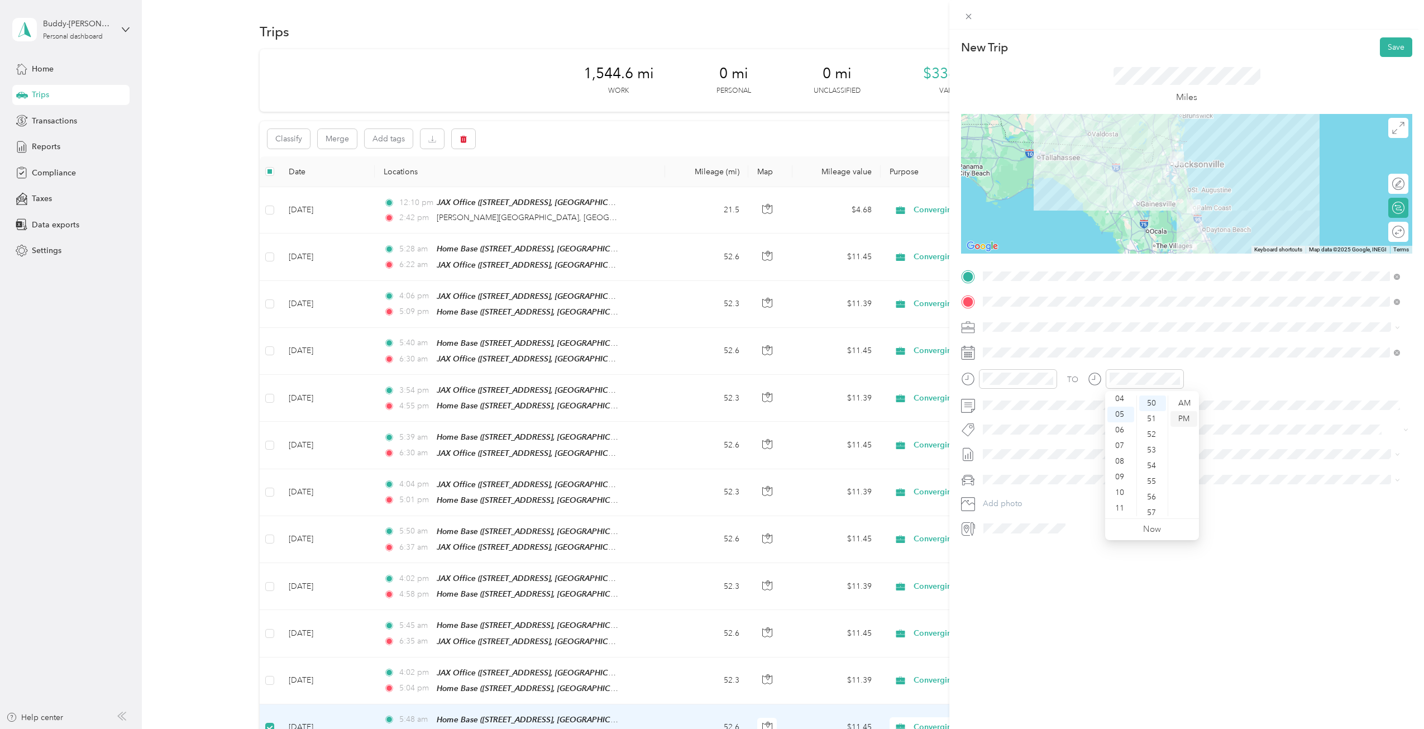
click at [1182, 415] on div "PM" at bounding box center [1184, 419] width 27 height 16
click at [1391, 44] on button "Save" at bounding box center [1396, 47] width 32 height 20
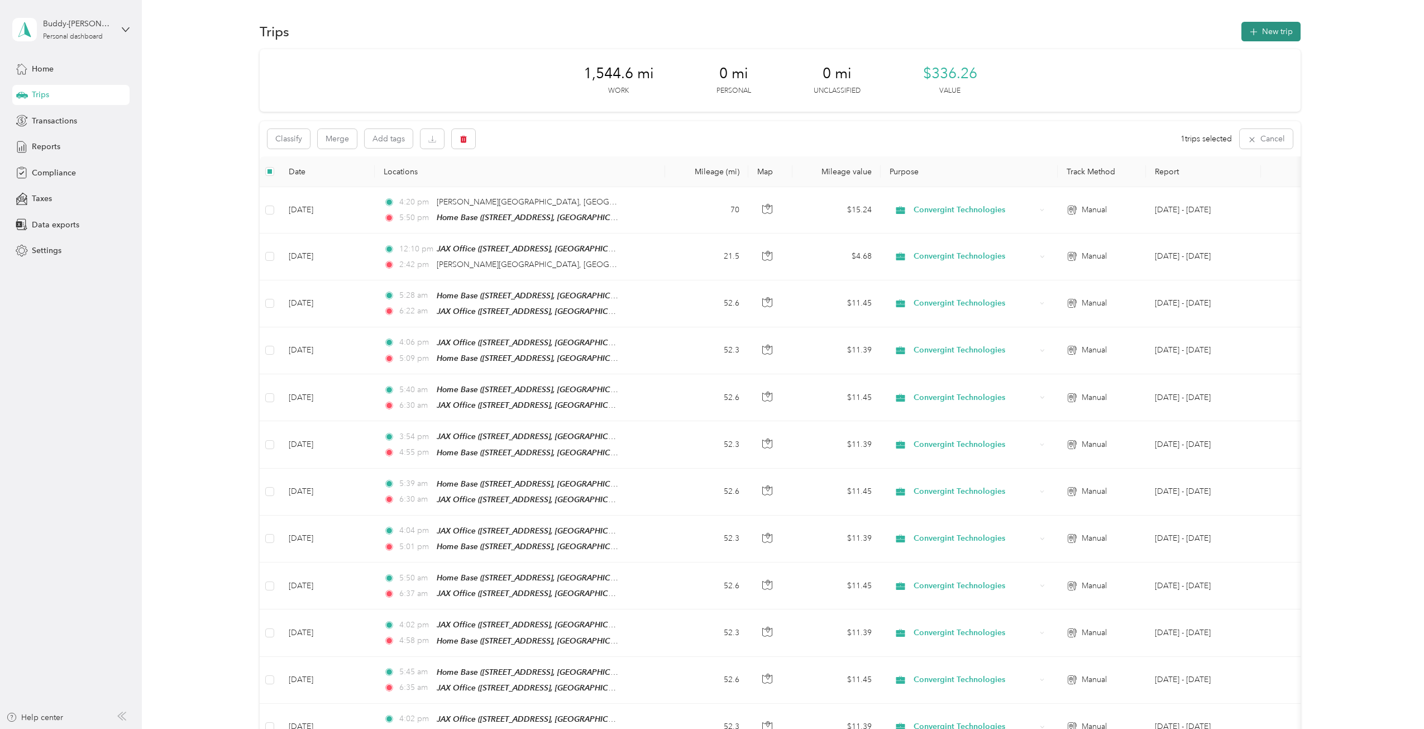
click at [1271, 33] on button "New trip" at bounding box center [1271, 32] width 59 height 20
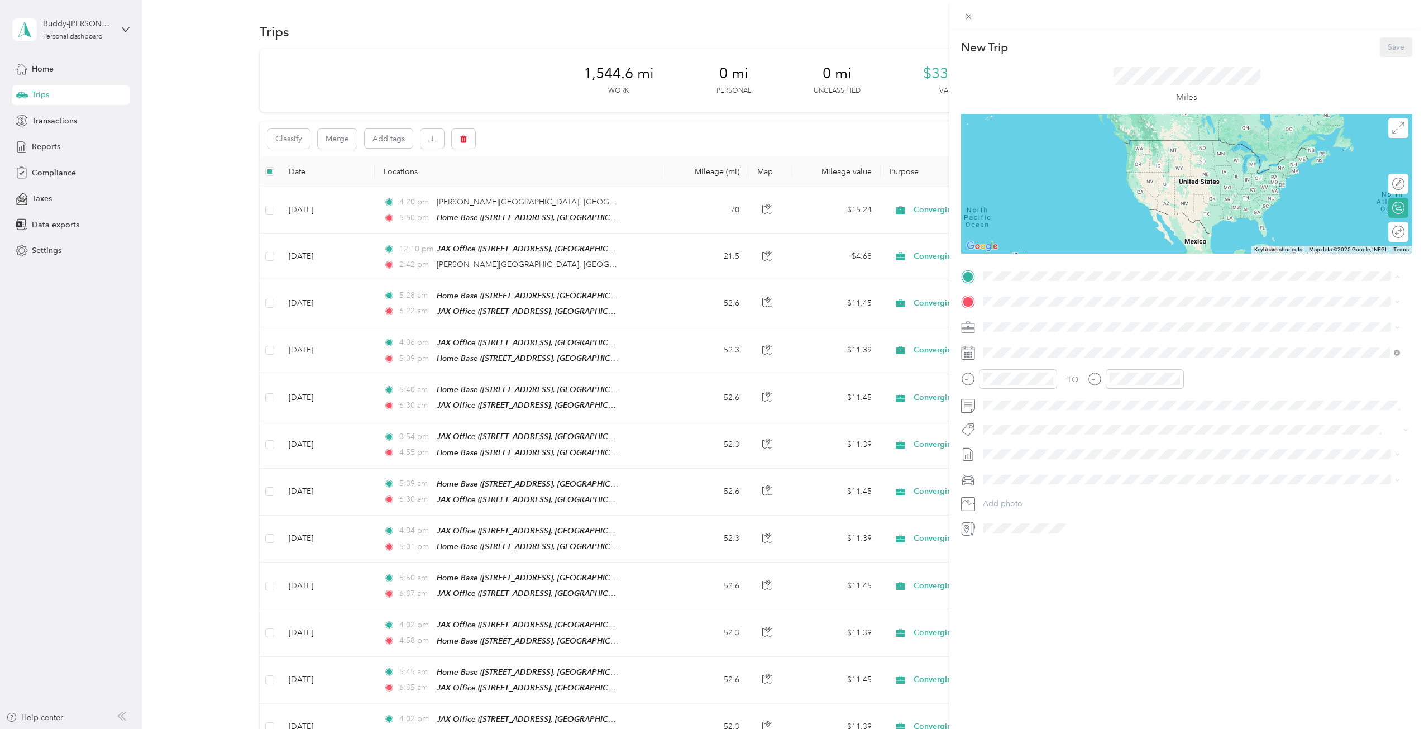
click at [1021, 319] on strong "Home Base" at bounding box center [1024, 321] width 41 height 10
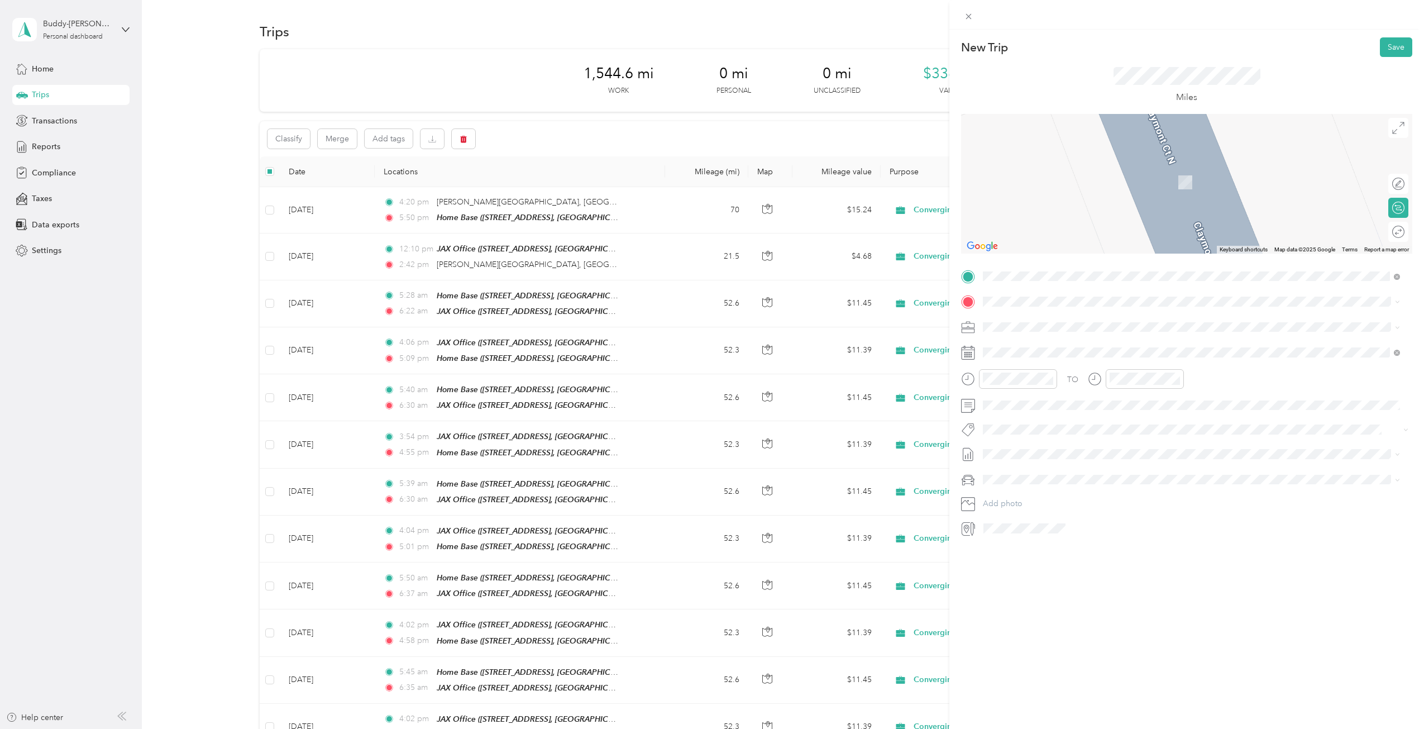
click at [1024, 419] on div "JAX Office [STREET_ADDRESS][GEOGRAPHIC_DATA], [US_STATE], [GEOGRAPHIC_DATA]" at bounding box center [1145, 422] width 282 height 23
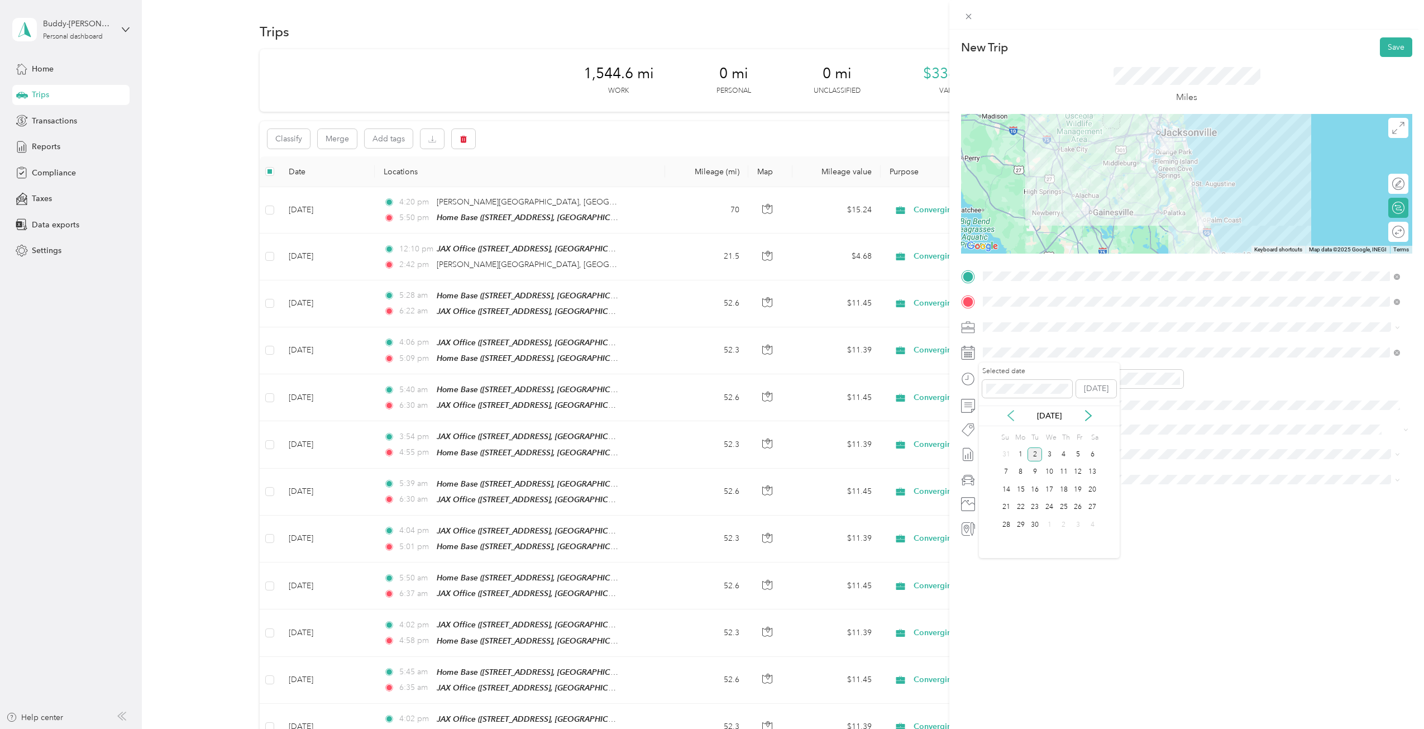
click at [1010, 410] on icon at bounding box center [1010, 415] width 11 height 11
click at [1051, 525] on div "27" at bounding box center [1049, 525] width 15 height 14
click at [990, 447] on div "05" at bounding box center [994, 450] width 27 height 16
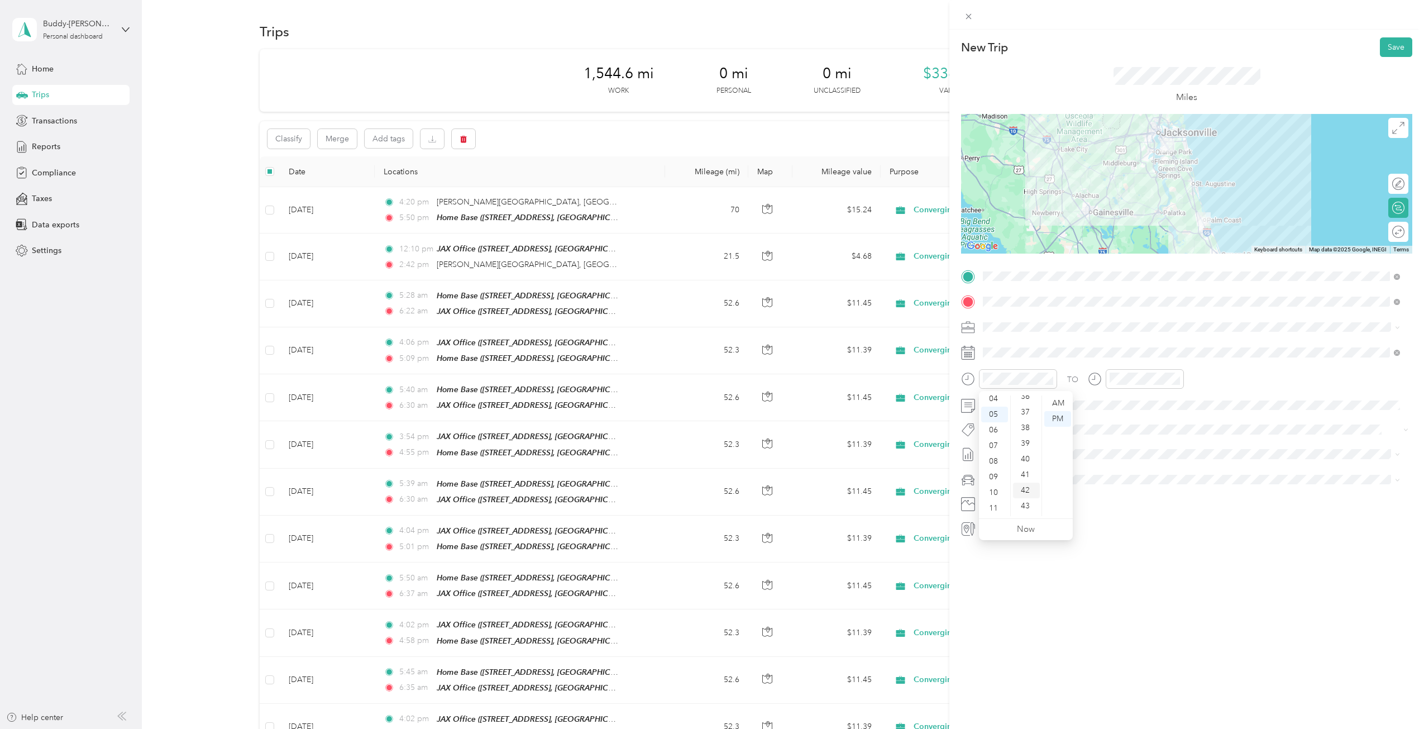
click at [1026, 488] on div "42" at bounding box center [1026, 491] width 27 height 16
click at [1062, 402] on div "AM" at bounding box center [1058, 403] width 27 height 16
click at [1120, 465] on div "06" at bounding box center [1121, 466] width 27 height 16
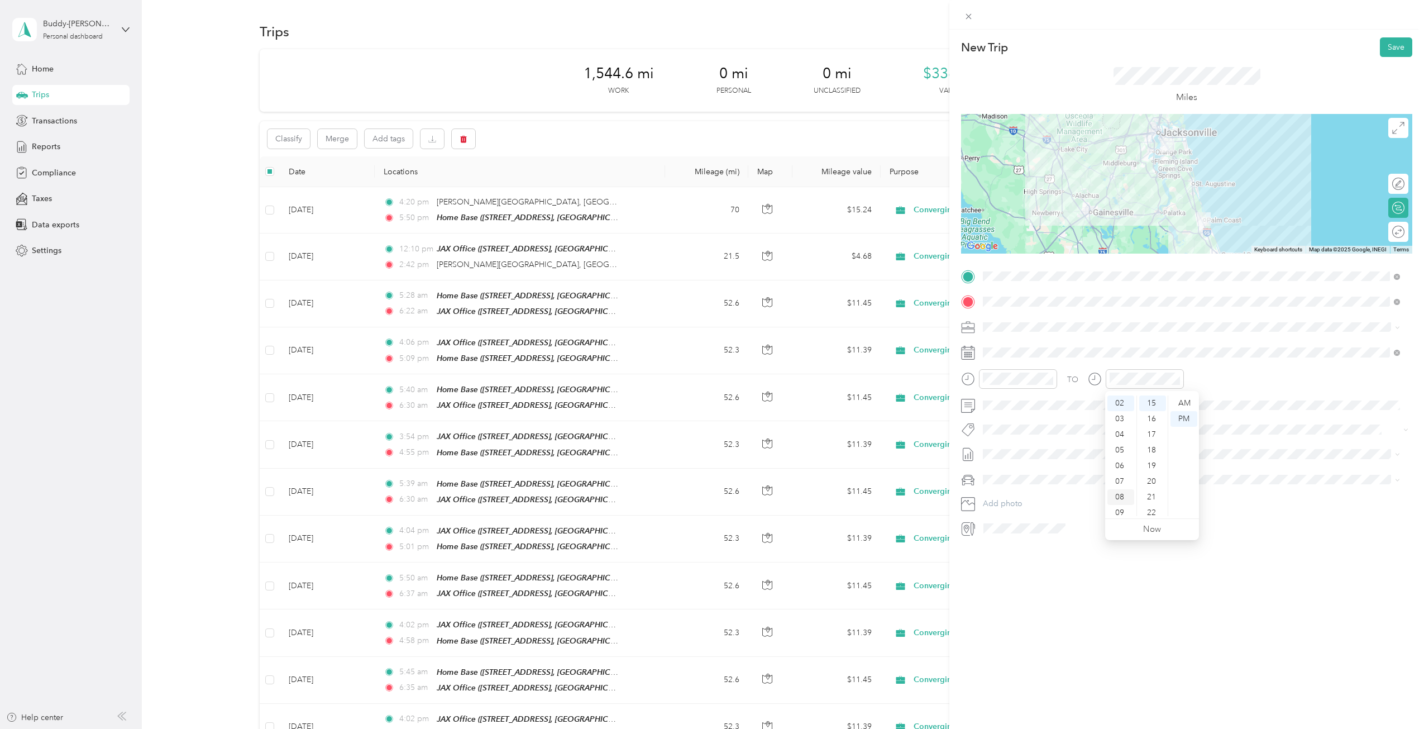
scroll to position [67, 0]
click at [1151, 463] on div "26" at bounding box center [1153, 464] width 27 height 16
click at [1185, 416] on div "PM" at bounding box center [1184, 419] width 27 height 16
click at [1384, 48] on button "Save" at bounding box center [1396, 47] width 32 height 20
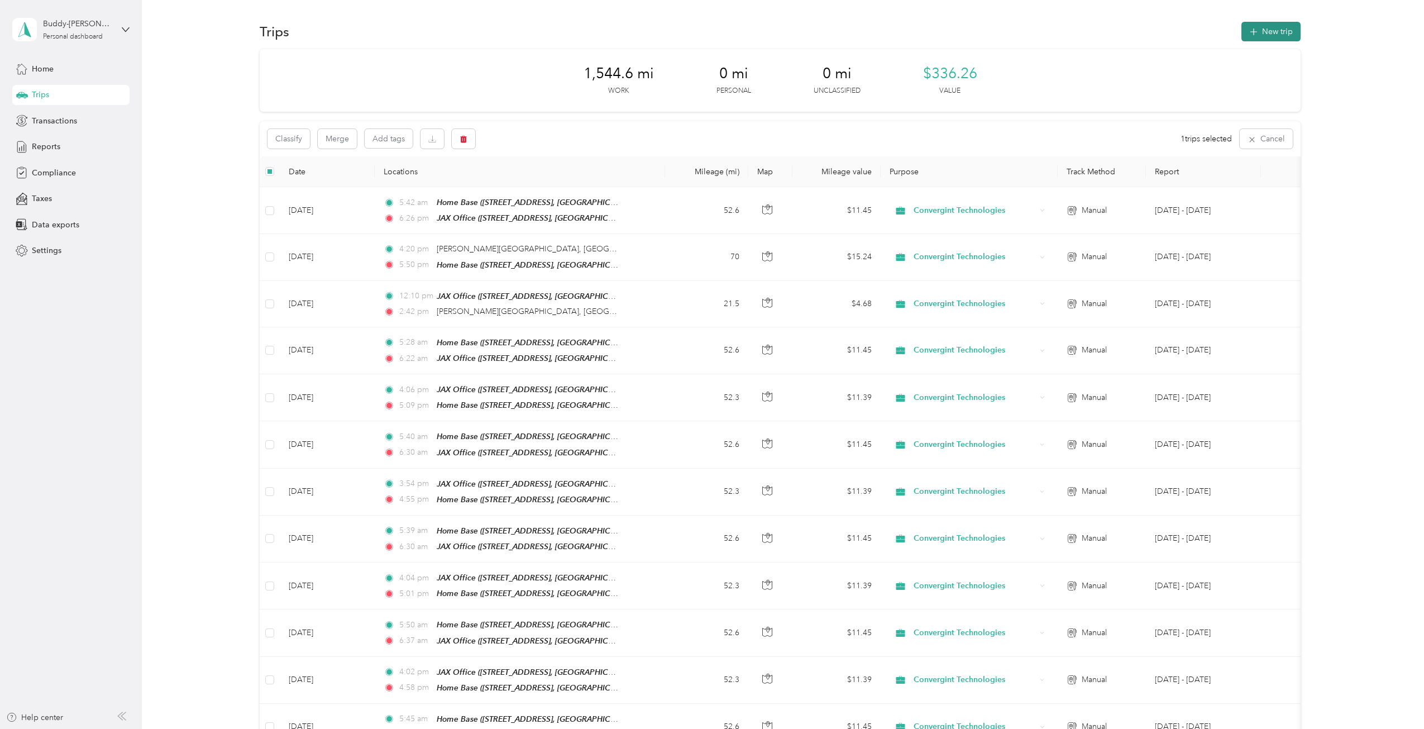
click at [1279, 32] on button "New trip" at bounding box center [1271, 32] width 59 height 20
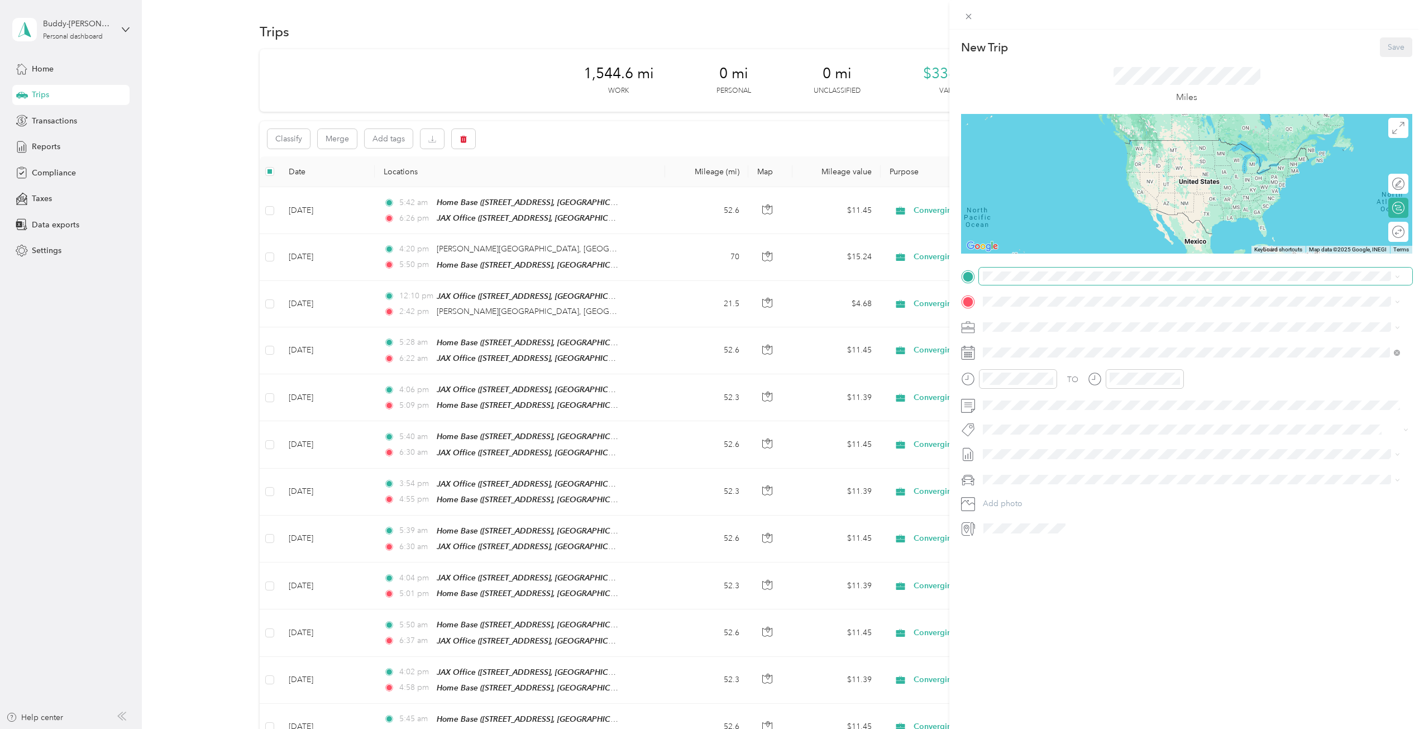
click at [989, 280] on span at bounding box center [1195, 277] width 433 height 18
click at [1031, 389] on strong "JAX Office" at bounding box center [1024, 391] width 40 height 10
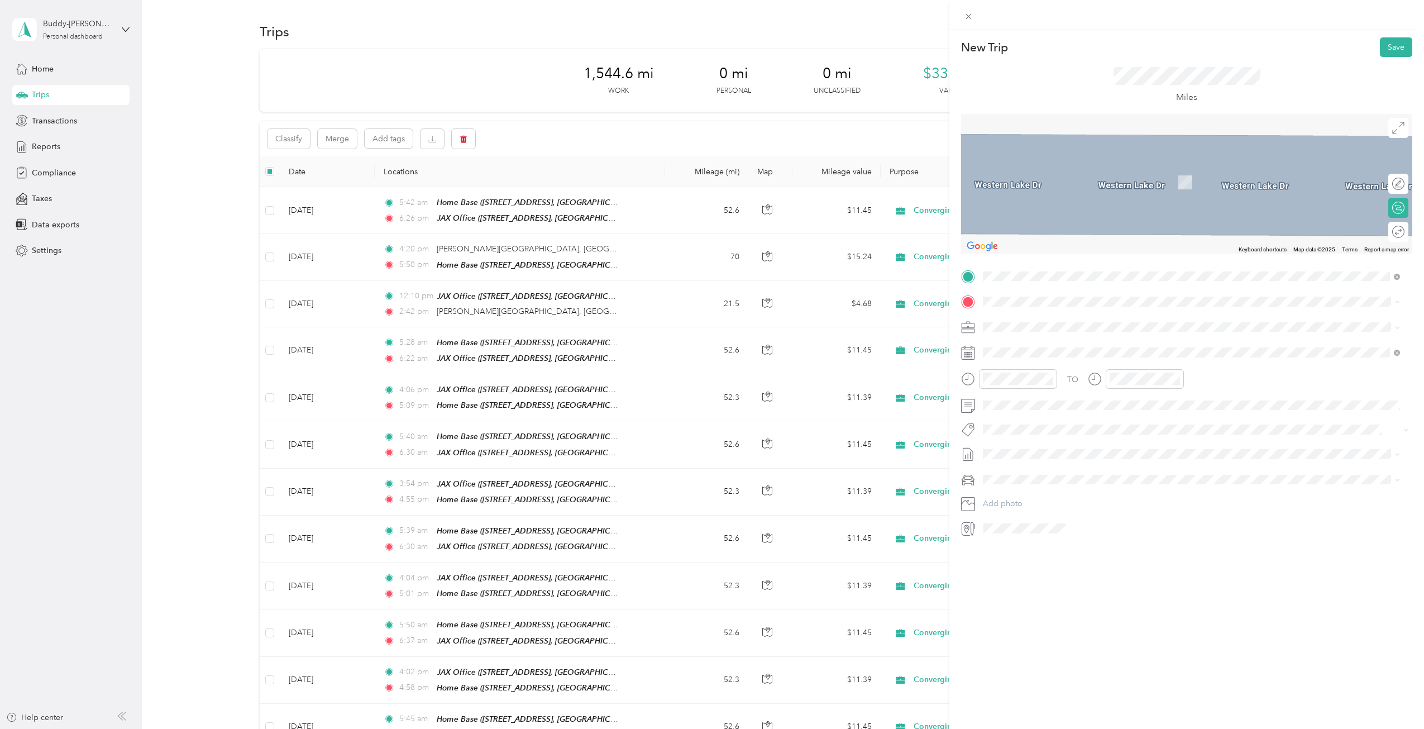
click at [1021, 348] on div "Home Base [STREET_ADDRESS][GEOGRAPHIC_DATA], [GEOGRAPHIC_DATA], [US_STATE], [GE…" at bounding box center [1160, 352] width 313 height 23
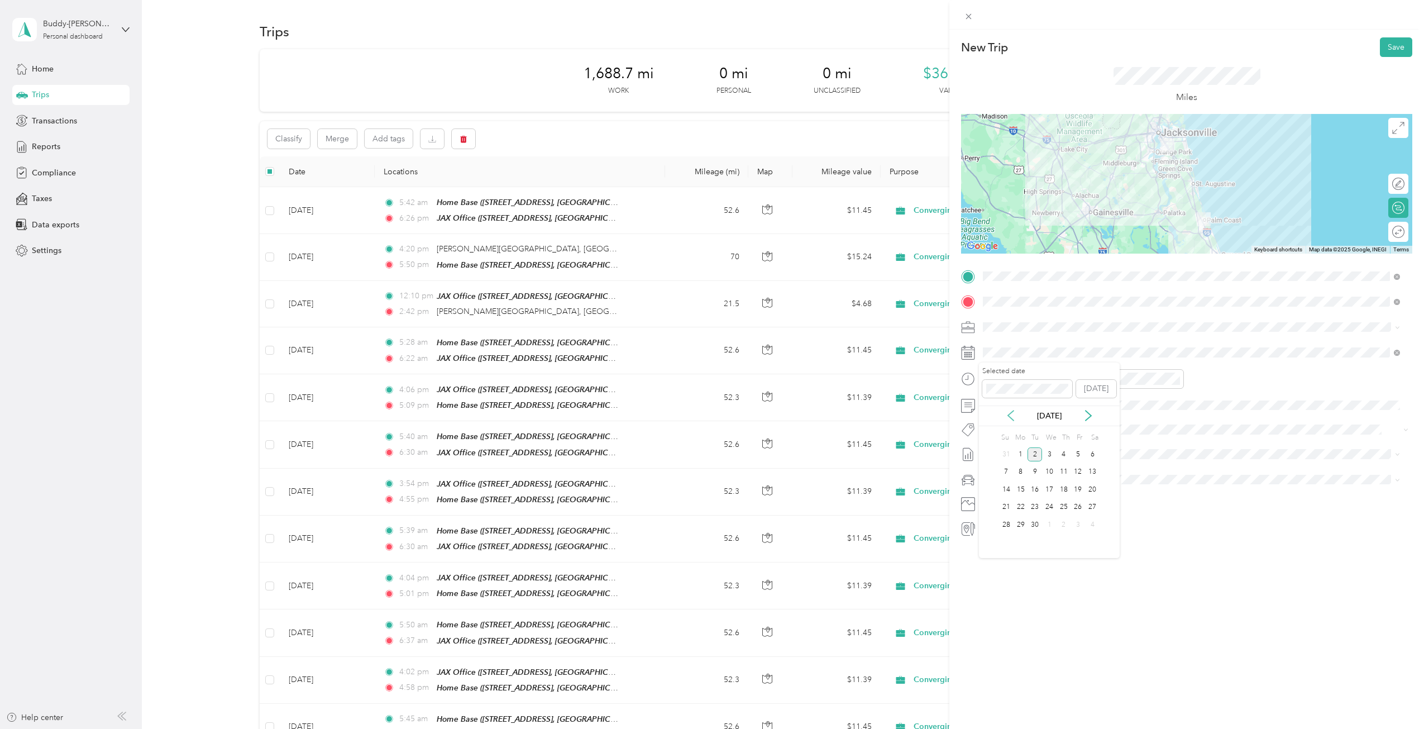
click at [1008, 412] on icon at bounding box center [1010, 415] width 11 height 11
click at [1051, 525] on div "27" at bounding box center [1049, 525] width 15 height 14
click at [991, 434] on div "04" at bounding box center [994, 435] width 27 height 16
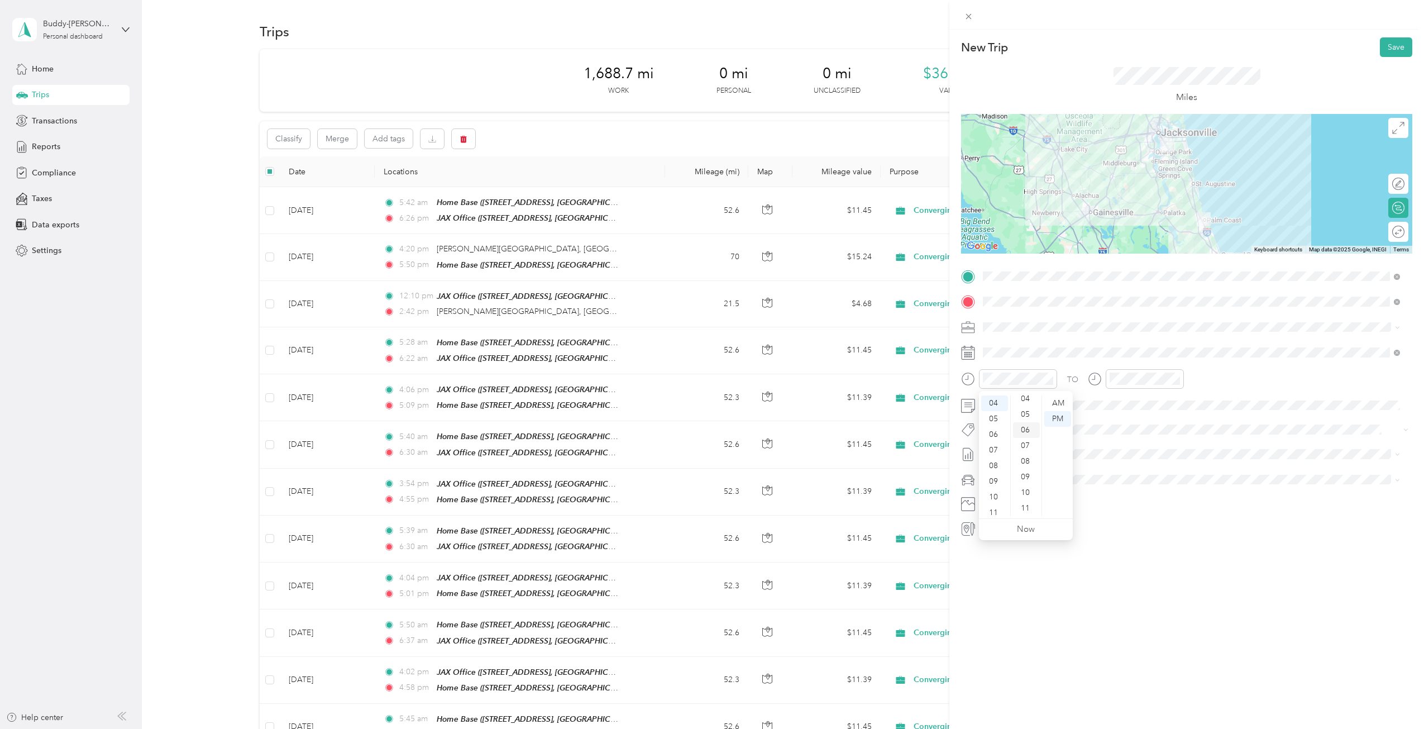
click at [1024, 435] on div "06" at bounding box center [1026, 430] width 27 height 16
click at [1057, 416] on div "PM" at bounding box center [1058, 419] width 27 height 16
click at [1120, 433] on div "04" at bounding box center [1121, 435] width 27 height 16
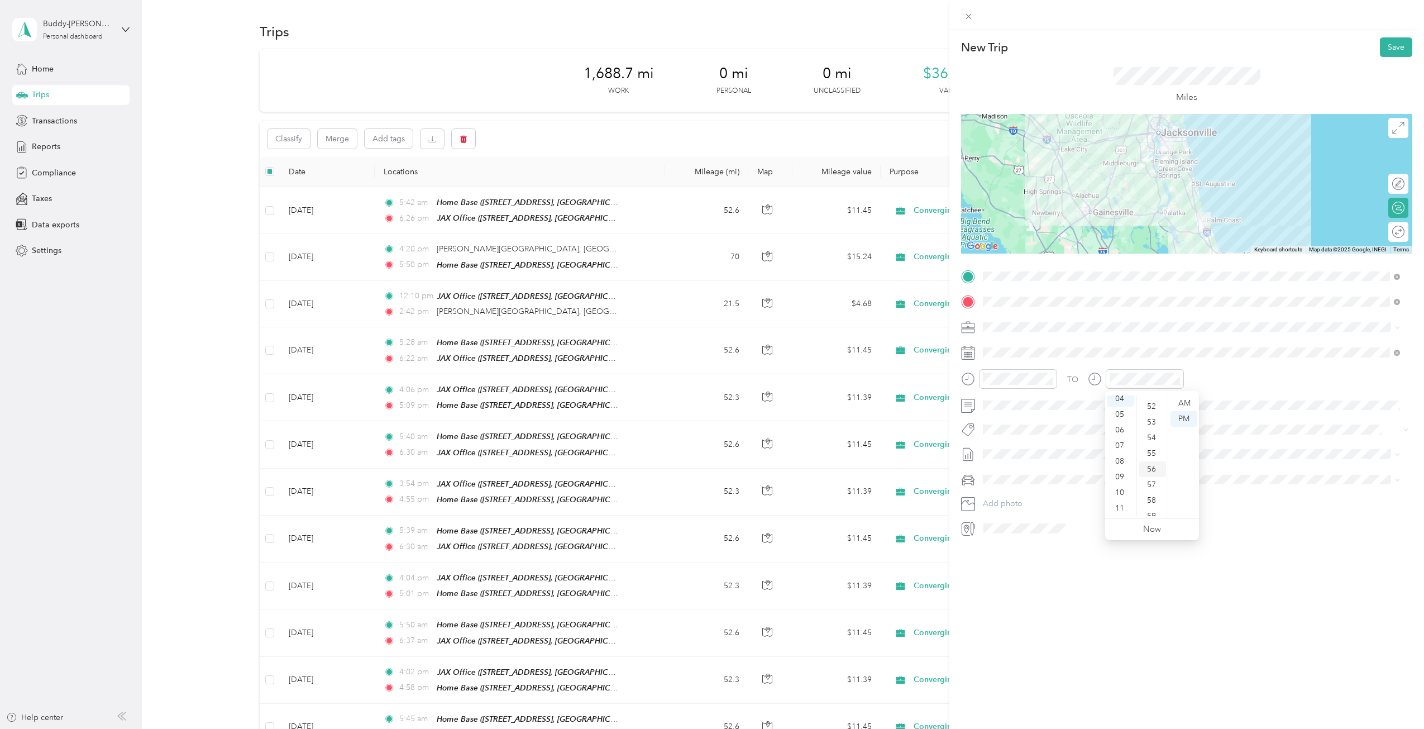
scroll to position [818, 0]
click at [1151, 504] on div "59" at bounding box center [1153, 508] width 27 height 16
click at [1188, 418] on div "PM" at bounding box center [1184, 419] width 27 height 16
click at [1385, 44] on button "Save" at bounding box center [1396, 47] width 32 height 20
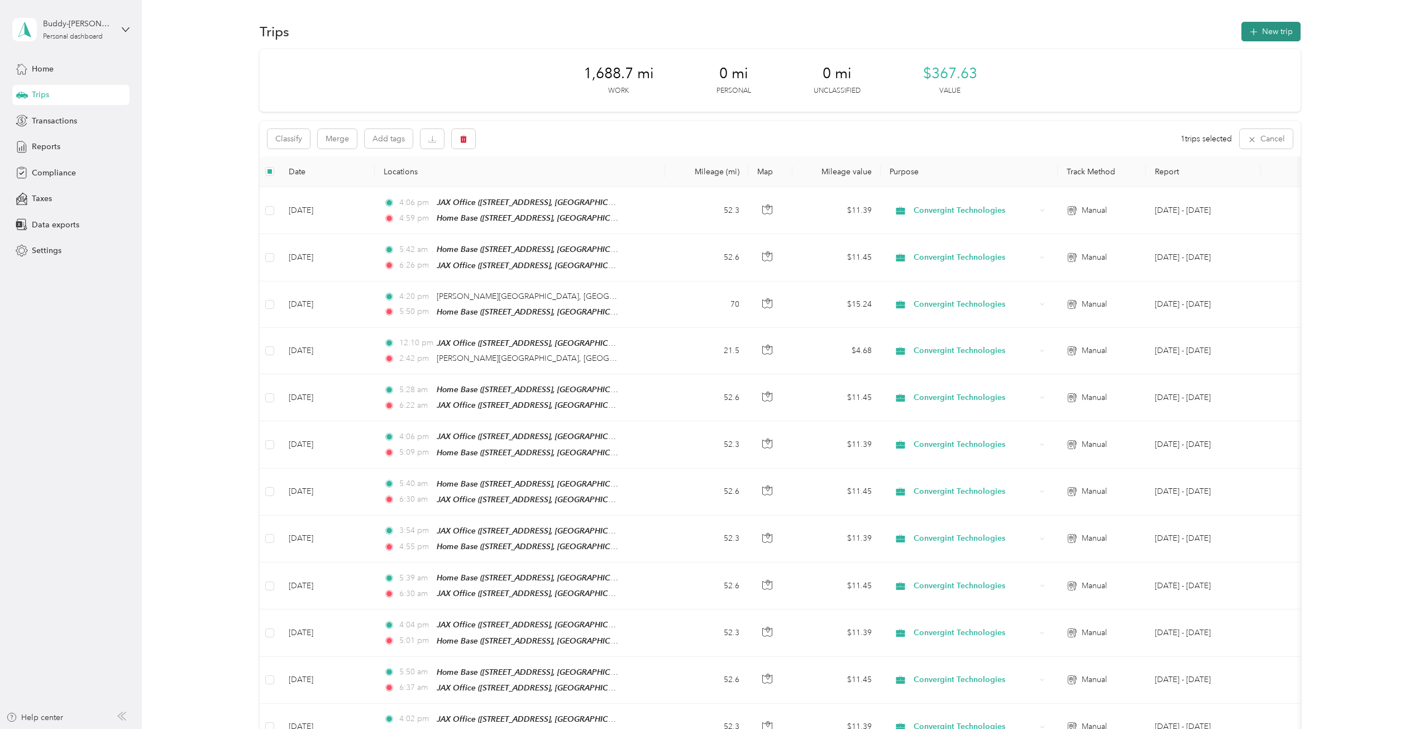
click at [1259, 32] on button "New trip" at bounding box center [1271, 32] width 59 height 20
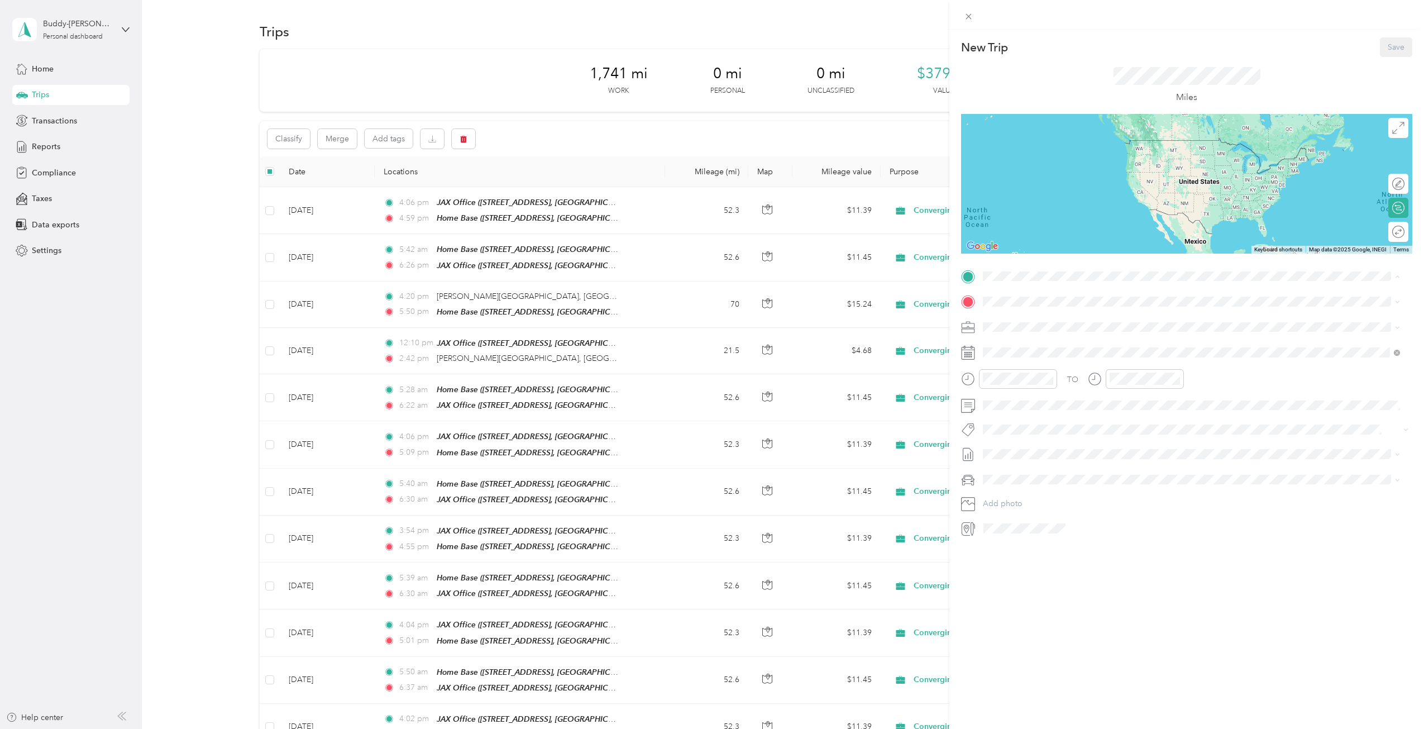
click at [1028, 323] on div "Home Base [STREET_ADDRESS][GEOGRAPHIC_DATA], [GEOGRAPHIC_DATA], [US_STATE], [GE…" at bounding box center [1160, 327] width 313 height 23
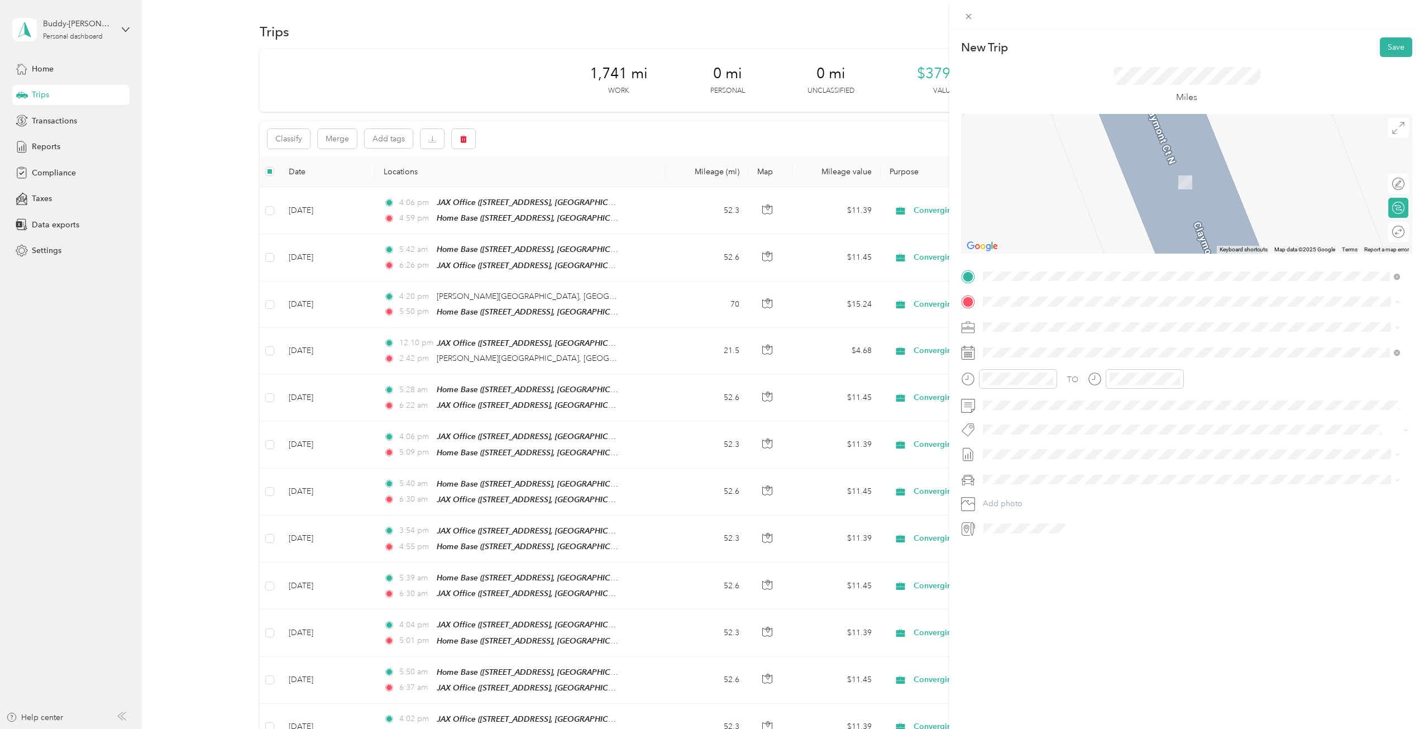
click at [1028, 421] on div "JAX Office [STREET_ADDRESS][GEOGRAPHIC_DATA], [US_STATE], [GEOGRAPHIC_DATA]" at bounding box center [1145, 422] width 282 height 23
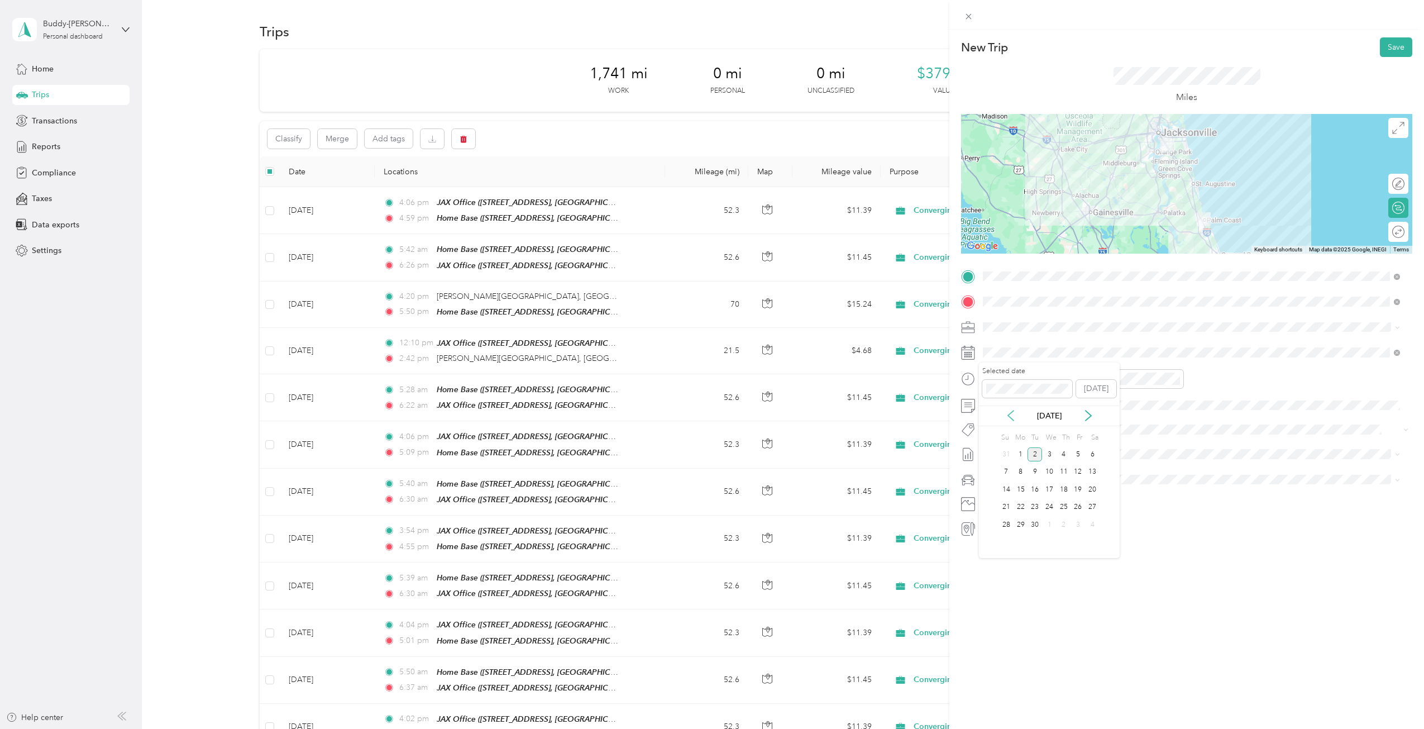
click at [1011, 416] on icon at bounding box center [1010, 415] width 11 height 11
click at [1067, 525] on div "28" at bounding box center [1064, 525] width 15 height 14
click at [1064, 401] on div "AM" at bounding box center [1058, 403] width 27 height 16
click at [995, 449] on div "05" at bounding box center [994, 450] width 27 height 16
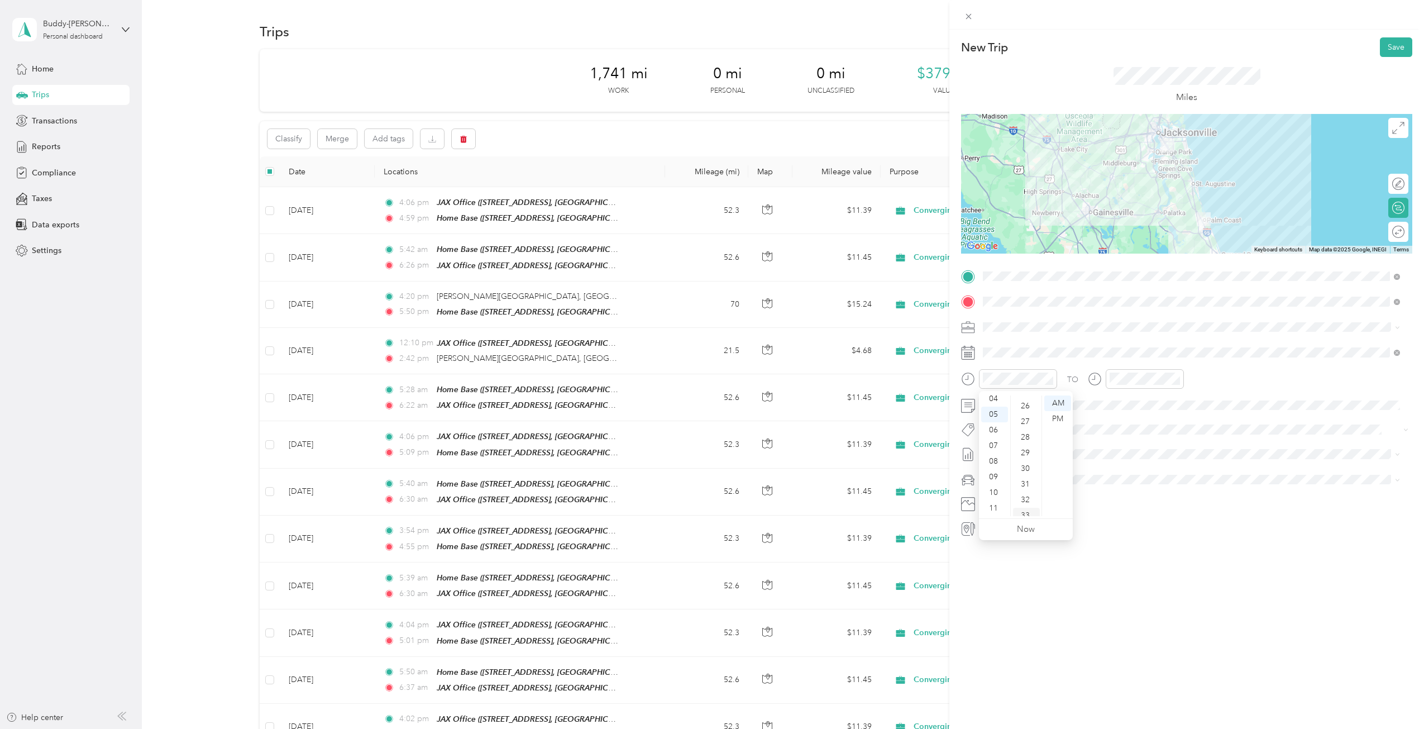
scroll to position [440, 0]
click at [1027, 498] on div "49" at bounding box center [1026, 506] width 27 height 16
click at [1059, 401] on div "AM" at bounding box center [1058, 403] width 27 height 16
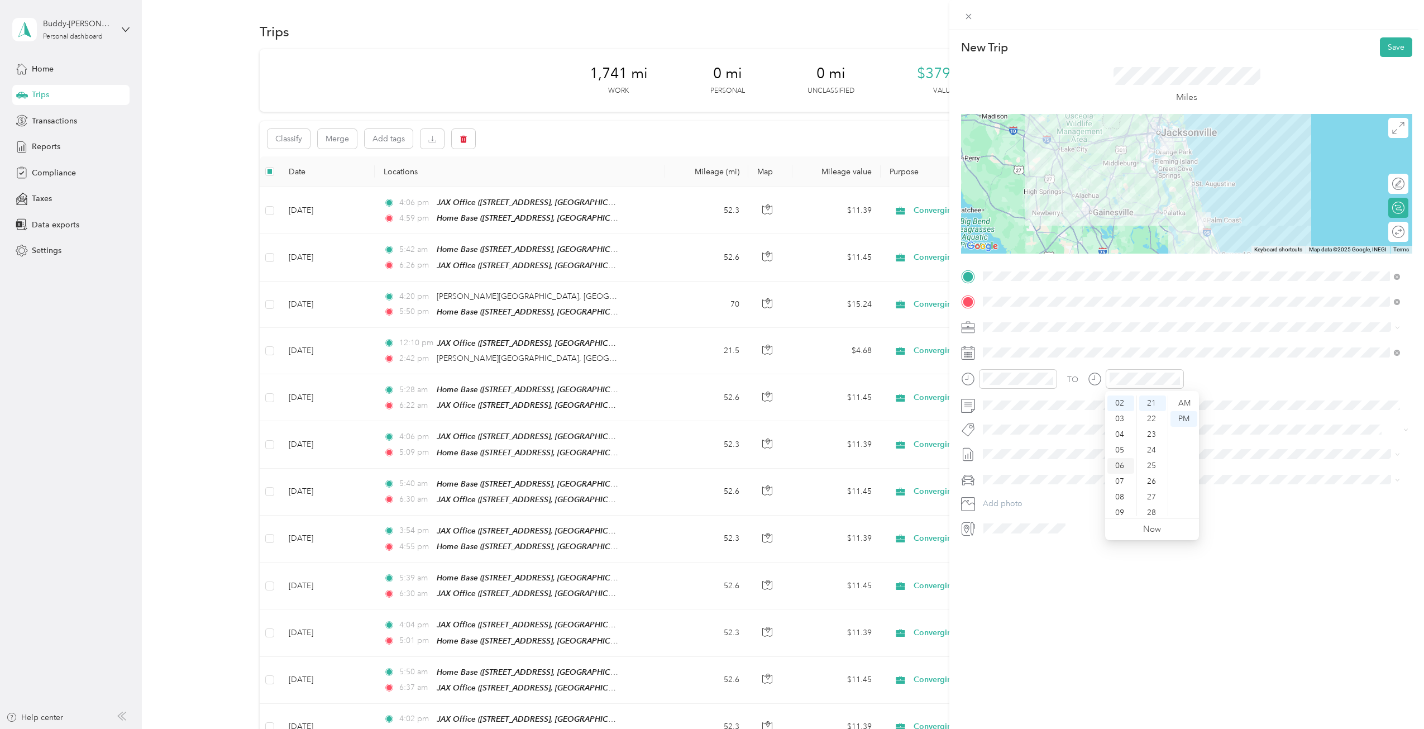
click at [1118, 465] on div "06" at bounding box center [1121, 466] width 27 height 16
click at [1151, 422] on div "33" at bounding box center [1153, 424] width 27 height 16
click at [1180, 399] on div "AM" at bounding box center [1184, 403] width 27 height 16
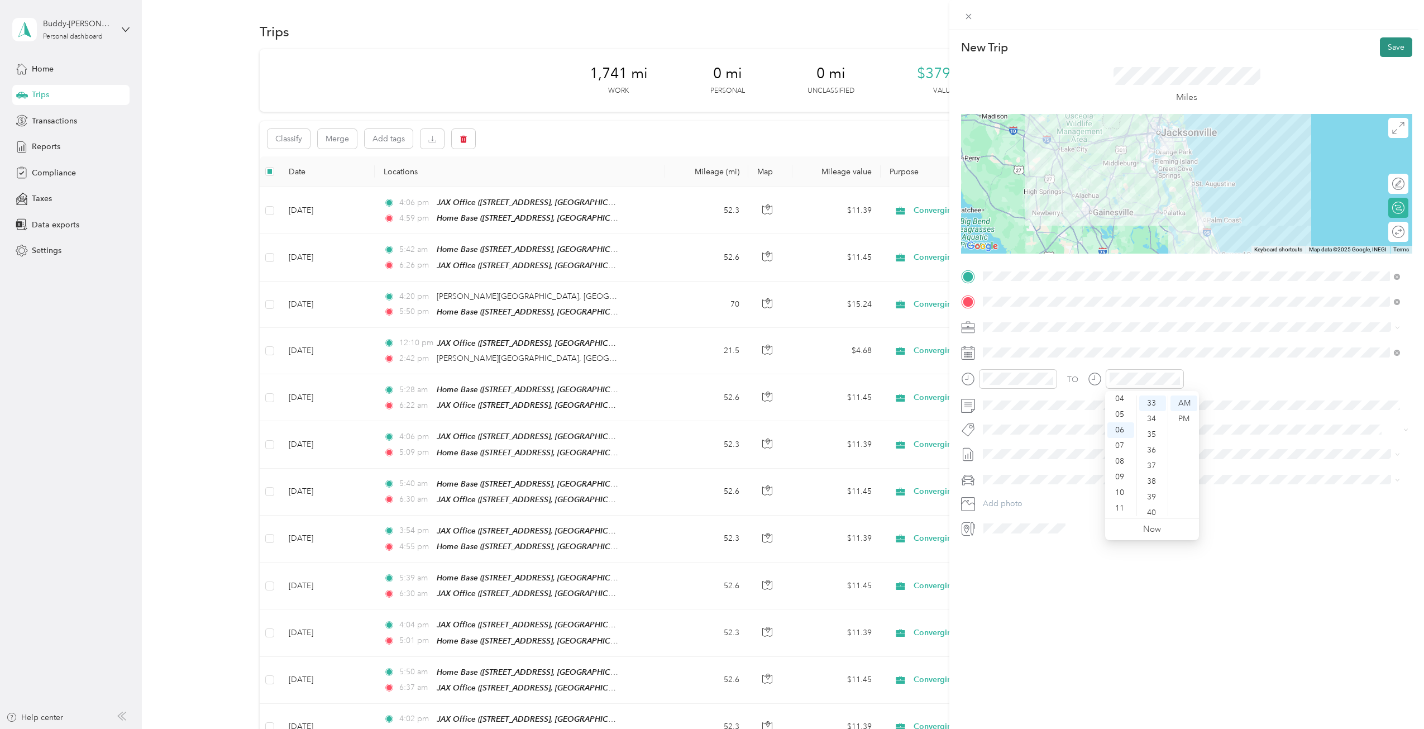
click at [1392, 44] on button "Save" at bounding box center [1396, 47] width 32 height 20
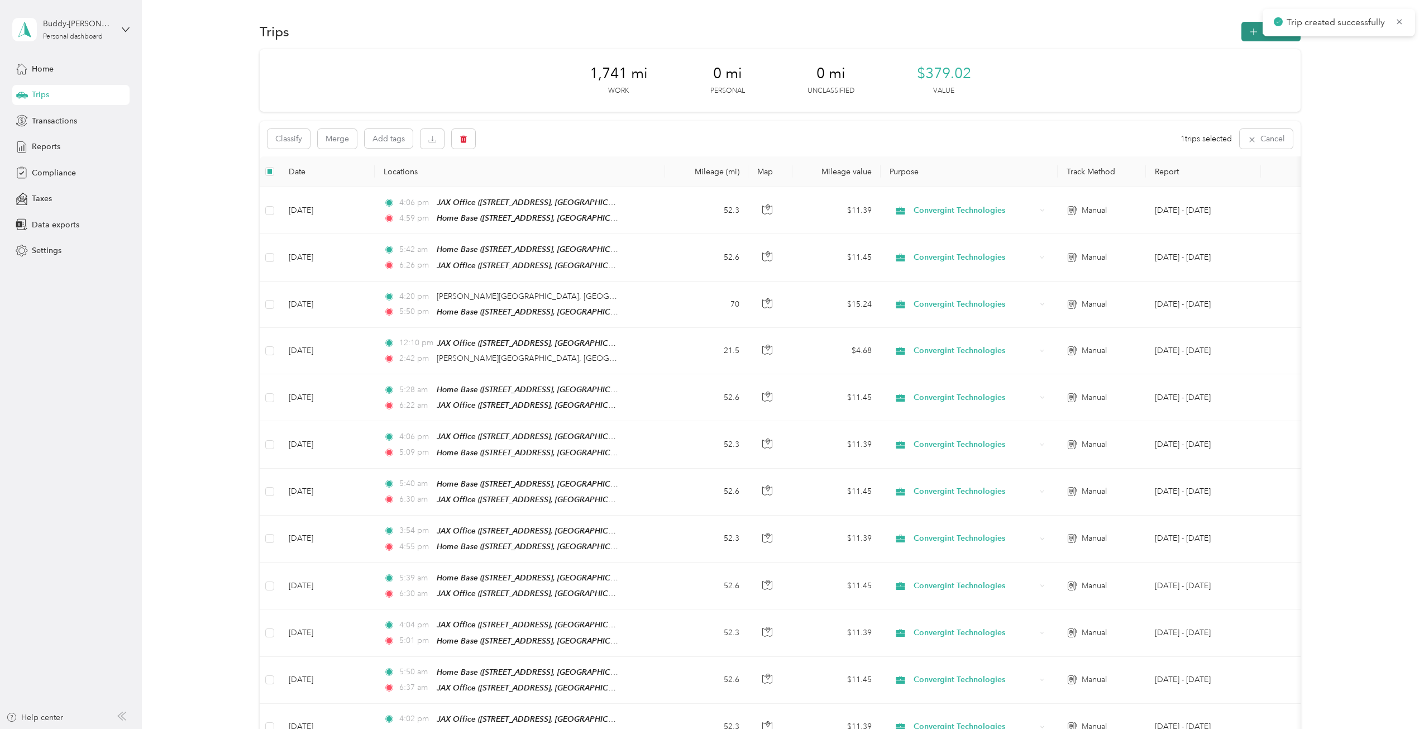
click at [1252, 29] on icon "button" at bounding box center [1254, 32] width 13 height 13
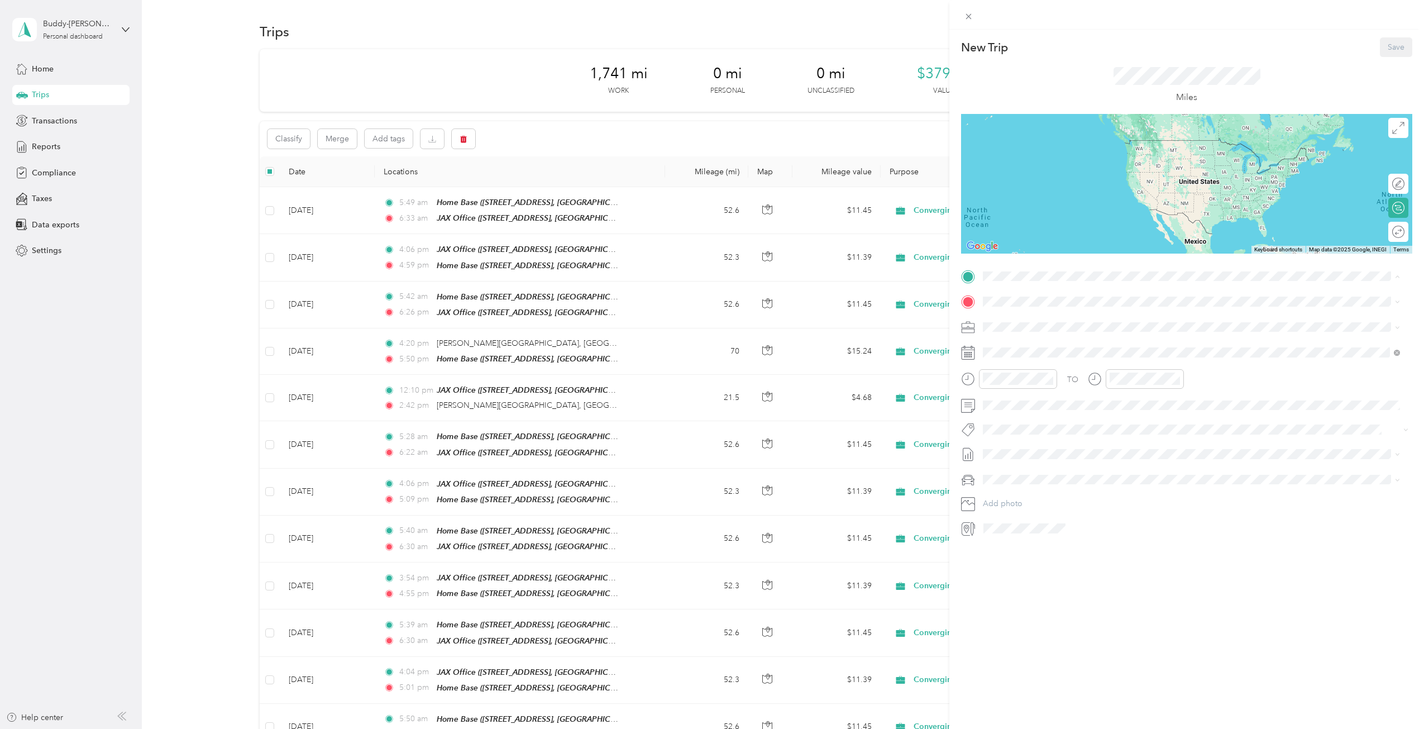
click at [1035, 391] on strong "JAX Office" at bounding box center [1024, 391] width 40 height 10
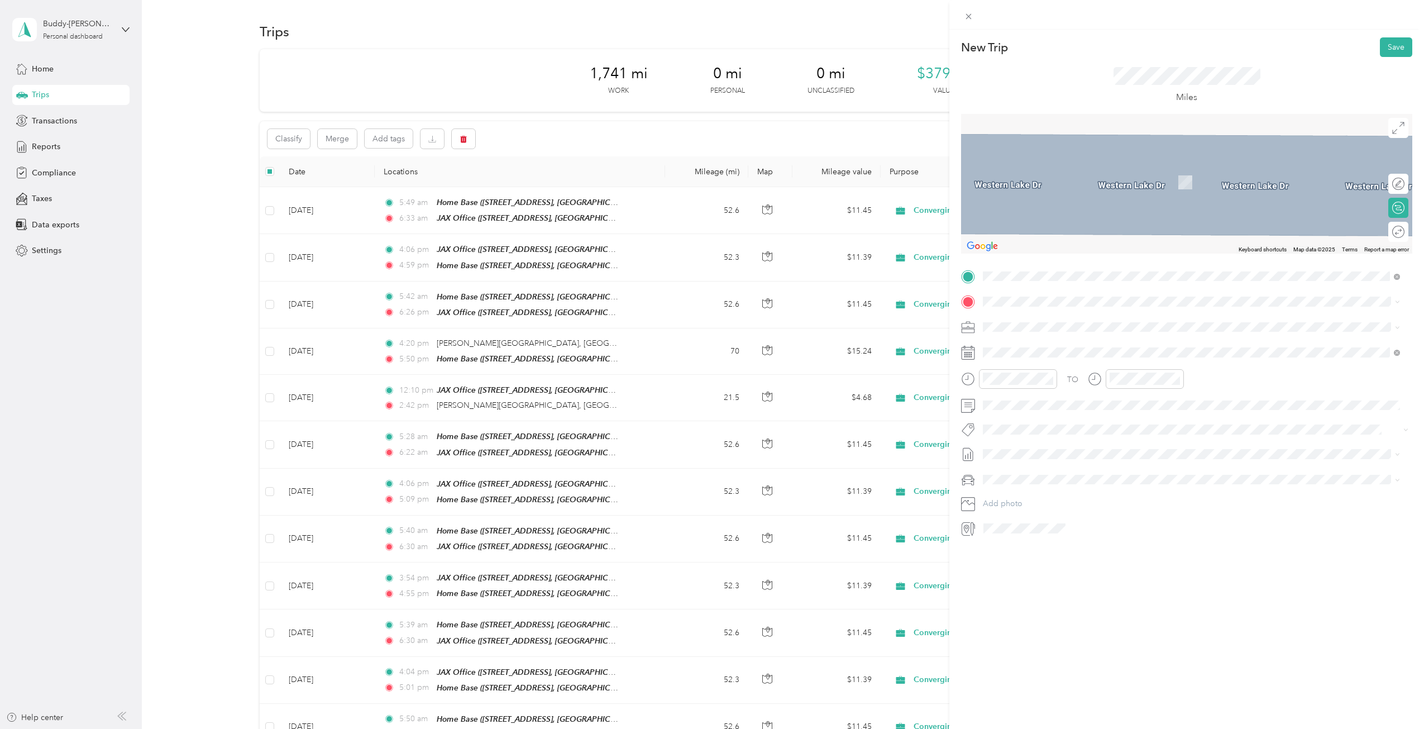
click at [1028, 350] on div "Home Base [STREET_ADDRESS][GEOGRAPHIC_DATA], [GEOGRAPHIC_DATA], [US_STATE], [GE…" at bounding box center [1160, 351] width 313 height 23
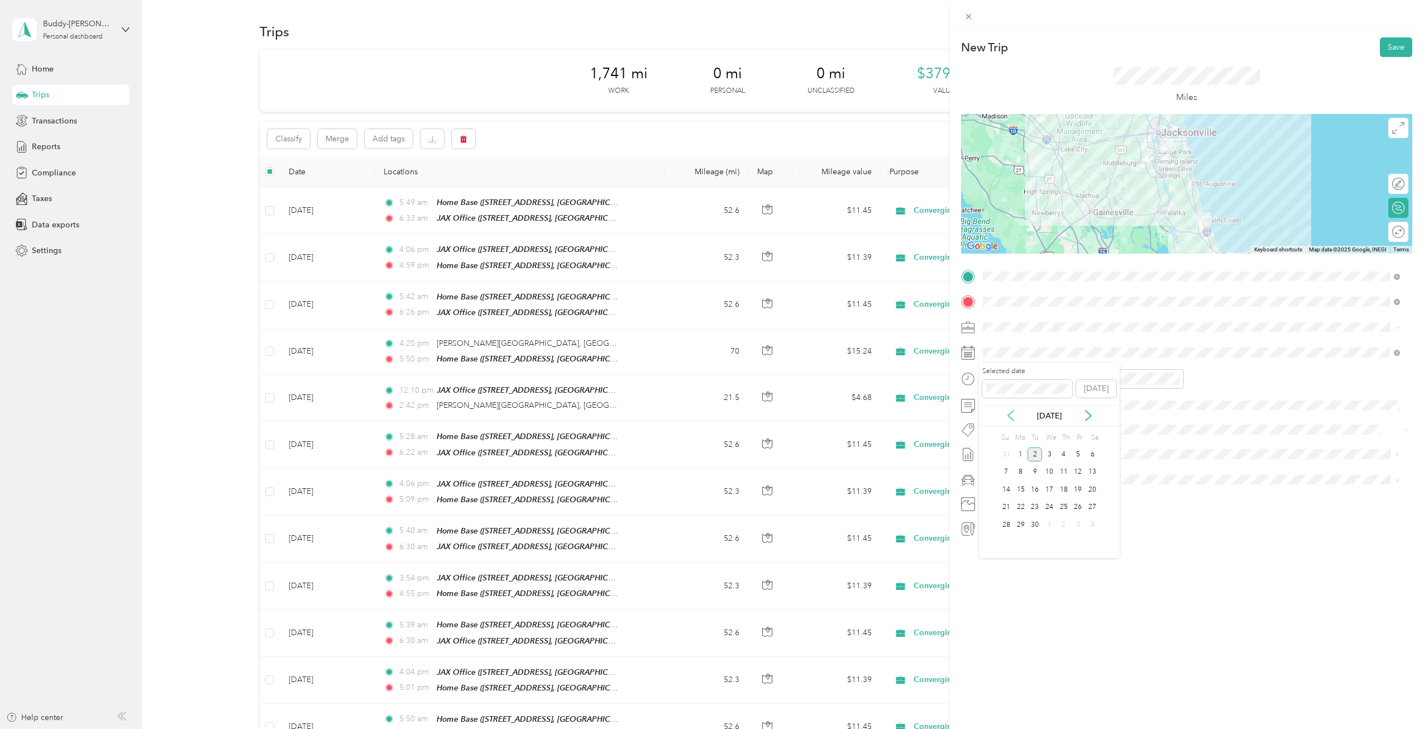
click at [1010, 410] on icon at bounding box center [1010, 415] width 11 height 11
click at [1063, 522] on div "28" at bounding box center [1064, 525] width 15 height 14
click at [997, 430] on div "04" at bounding box center [994, 435] width 27 height 16
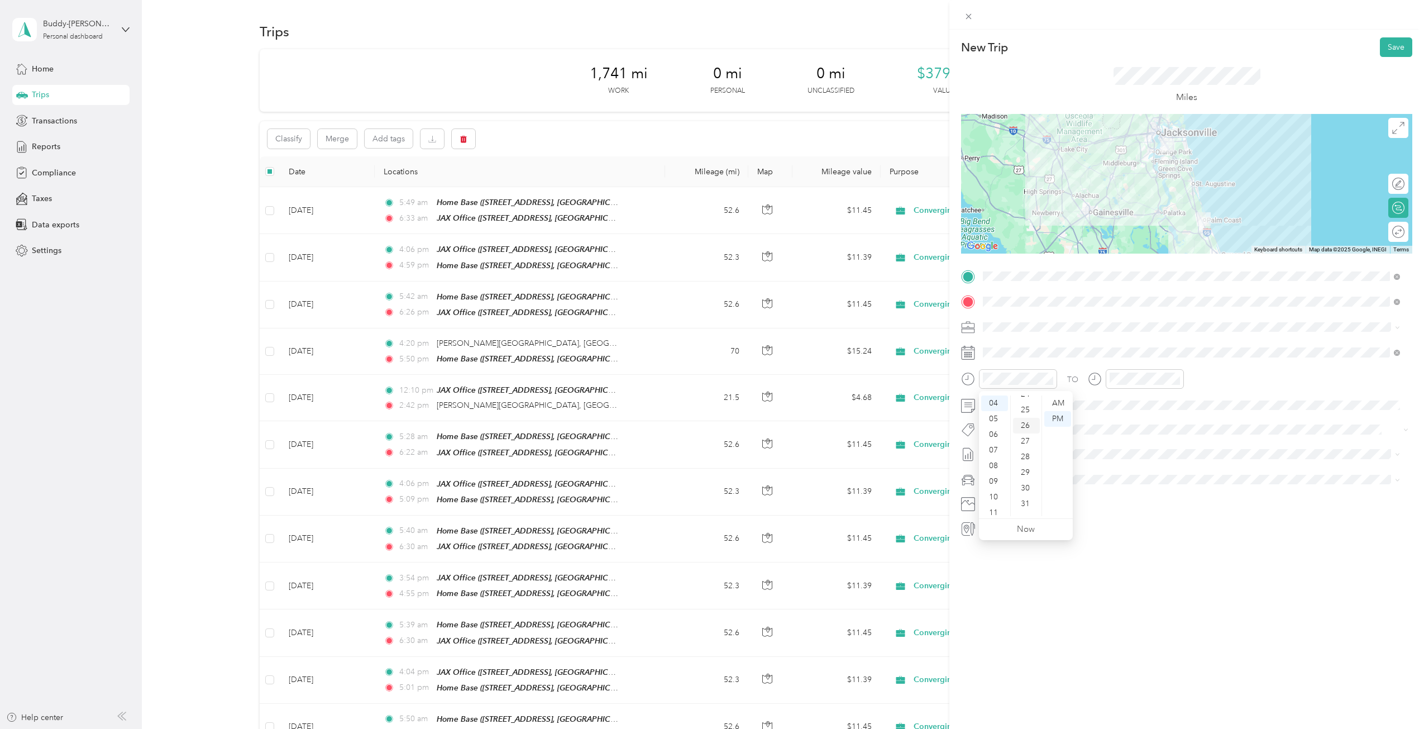
click at [1026, 425] on div "26" at bounding box center [1026, 426] width 27 height 16
click at [1059, 418] on div "PM" at bounding box center [1058, 419] width 27 height 16
click at [1119, 446] on div "05" at bounding box center [1121, 450] width 27 height 16
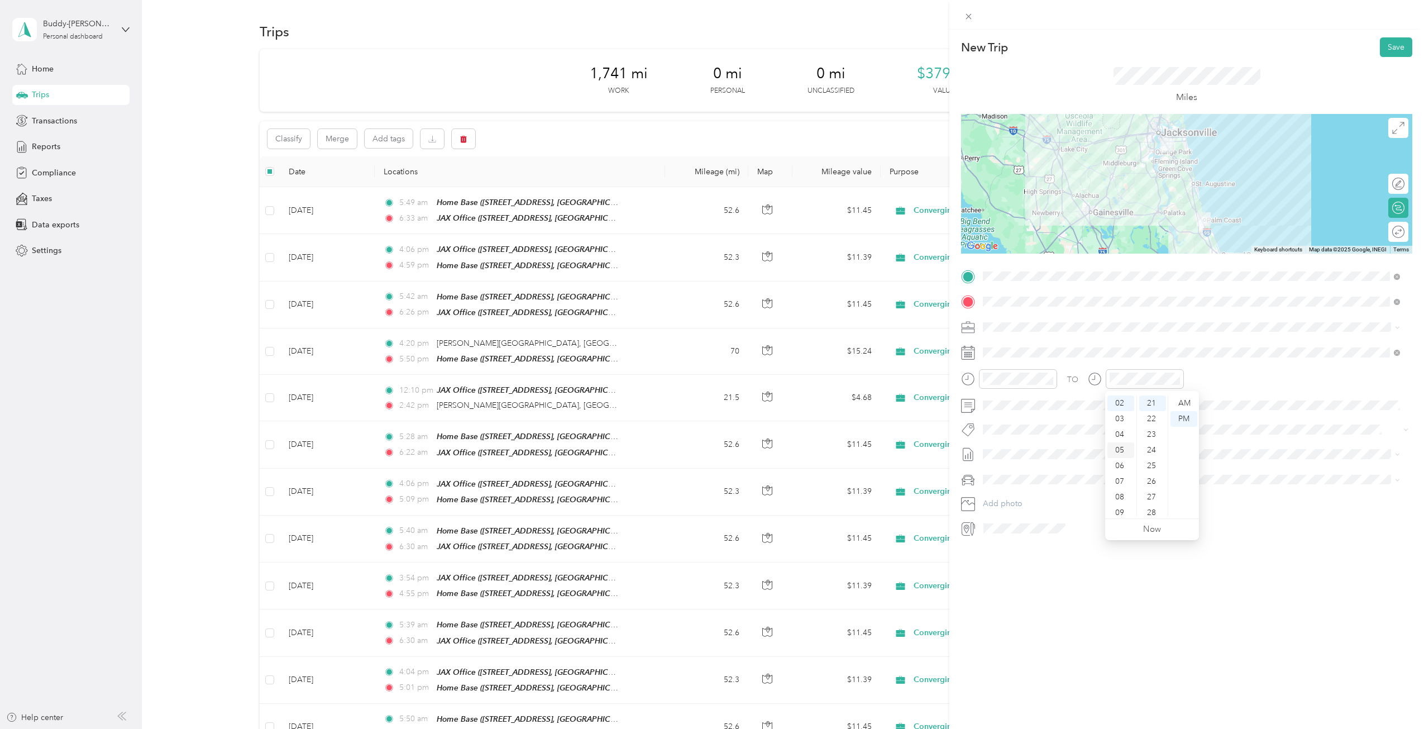
scroll to position [67, 0]
click at [1150, 446] on div "24" at bounding box center [1153, 450] width 27 height 16
click at [1180, 414] on div "PM" at bounding box center [1184, 419] width 27 height 16
click at [1386, 42] on button "Save" at bounding box center [1396, 47] width 32 height 20
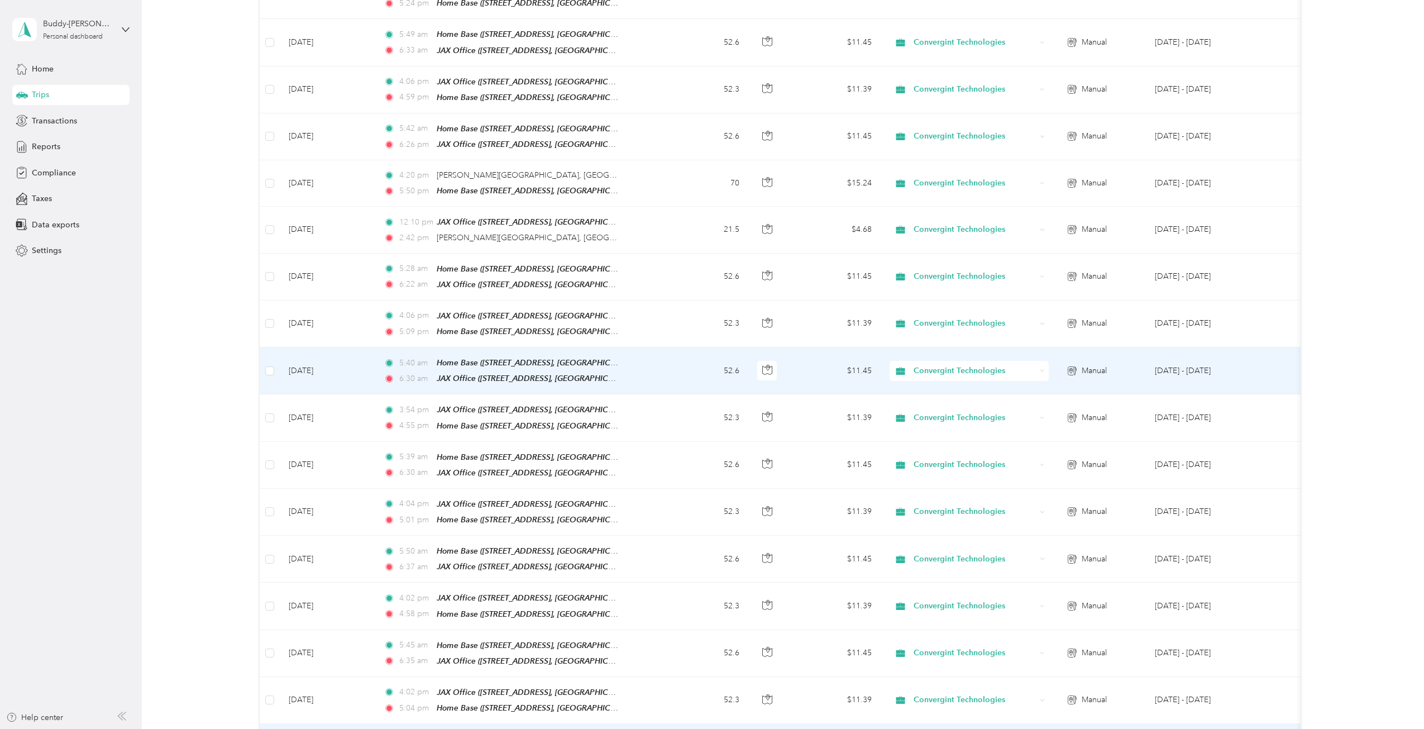
scroll to position [0, 0]
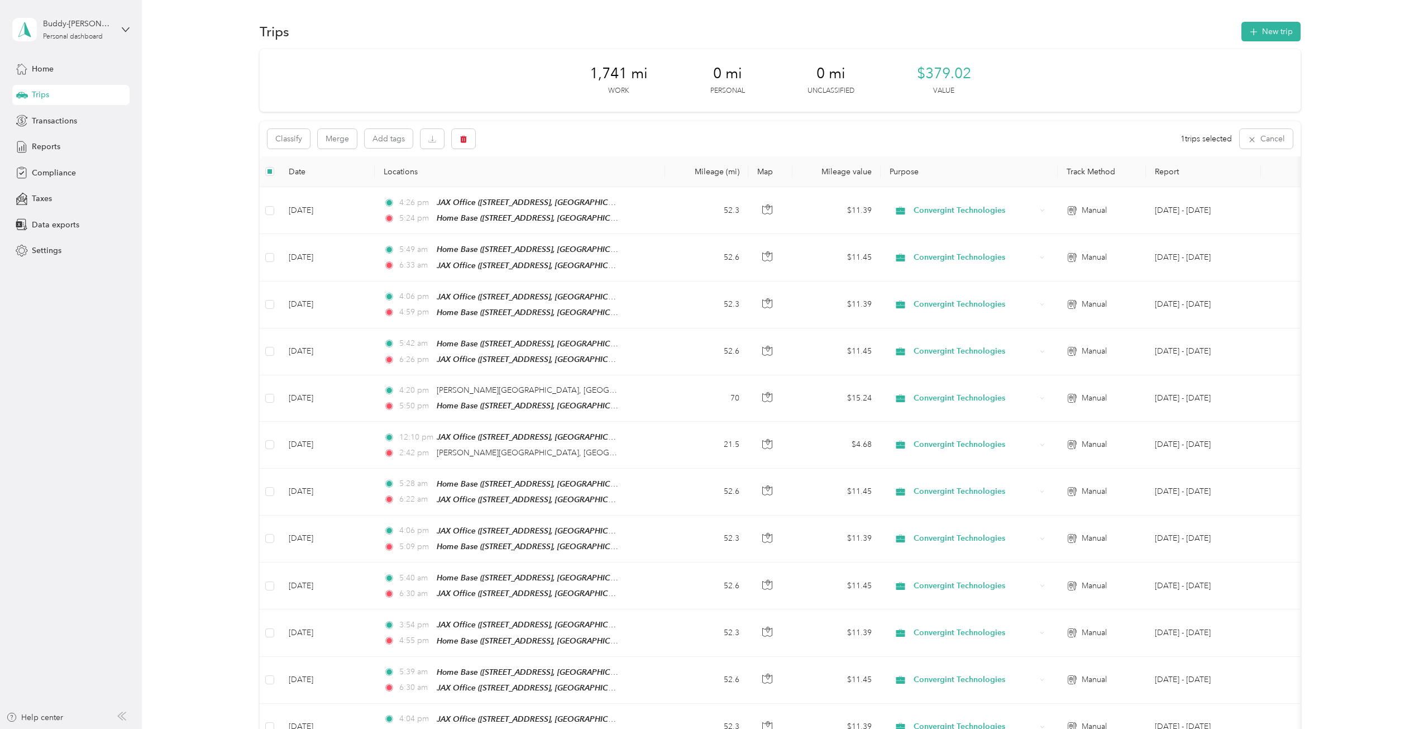
click at [51, 141] on span "Reports" at bounding box center [46, 147] width 28 height 12
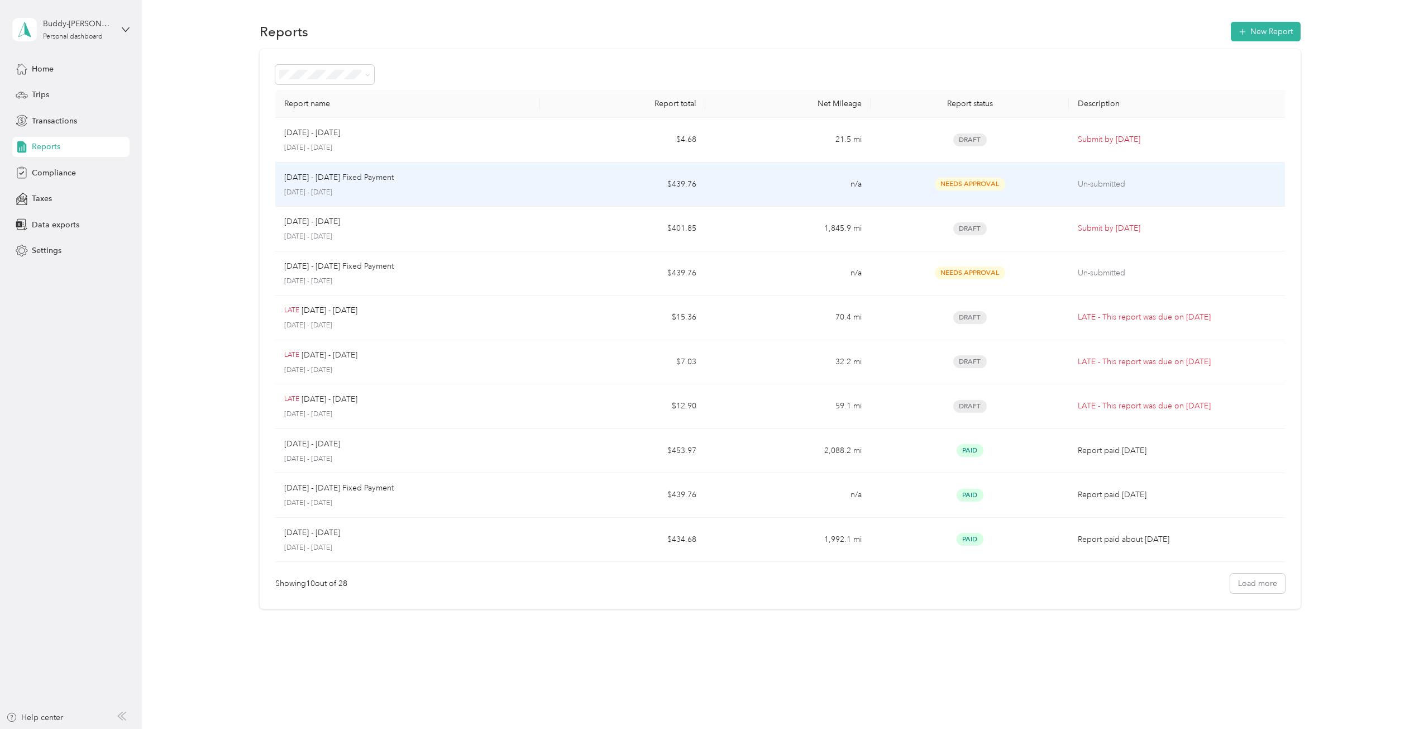
click at [1097, 177] on td "Un-submitted" at bounding box center [1179, 185] width 221 height 45
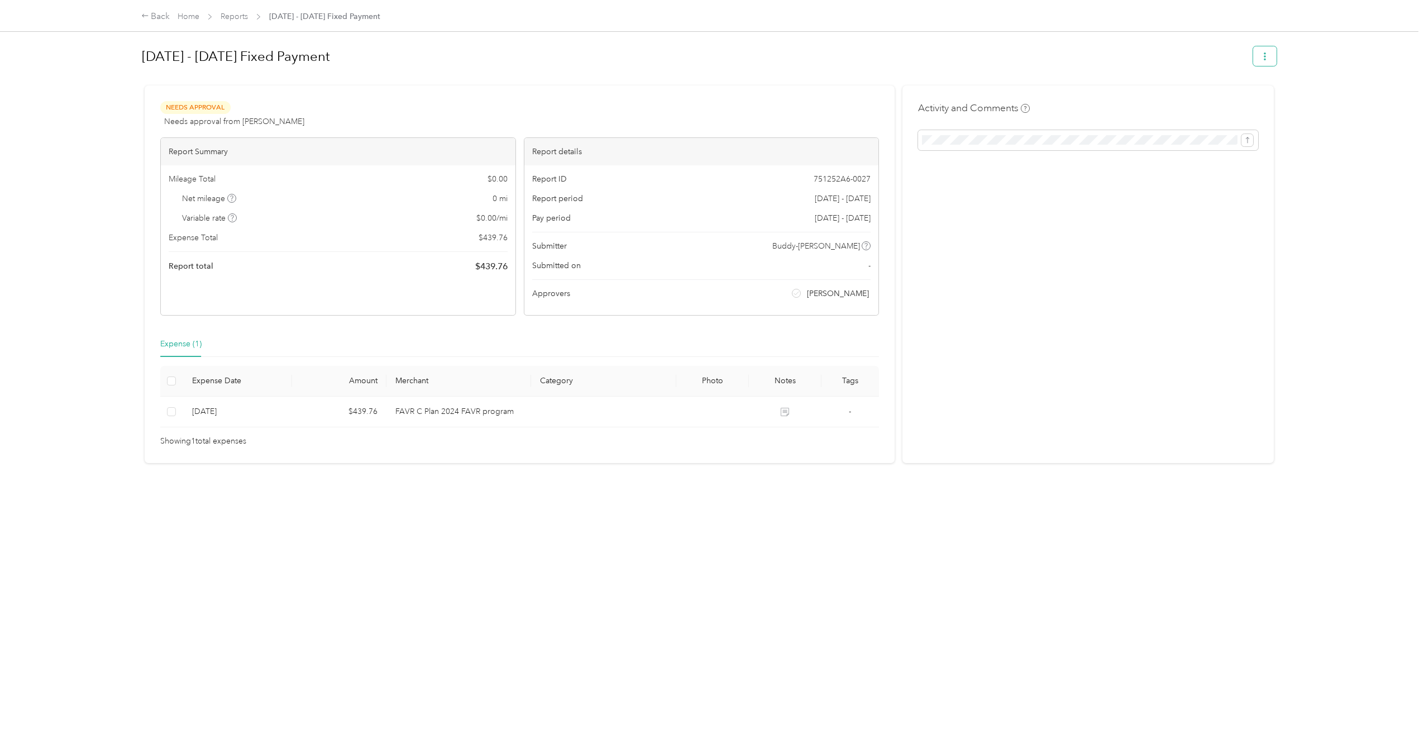
click at [1264, 51] on button "button" at bounding box center [1264, 56] width 23 height 20
click at [867, 54] on h1 "[DATE] - [DATE] Fixed Payment" at bounding box center [694, 56] width 1104 height 27
click at [156, 14] on div "Back" at bounding box center [155, 16] width 29 height 13
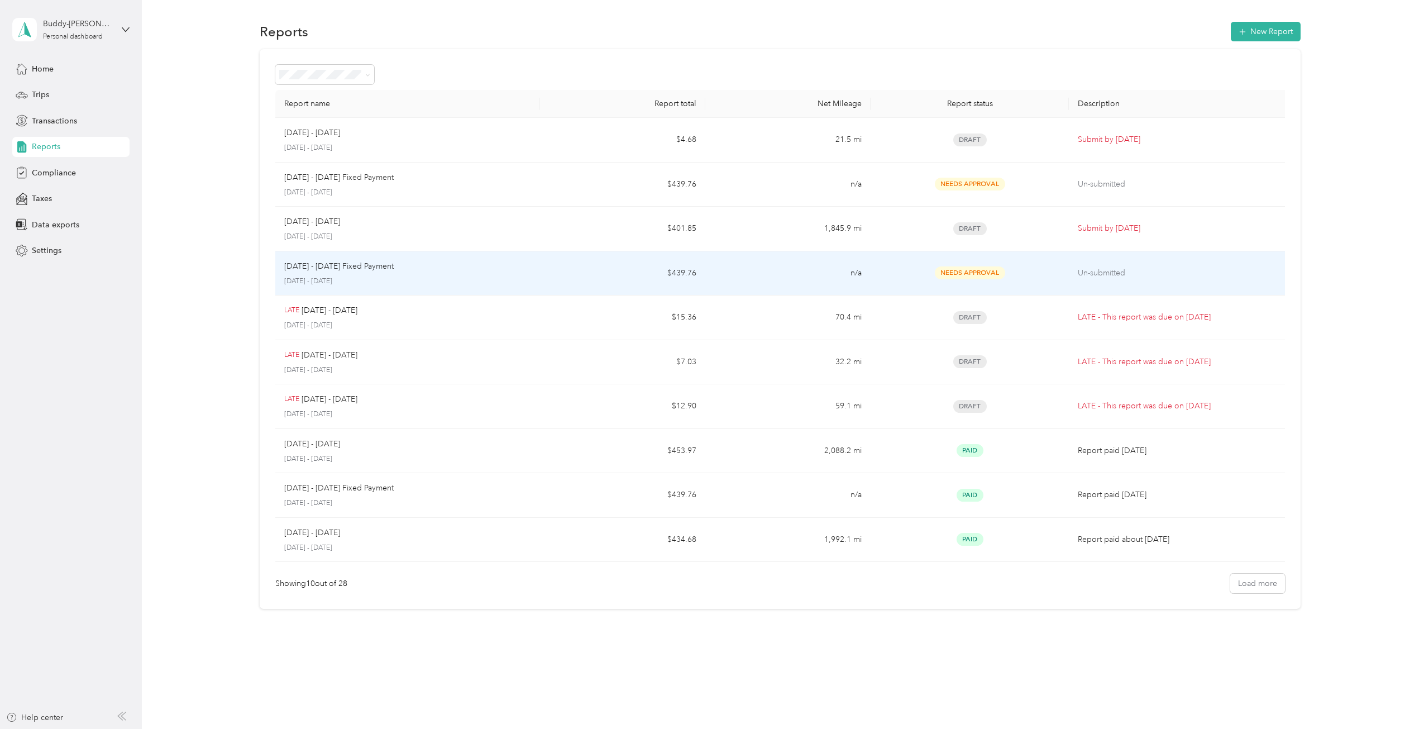
click at [355, 268] on p "[DATE] - [DATE] Fixed Payment" at bounding box center [338, 266] width 109 height 12
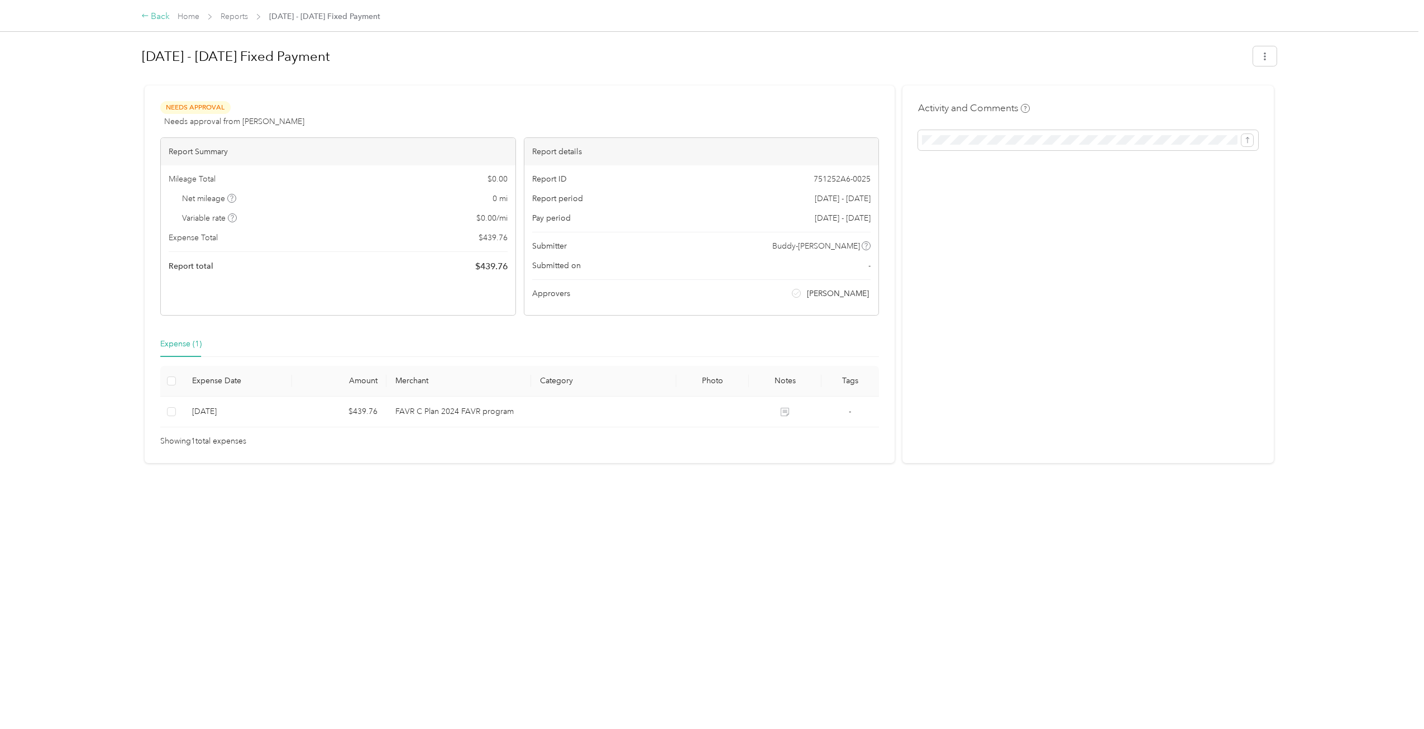
click at [155, 15] on div "Back" at bounding box center [155, 16] width 29 height 13
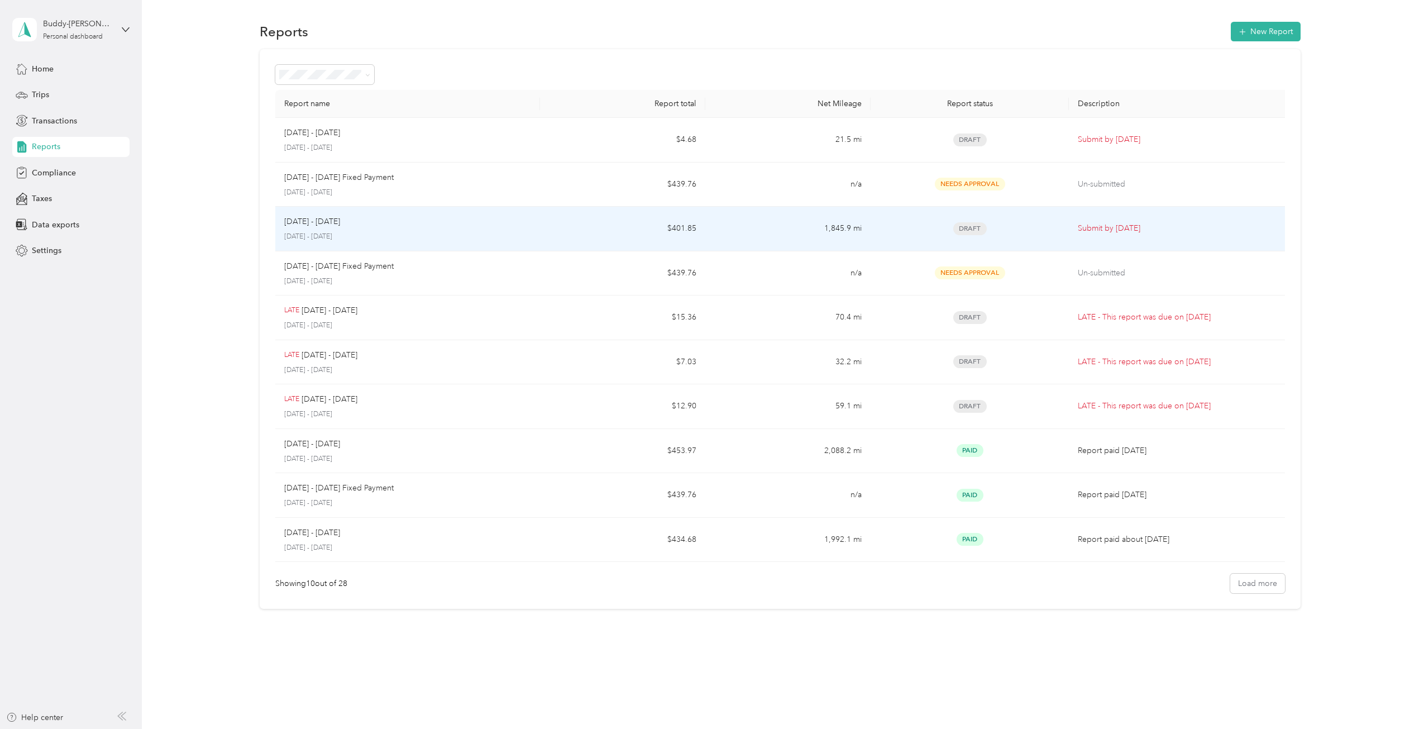
click at [357, 226] on div "[DATE] - [DATE]" at bounding box center [407, 222] width 247 height 12
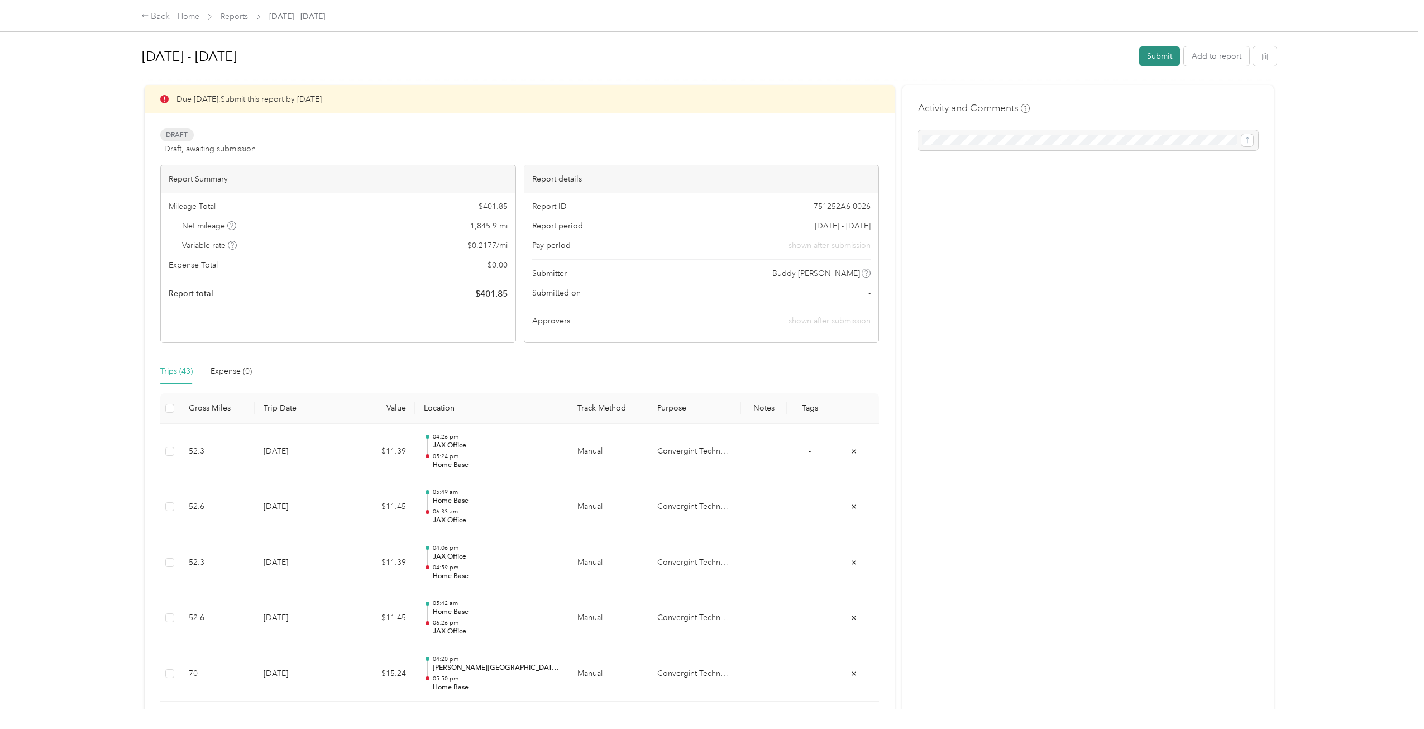
click at [1162, 54] on button "Submit" at bounding box center [1160, 56] width 41 height 20
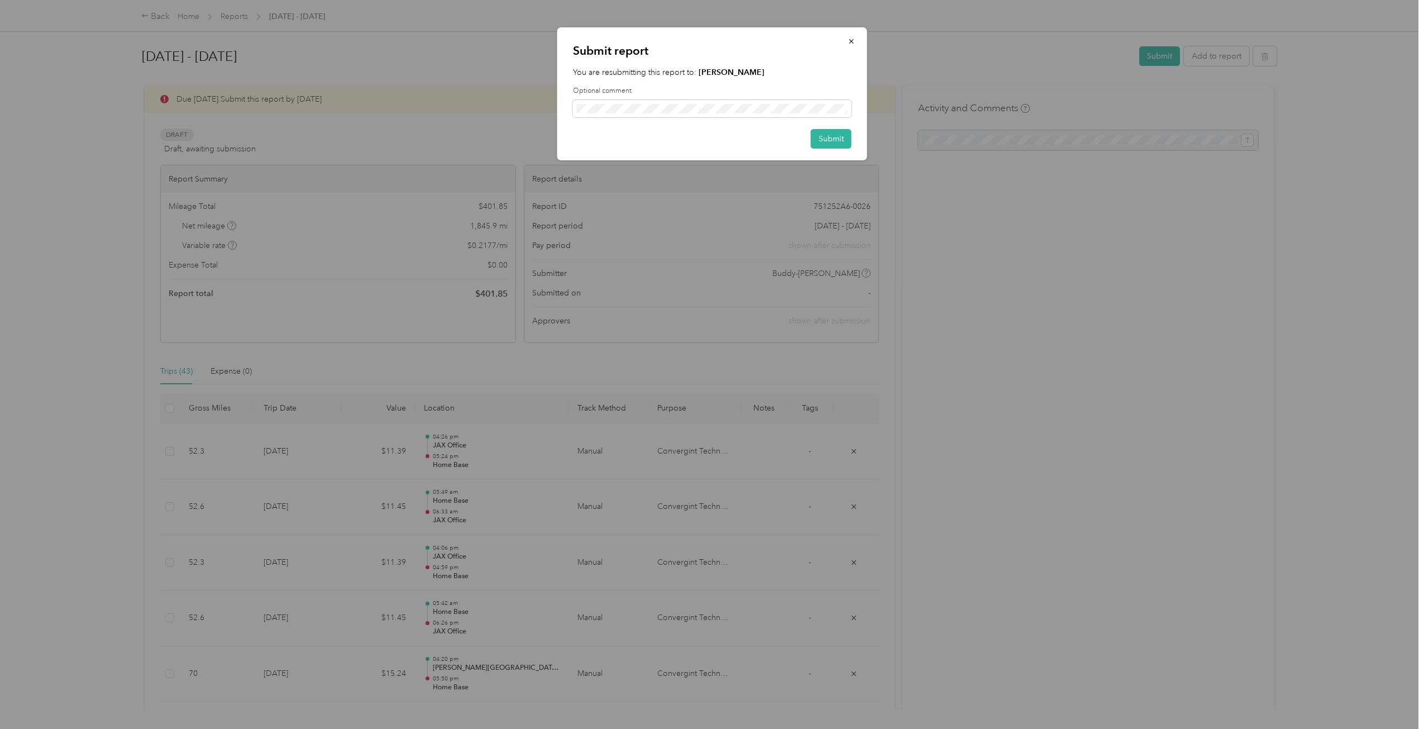
click at [837, 127] on div "Submit report You are resubmitting this report to: [PERSON_NAME] Optional comme…" at bounding box center [712, 93] width 310 height 133
click at [838, 135] on button "Submit" at bounding box center [831, 139] width 41 height 20
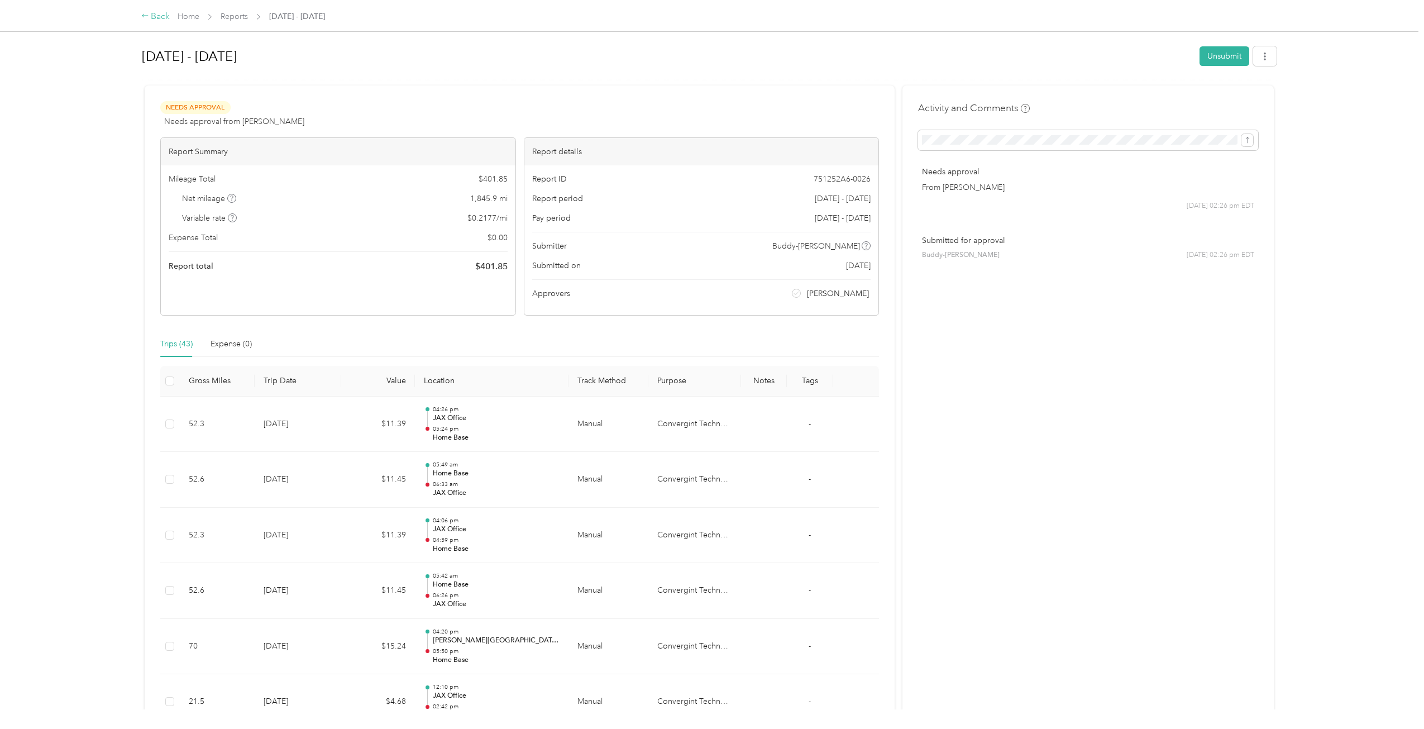
click at [158, 15] on div "Back" at bounding box center [155, 16] width 29 height 13
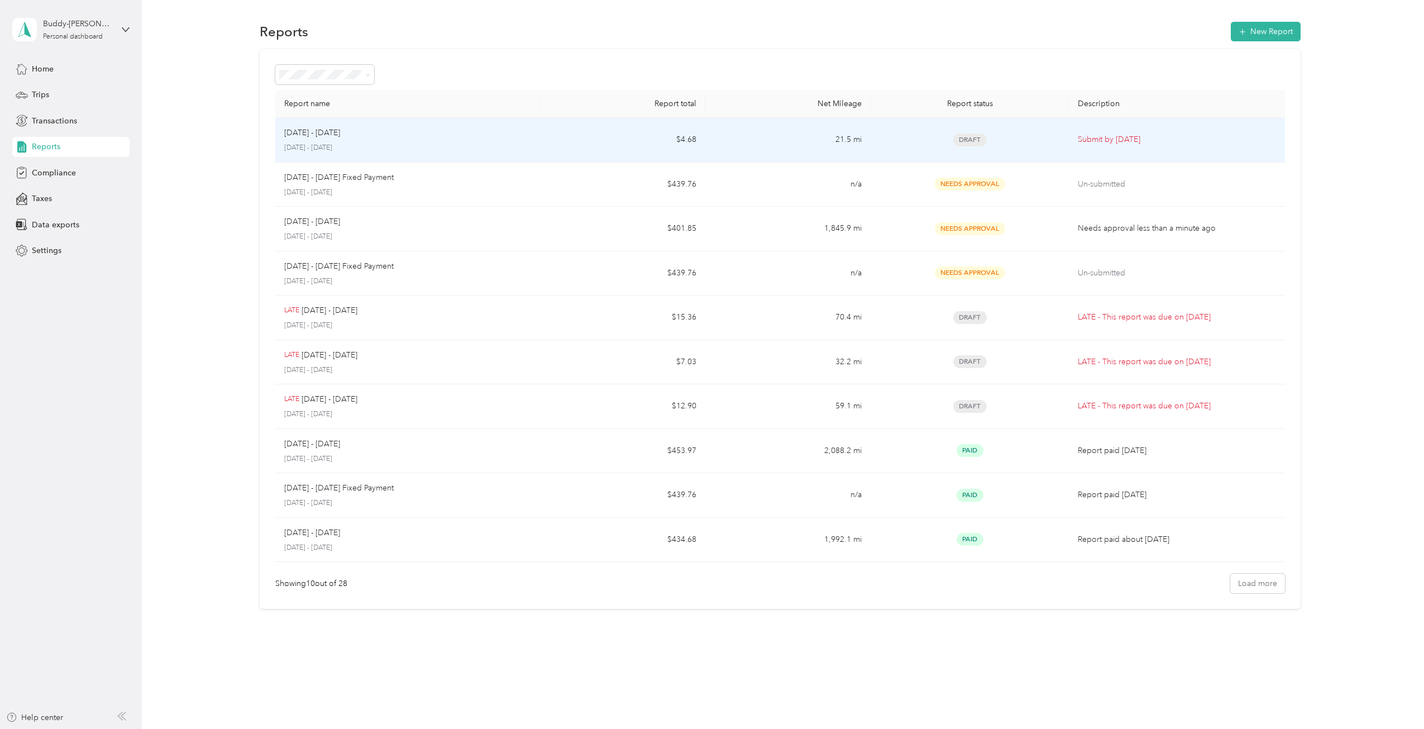
click at [340, 139] on p "[DATE] - [DATE]" at bounding box center [312, 133] width 56 height 12
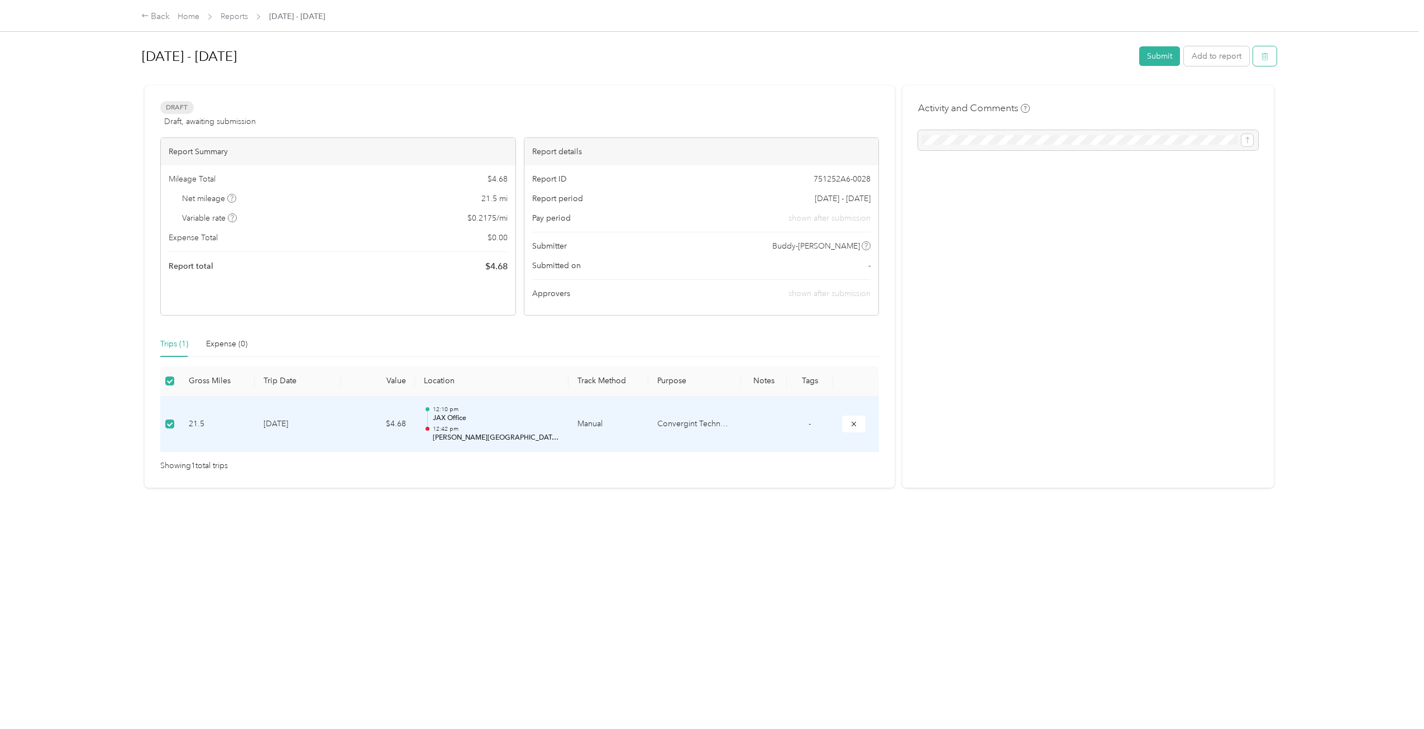
click at [1261, 54] on icon "button" at bounding box center [1265, 57] width 8 height 8
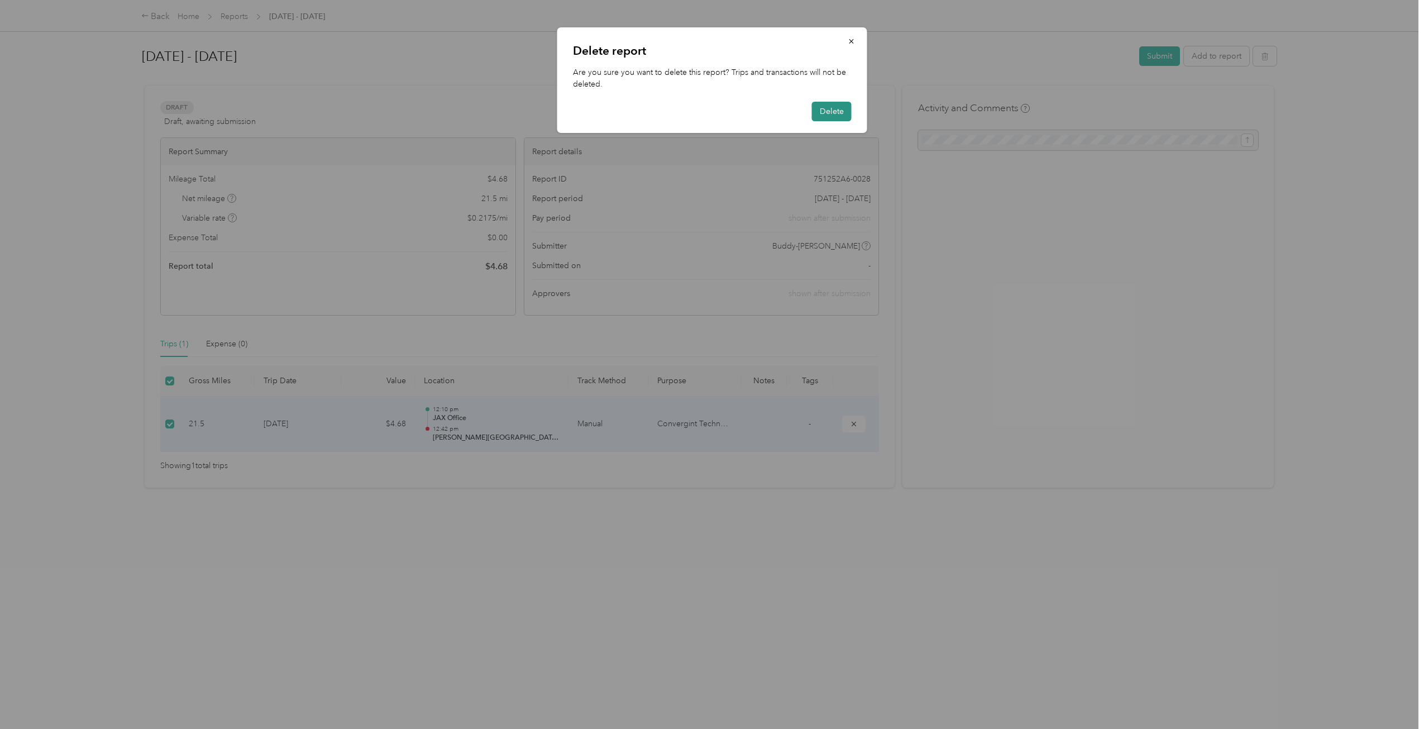
click at [842, 109] on button "Delete" at bounding box center [832, 112] width 40 height 20
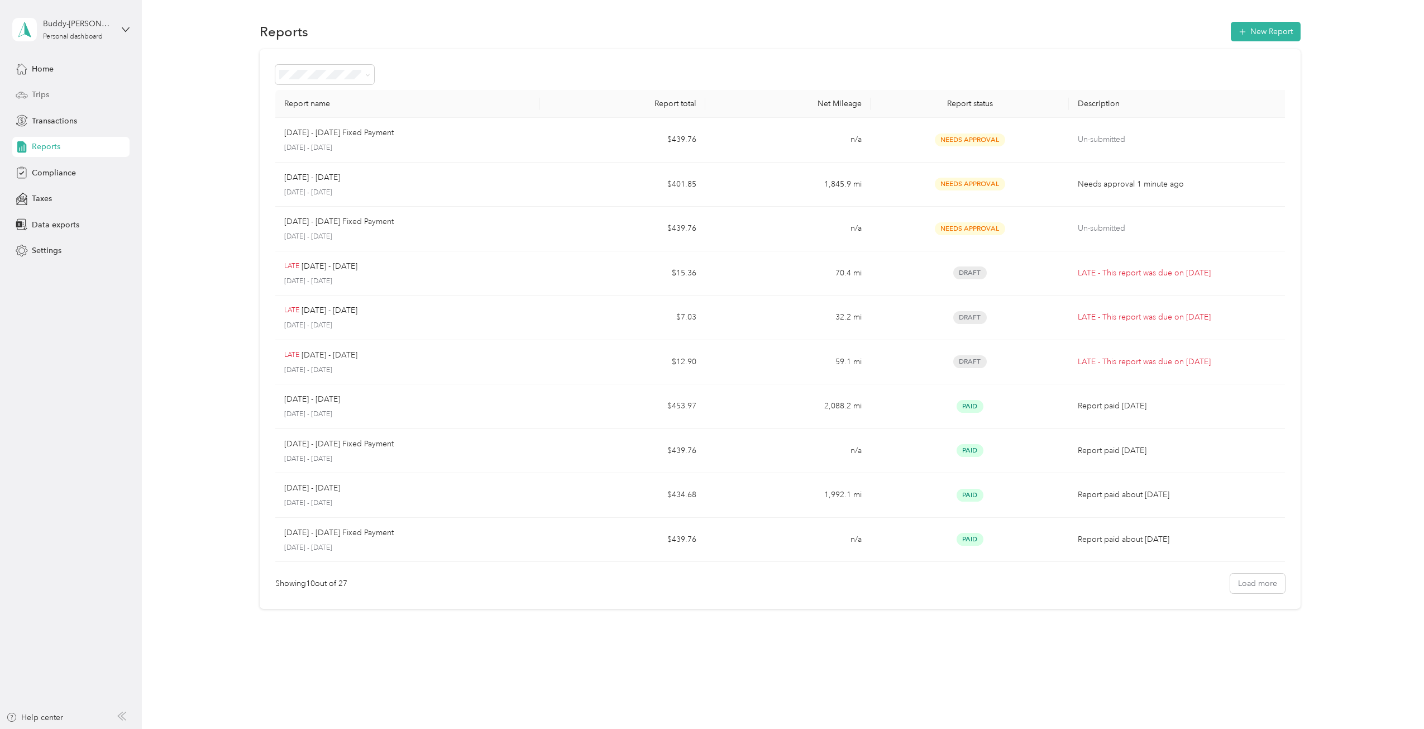
click at [39, 90] on span "Trips" at bounding box center [40, 95] width 17 height 12
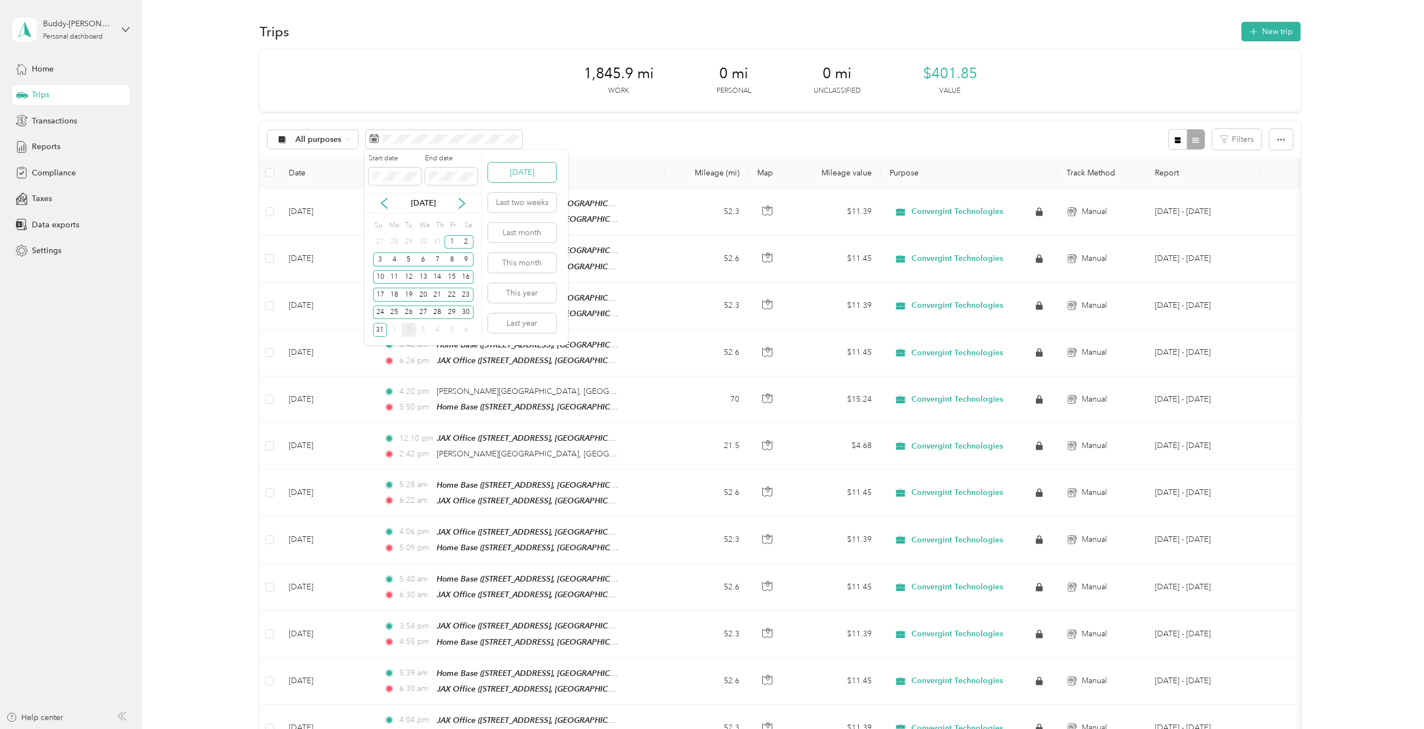
click at [520, 171] on button "[DATE]" at bounding box center [522, 173] width 68 height 20
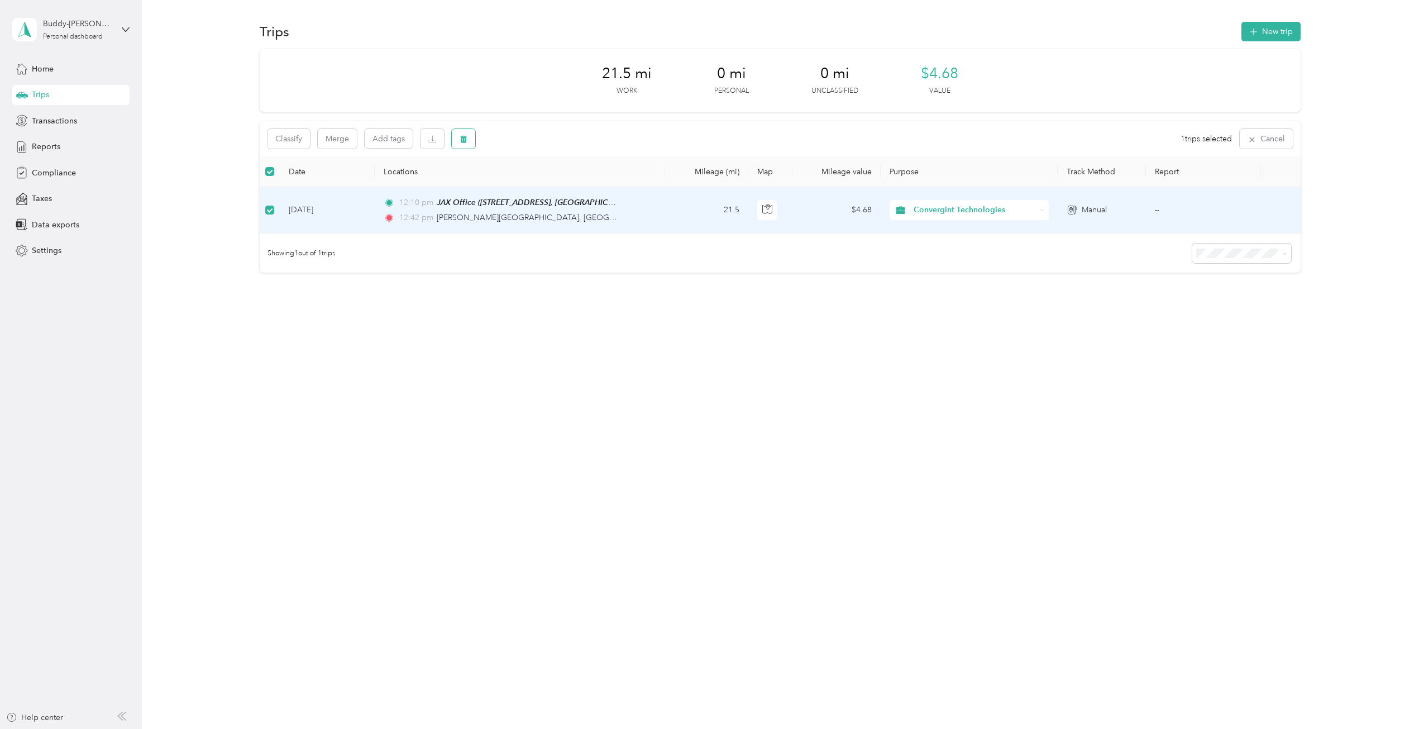
click at [462, 136] on icon "button" at bounding box center [464, 139] width 8 height 8
click at [545, 183] on button "Yes" at bounding box center [547, 186] width 22 height 18
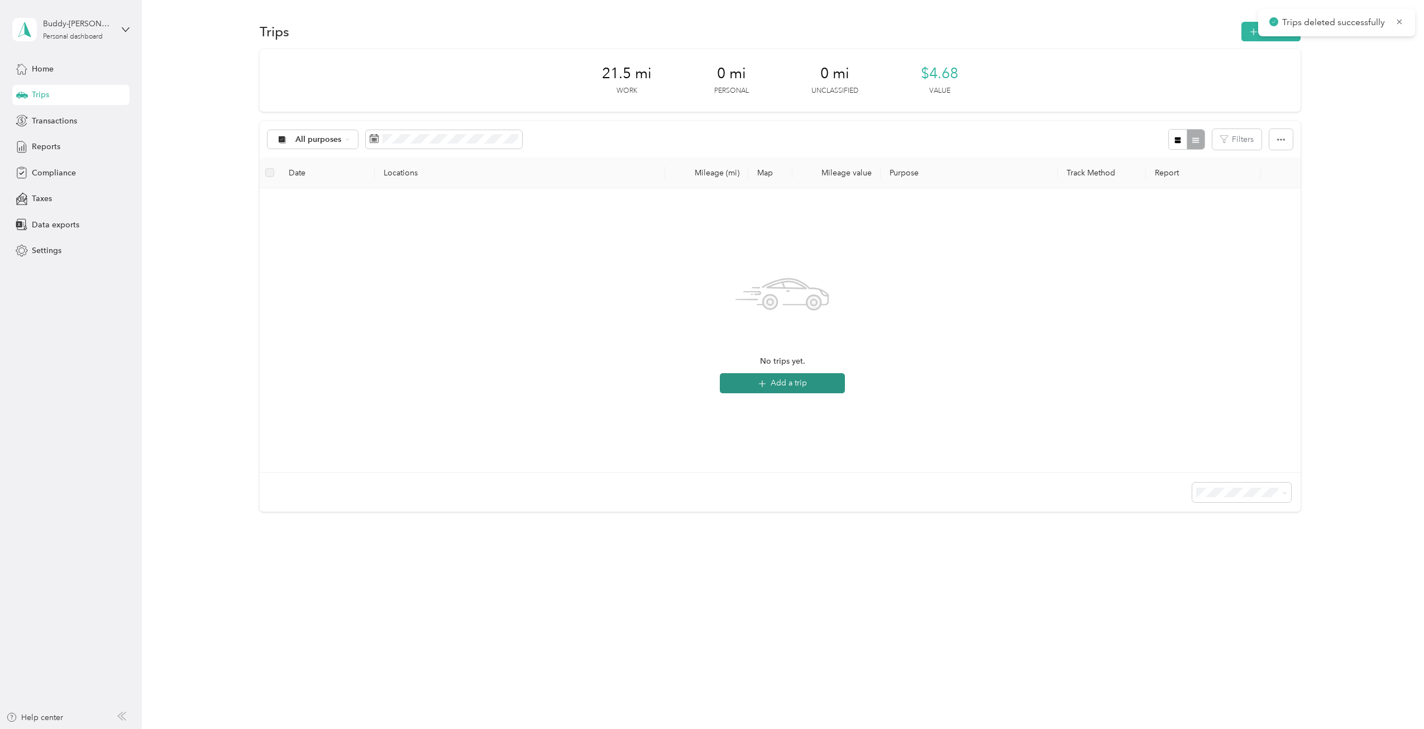
click at [782, 383] on button "Add a trip" at bounding box center [782, 383] width 125 height 20
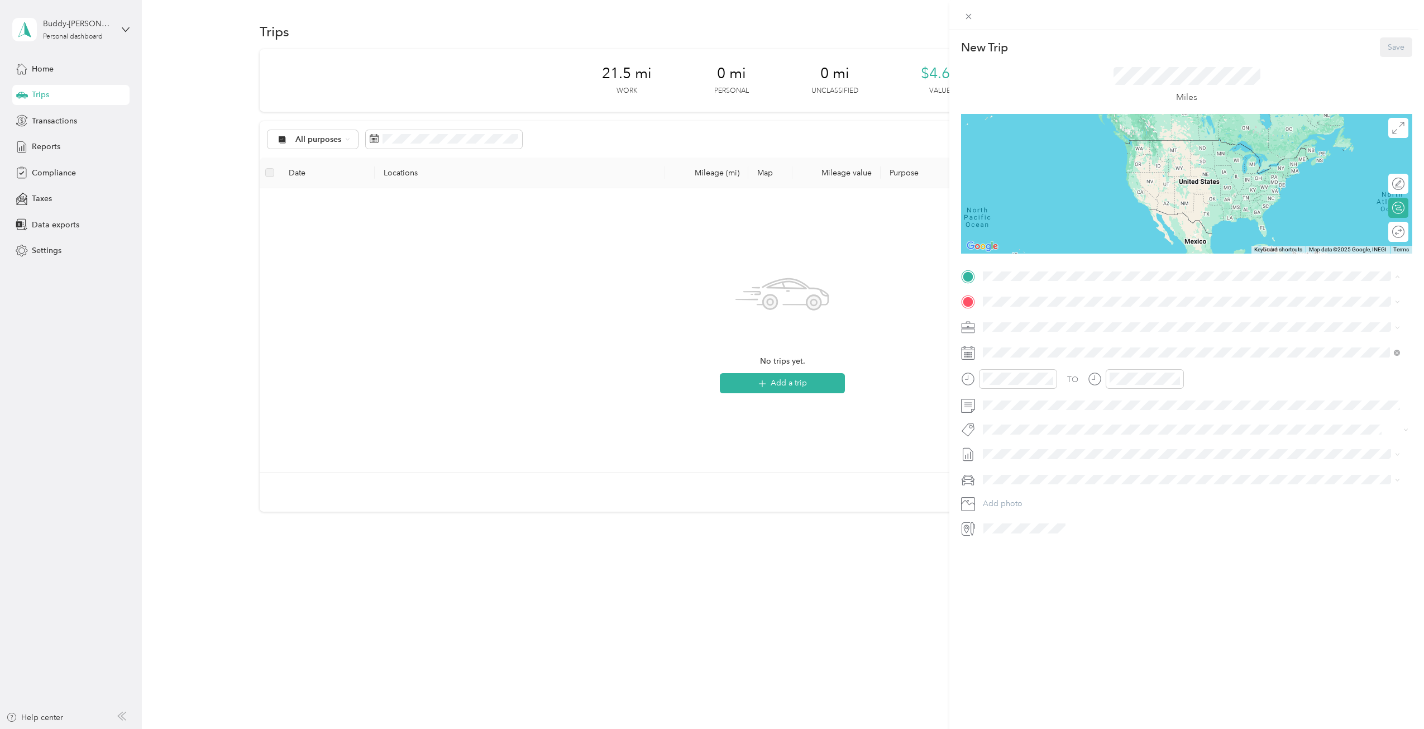
click at [1035, 325] on div "Home Base [STREET_ADDRESS][GEOGRAPHIC_DATA], [GEOGRAPHIC_DATA], [US_STATE], [GE…" at bounding box center [1160, 327] width 313 height 23
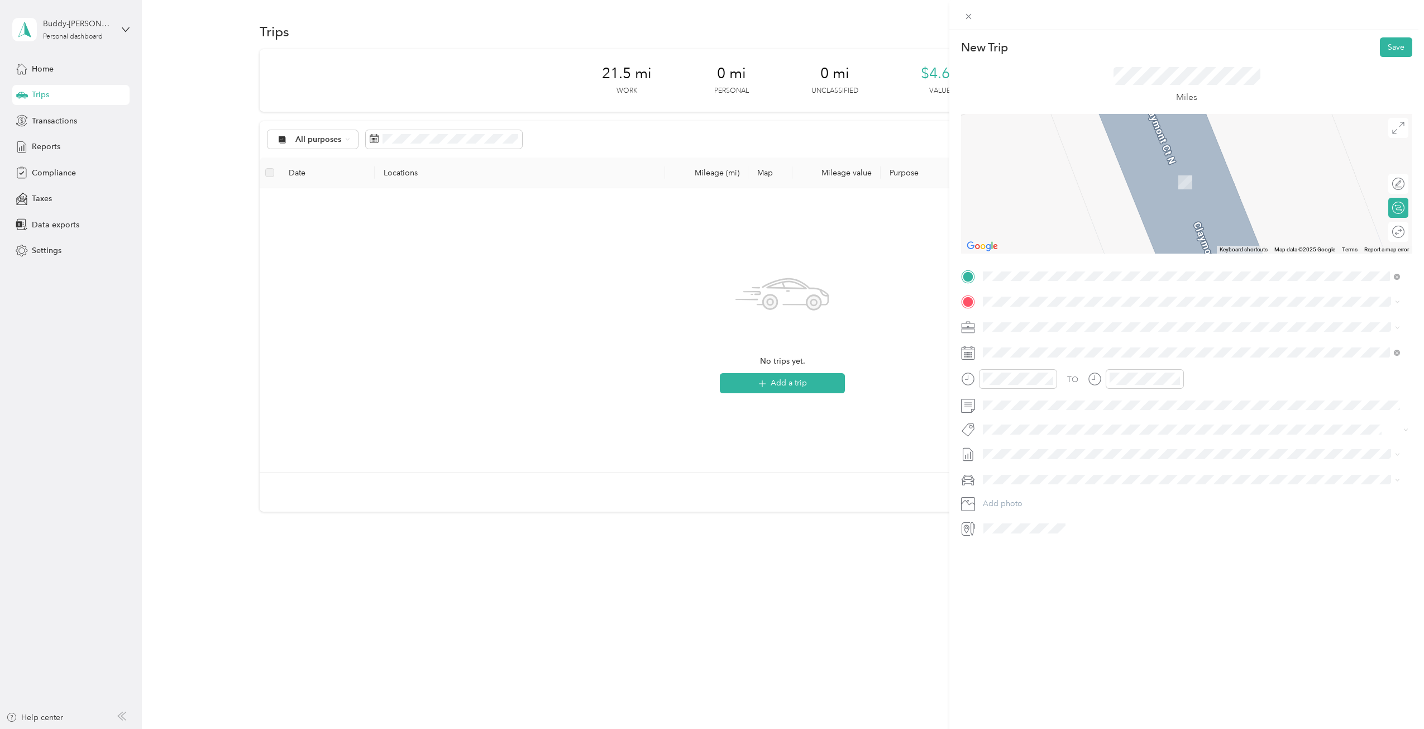
click at [1031, 419] on div "JAX Office [STREET_ADDRESS][GEOGRAPHIC_DATA], [US_STATE], [GEOGRAPHIC_DATA]" at bounding box center [1145, 421] width 282 height 23
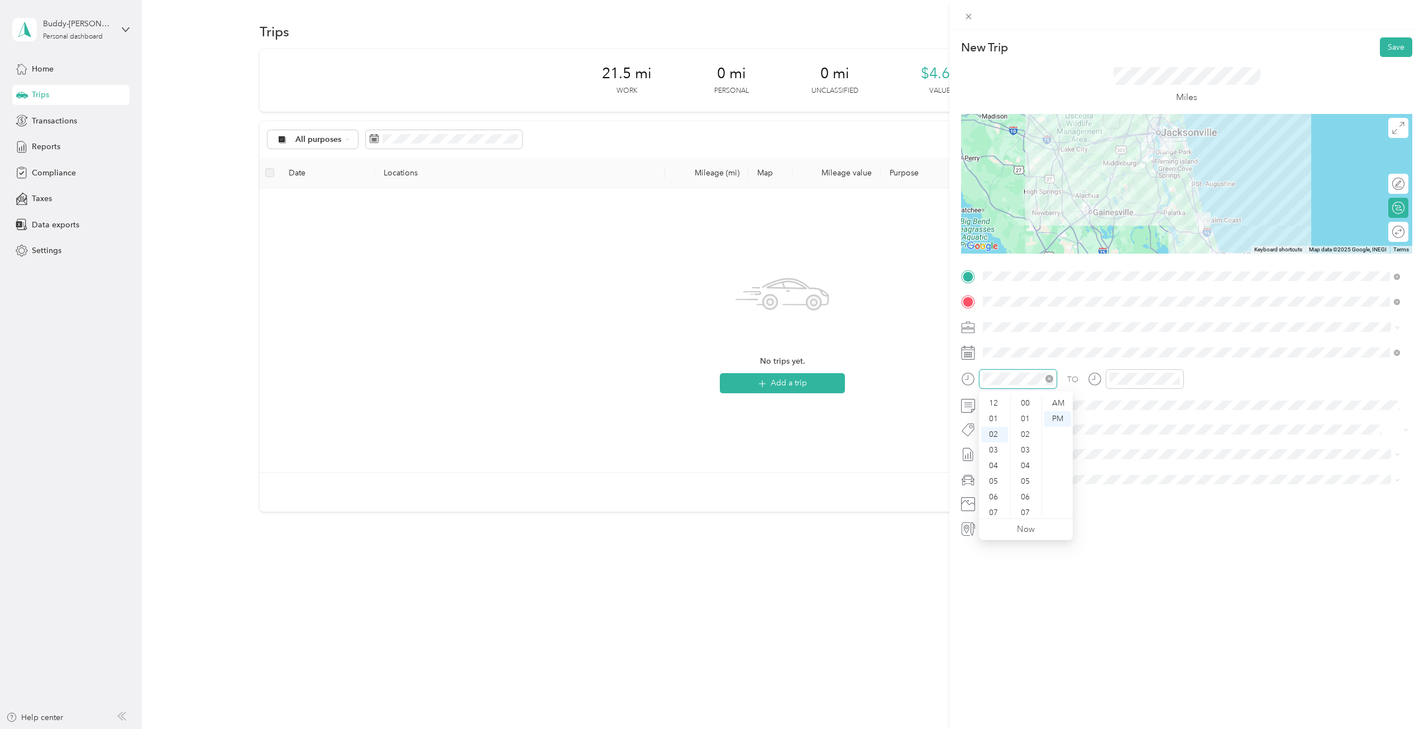
scroll to position [422, 0]
click at [995, 447] on div "05" at bounding box center [994, 450] width 27 height 16
click at [1024, 405] on div "38" at bounding box center [1026, 408] width 27 height 16
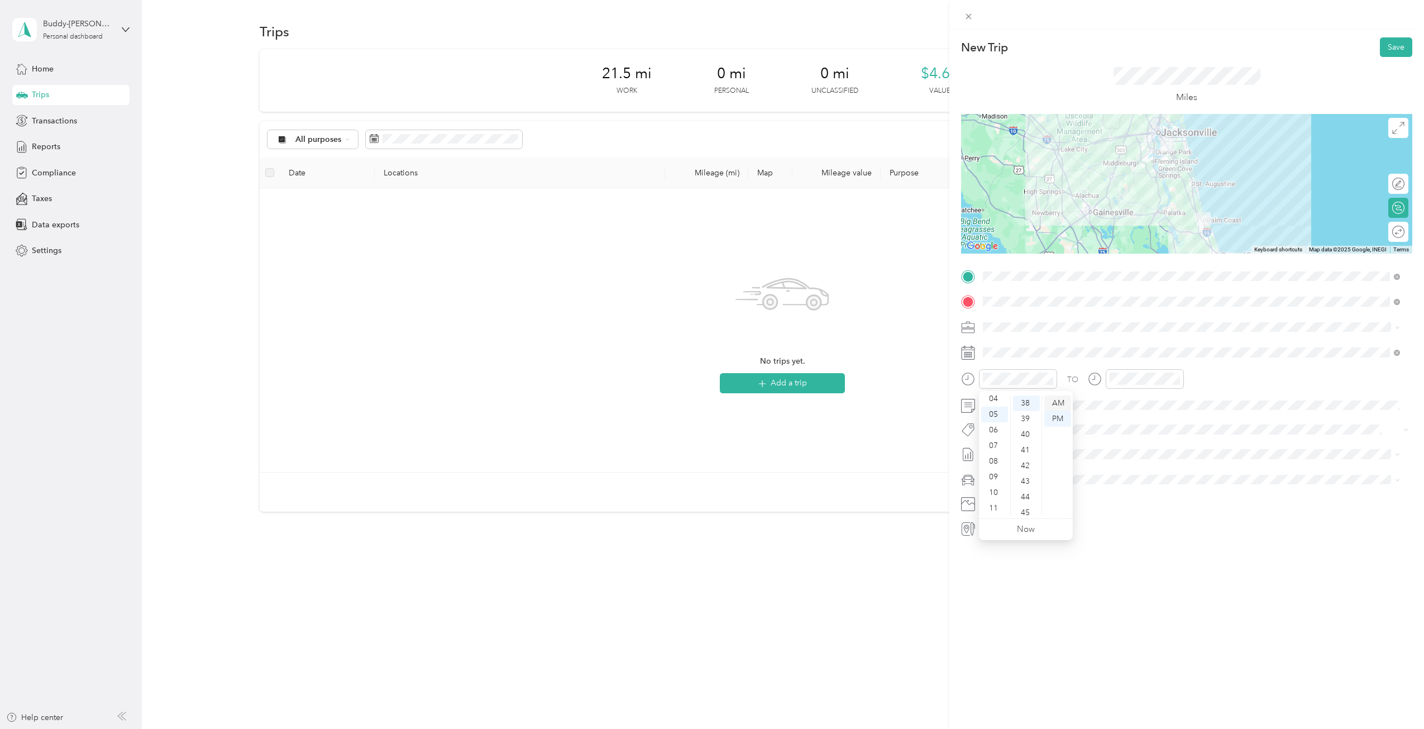
click at [1060, 399] on div "AM" at bounding box center [1058, 403] width 27 height 16
click at [1121, 464] on div "06" at bounding box center [1121, 466] width 27 height 16
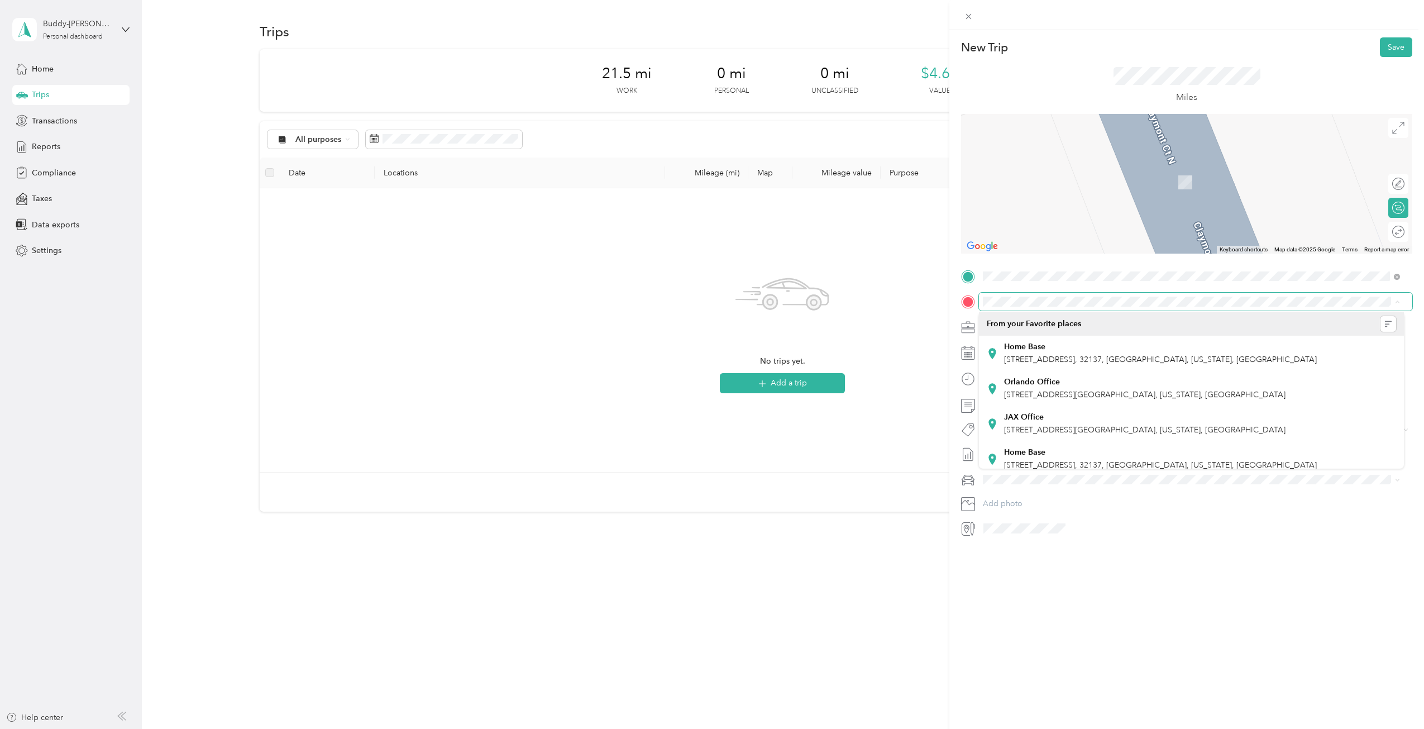
scroll to position [31, 0]
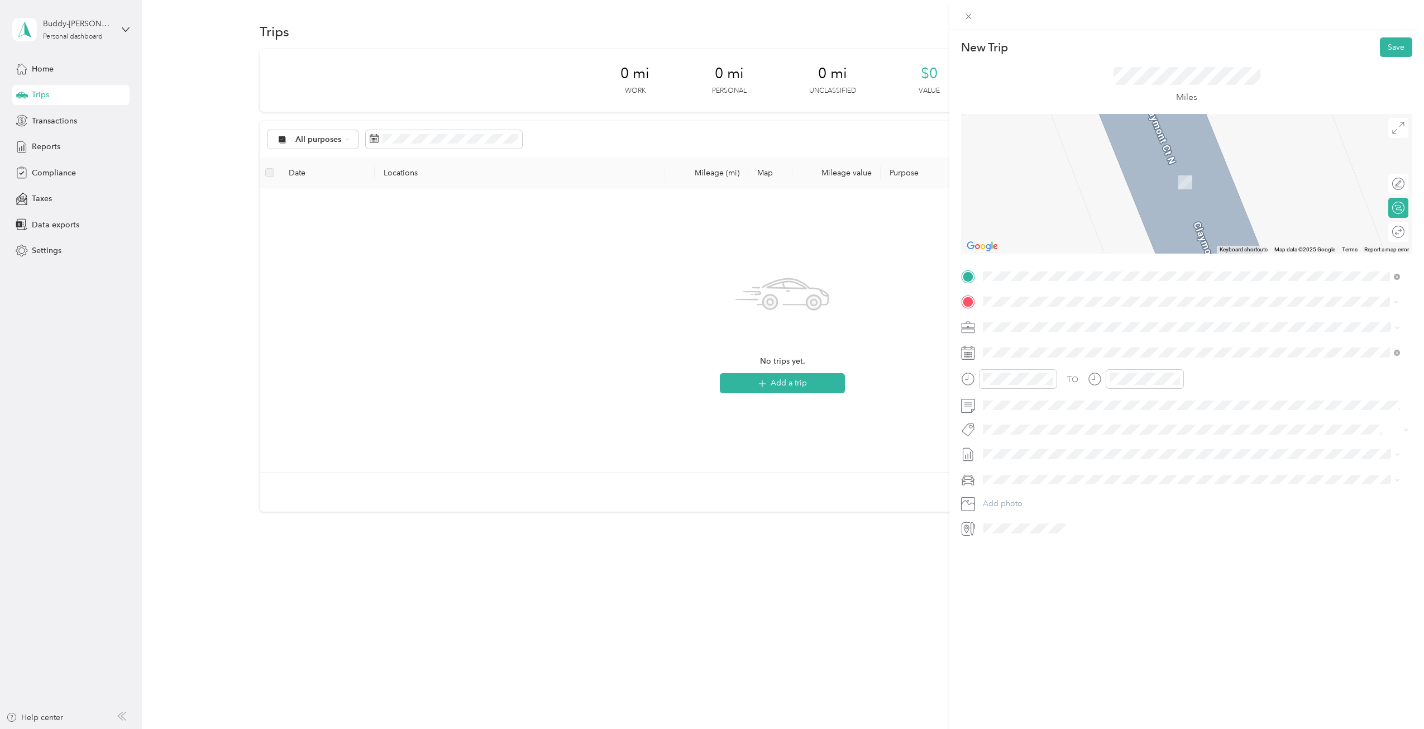
click at [1040, 345] on span "[STREET_ADDRESS][PERSON_NAME][US_STATE]" at bounding box center [1091, 341] width 174 height 10
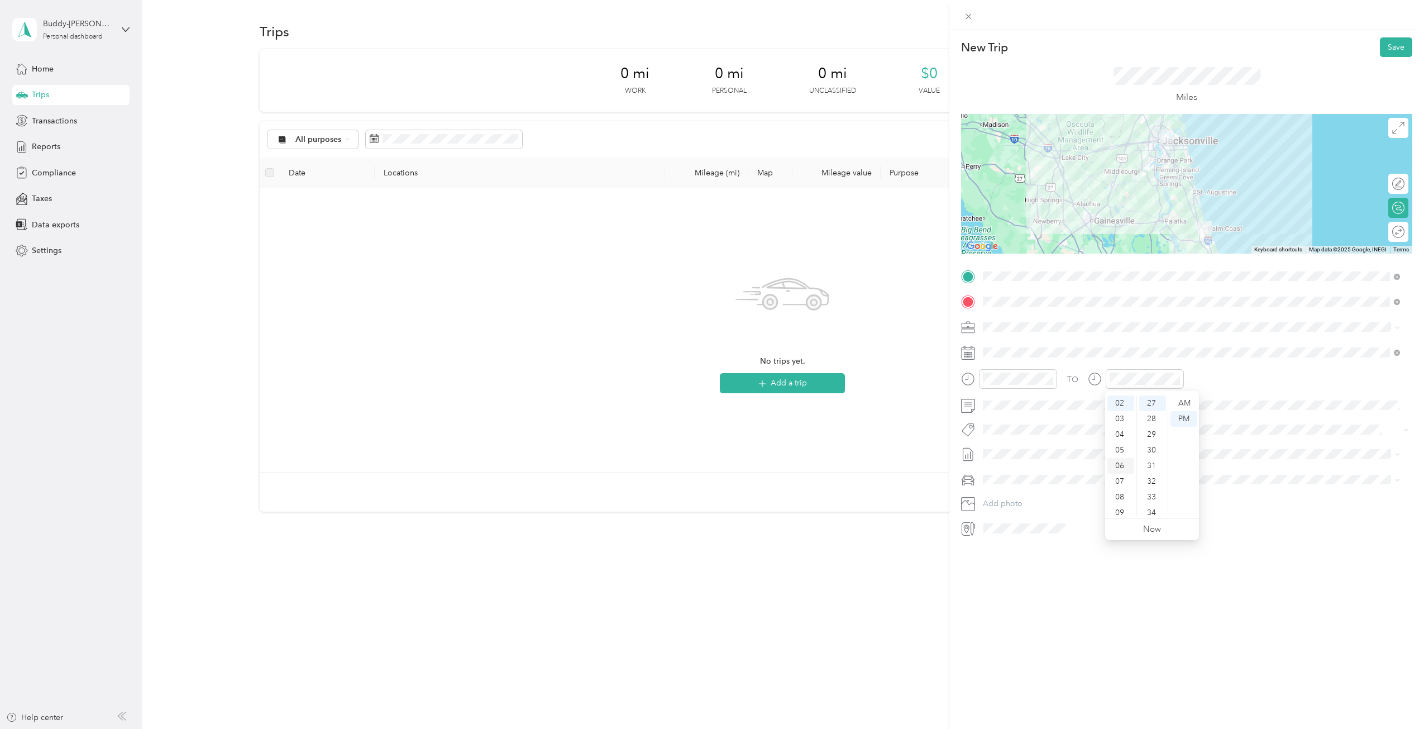
click at [1123, 460] on div "06" at bounding box center [1121, 466] width 27 height 16
click at [1152, 480] on div "43" at bounding box center [1153, 486] width 27 height 16
click at [1179, 401] on div "AM" at bounding box center [1184, 403] width 27 height 16
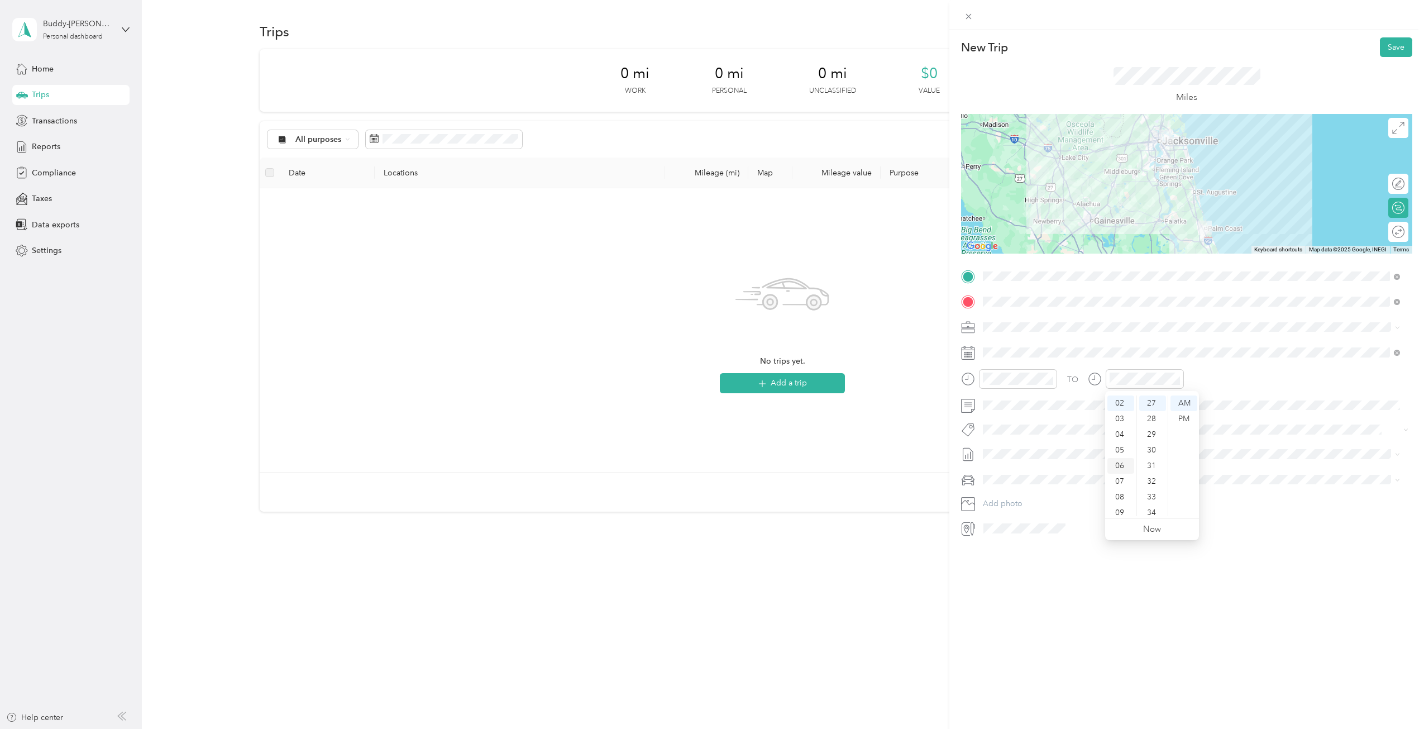
click at [1117, 463] on div "06" at bounding box center [1121, 466] width 27 height 16
click at [1152, 466] on div "42" at bounding box center [1153, 471] width 27 height 16
click at [1380, 45] on button "Save" at bounding box center [1396, 47] width 32 height 20
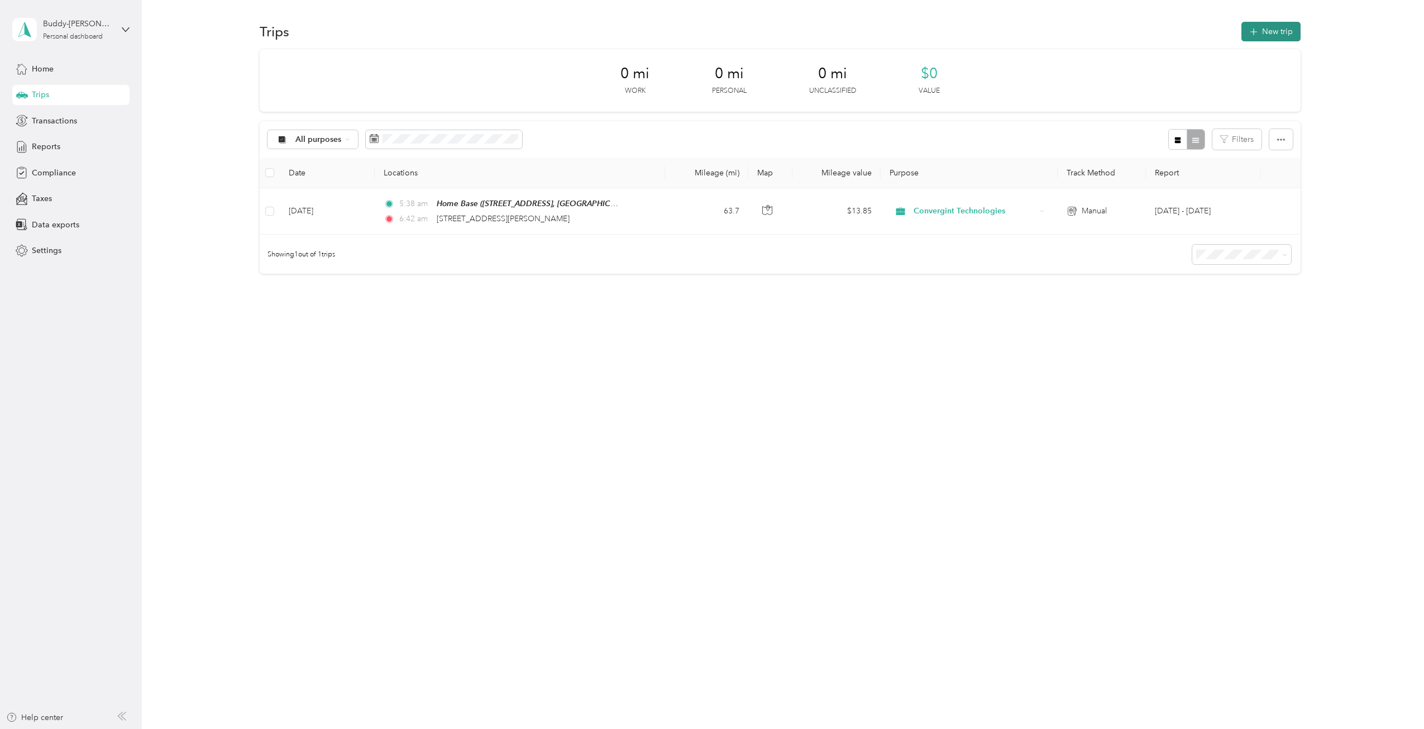
click at [1276, 30] on button "New trip" at bounding box center [1271, 32] width 59 height 20
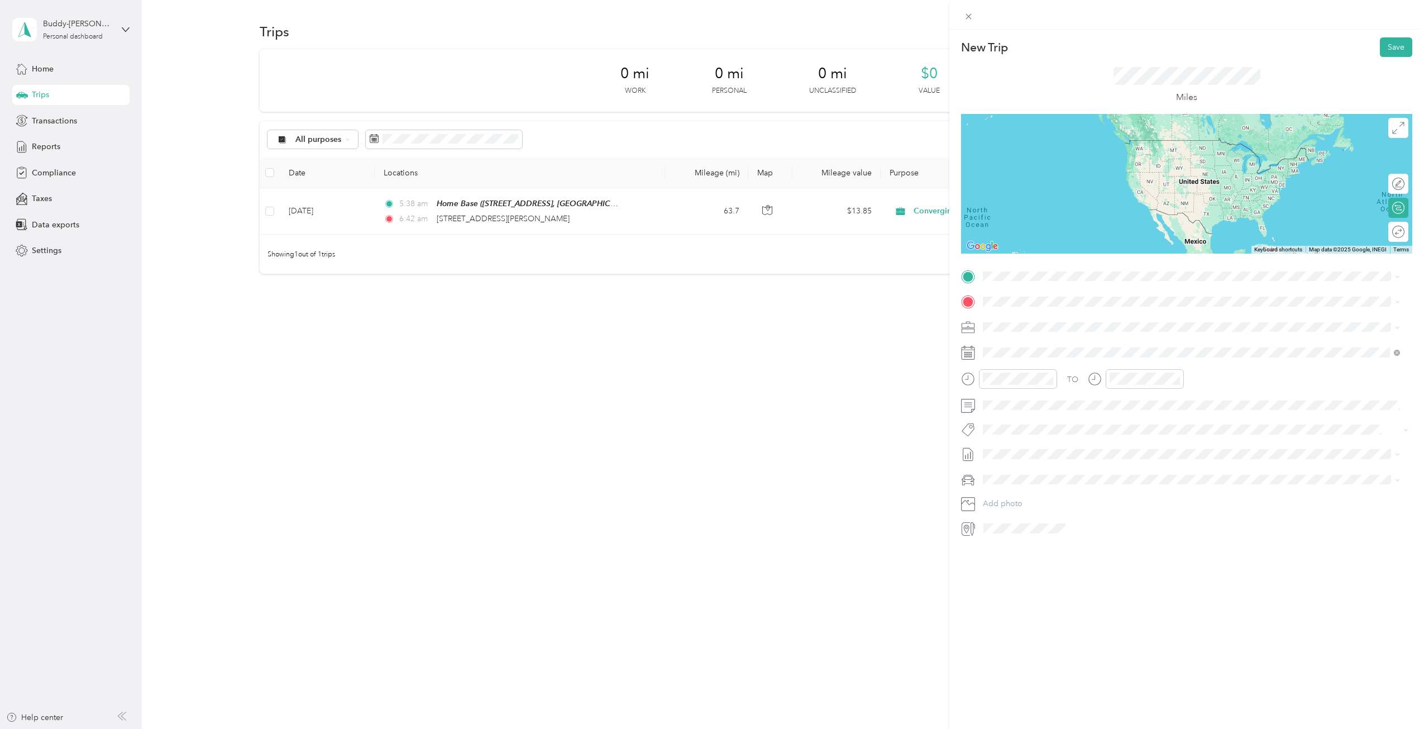
click at [1045, 318] on span "[STREET_ADDRESS][PERSON_NAME][US_STATE]" at bounding box center [1091, 313] width 174 height 10
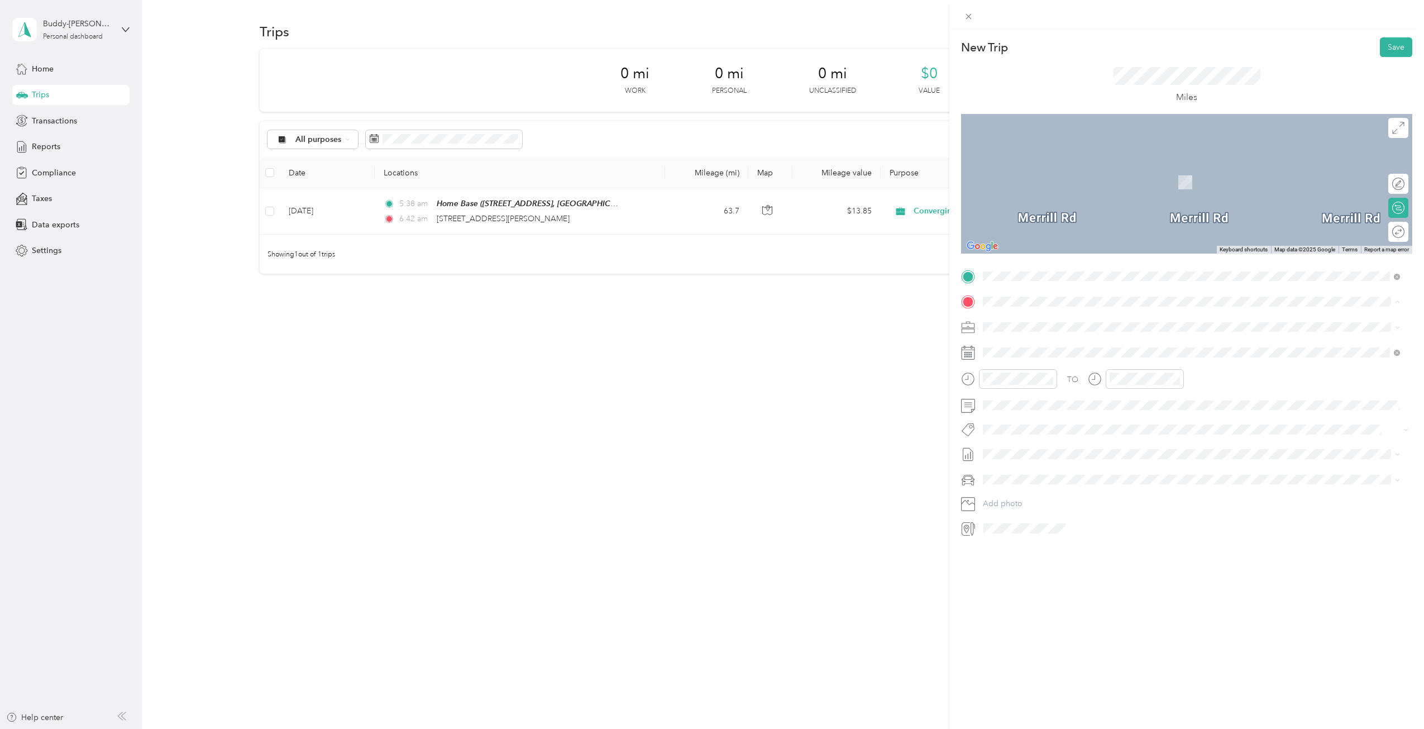
click at [1026, 418] on div "JAX Office [STREET_ADDRESS][GEOGRAPHIC_DATA], [US_STATE], [GEOGRAPHIC_DATA]" at bounding box center [1145, 422] width 282 height 23
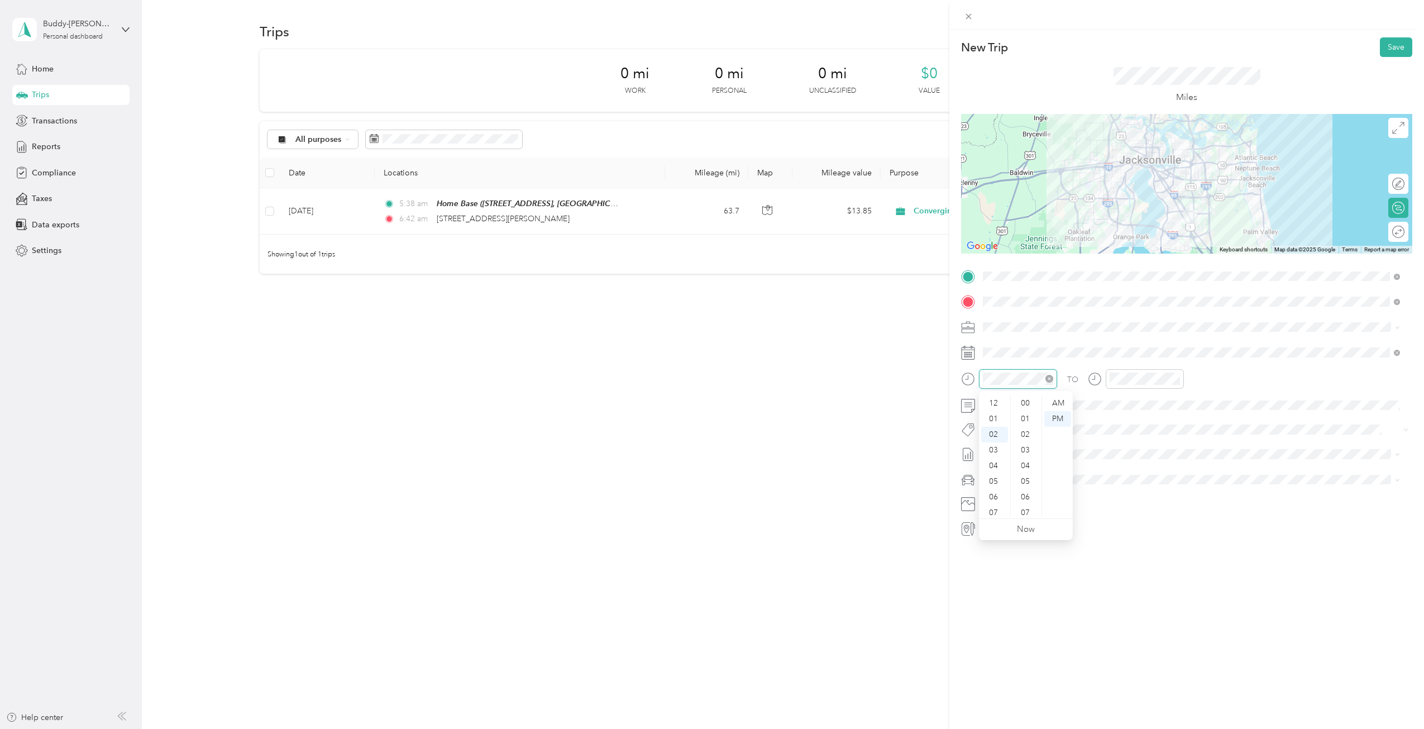
scroll to position [31, 0]
click at [995, 478] on div "07" at bounding box center [994, 482] width 27 height 16
click at [1030, 432] on div "30" at bounding box center [1026, 435] width 27 height 16
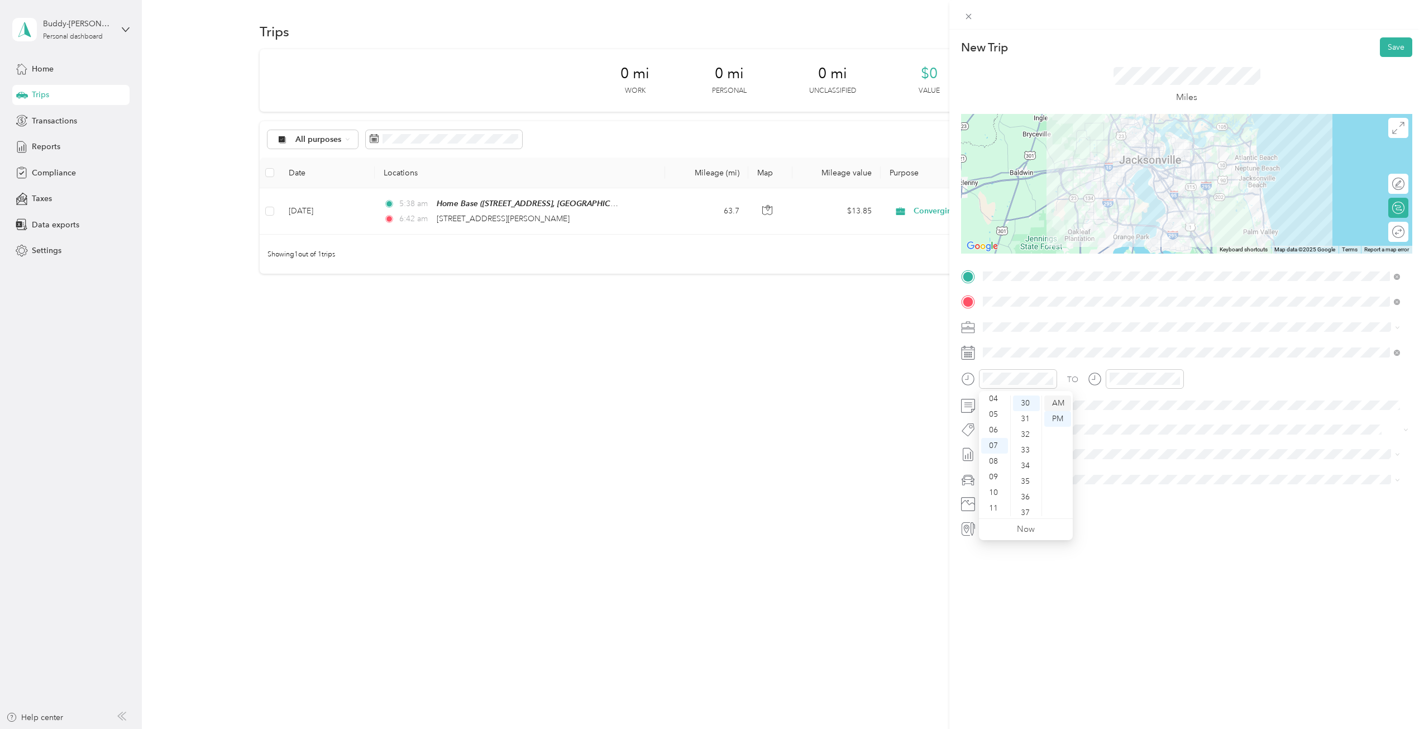
click at [1056, 397] on div "AM" at bounding box center [1058, 403] width 27 height 16
click at [1119, 495] on div "08" at bounding box center [1121, 497] width 27 height 16
click at [1149, 417] on div "04" at bounding box center [1153, 419] width 27 height 16
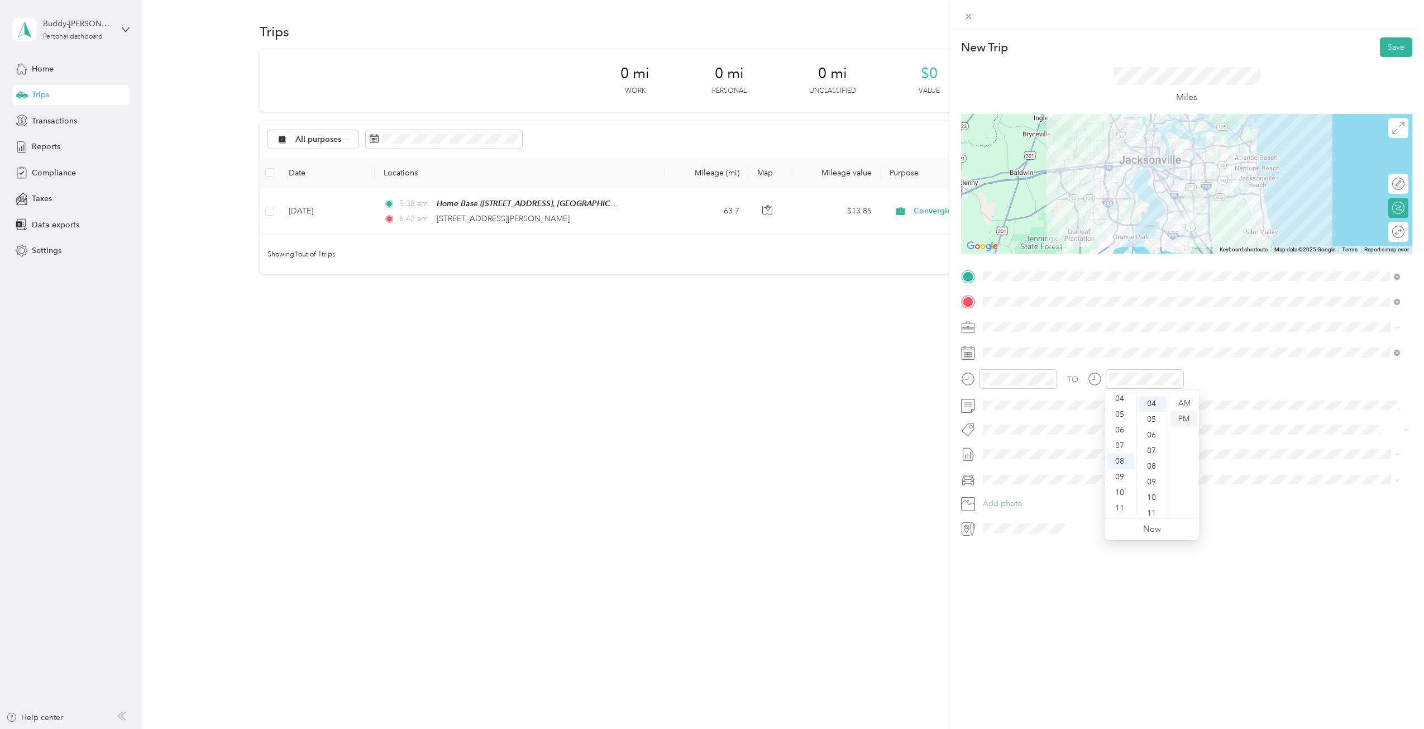
scroll to position [63, 0]
click at [1181, 400] on div "AM" at bounding box center [1184, 403] width 27 height 16
click at [1388, 48] on button "Save" at bounding box center [1396, 47] width 32 height 20
